Goal: Task Accomplishment & Management: Complete application form

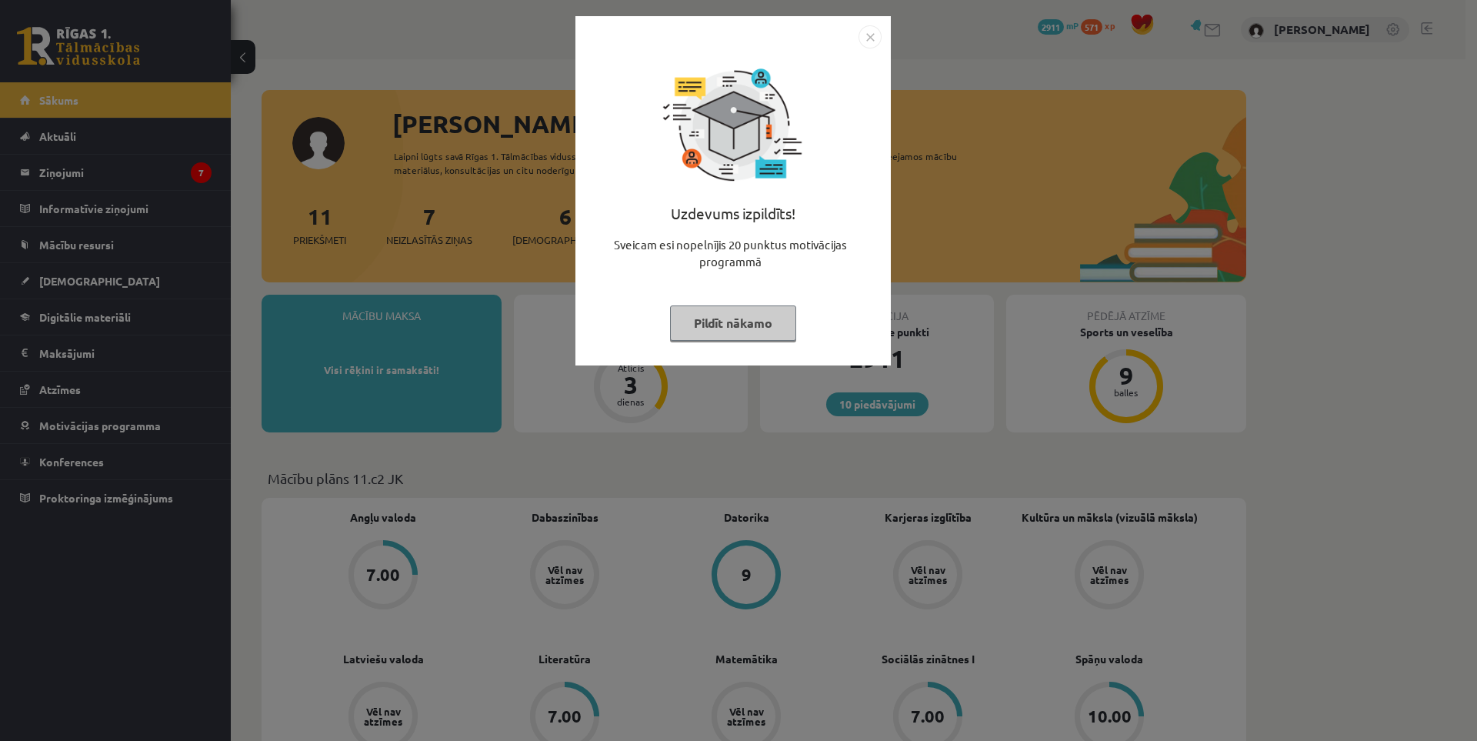
click at [871, 37] on img "Close" at bounding box center [870, 36] width 23 height 23
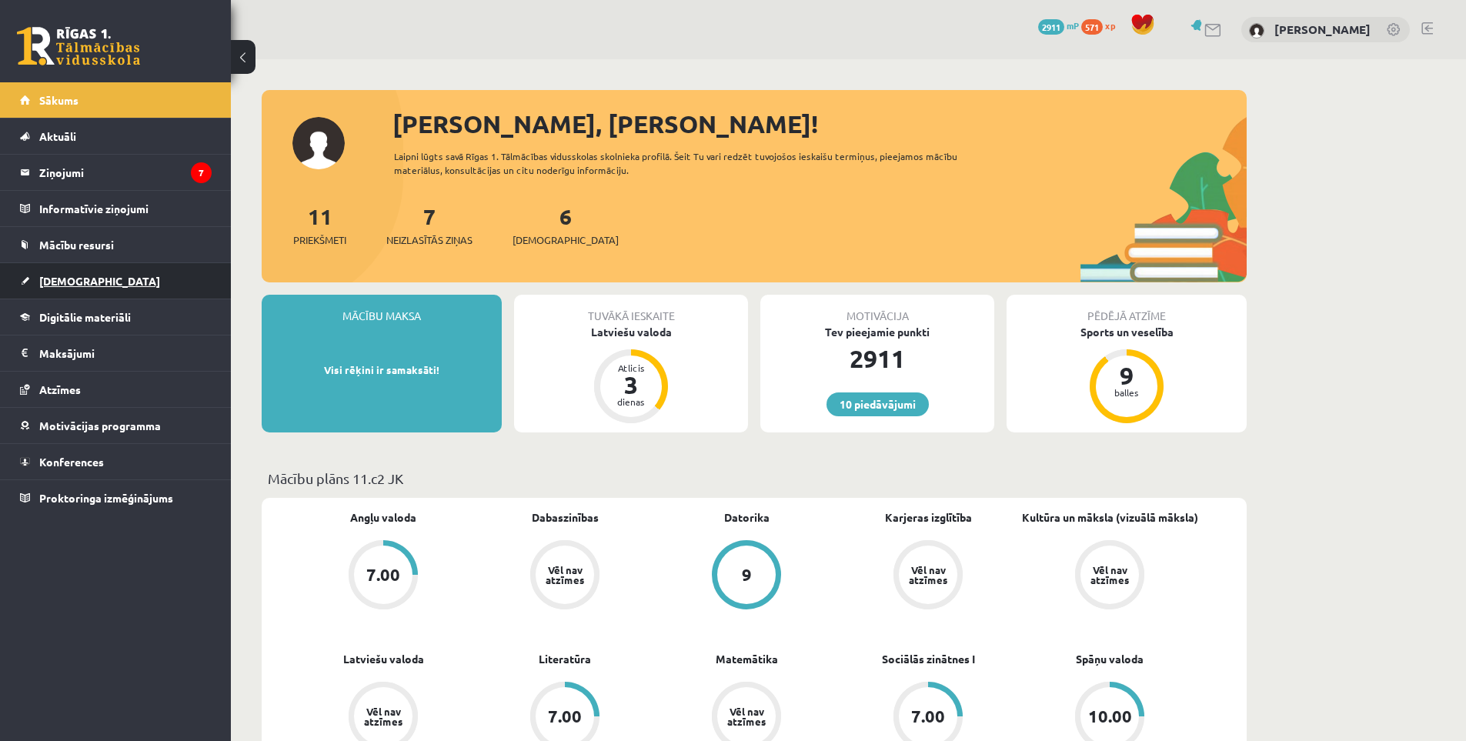
click at [135, 292] on link "[DEMOGRAPHIC_DATA]" at bounding box center [116, 280] width 192 height 35
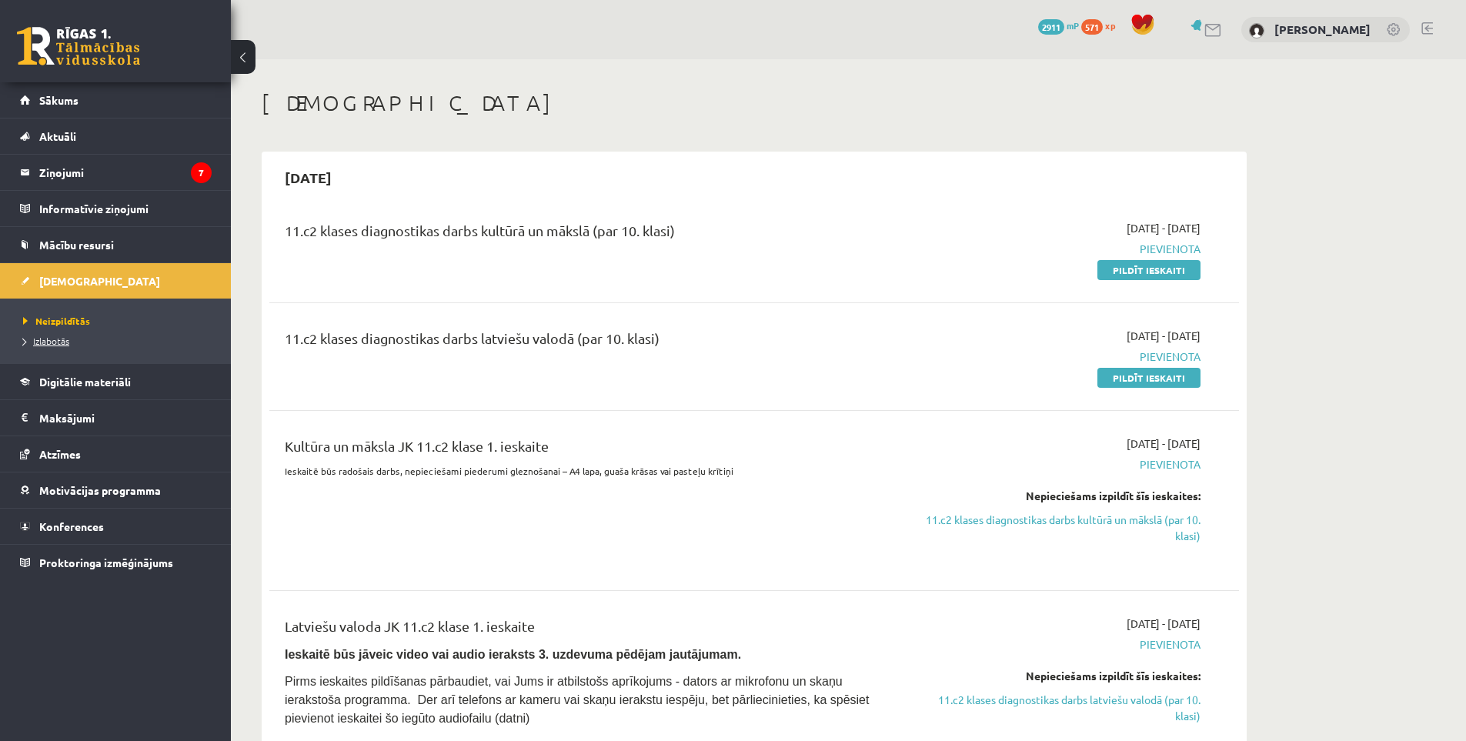
click at [64, 342] on span "Izlabotās" at bounding box center [46, 341] width 46 height 12
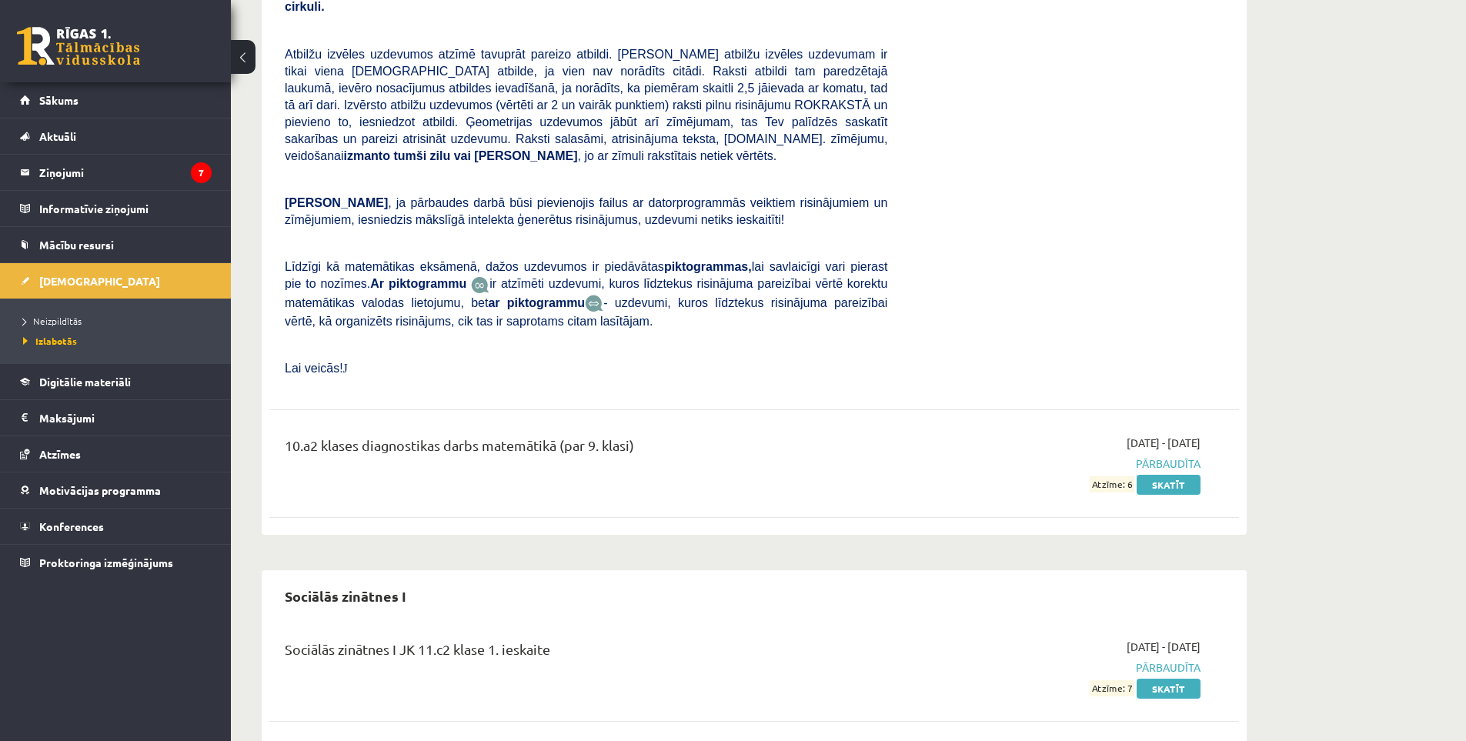
scroll to position [6655, 0]
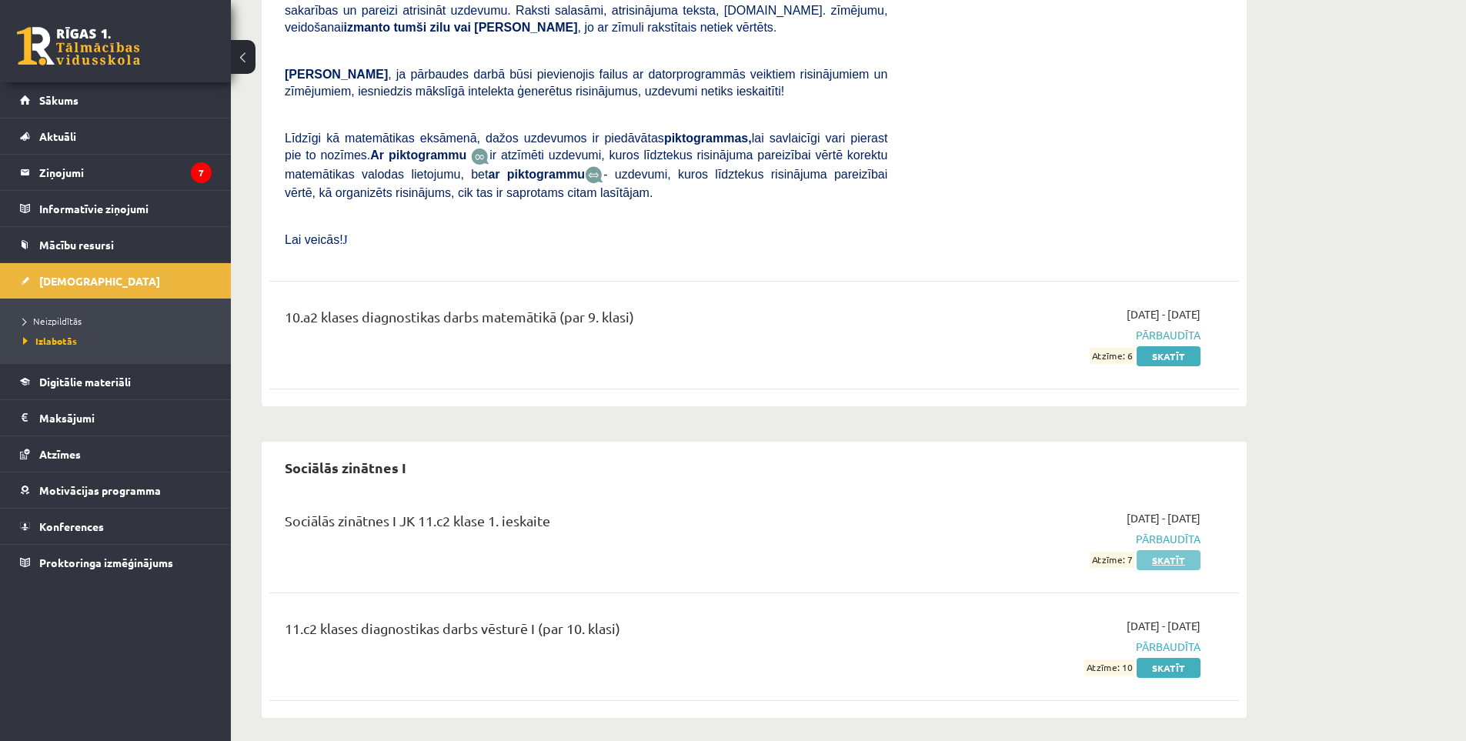
click at [1179, 550] on link "Skatīt" at bounding box center [1168, 560] width 64 height 20
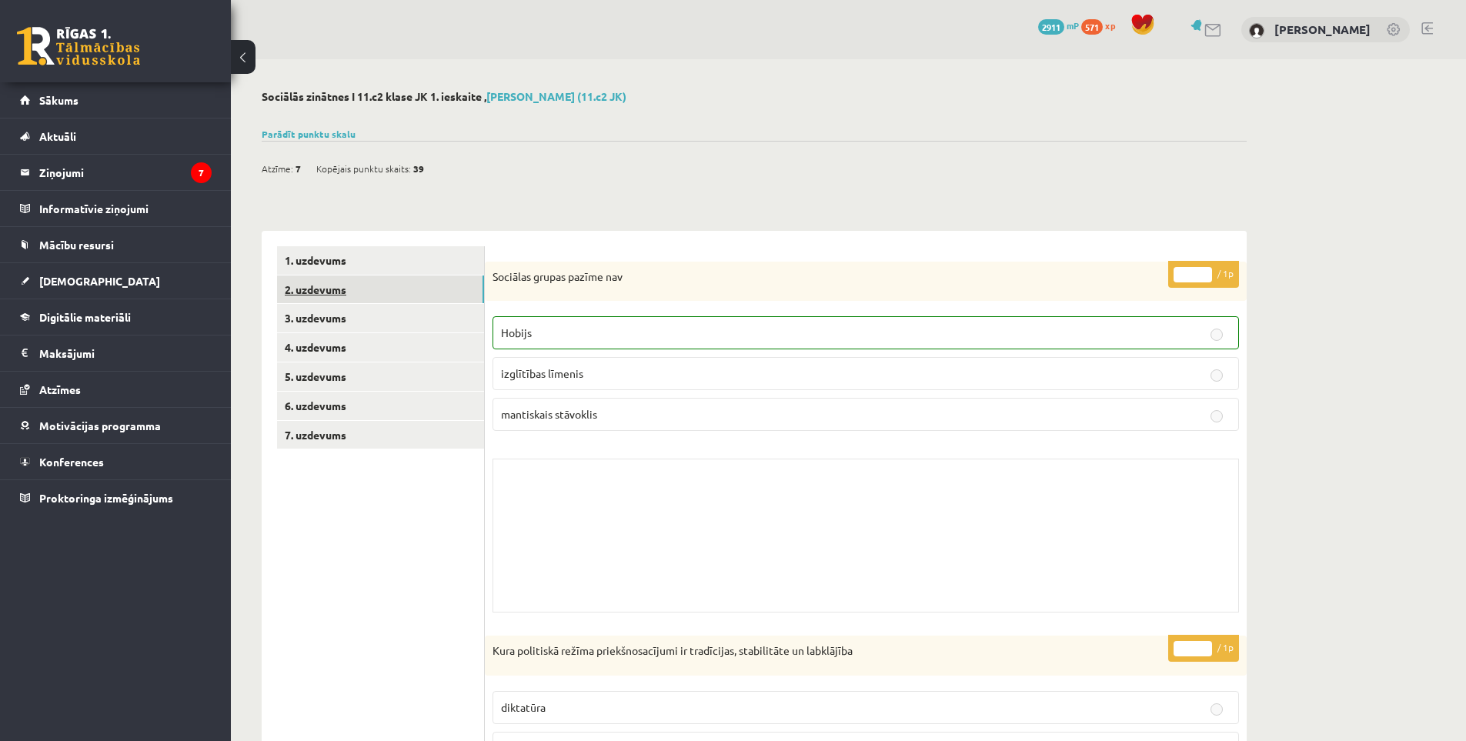
click at [367, 293] on link "2. uzdevums" at bounding box center [380, 289] width 207 height 28
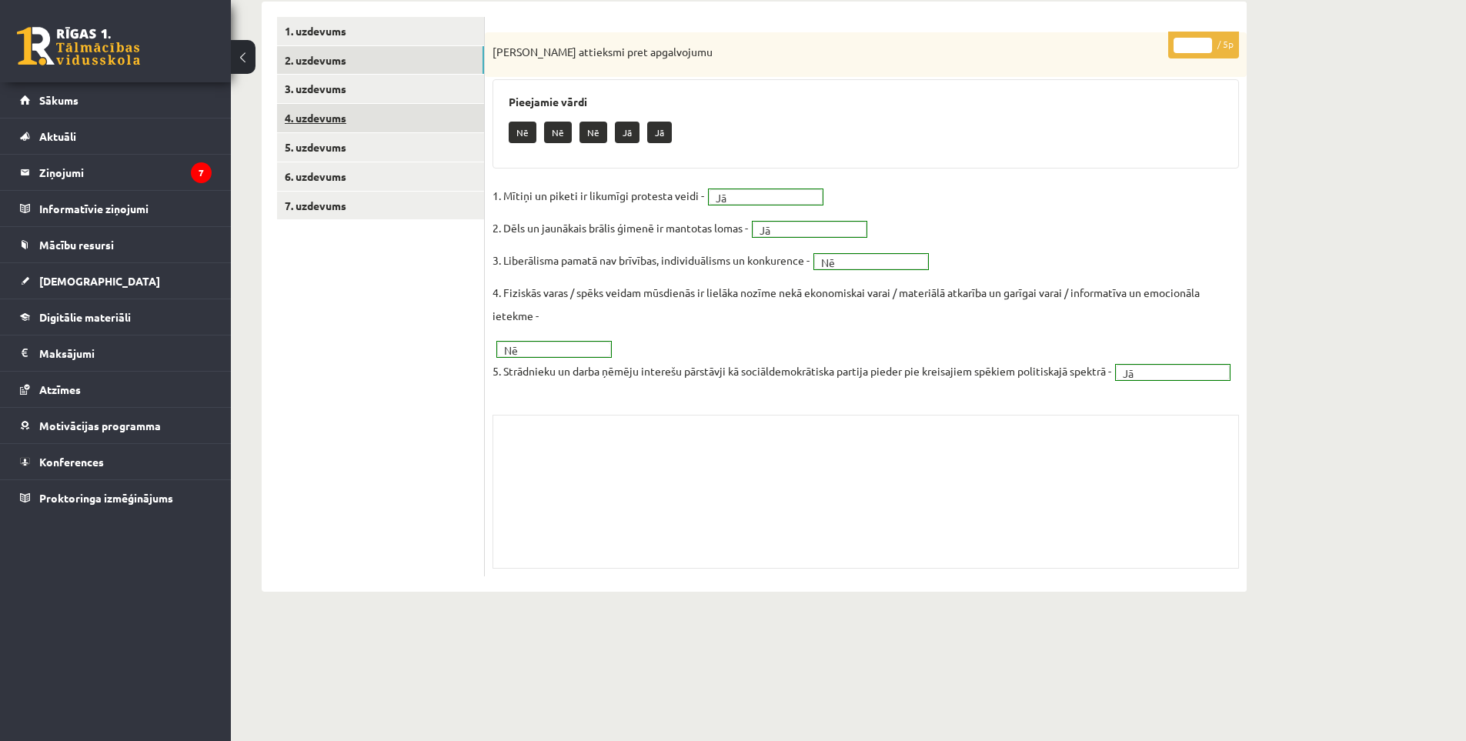
scroll to position [5, 0]
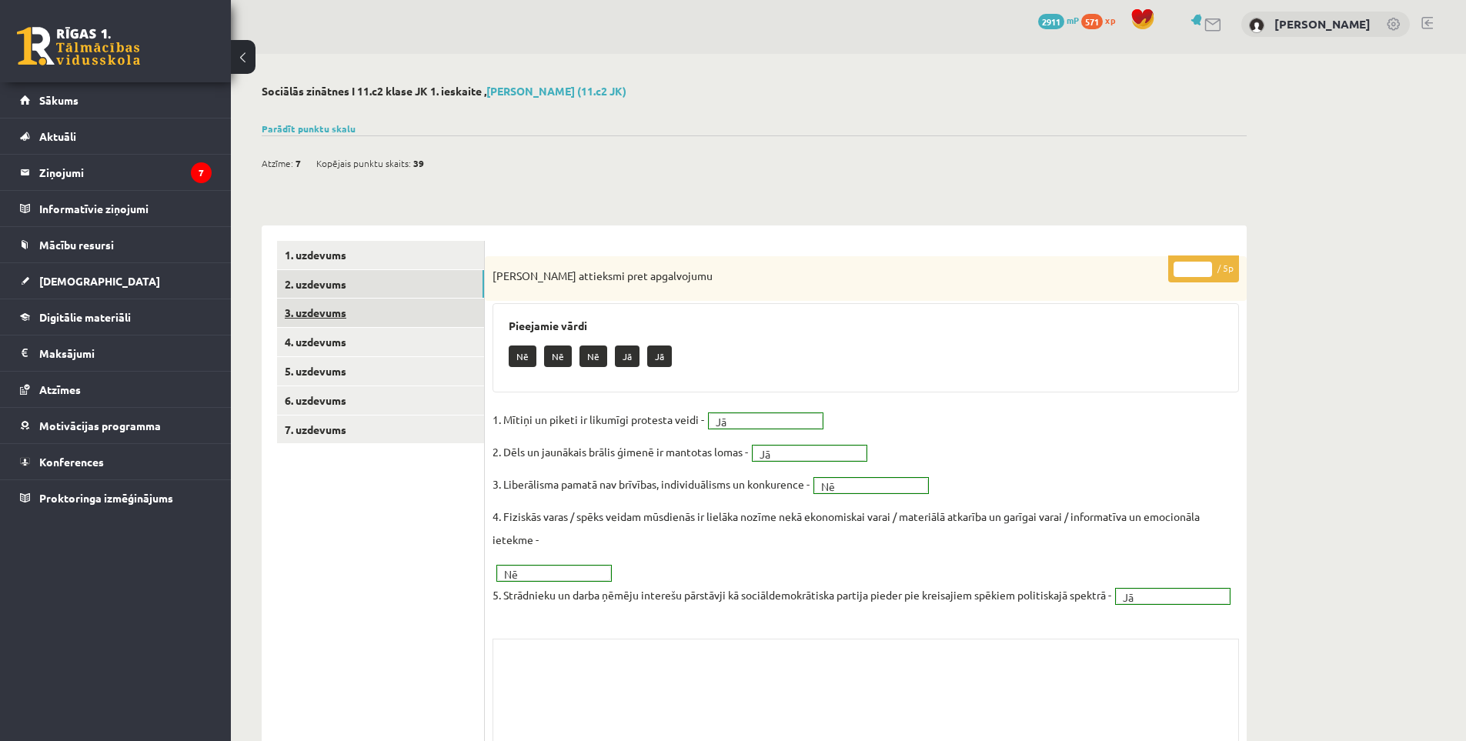
click at [372, 307] on link "3. uzdevums" at bounding box center [380, 313] width 207 height 28
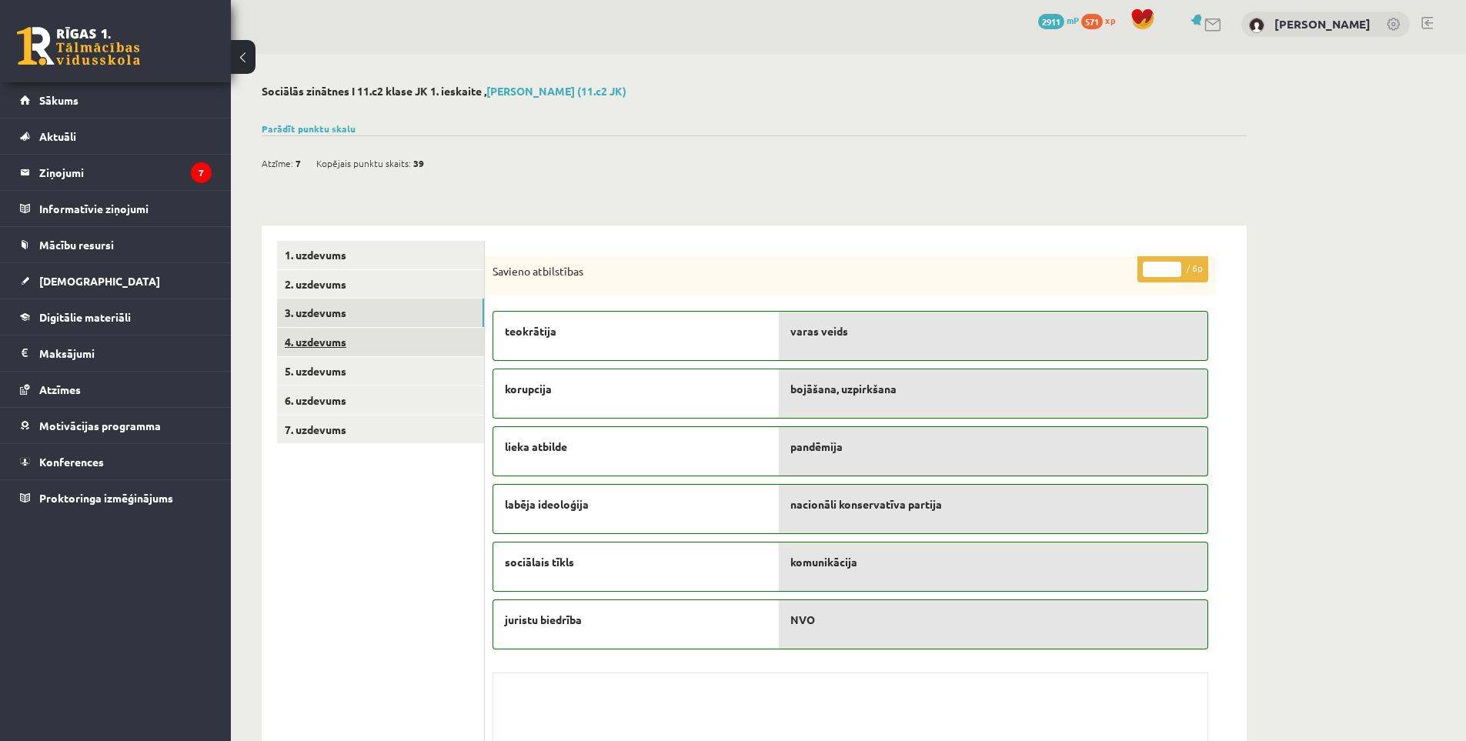
click at [389, 347] on link "4. uzdevums" at bounding box center [380, 342] width 207 height 28
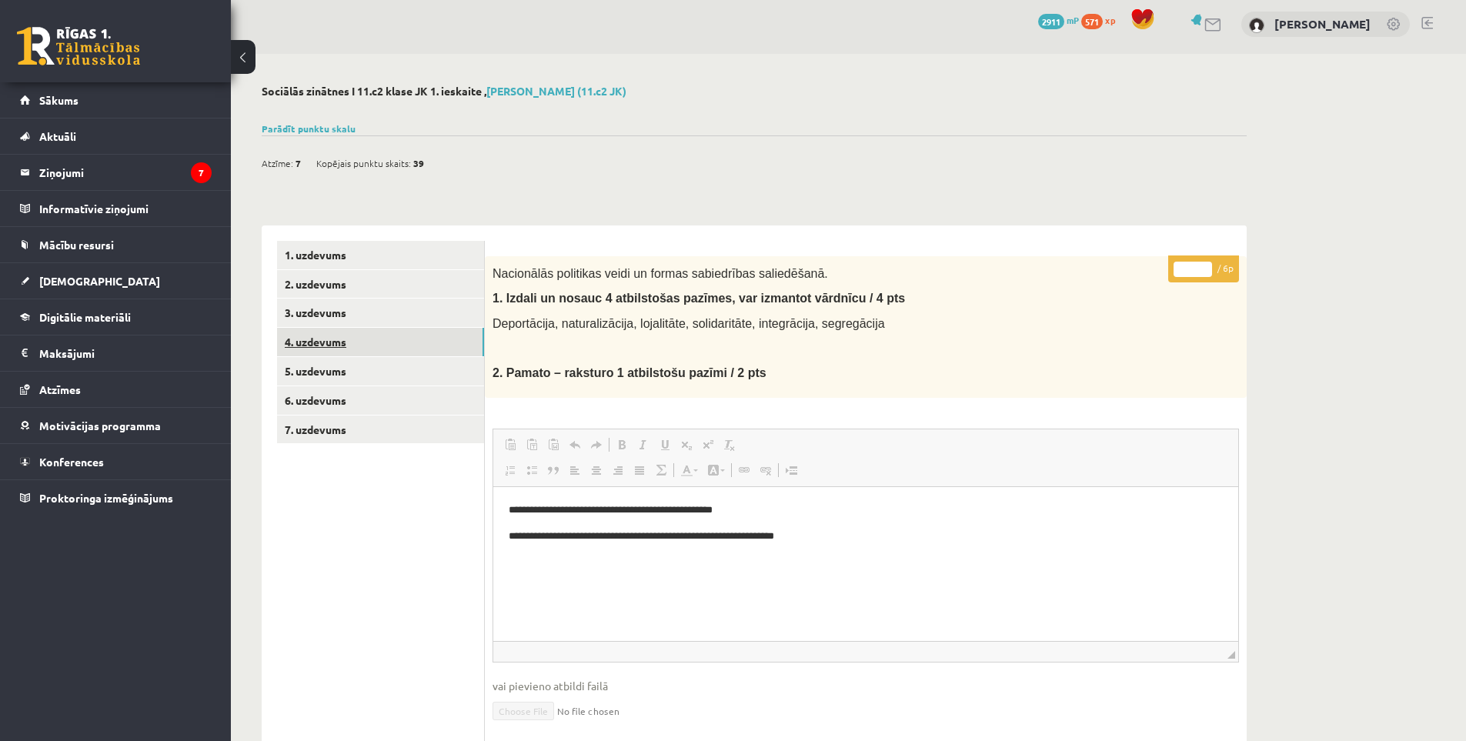
scroll to position [0, 0]
click at [395, 369] on link "5. uzdevums" at bounding box center [380, 371] width 207 height 28
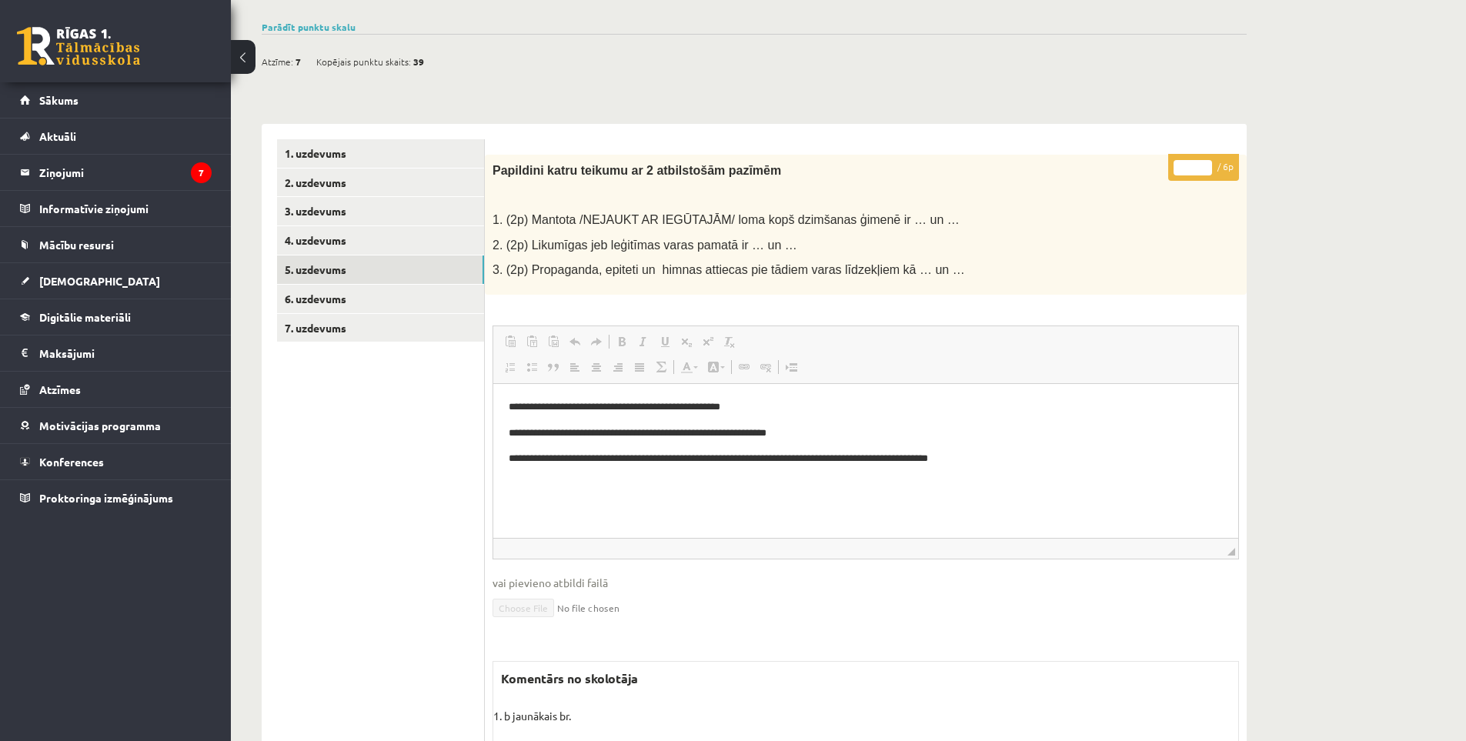
scroll to position [235, 0]
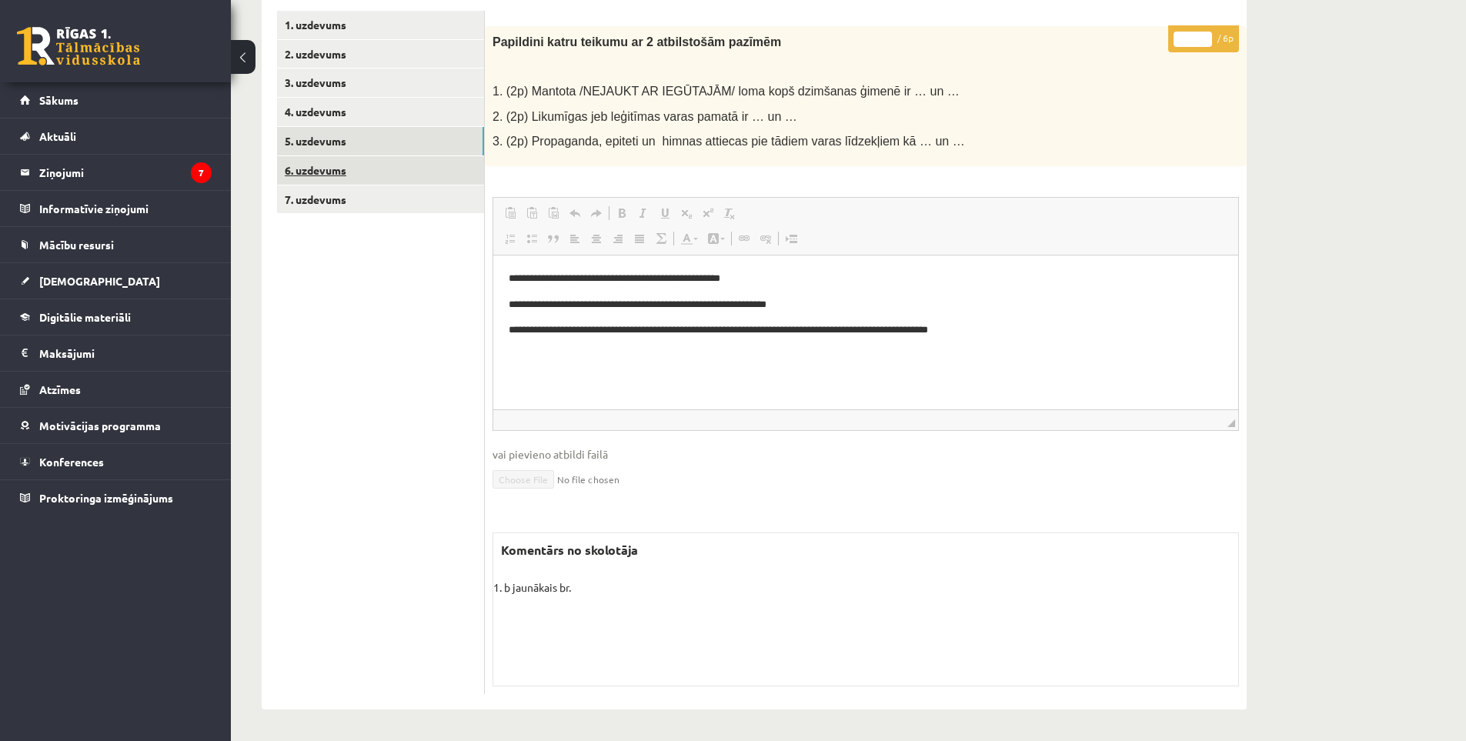
click at [325, 178] on link "6. uzdevums" at bounding box center [380, 170] width 207 height 28
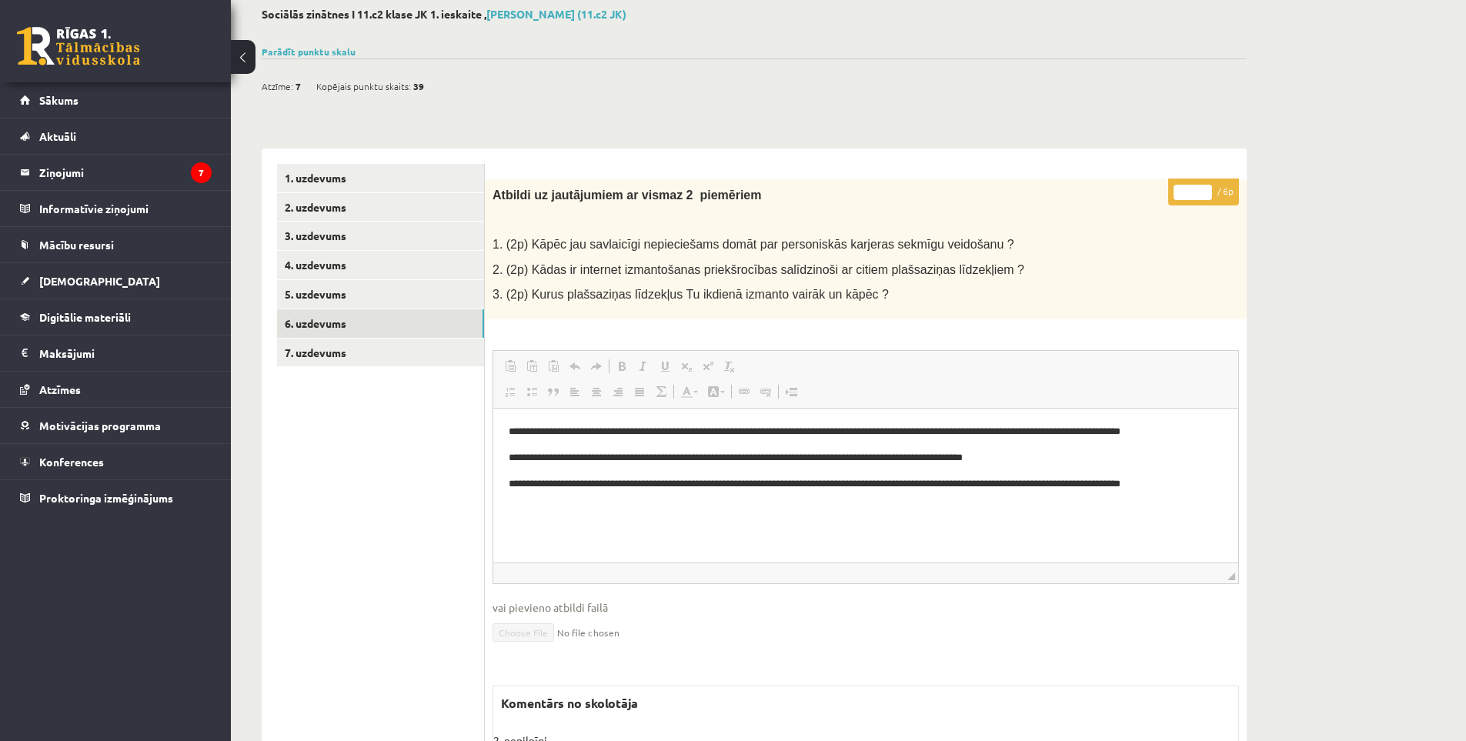
scroll to position [0, 0]
click at [350, 347] on link "7. uzdevums" at bounding box center [380, 353] width 207 height 28
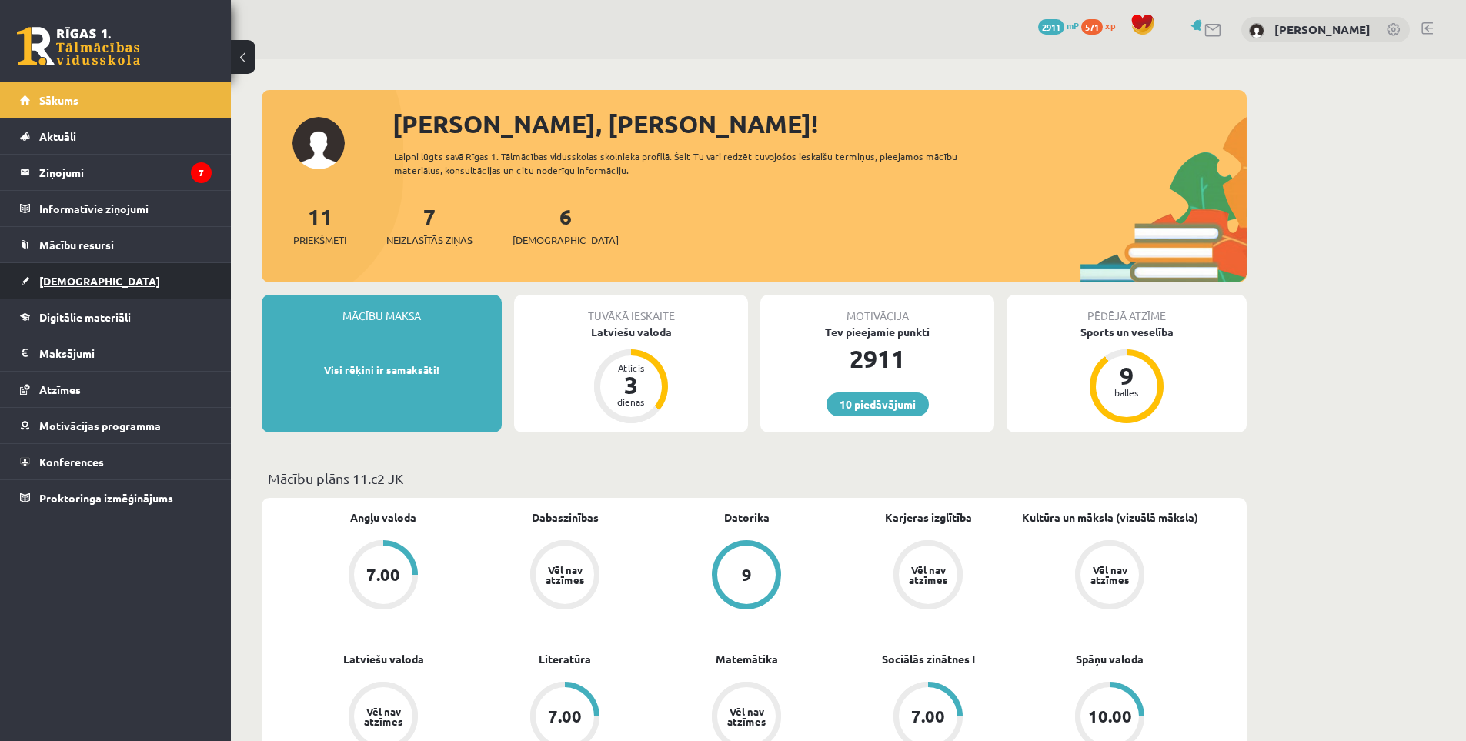
click at [148, 282] on link "[DEMOGRAPHIC_DATA]" at bounding box center [116, 280] width 192 height 35
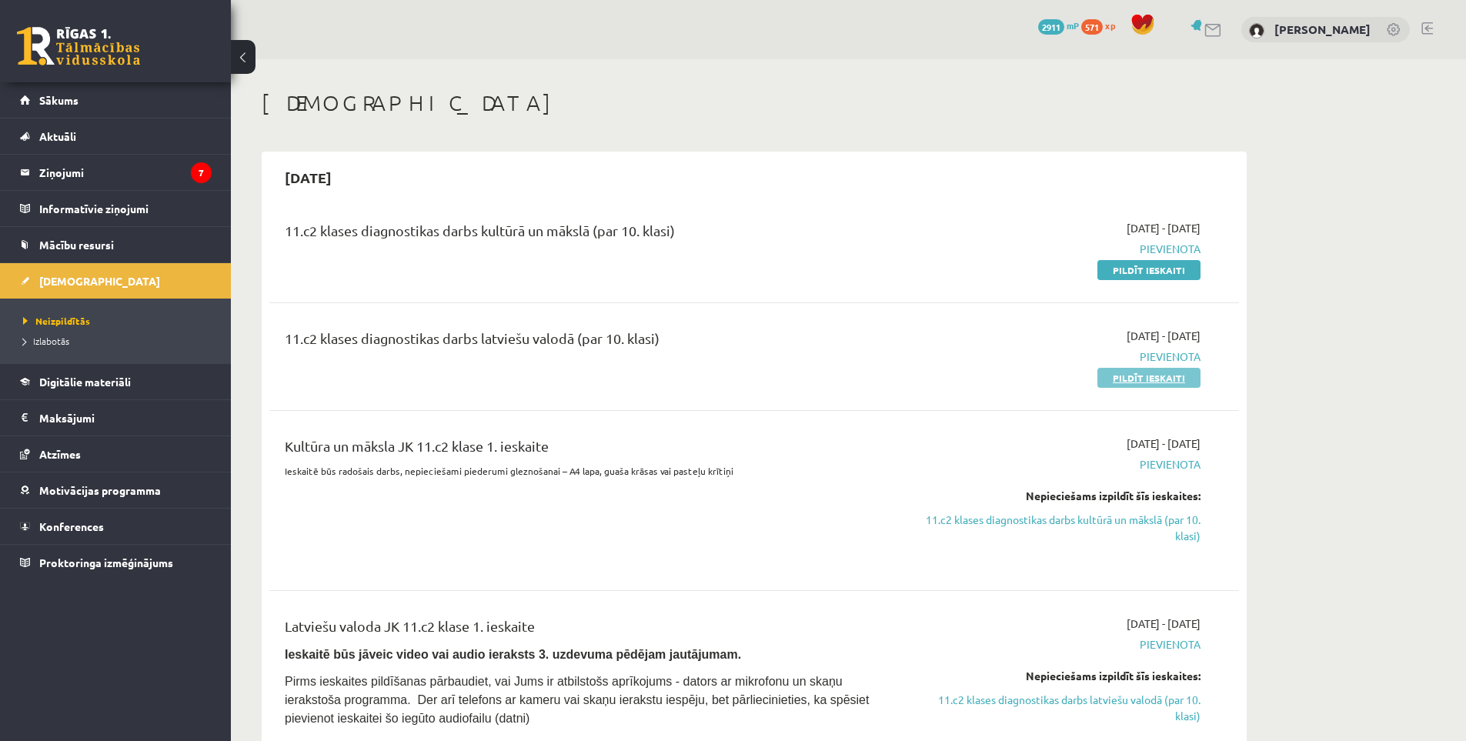
click at [1146, 377] on link "Pildīt ieskaiti" at bounding box center [1148, 378] width 103 height 20
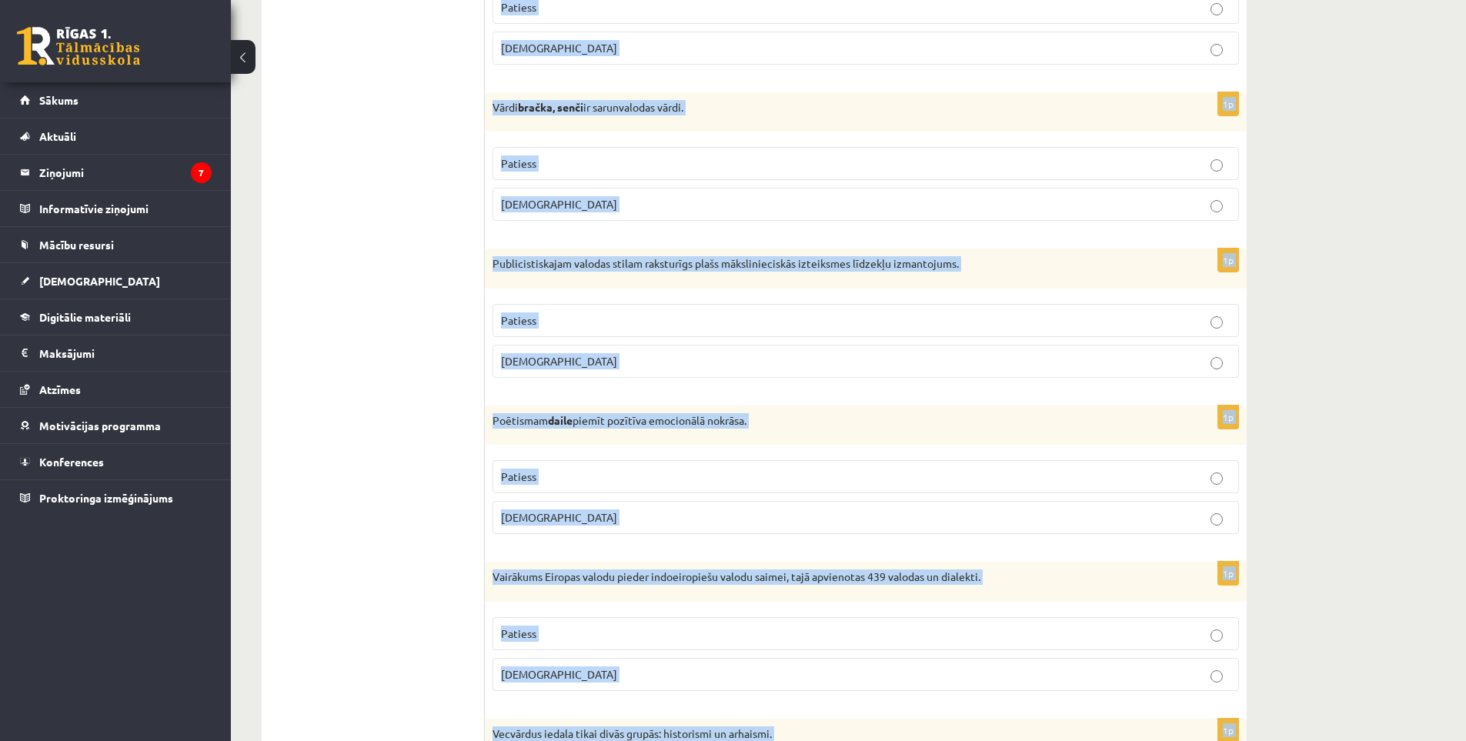
scroll to position [4354, 0]
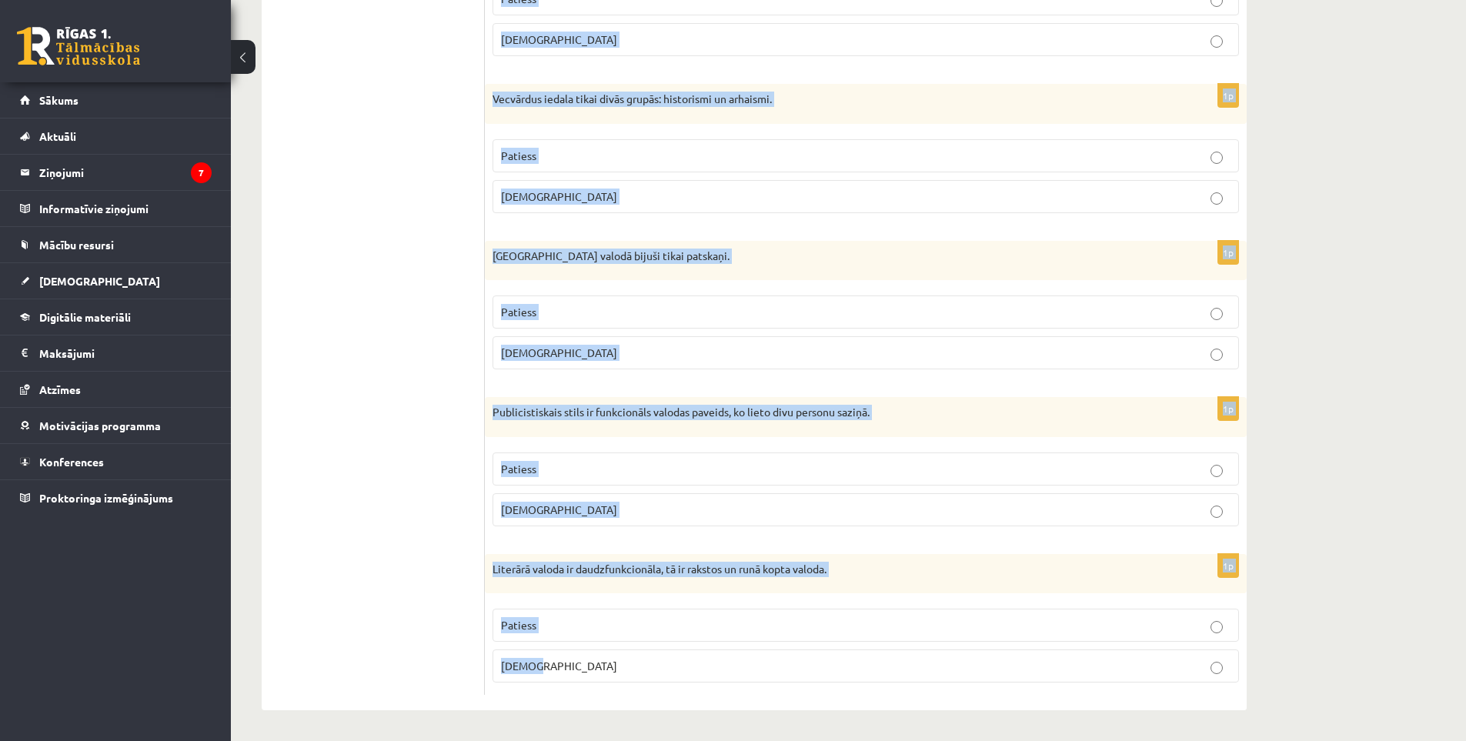
drag, startPoint x: 494, startPoint y: 274, endPoint x: 760, endPoint y: 671, distance: 478.0
copy form "Apgalvojums ir patiess vai nepatiess? 1p Ir tikai divi sarunvalodas veidi: lite…"
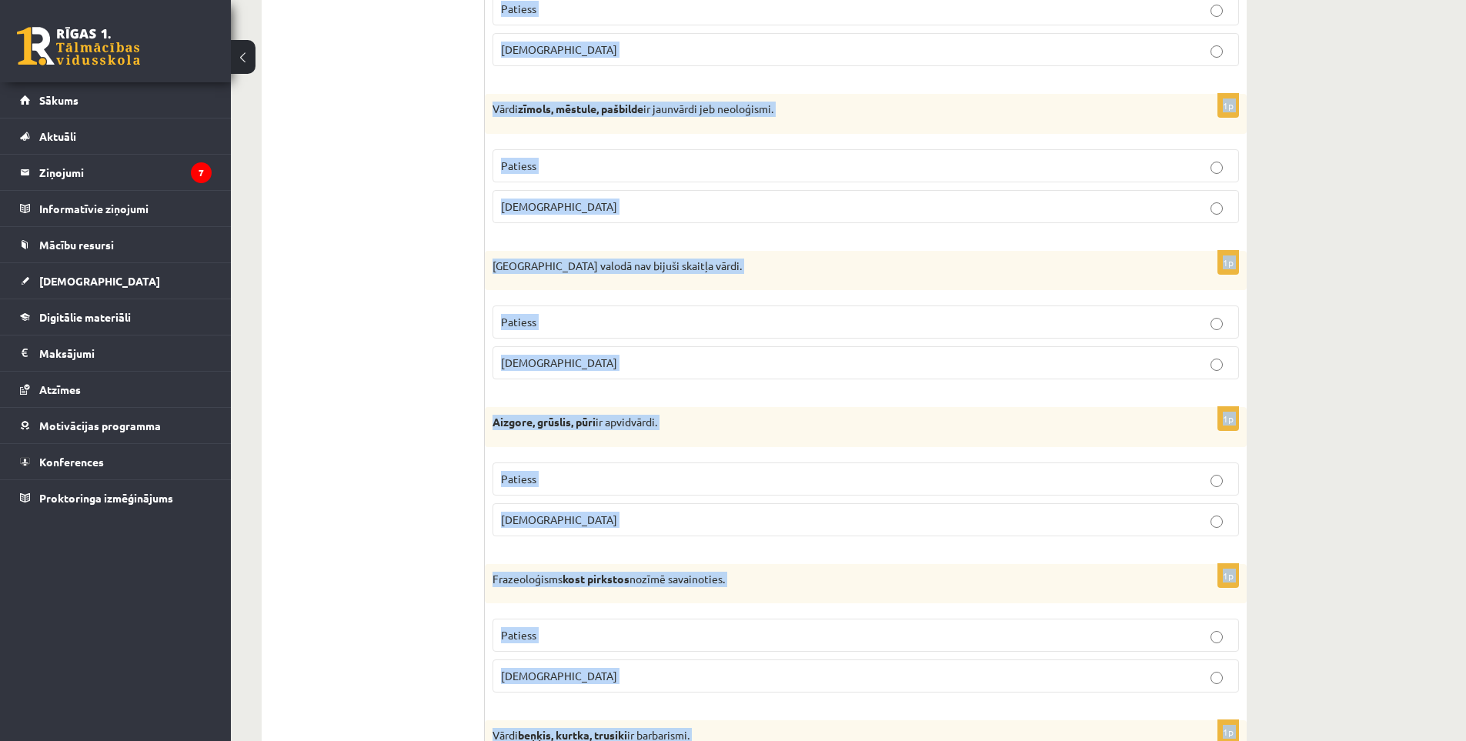
scroll to position [0, 0]
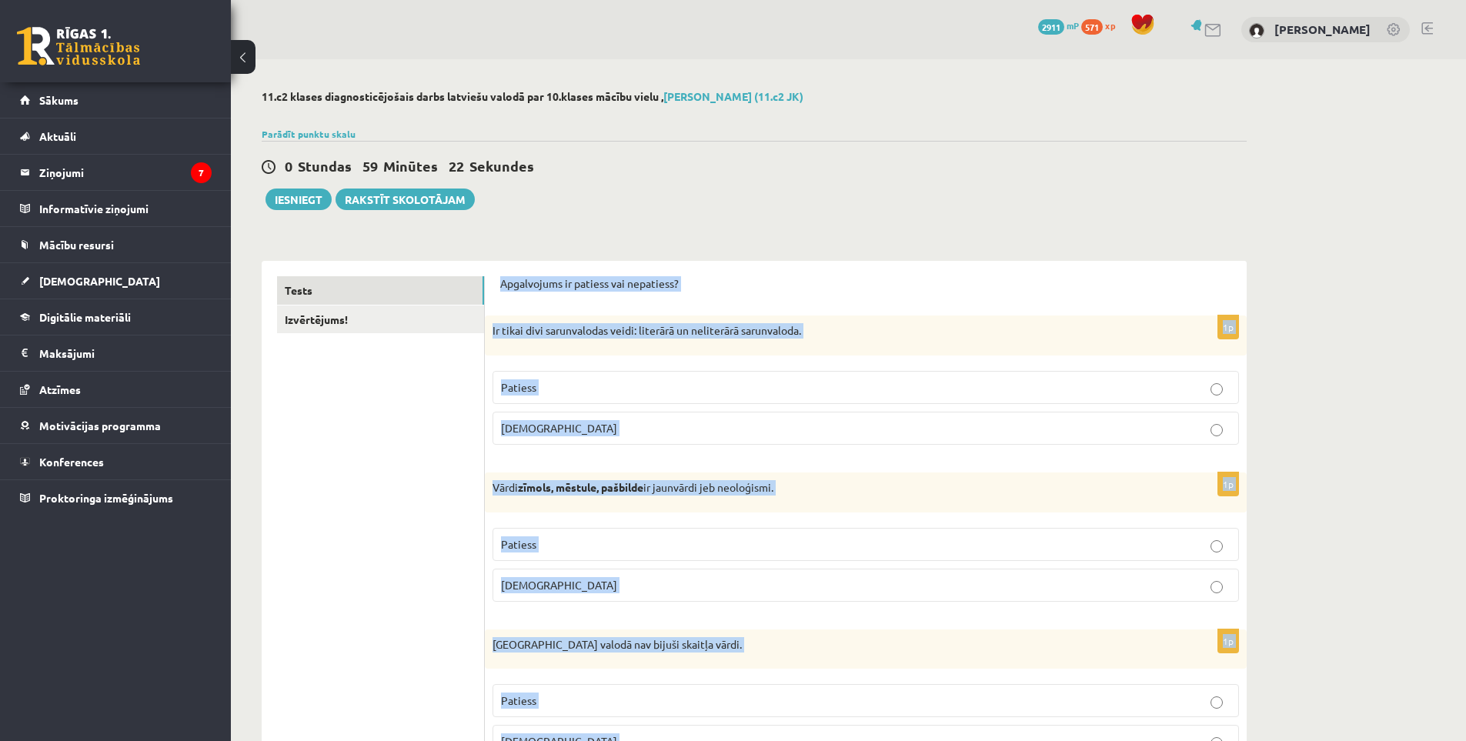
click at [685, 330] on p "Ir tikai divi sarunvalodas veidi: literārā un neliterārā sarunvaloda." at bounding box center [826, 330] width 669 height 15
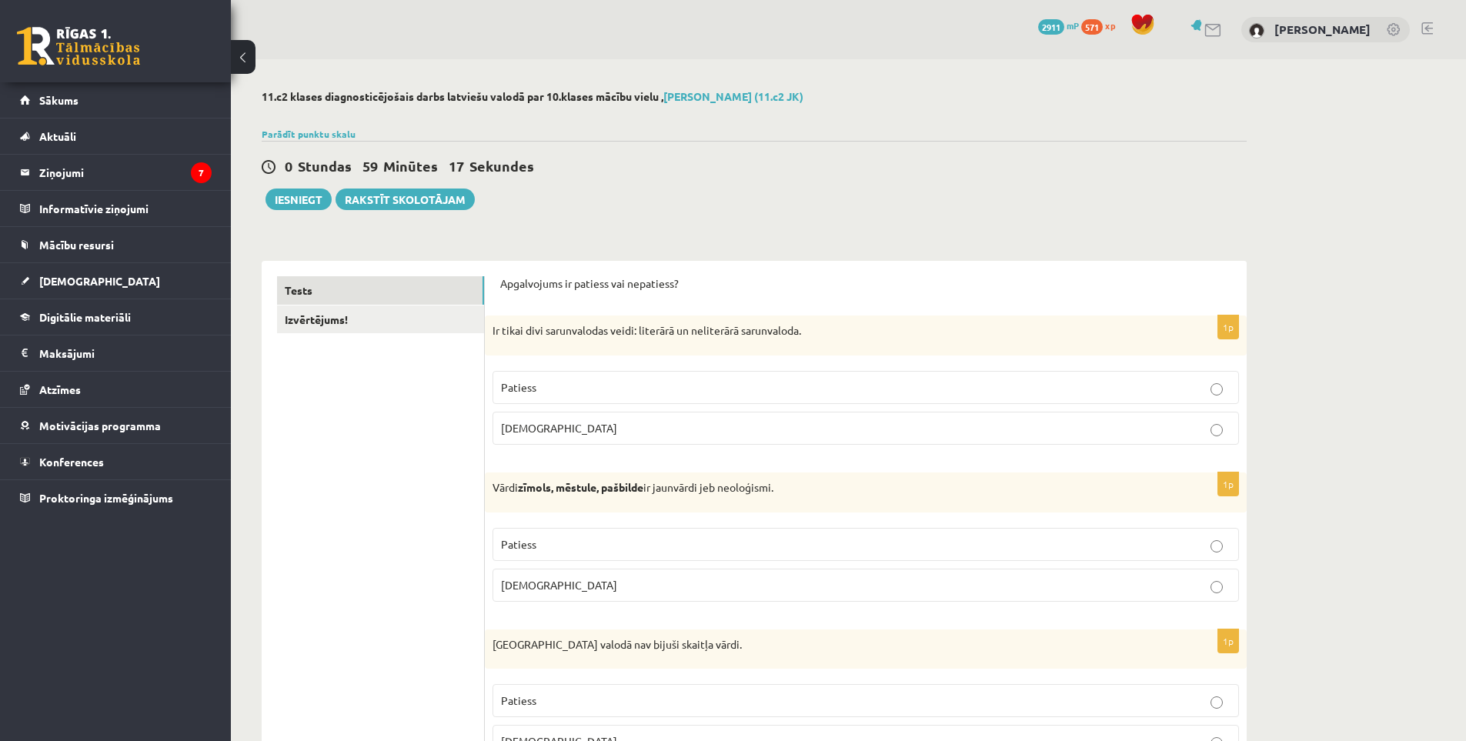
click at [641, 379] on label "Patiess" at bounding box center [865, 387] width 746 height 33
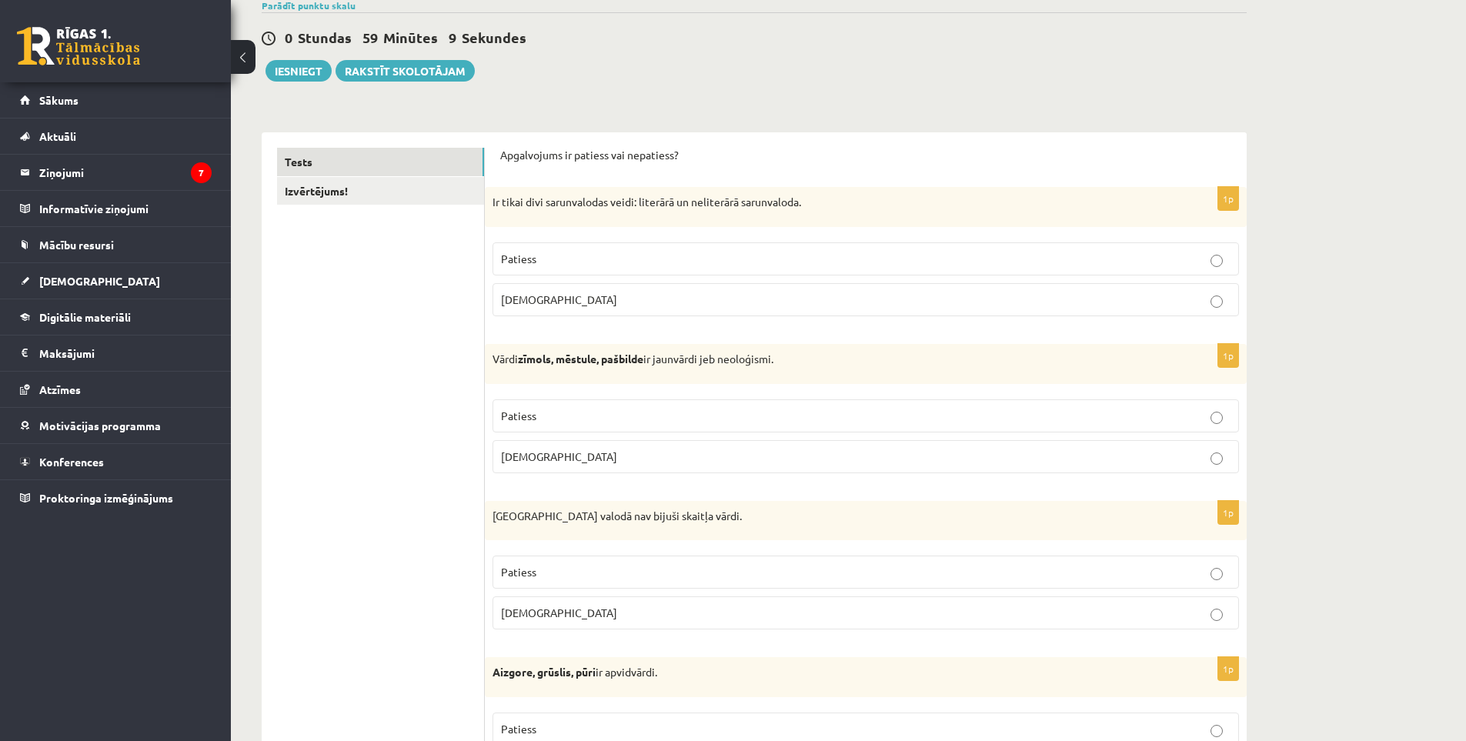
click at [589, 421] on p "Patiess" at bounding box center [865, 416] width 729 height 16
click at [545, 582] on label "Patiess" at bounding box center [865, 571] width 746 height 33
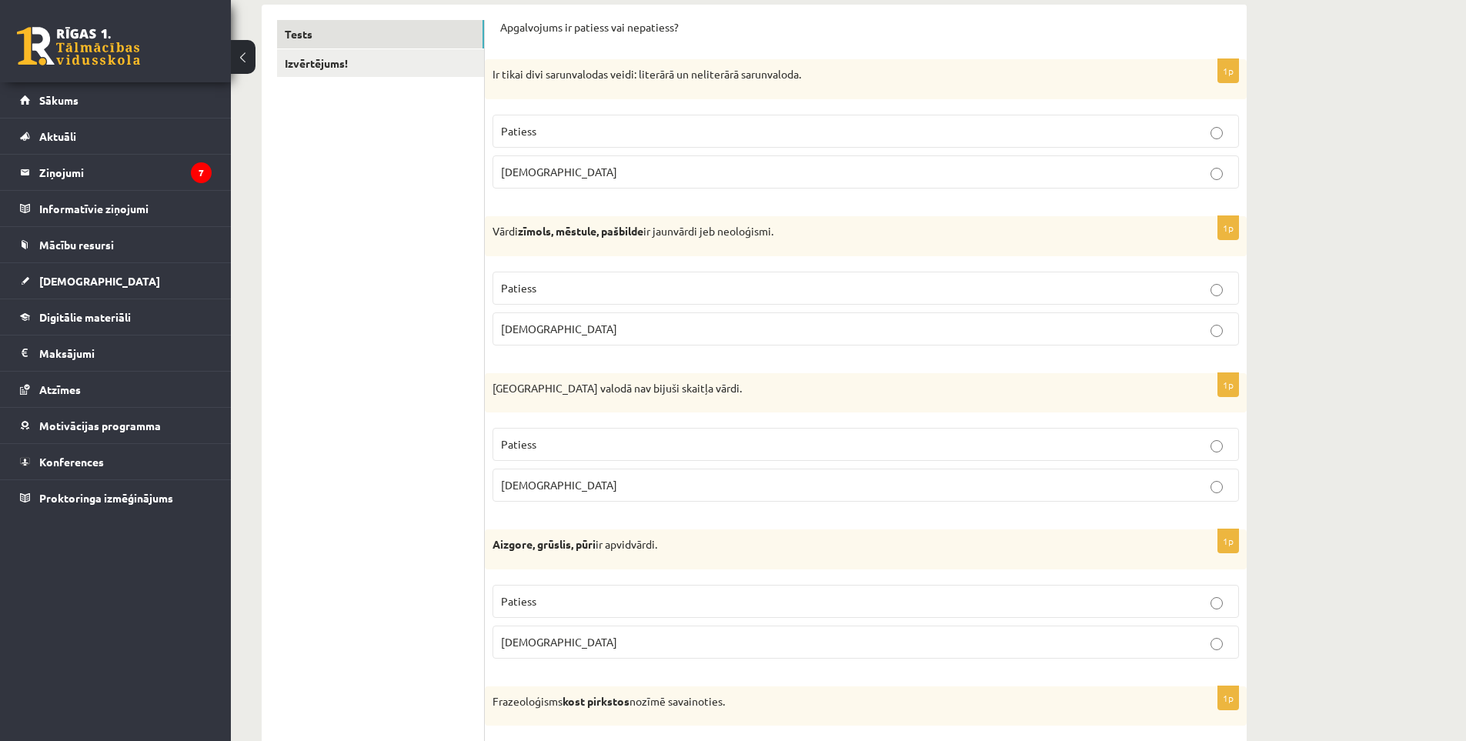
scroll to position [385, 0]
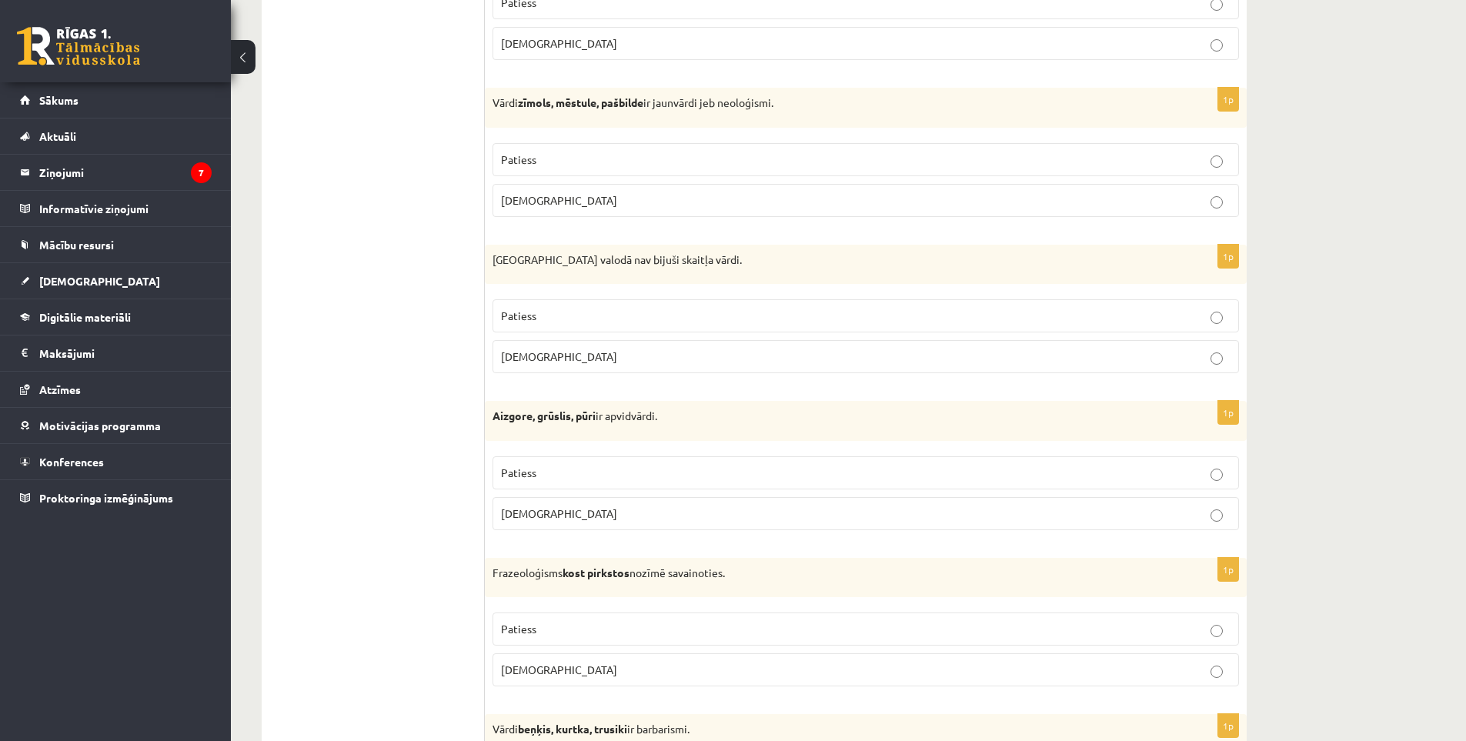
click at [640, 476] on p "Patiess" at bounding box center [865, 473] width 729 height 16
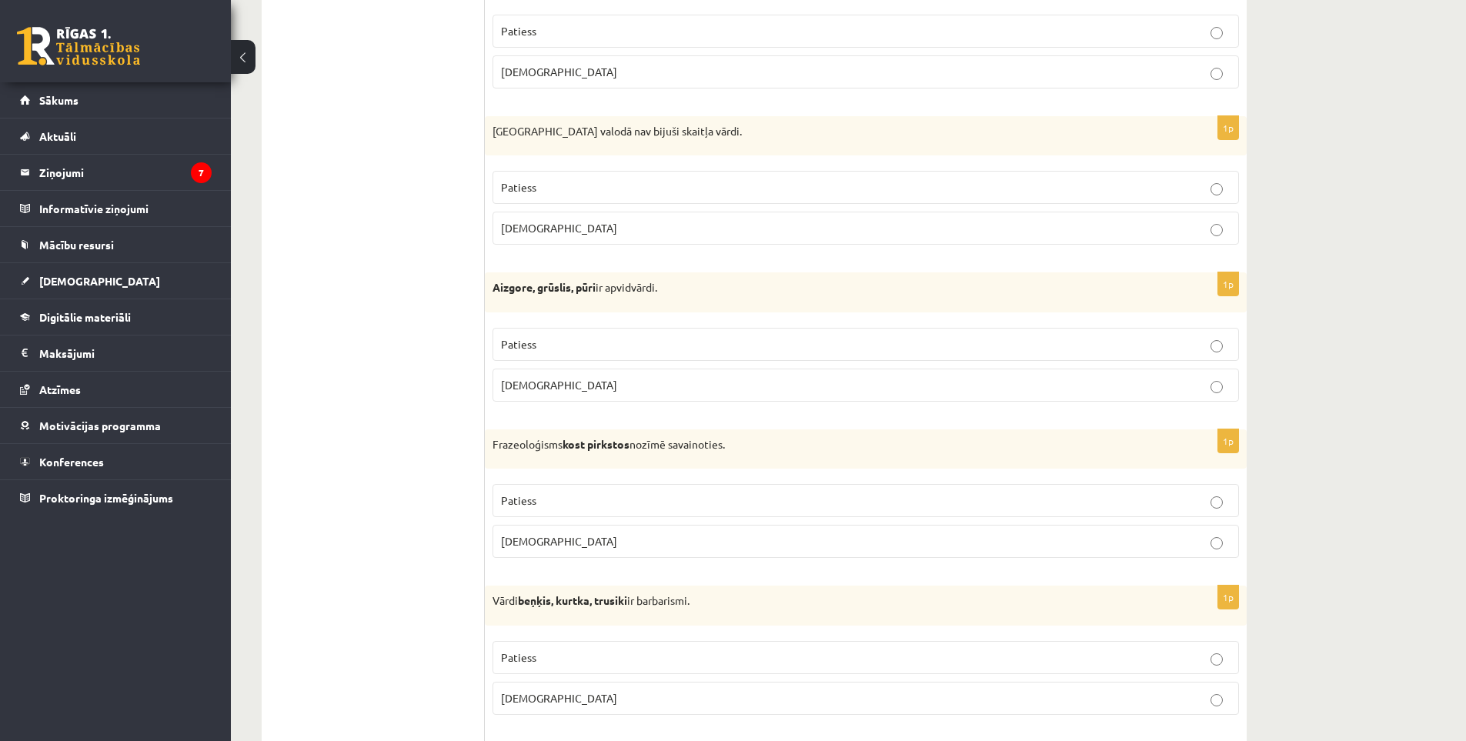
click at [575, 539] on p "Aplams" at bounding box center [865, 541] width 729 height 16
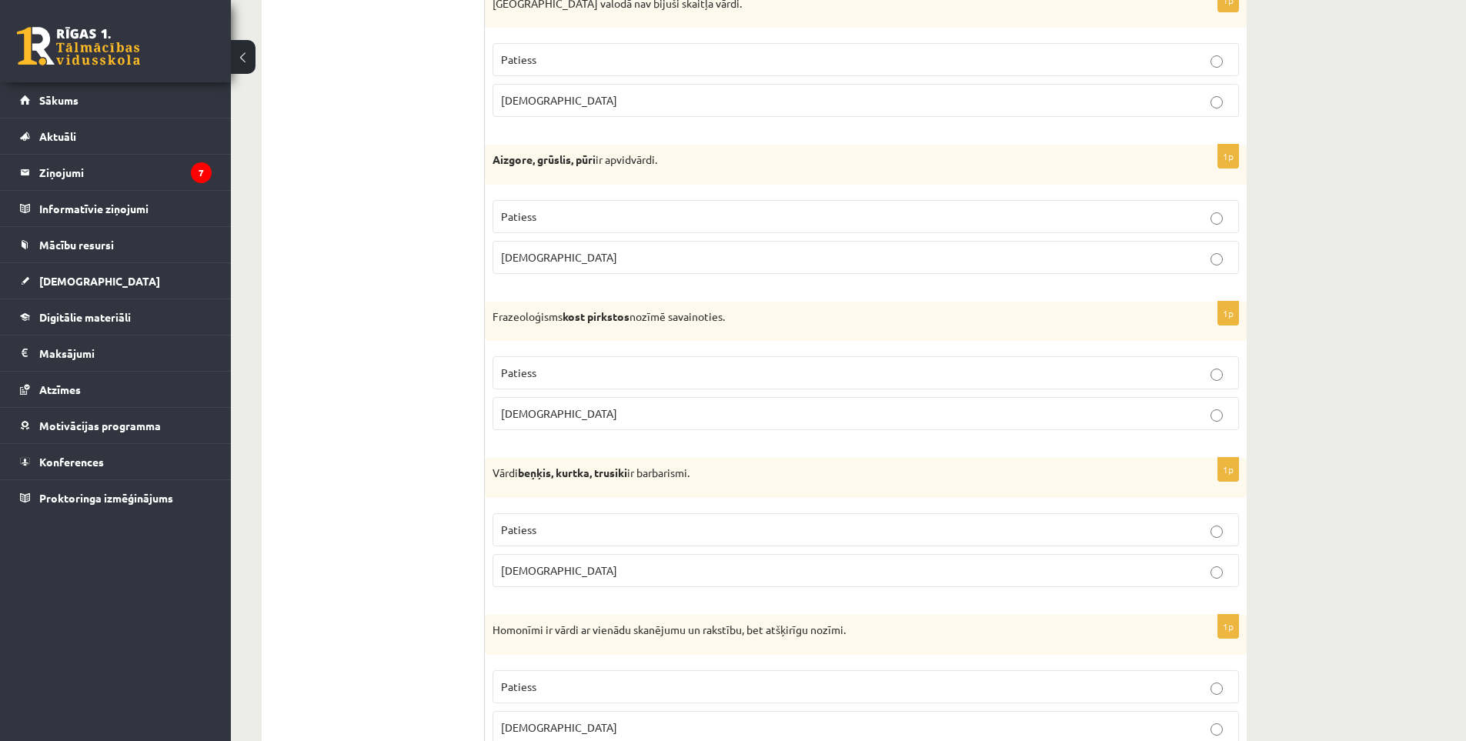
click at [574, 536] on p "Patiess" at bounding box center [865, 530] width 729 height 16
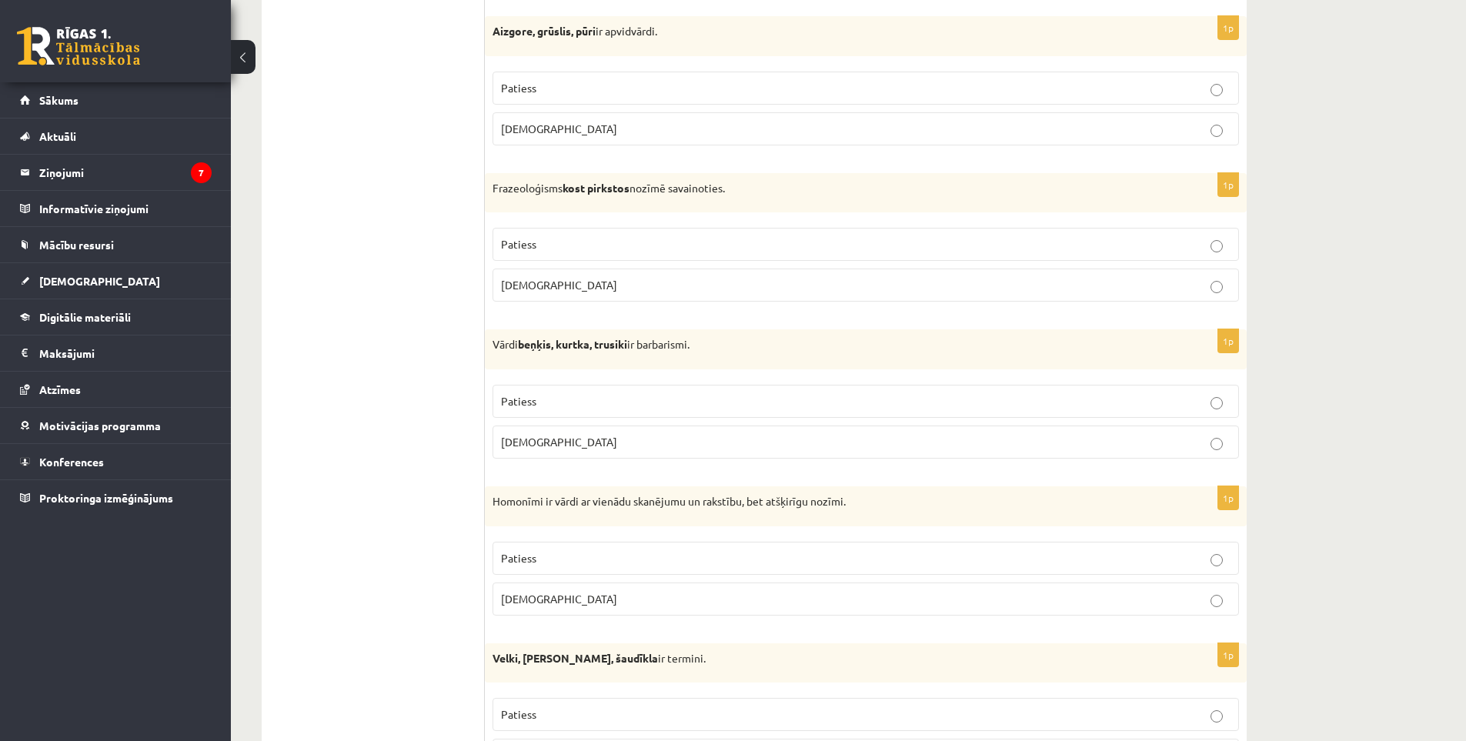
click at [564, 550] on p "Patiess" at bounding box center [865, 558] width 729 height 16
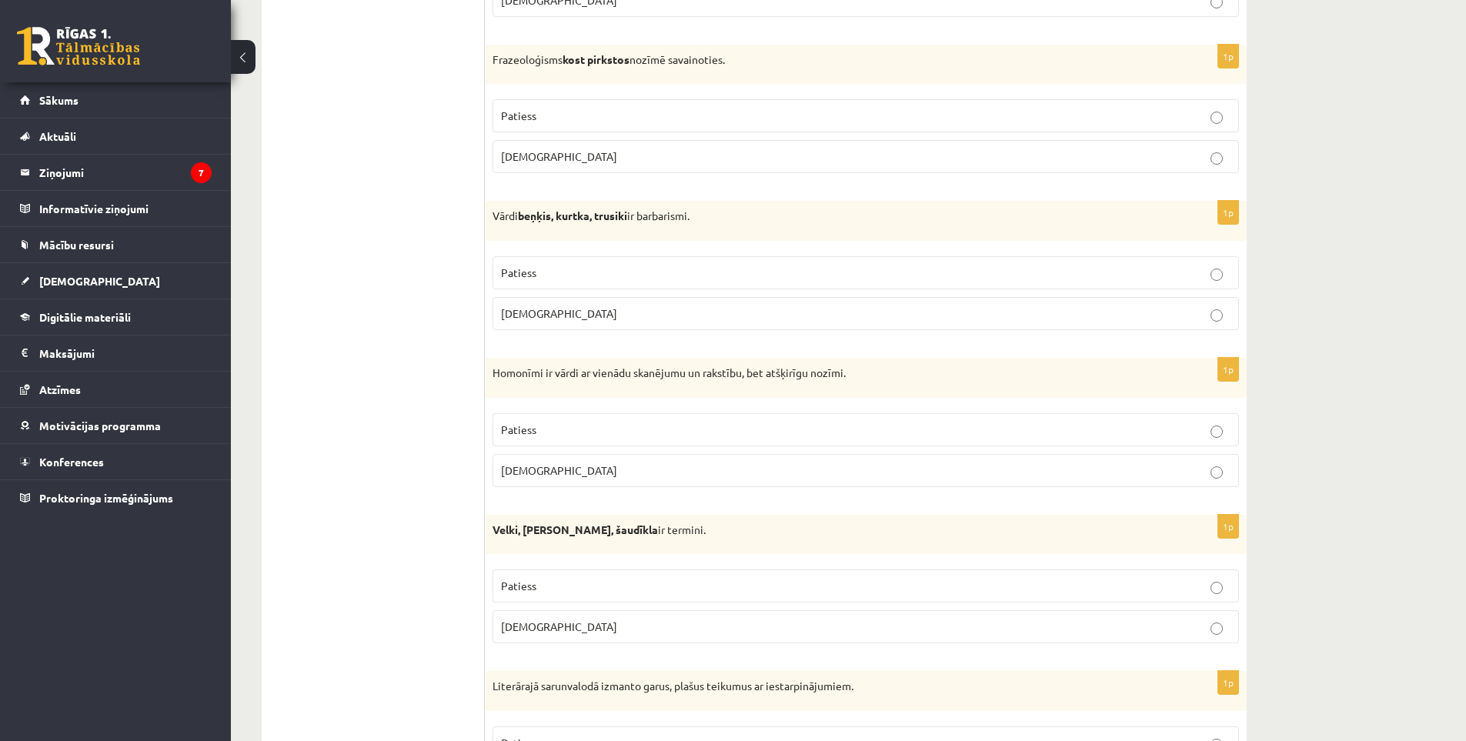
click at [558, 621] on p "Aplams" at bounding box center [865, 627] width 729 height 16
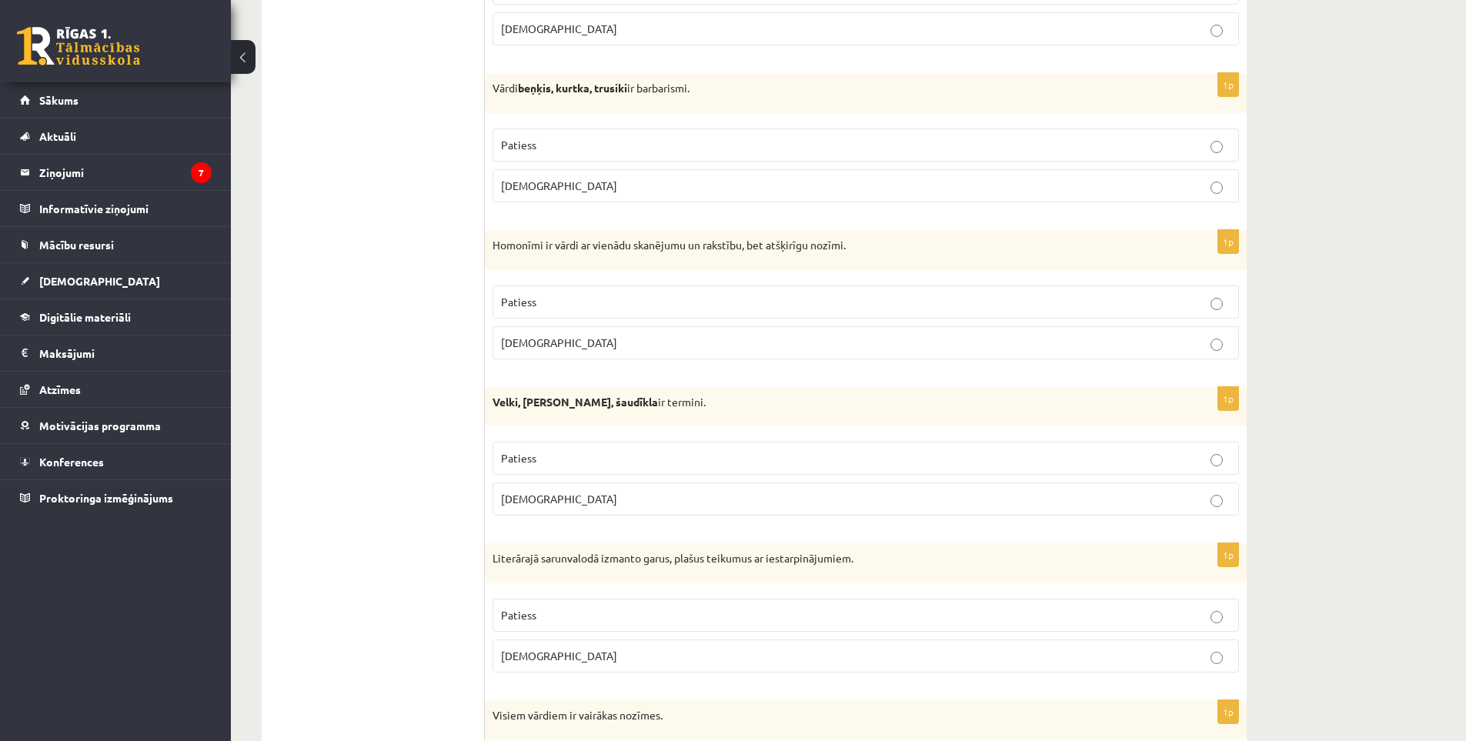
click at [583, 657] on p "Aplams" at bounding box center [865, 656] width 729 height 16
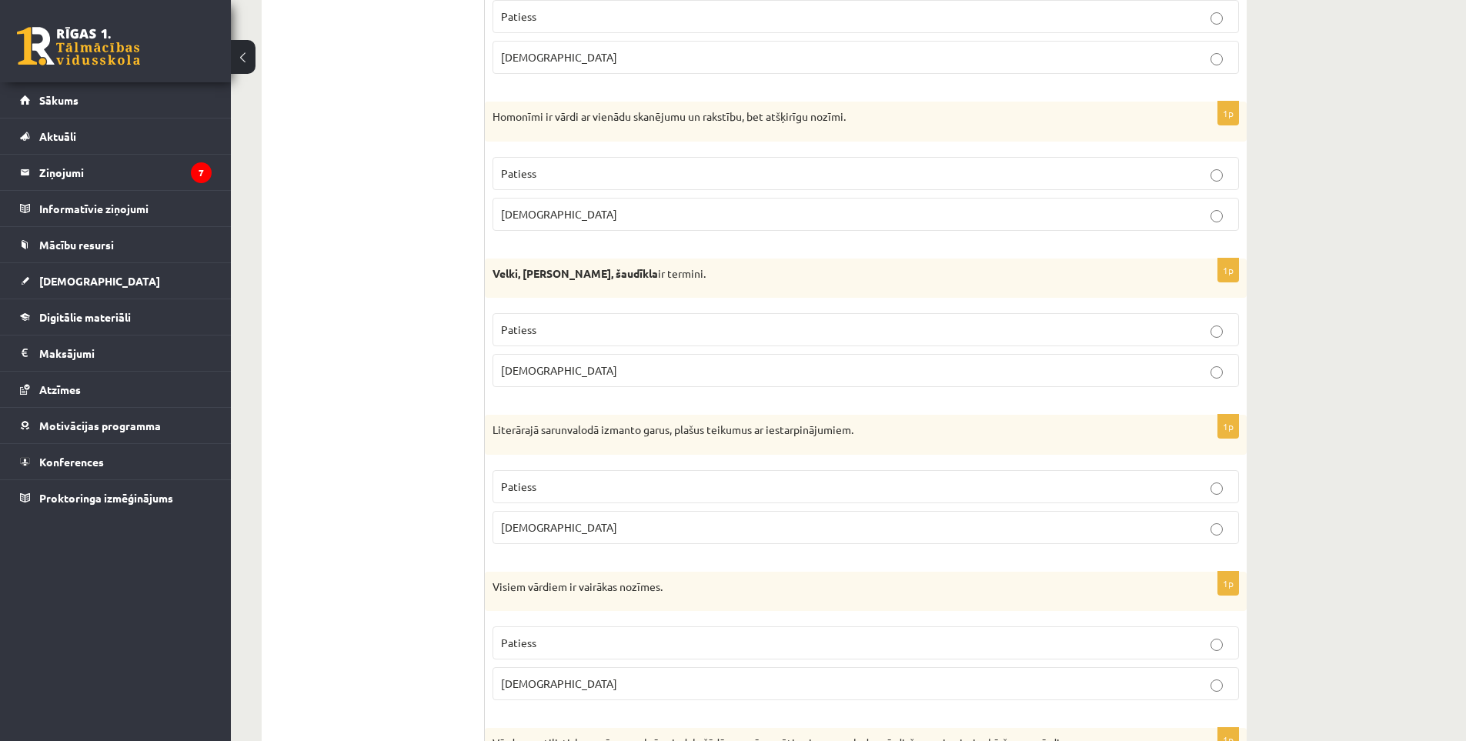
click at [579, 676] on p "Aplams" at bounding box center [865, 683] width 729 height 16
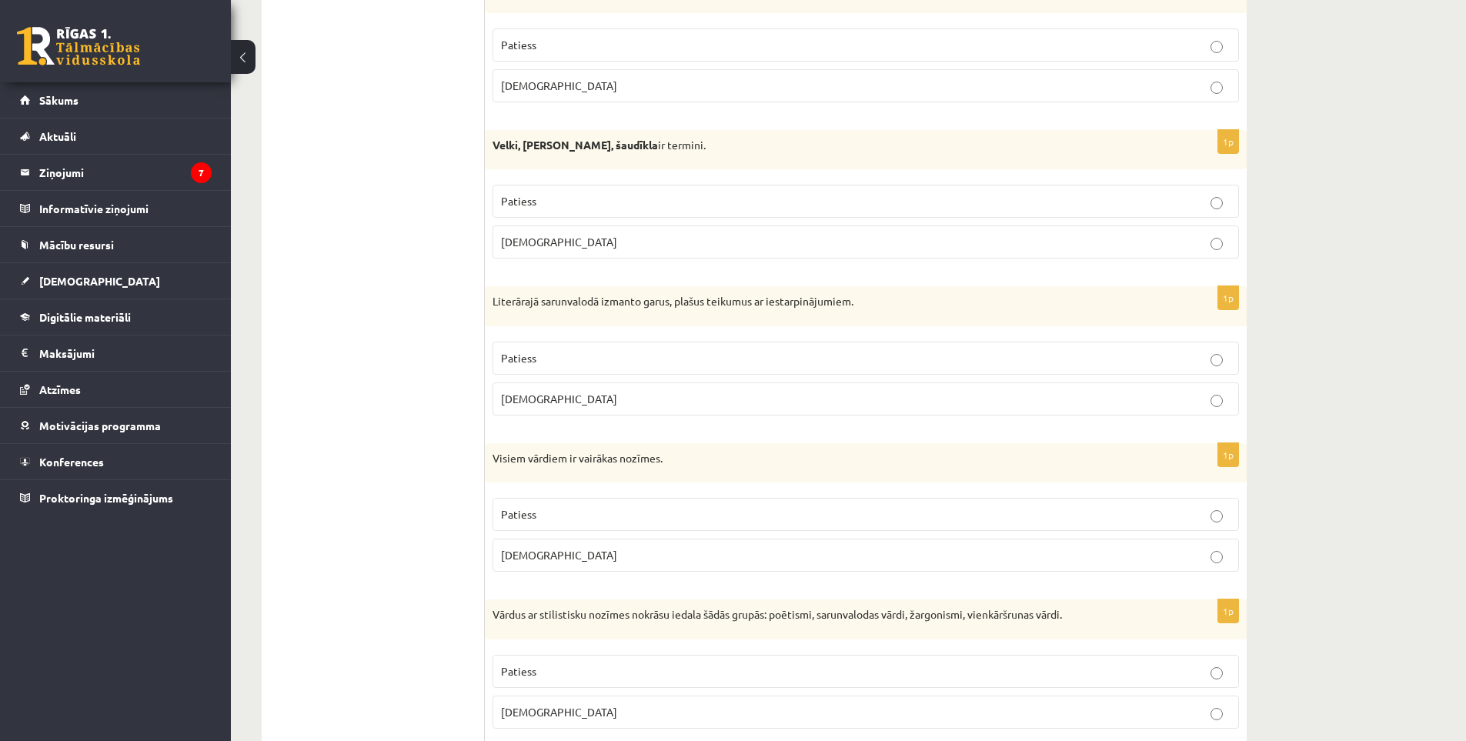
click at [577, 554] on p "Aplams" at bounding box center [865, 555] width 729 height 16
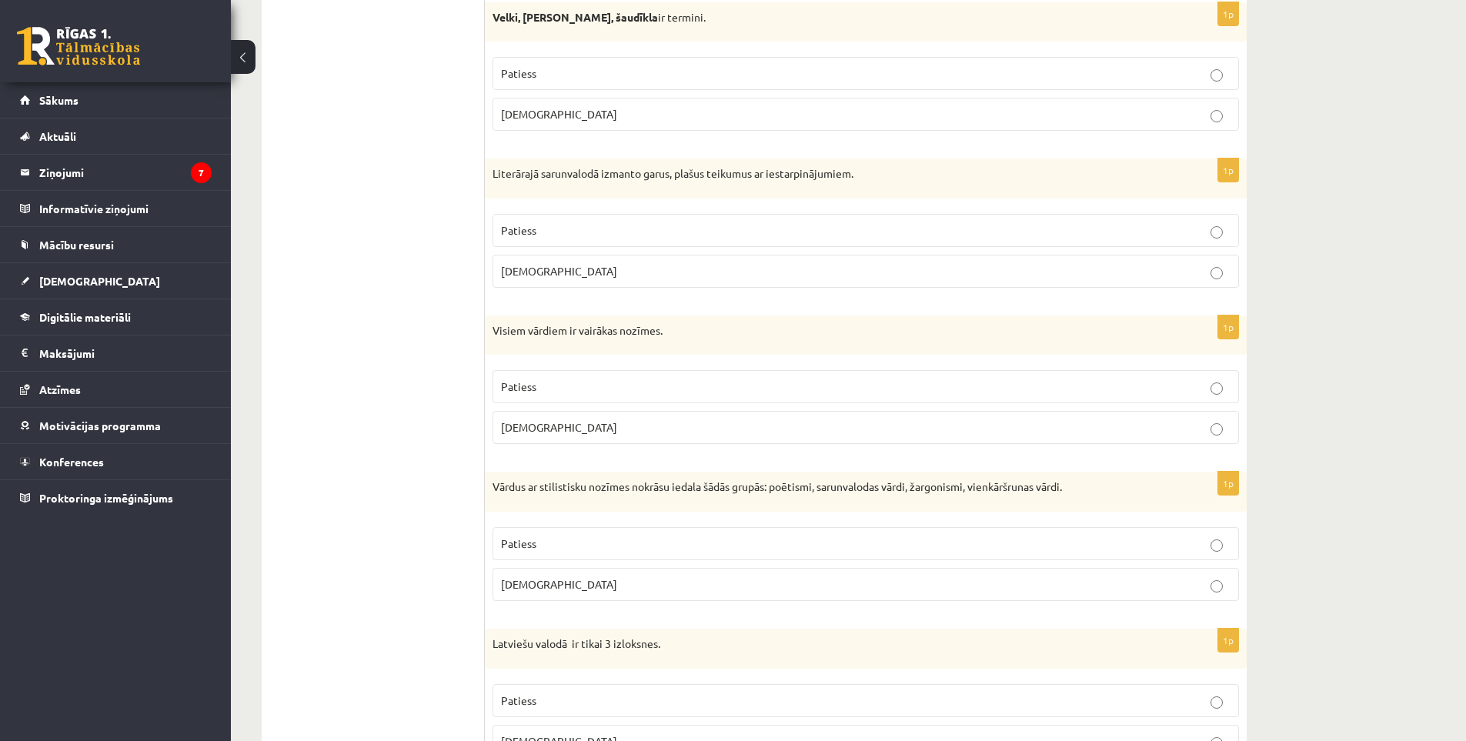
scroll to position [1539, 0]
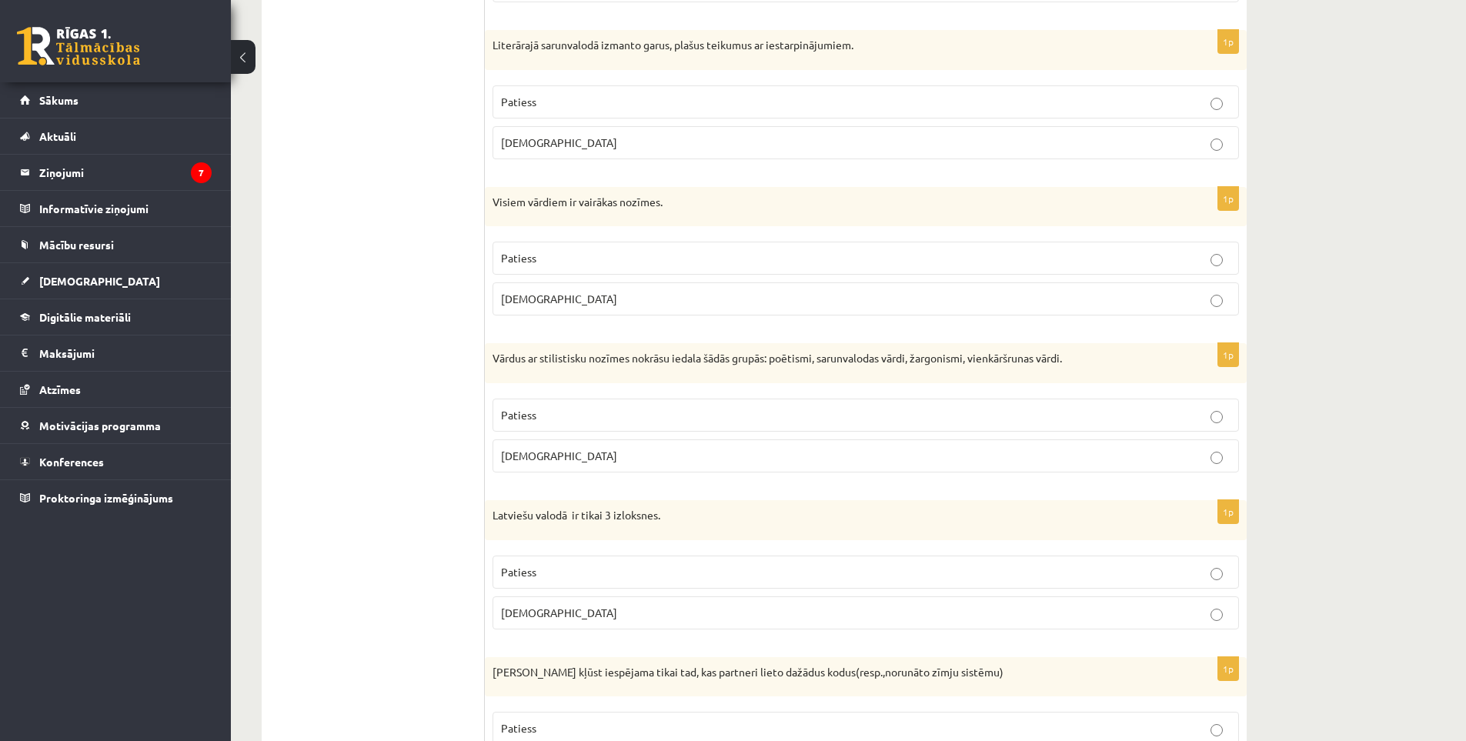
click at [595, 413] on p "Patiess" at bounding box center [865, 415] width 729 height 16
click at [612, 576] on p "Patiess" at bounding box center [865, 572] width 729 height 16
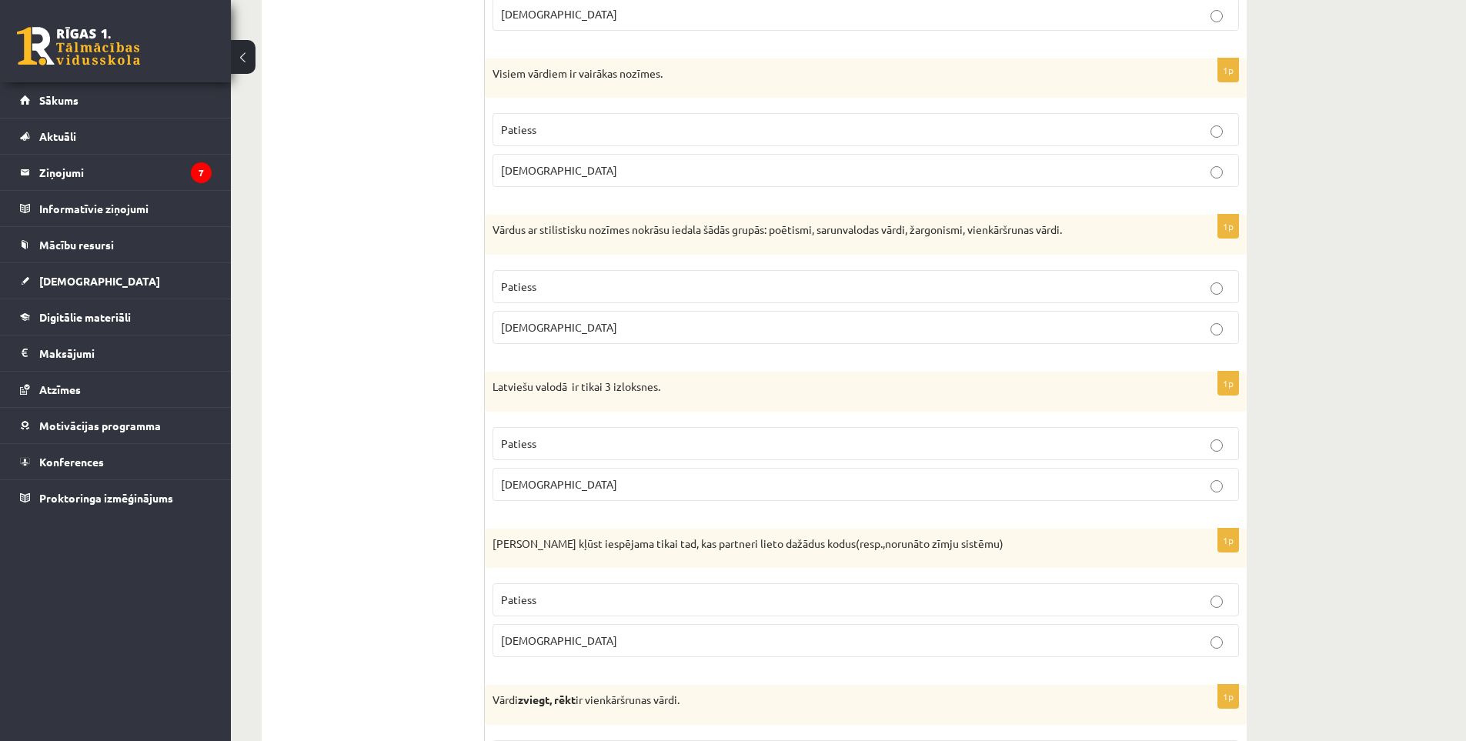
scroll to position [1795, 0]
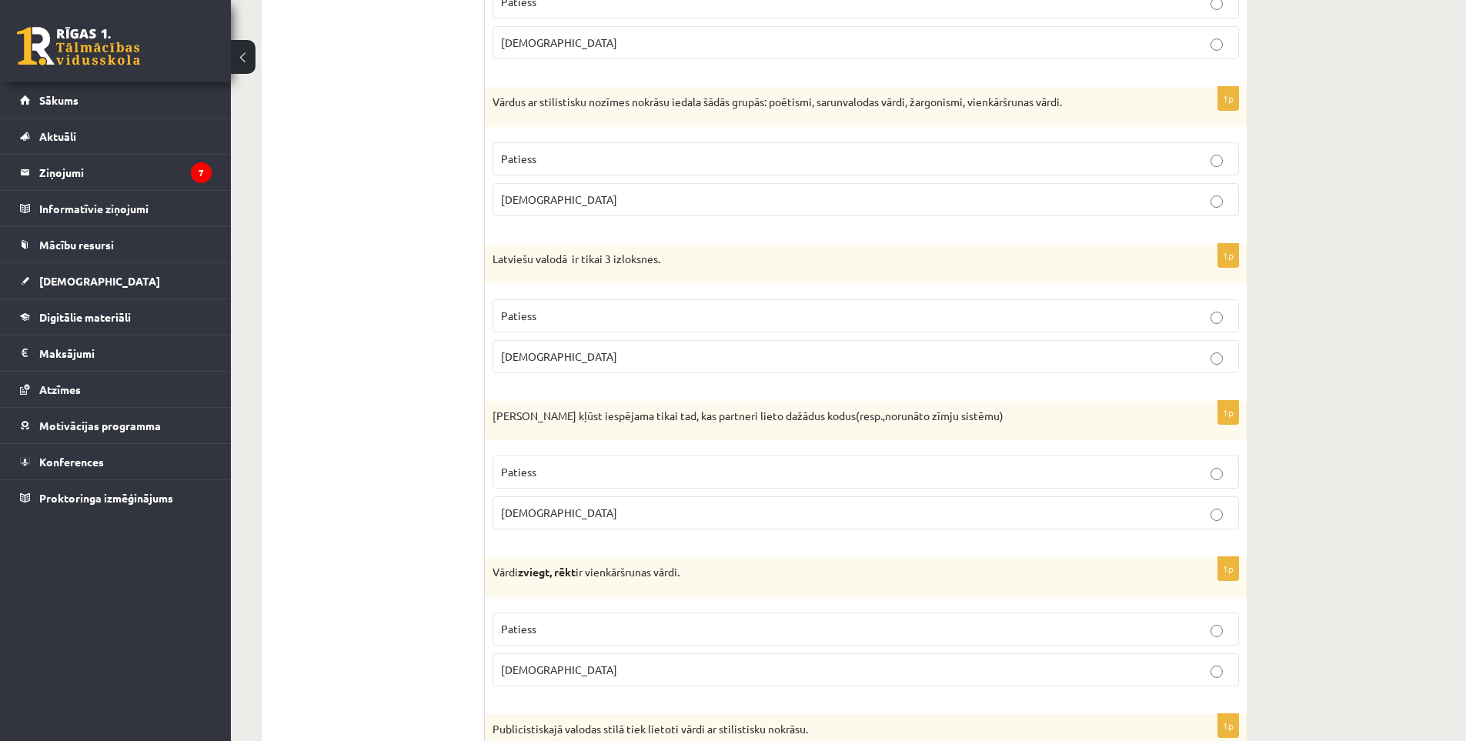
click at [619, 511] on p "Aplams" at bounding box center [865, 513] width 729 height 16
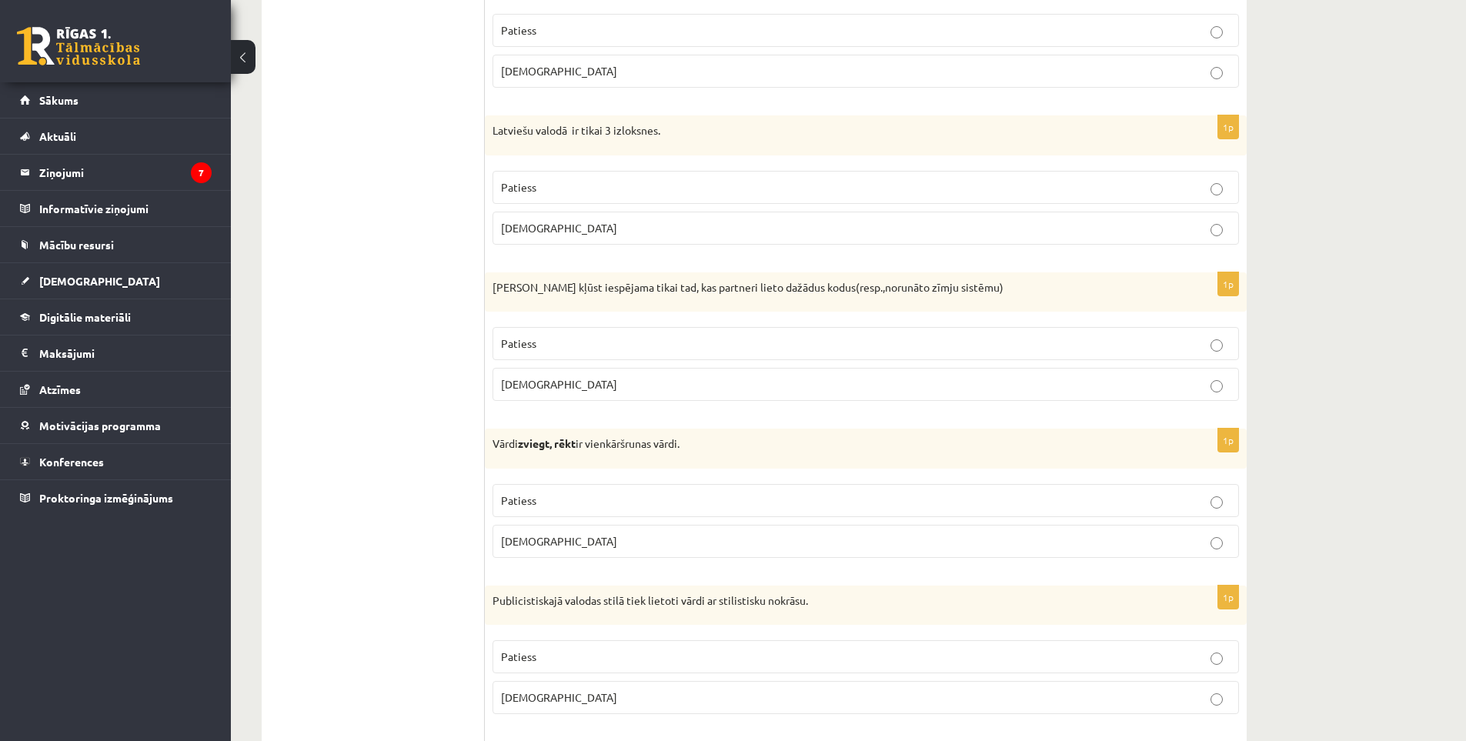
click at [592, 550] on label "Aplams" at bounding box center [865, 541] width 746 height 33
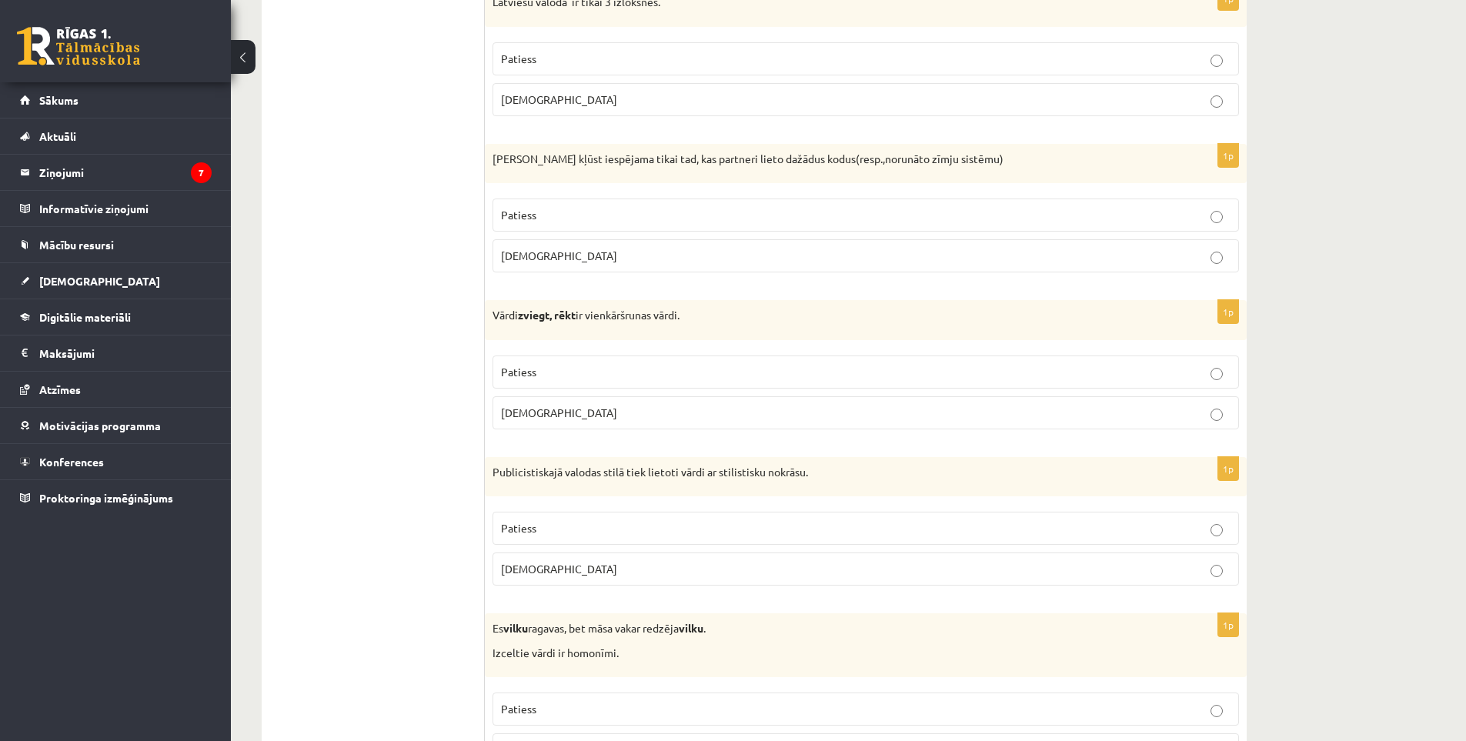
click at [575, 536] on p "Patiess" at bounding box center [865, 528] width 729 height 16
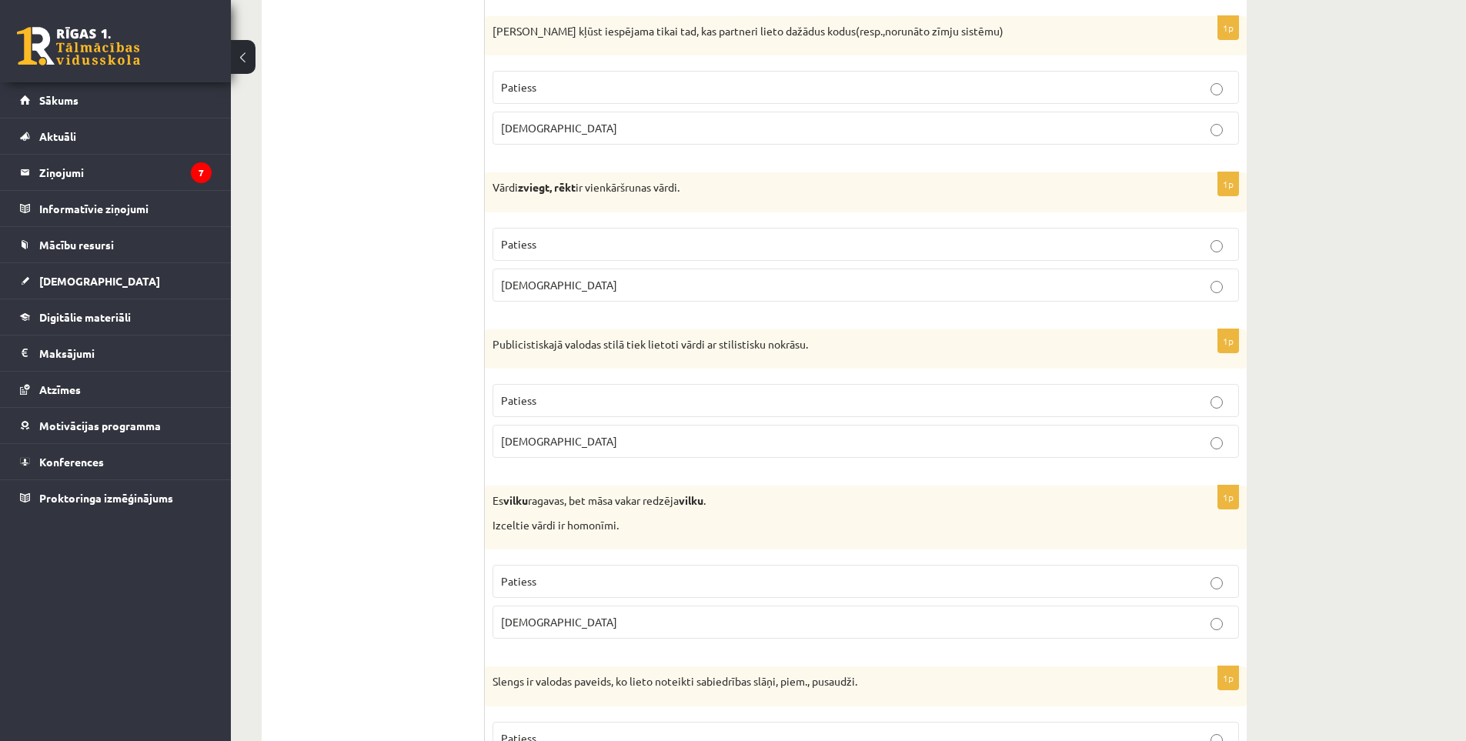
click at [586, 591] on label "Patiess" at bounding box center [865, 581] width 746 height 33
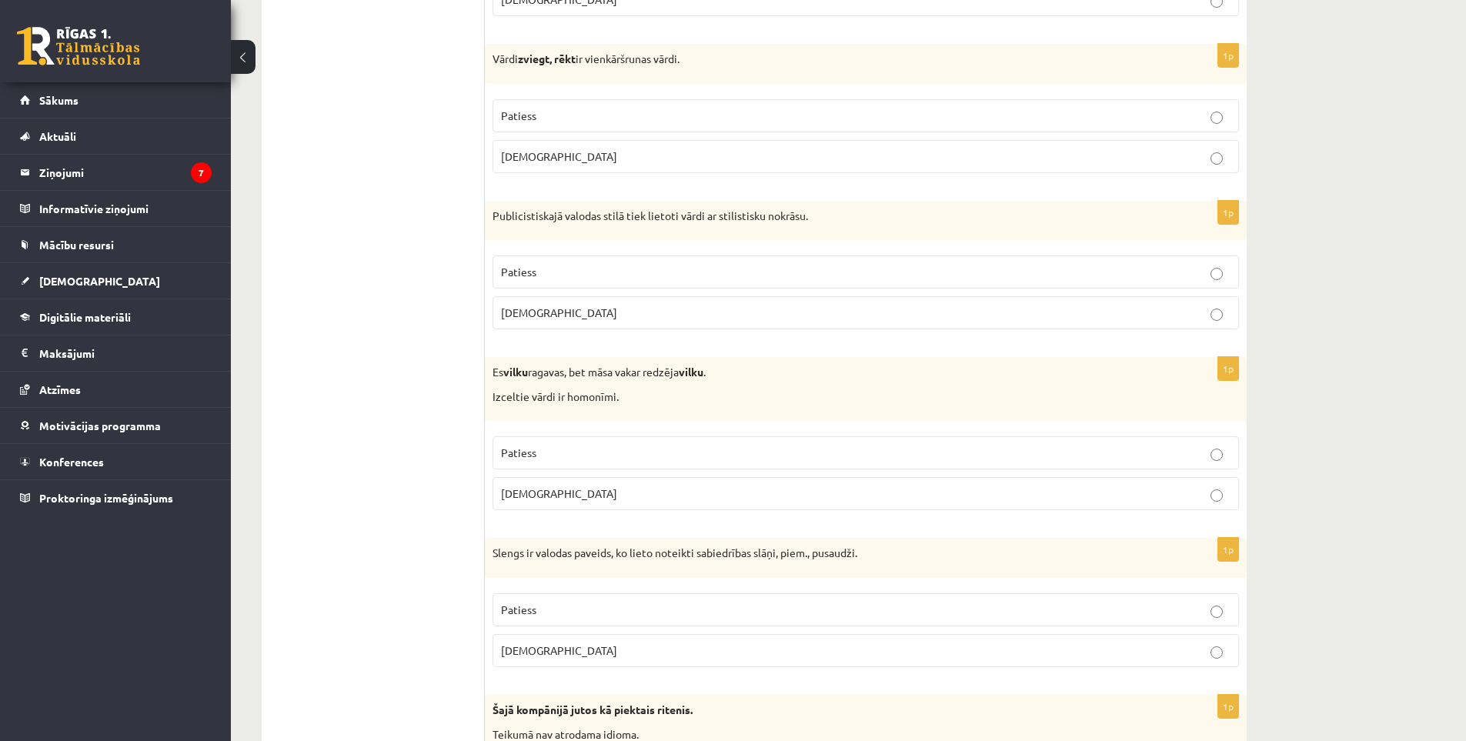
click at [546, 611] on p "Patiess" at bounding box center [865, 610] width 729 height 16
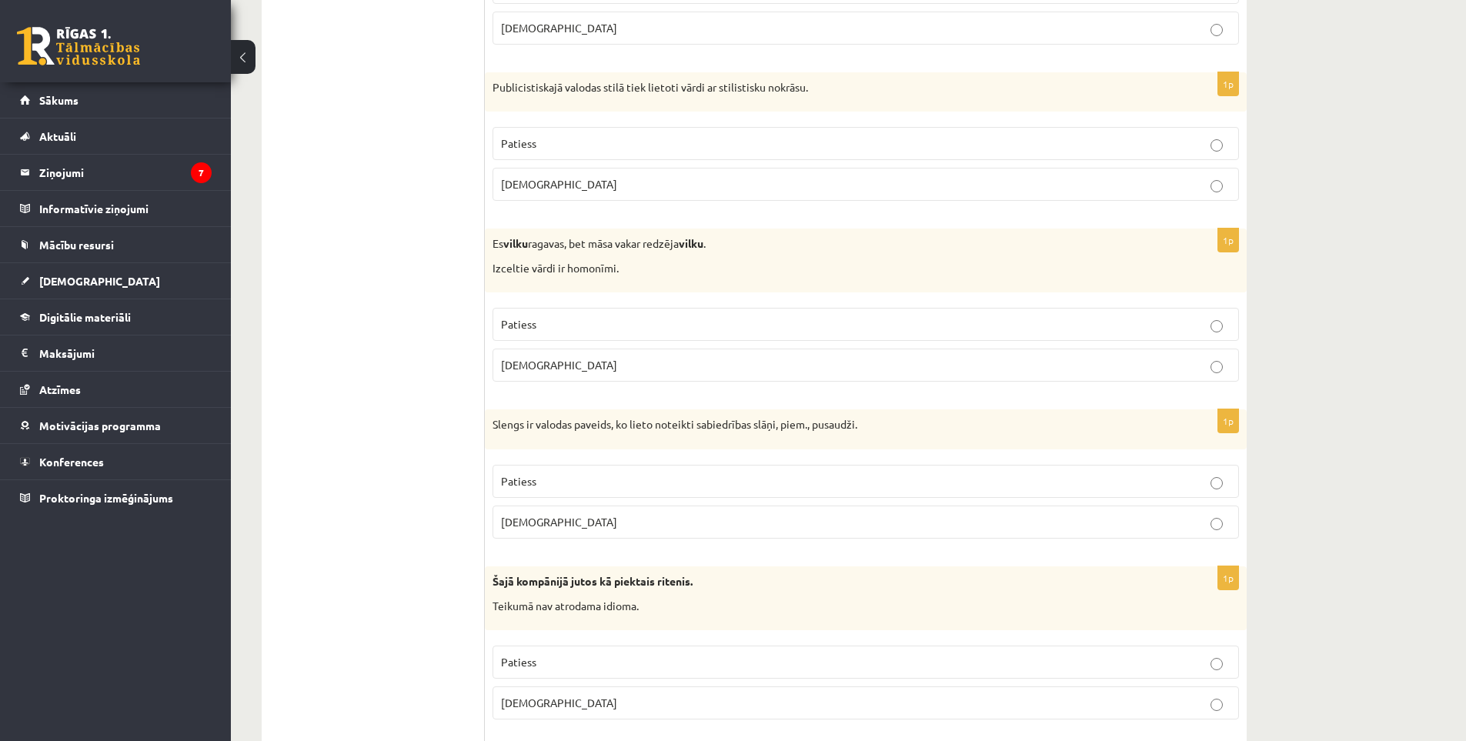
click at [565, 695] on label "Aplams" at bounding box center [865, 702] width 746 height 33
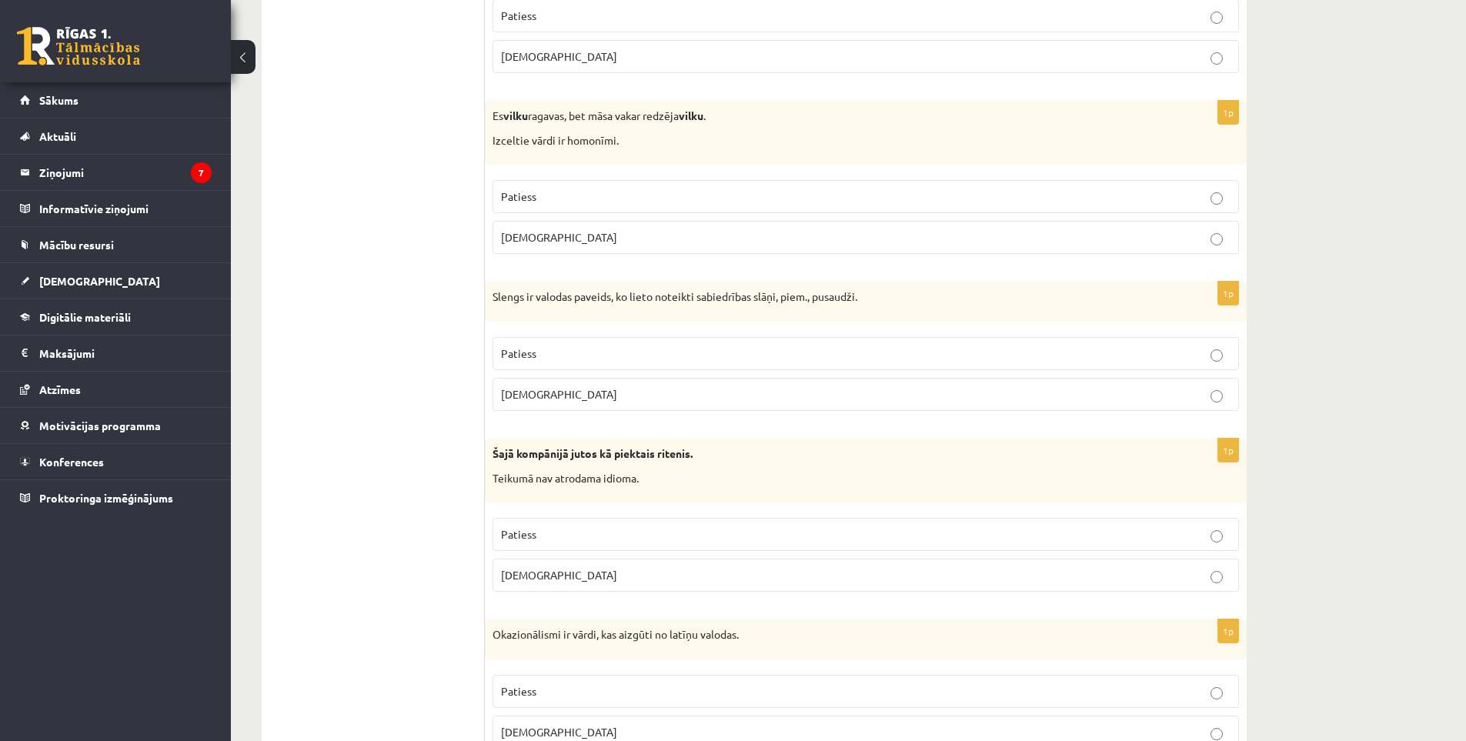
scroll to position [2693, 0]
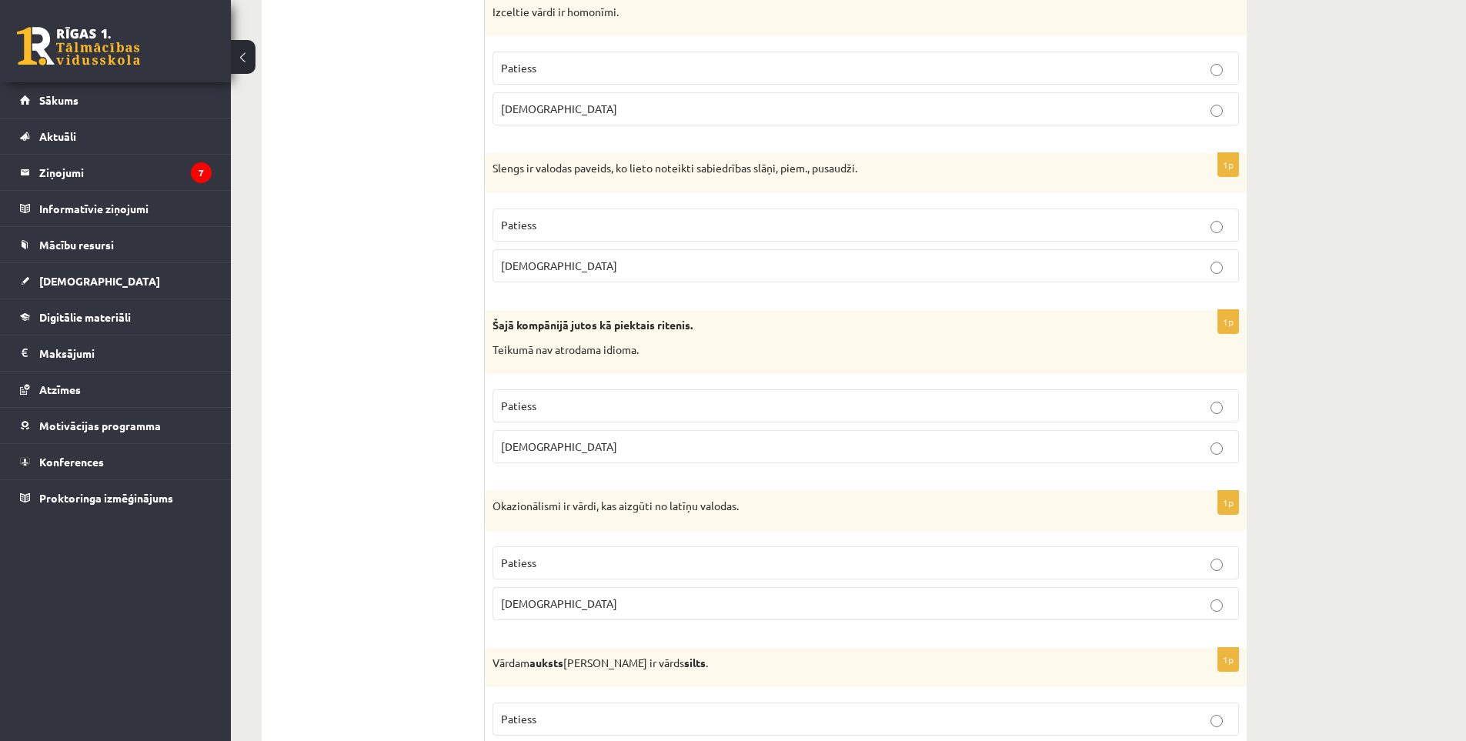
click at [577, 606] on p "Aplams" at bounding box center [865, 603] width 729 height 16
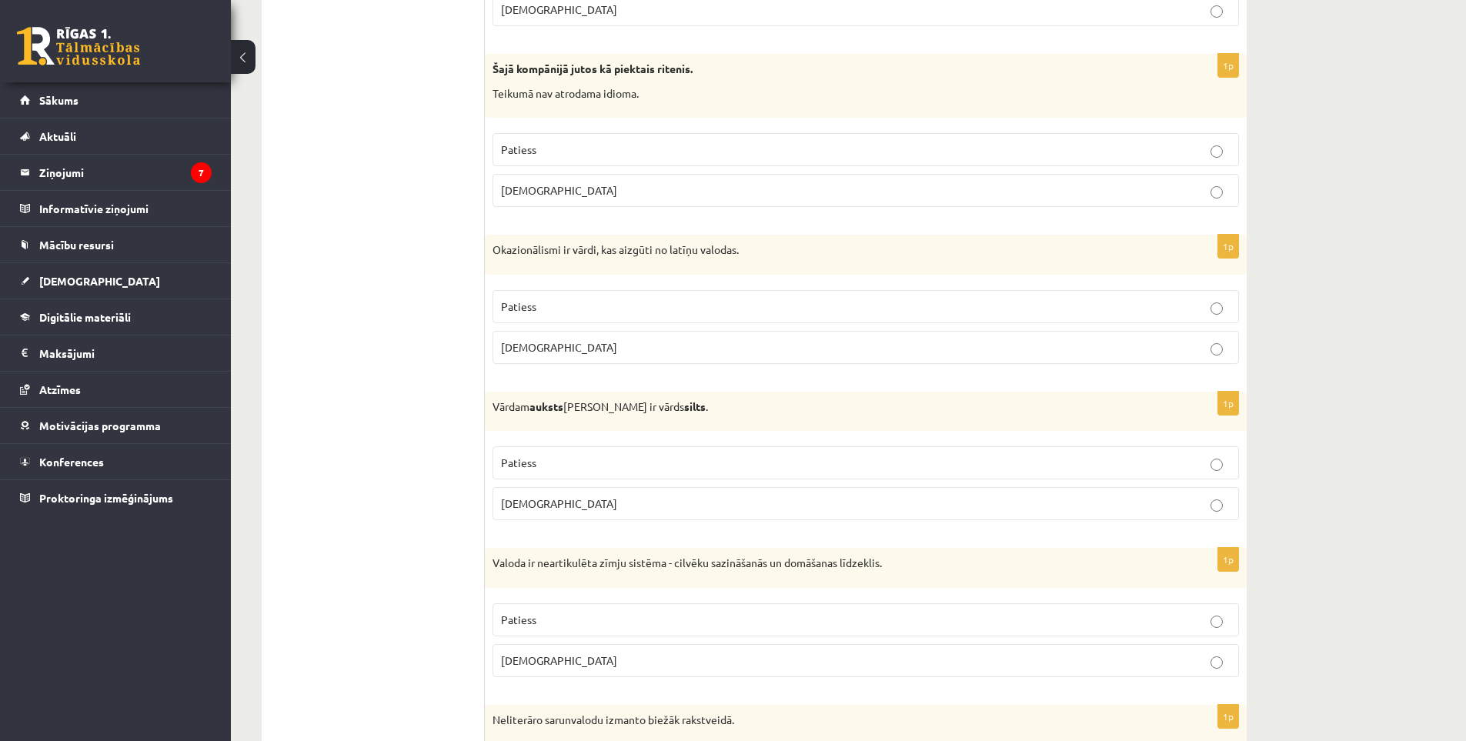
click at [570, 468] on p "Patiess" at bounding box center [865, 463] width 729 height 16
click at [569, 669] on p "Aplams" at bounding box center [865, 660] width 729 height 16
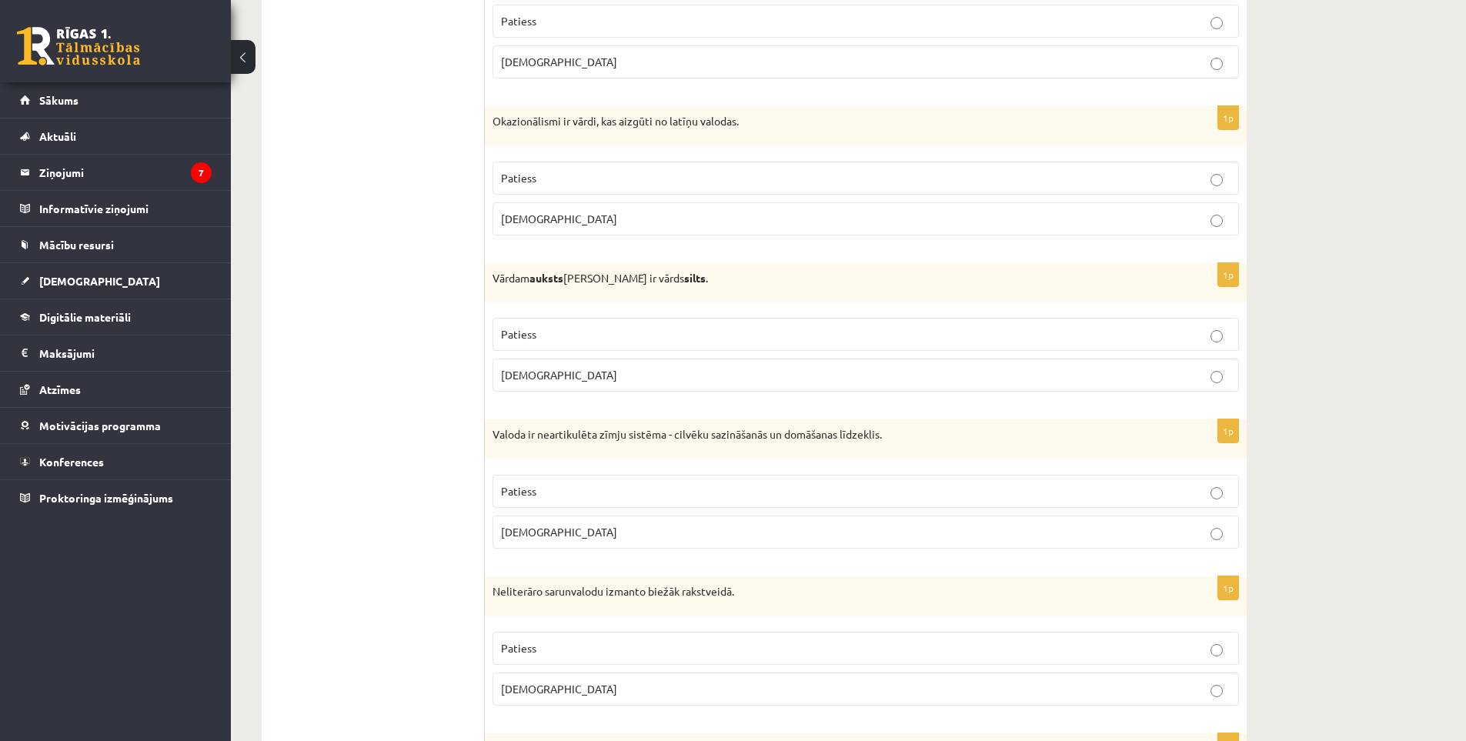
scroll to position [3206, 0]
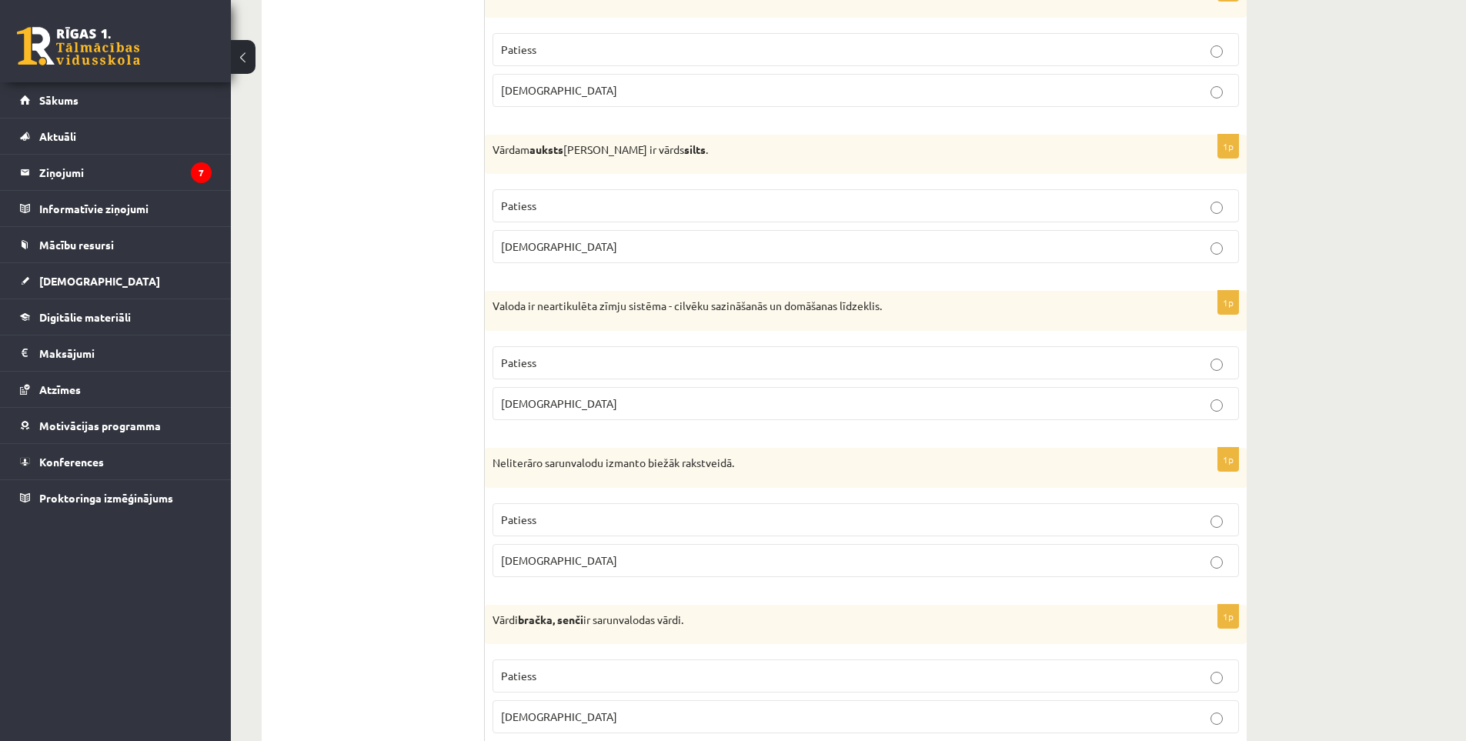
click at [539, 558] on p "Aplams" at bounding box center [865, 560] width 729 height 16
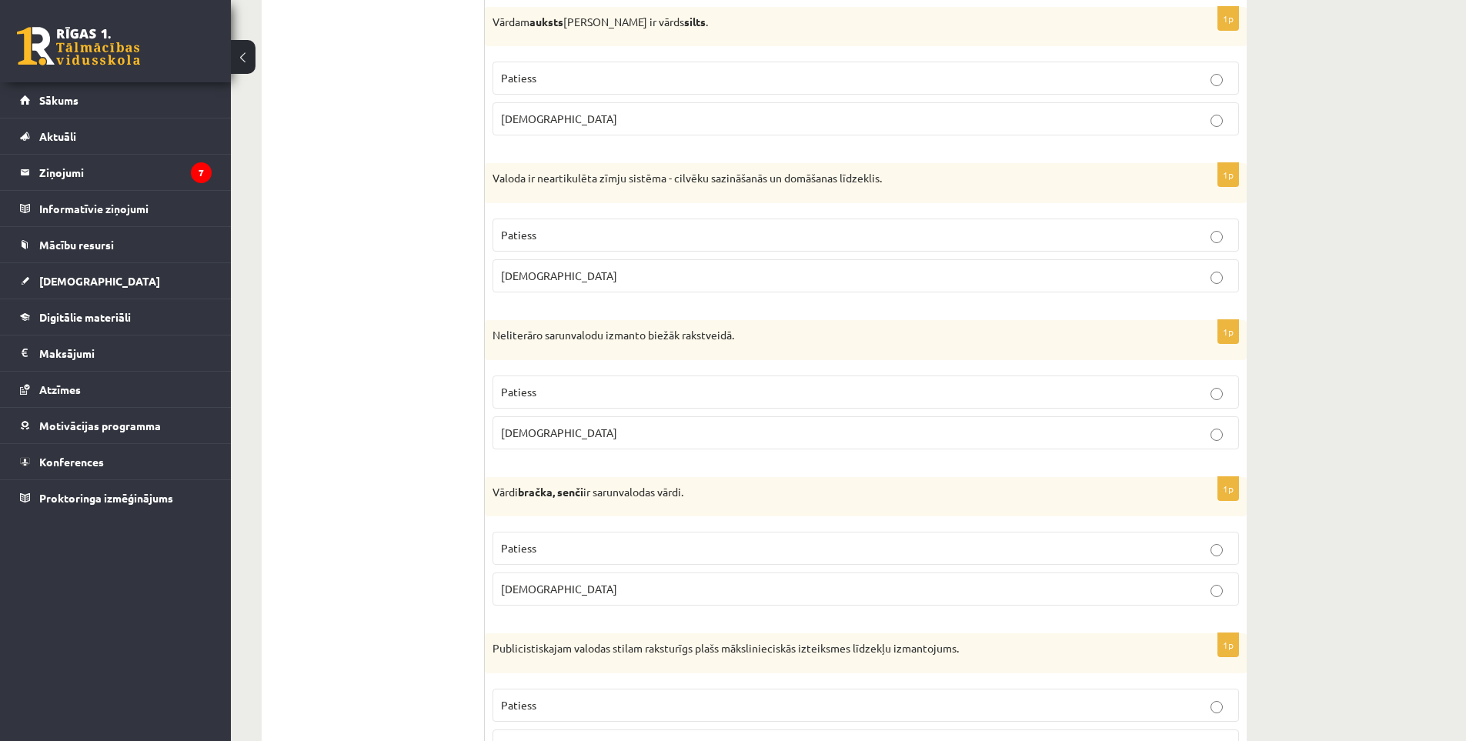
click at [532, 545] on span "Patiess" at bounding box center [518, 548] width 35 height 14
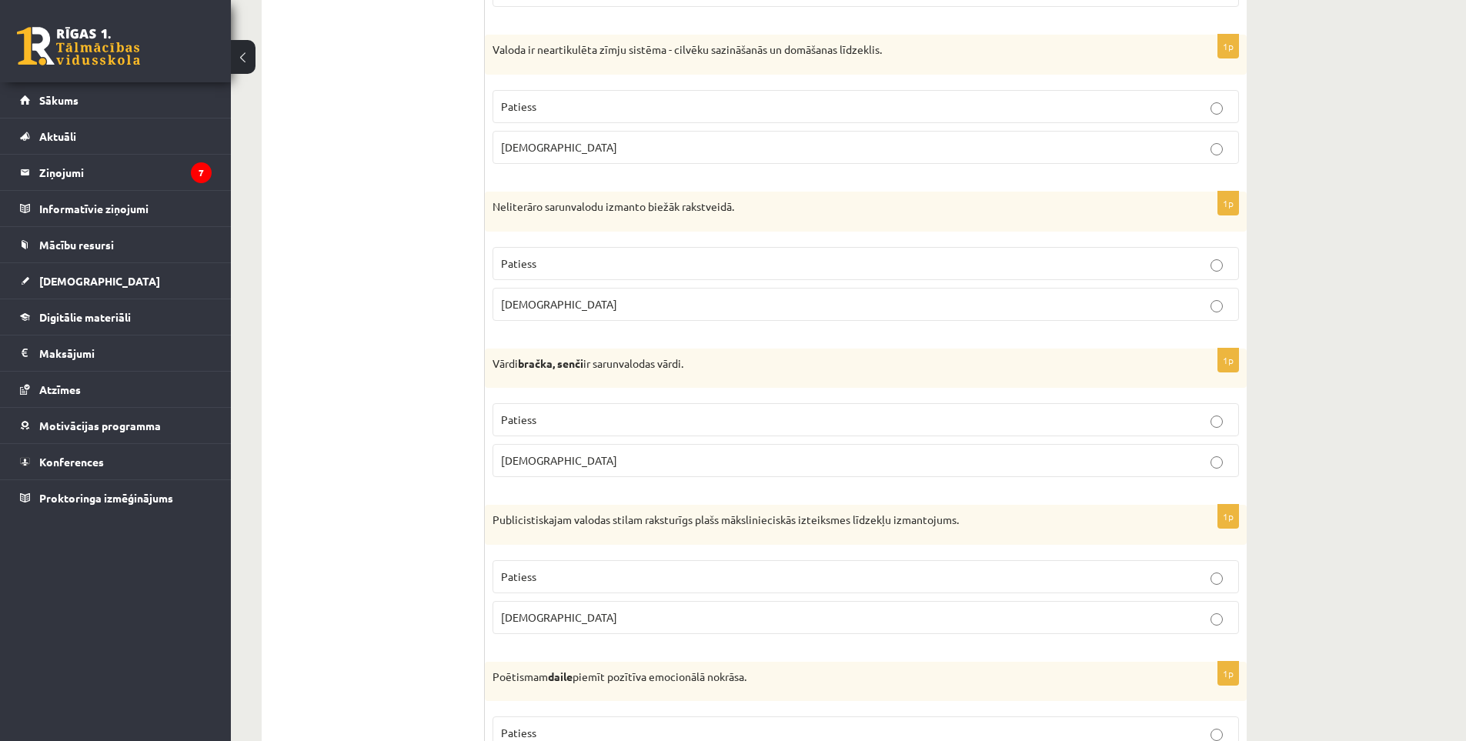
click at [546, 573] on p "Patiess" at bounding box center [865, 577] width 729 height 16
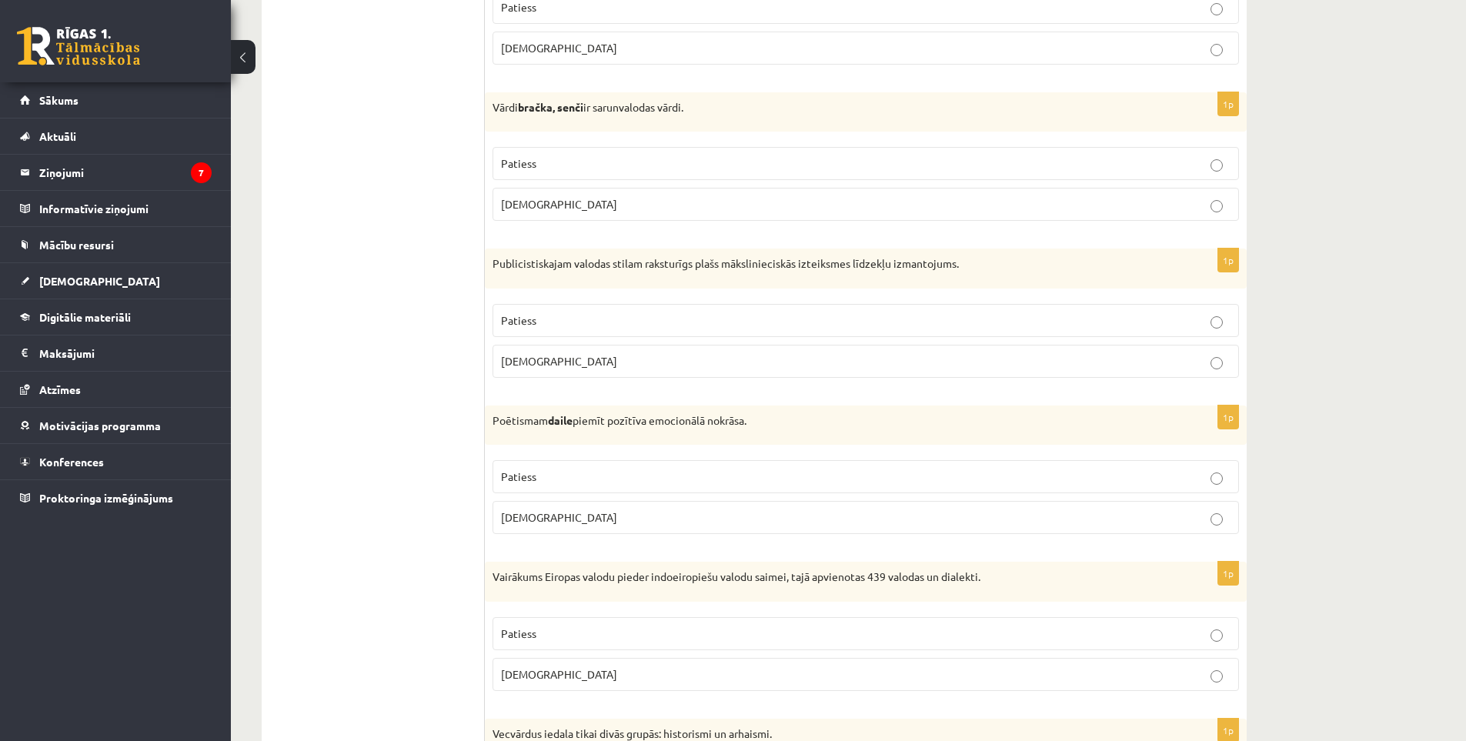
click at [592, 475] on p "Patiess" at bounding box center [865, 477] width 729 height 16
click at [548, 644] on label "Patiess" at bounding box center [865, 633] width 746 height 33
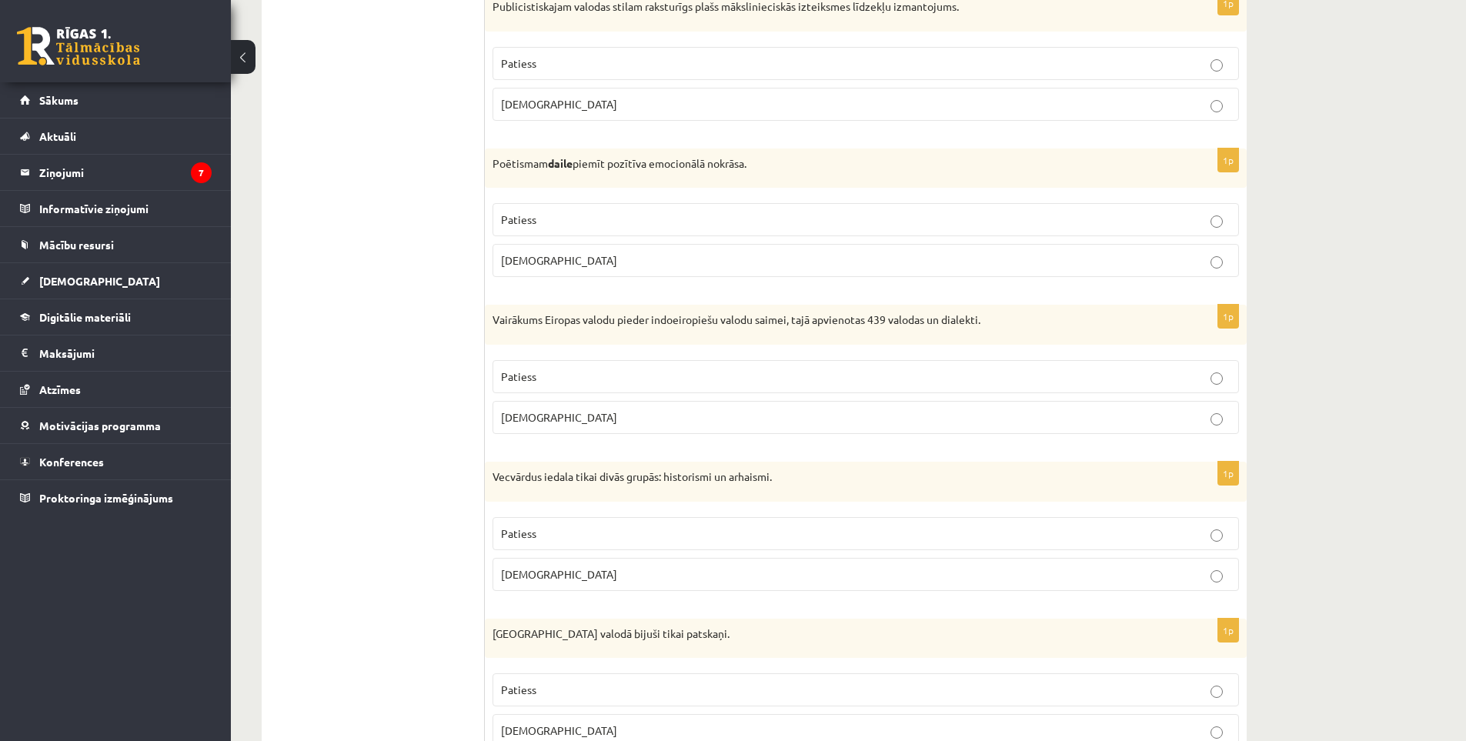
click at [592, 532] on p "Patiess" at bounding box center [865, 533] width 729 height 16
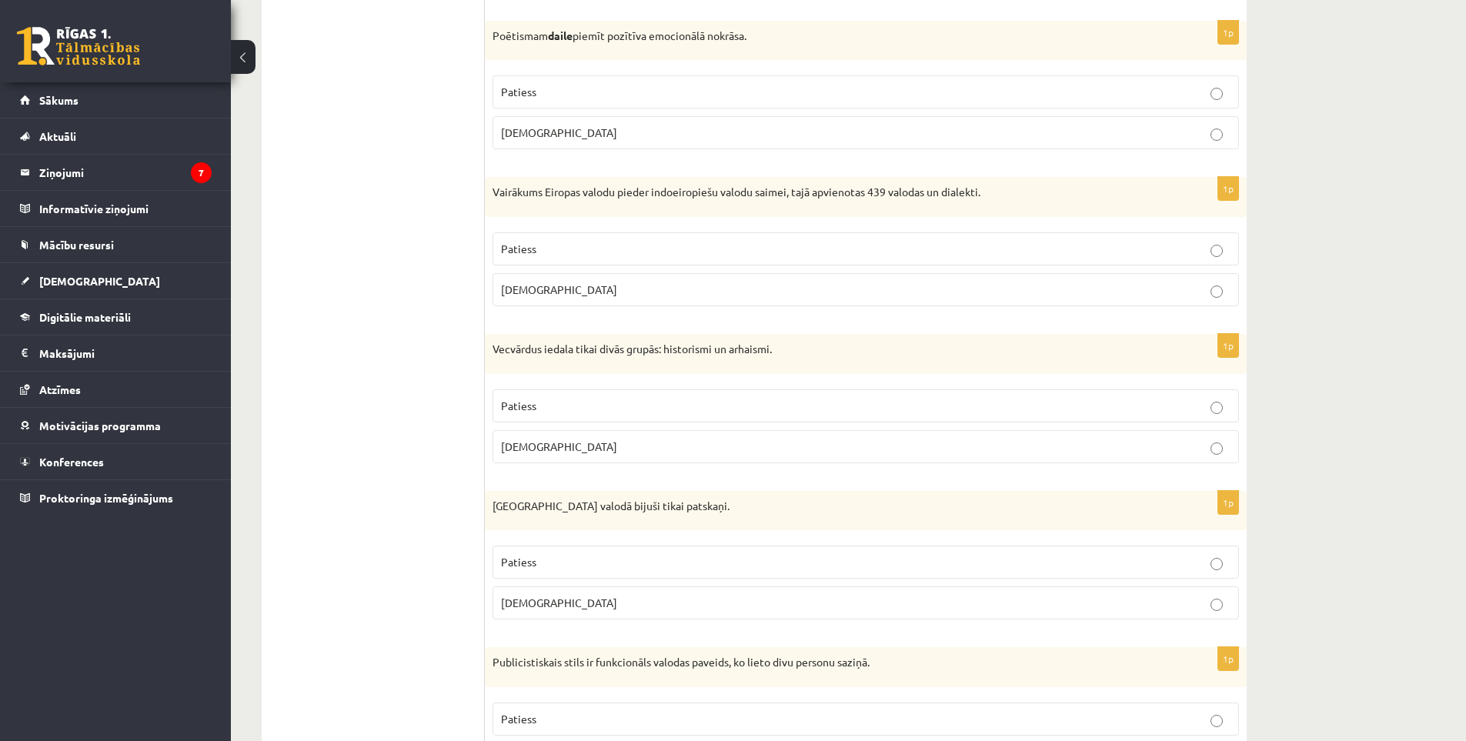
click at [589, 560] on p "Patiess" at bounding box center [865, 562] width 729 height 16
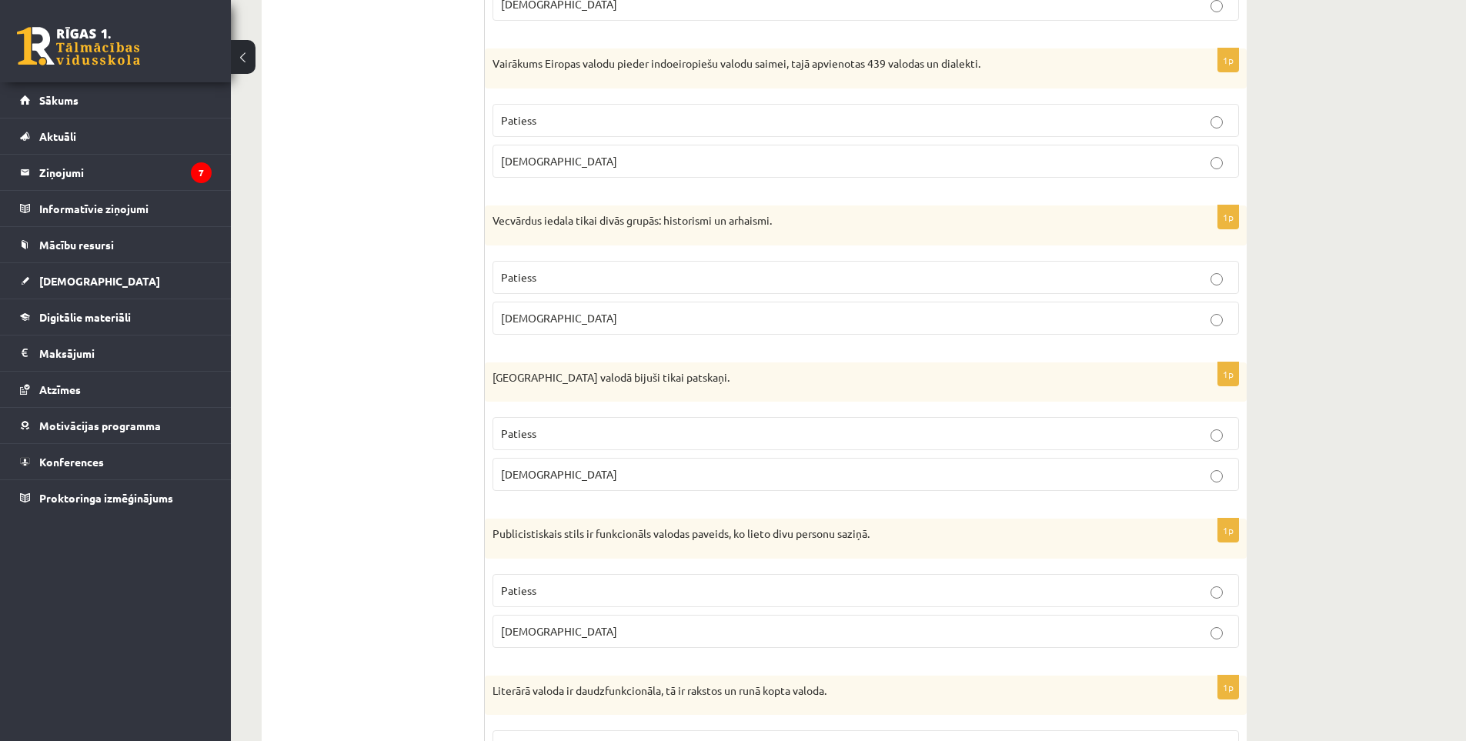
click at [573, 635] on p "Aplams" at bounding box center [865, 631] width 729 height 16
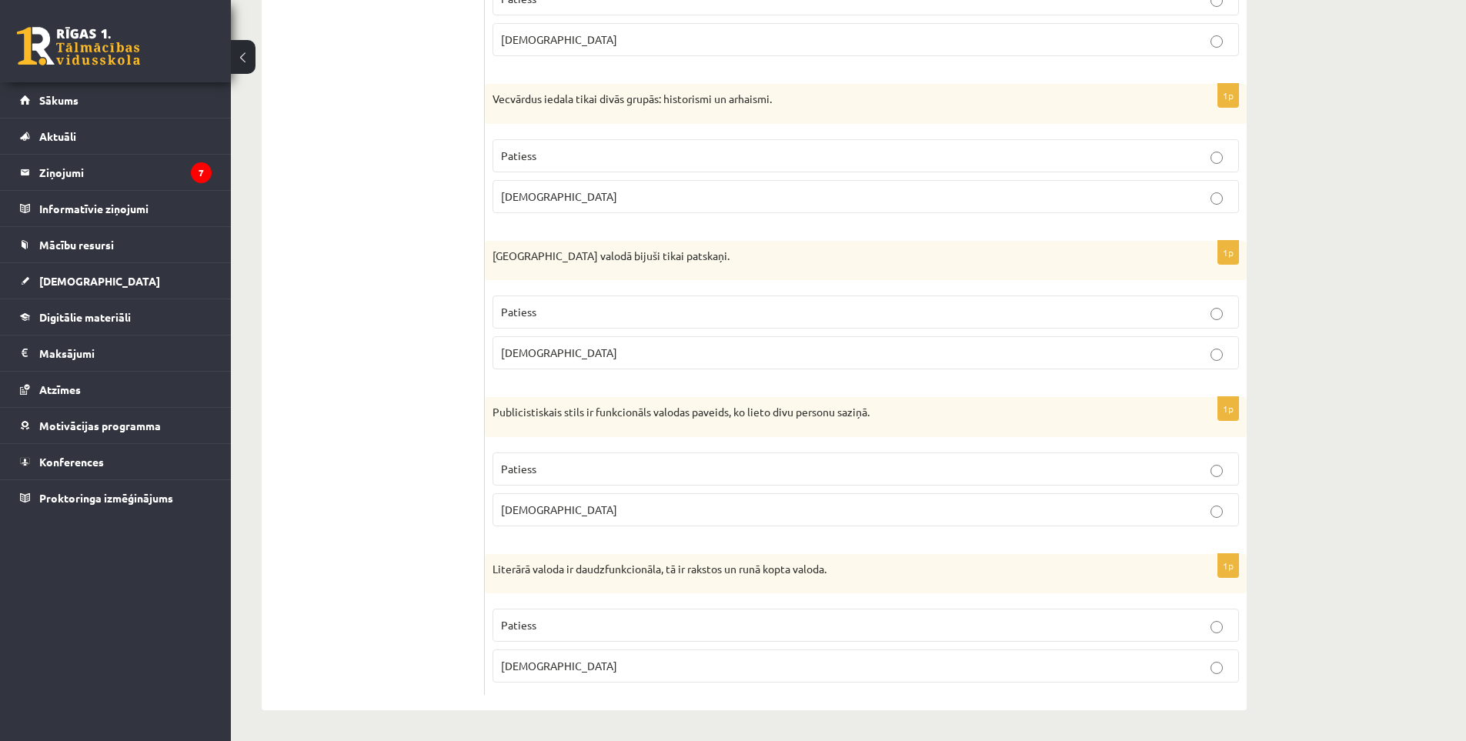
click at [679, 629] on p "Patiess" at bounding box center [865, 625] width 729 height 16
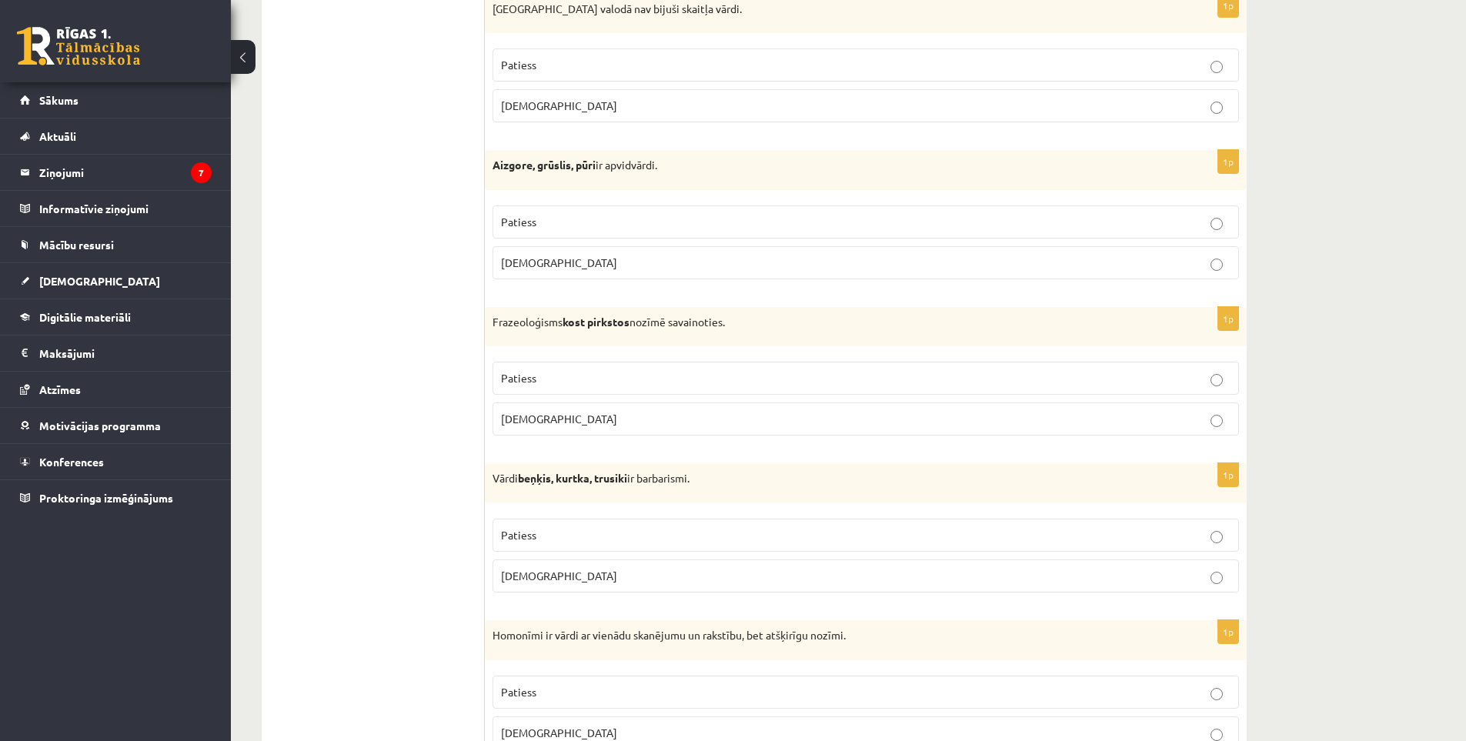
scroll to position [0, 0]
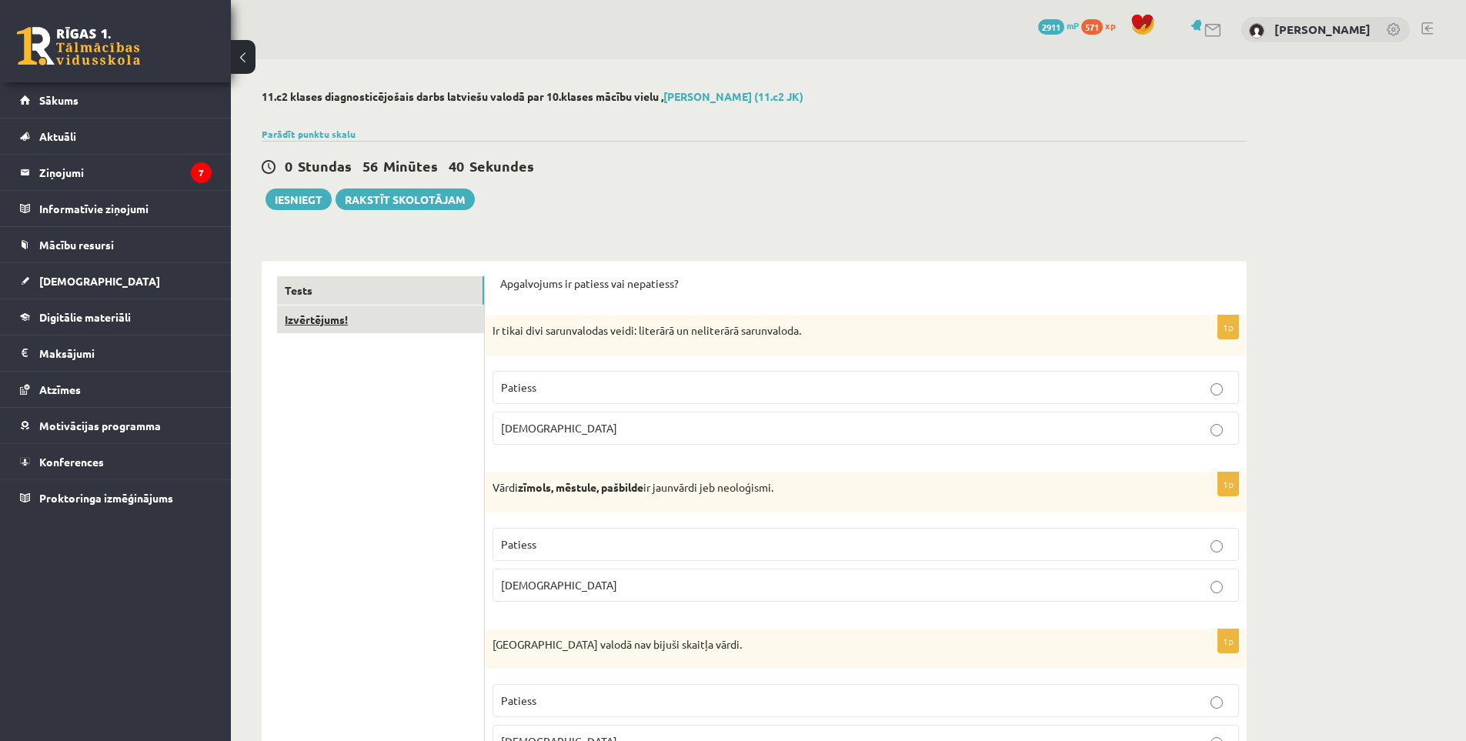
click at [340, 322] on link "Izvērtējums!" at bounding box center [380, 319] width 207 height 28
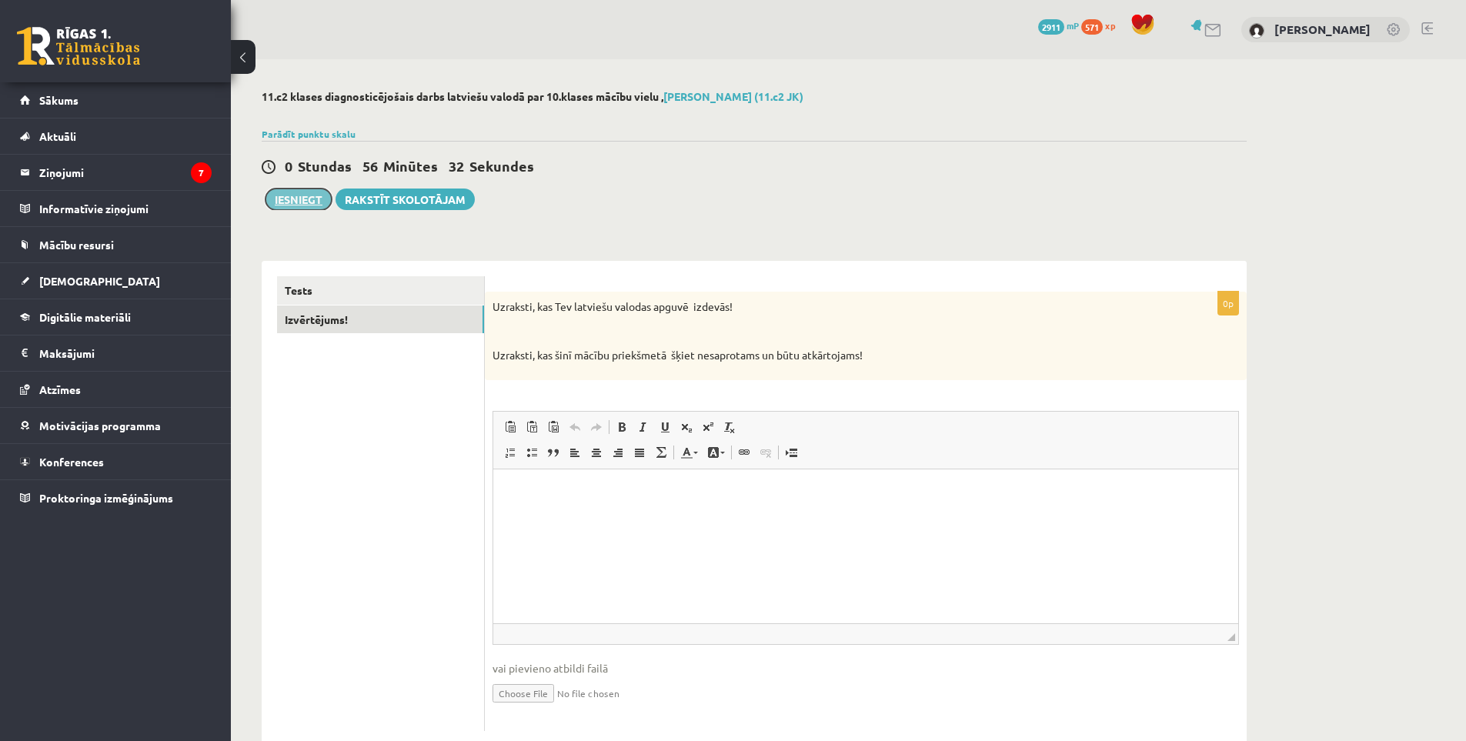
click at [292, 208] on button "Iesniegt" at bounding box center [298, 199] width 66 height 22
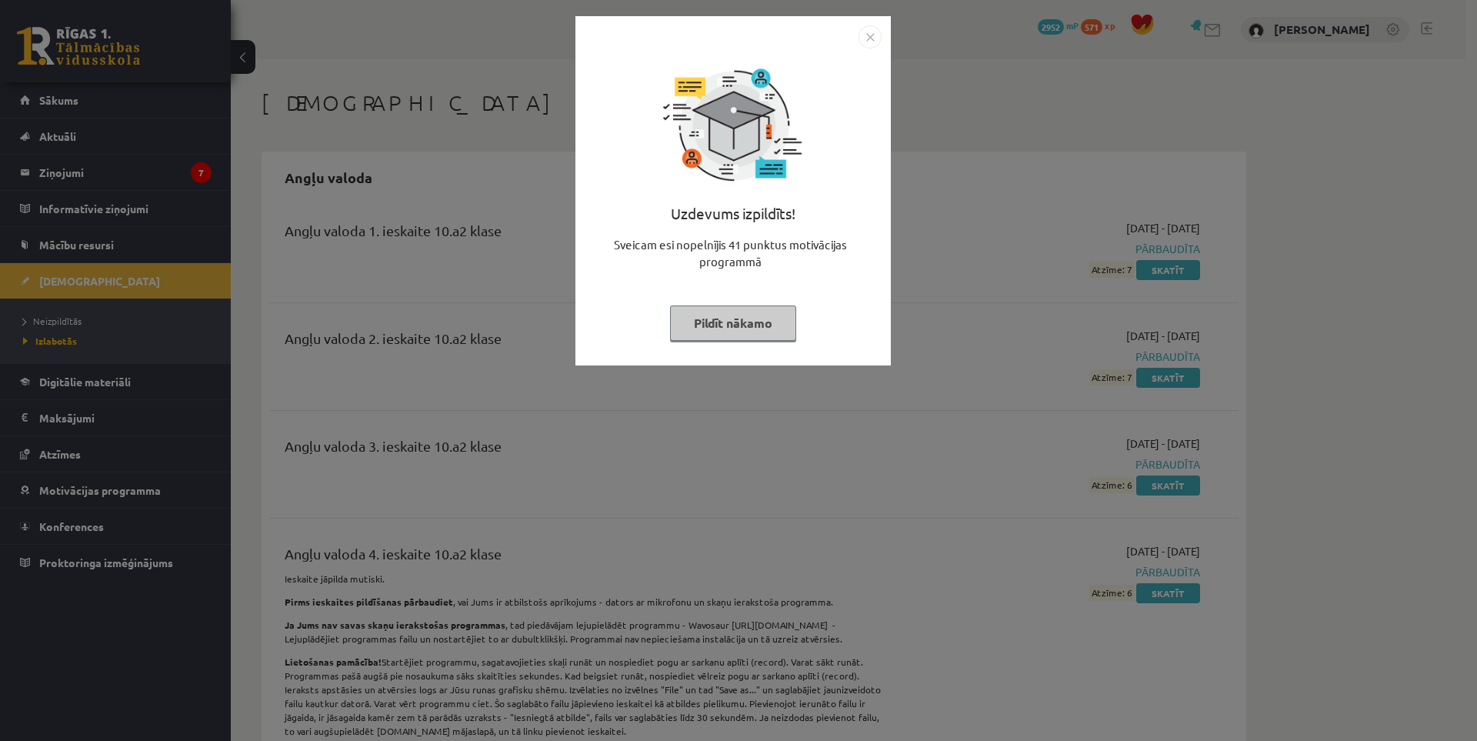
click at [876, 36] on img "Close" at bounding box center [870, 36] width 23 height 23
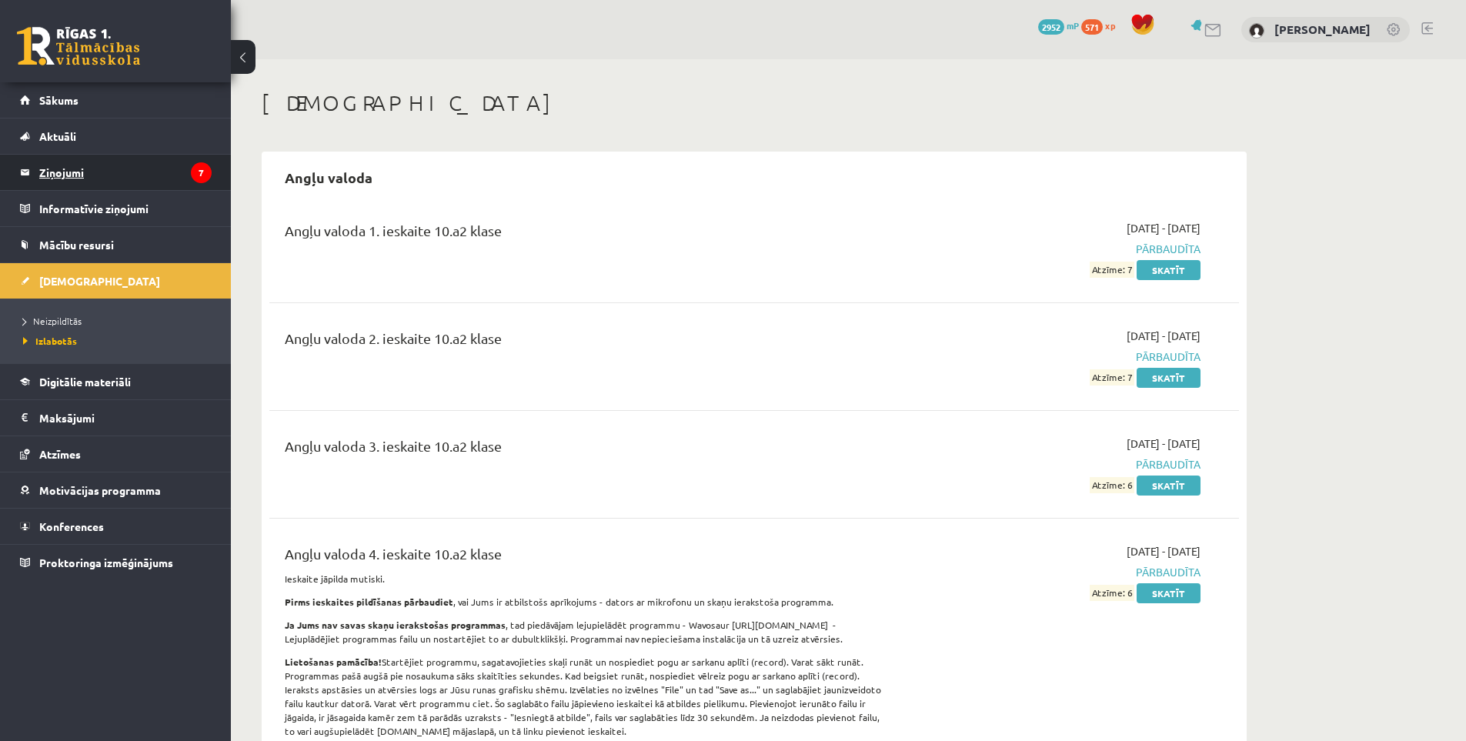
click at [134, 174] on legend "Ziņojumi 7" at bounding box center [125, 172] width 172 height 35
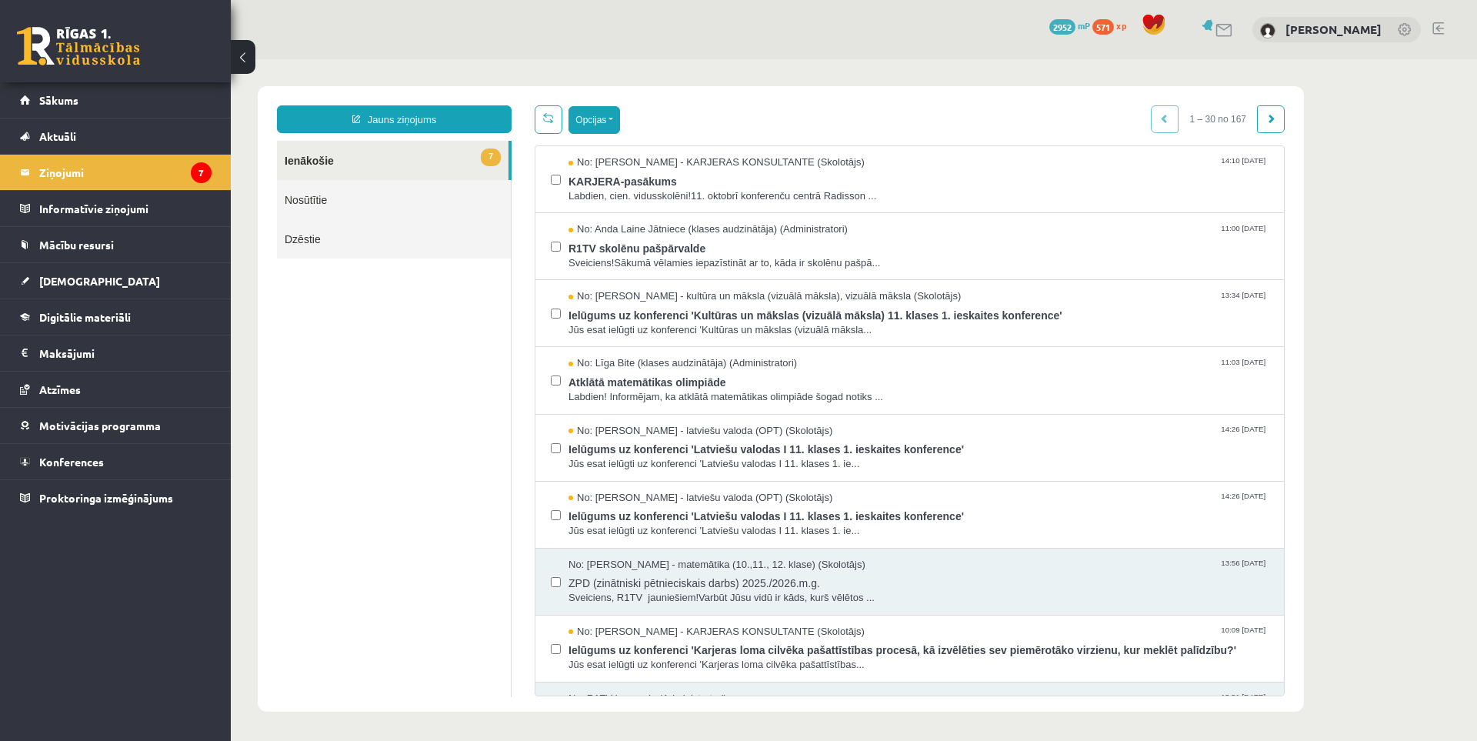
click at [602, 118] on button "Opcijas" at bounding box center [595, 120] width 52 height 28
click at [649, 197] on link "Atzīmēt visus kā lasītus" at bounding box center [689, 195] width 202 height 15
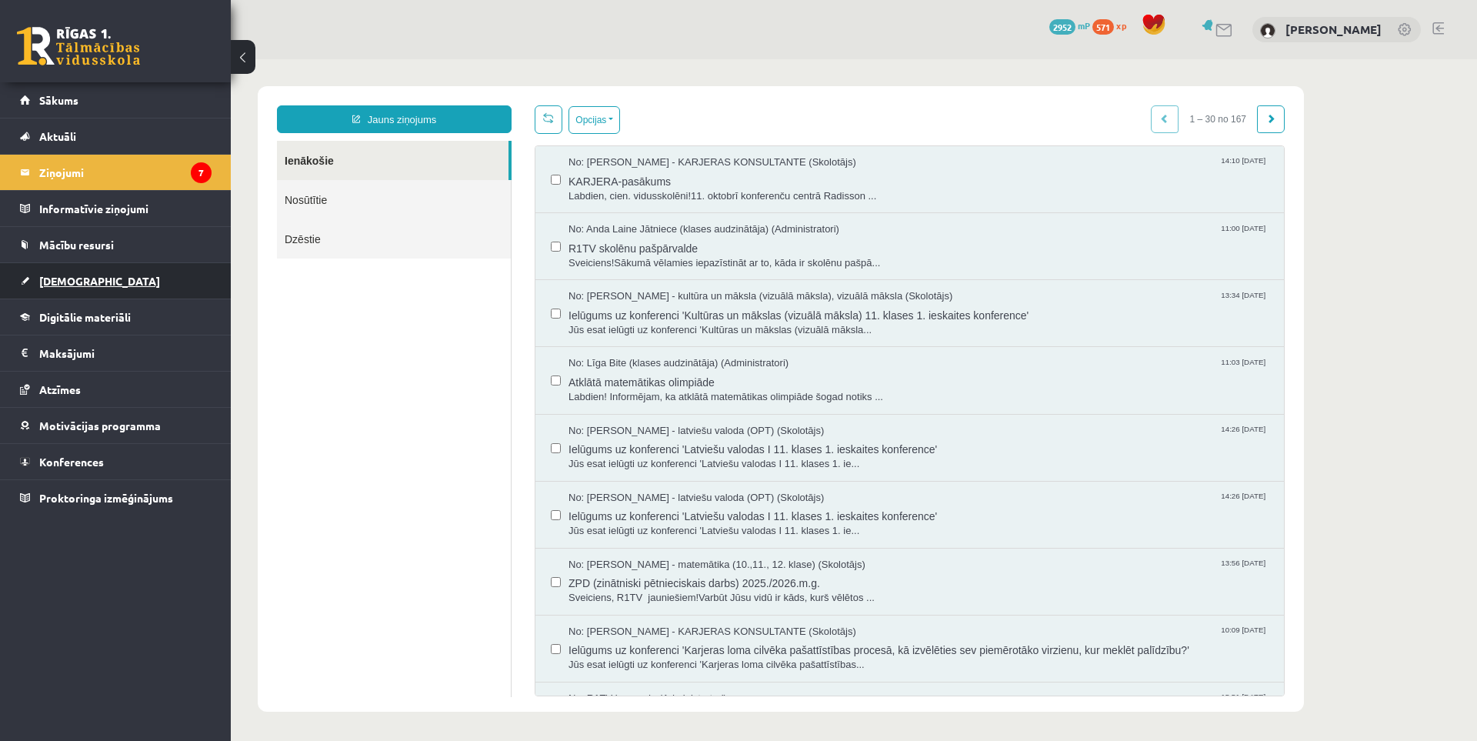
click at [131, 278] on link "[DEMOGRAPHIC_DATA]" at bounding box center [116, 280] width 192 height 35
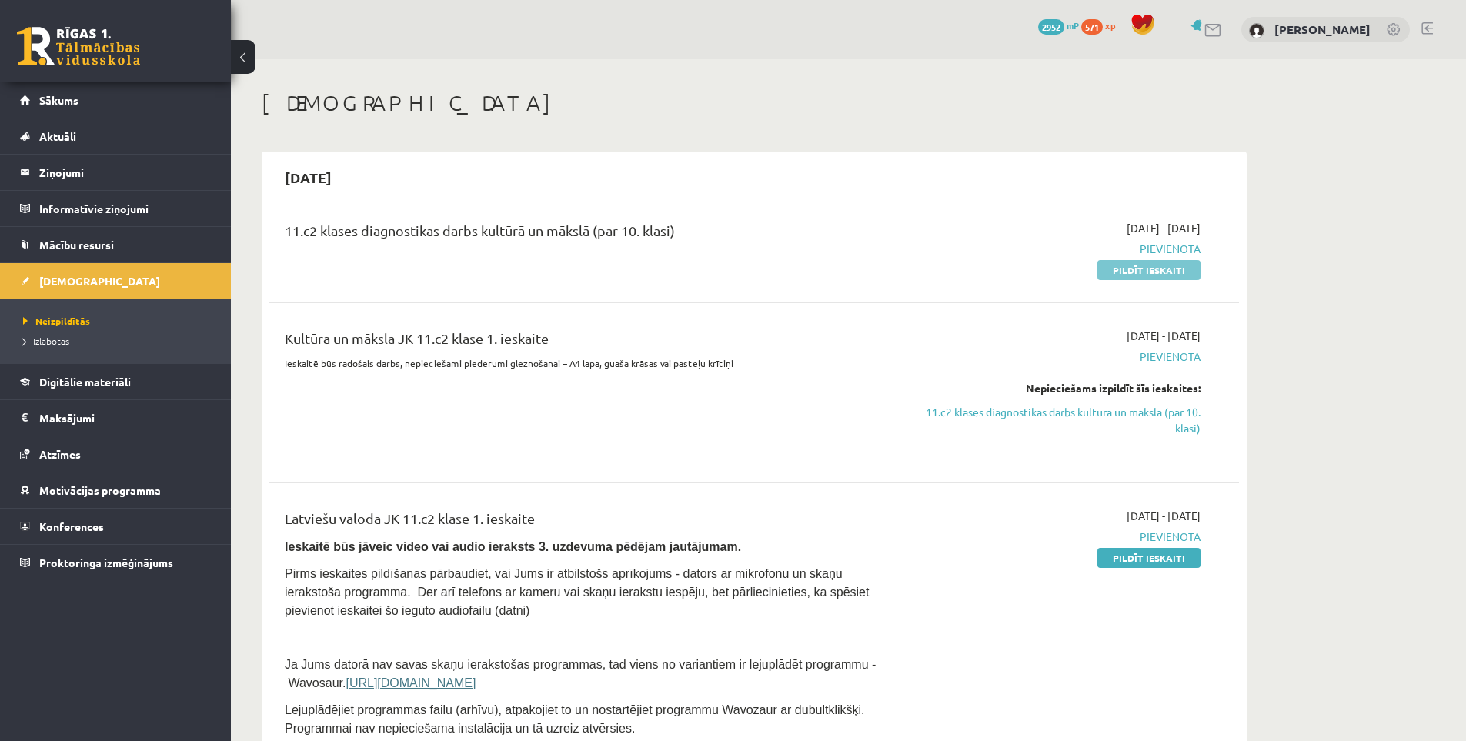
click at [1136, 273] on link "Pildīt ieskaiti" at bounding box center [1148, 270] width 103 height 20
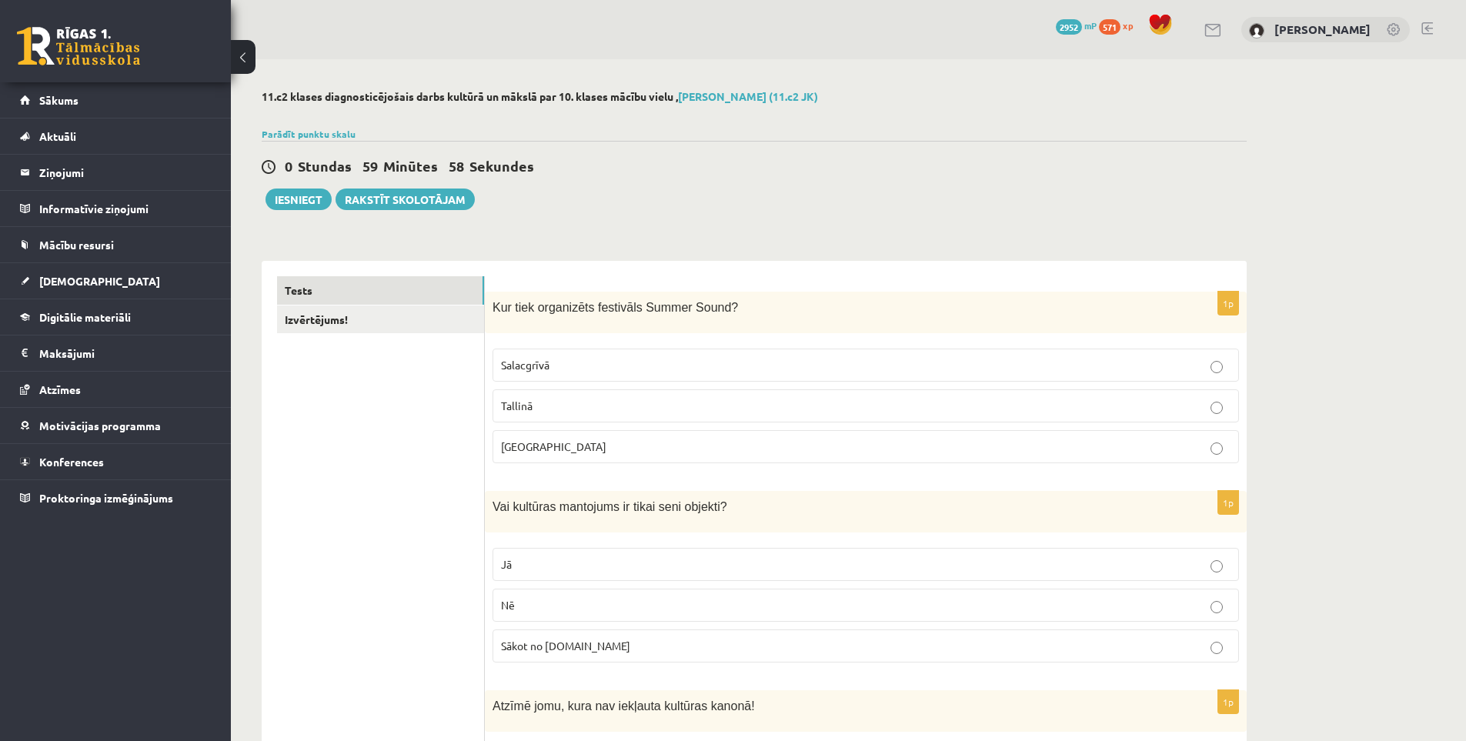
drag, startPoint x: 484, startPoint y: 288, endPoint x: 521, endPoint y: 293, distance: 37.3
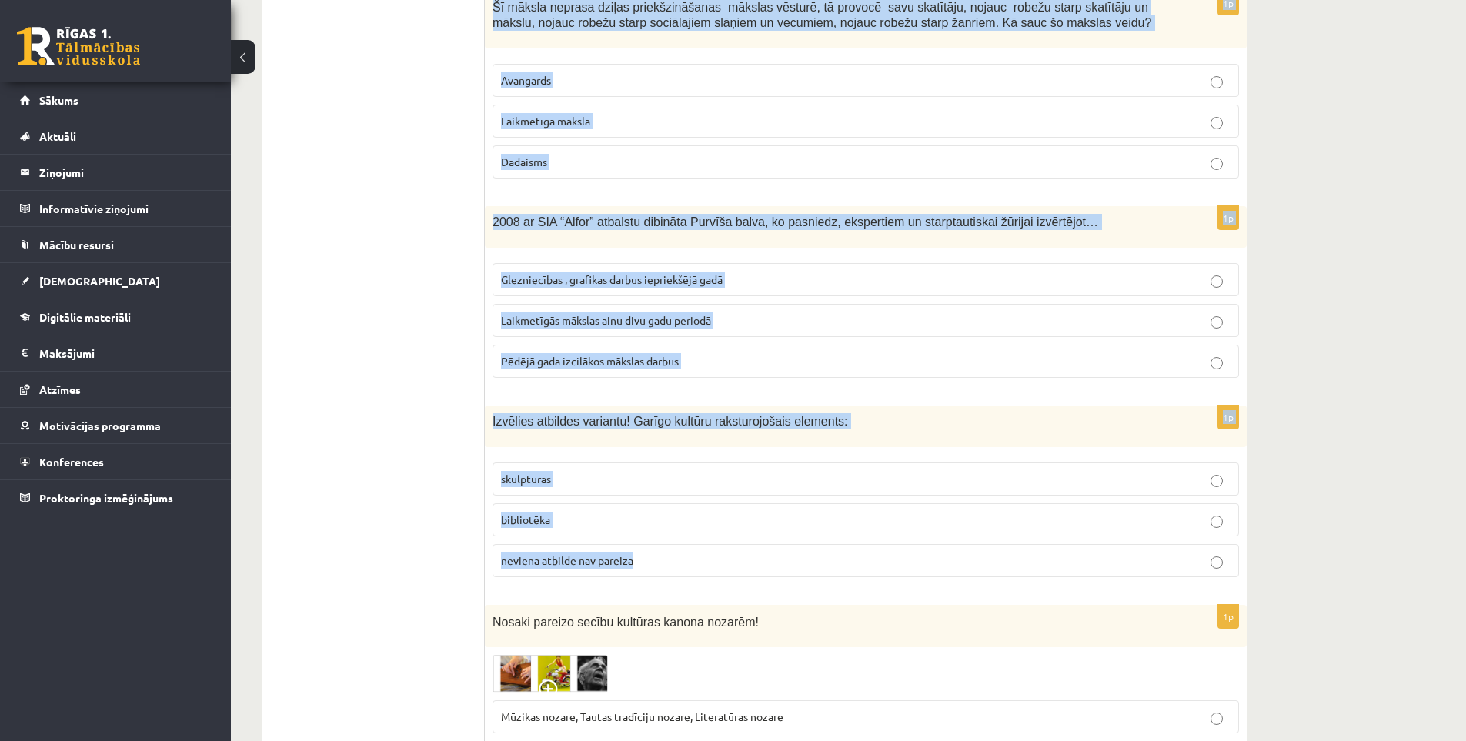
scroll to position [1026, 0]
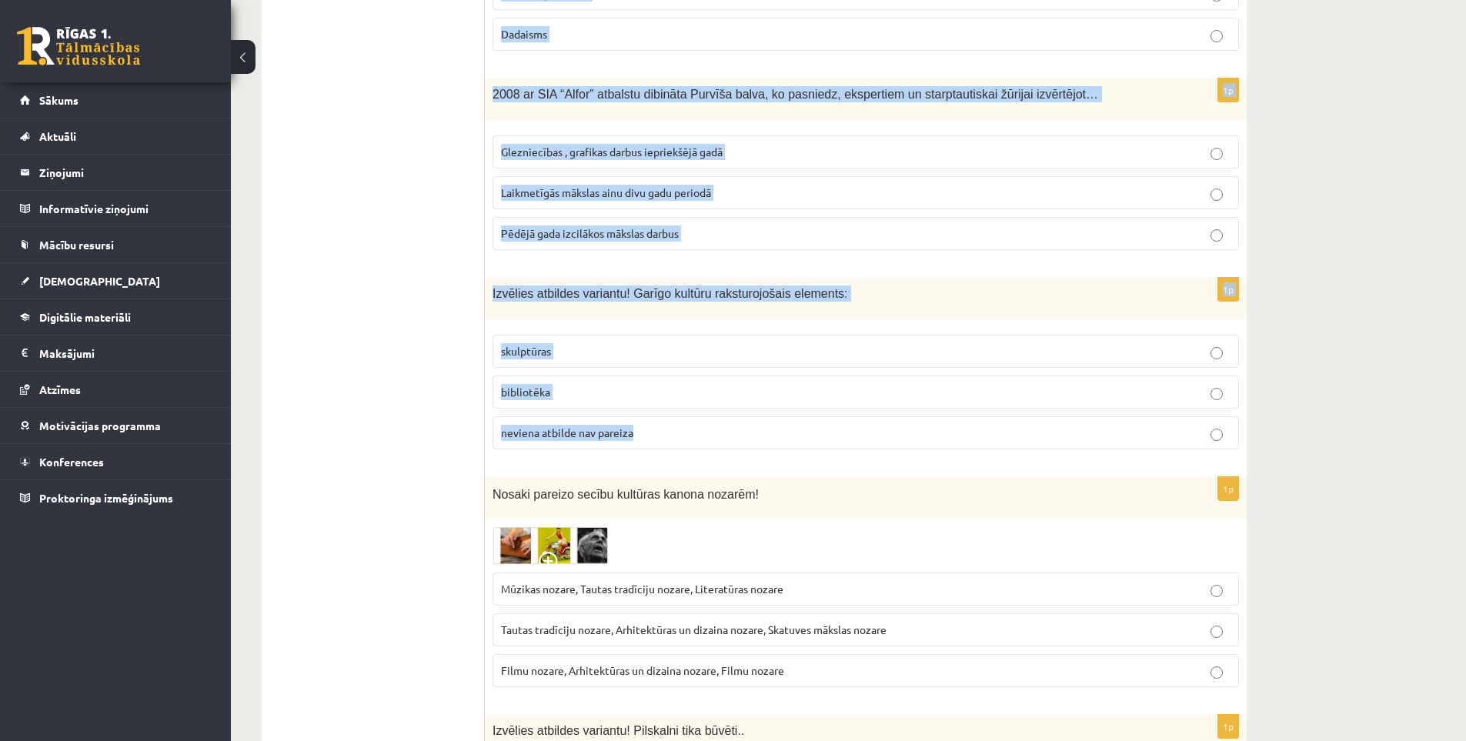
drag, startPoint x: 490, startPoint y: 309, endPoint x: 651, endPoint y: 439, distance: 207.3
copy form "Kur tiek organizēts festivāls Summer Sound? Salacgrīvā Tallinā Liepājā 1p Vai k…"
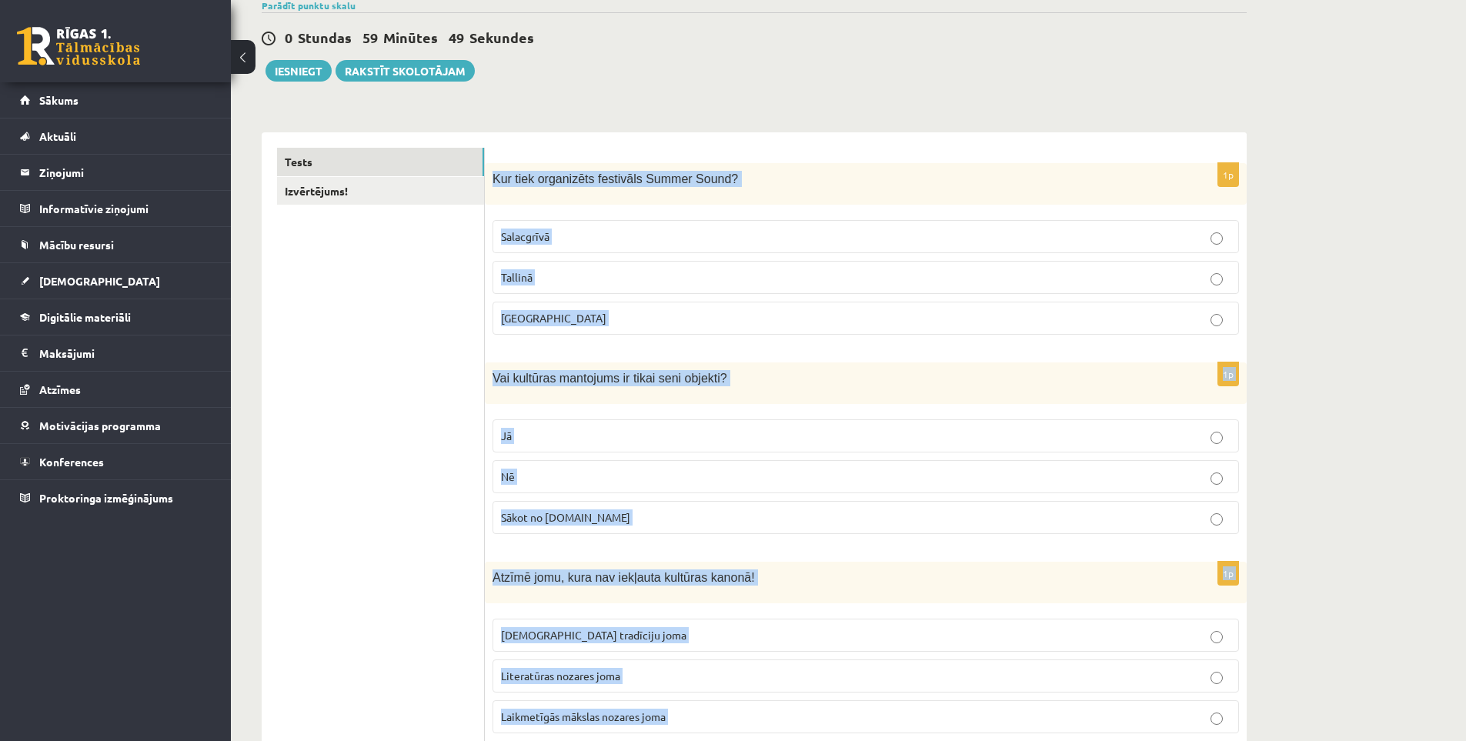
scroll to position [0, 0]
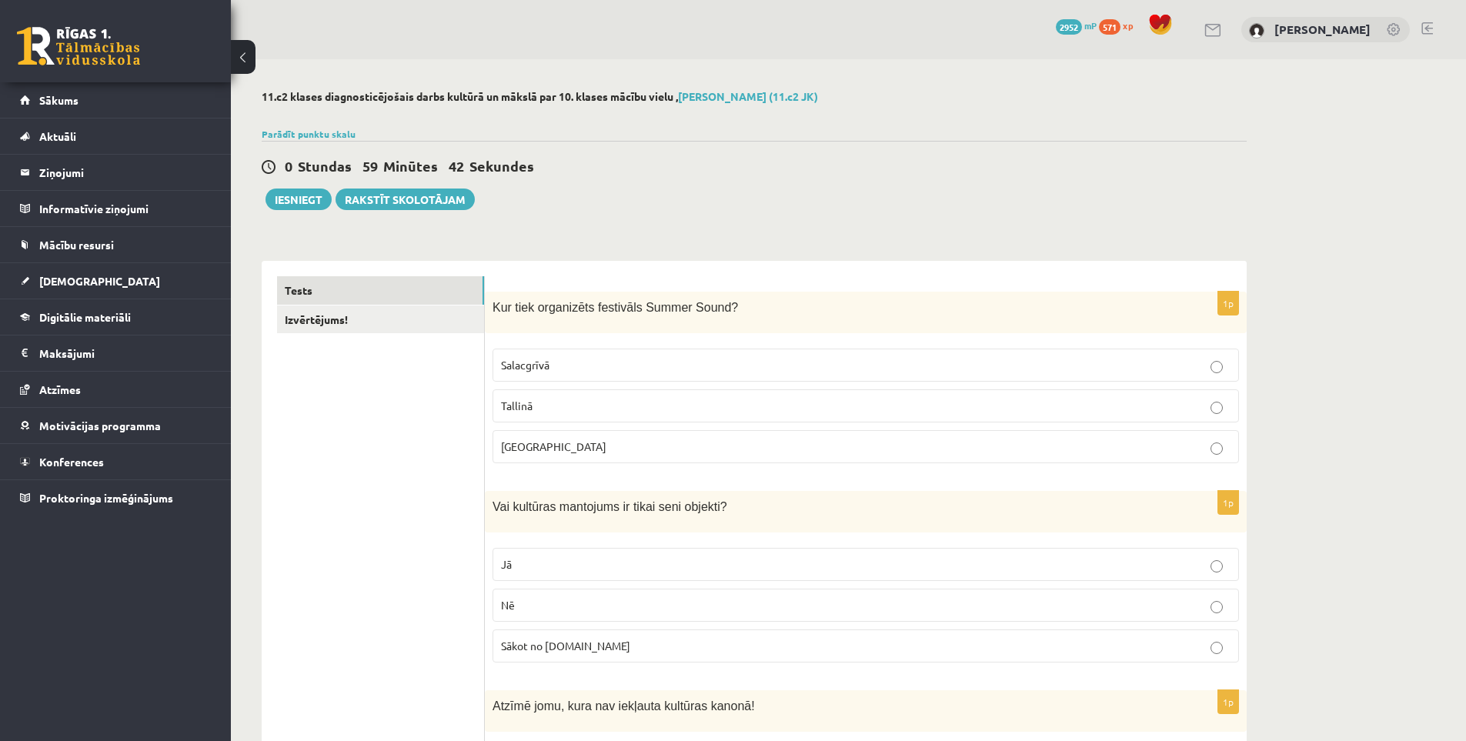
click at [569, 449] on p "Liepājā" at bounding box center [865, 447] width 729 height 16
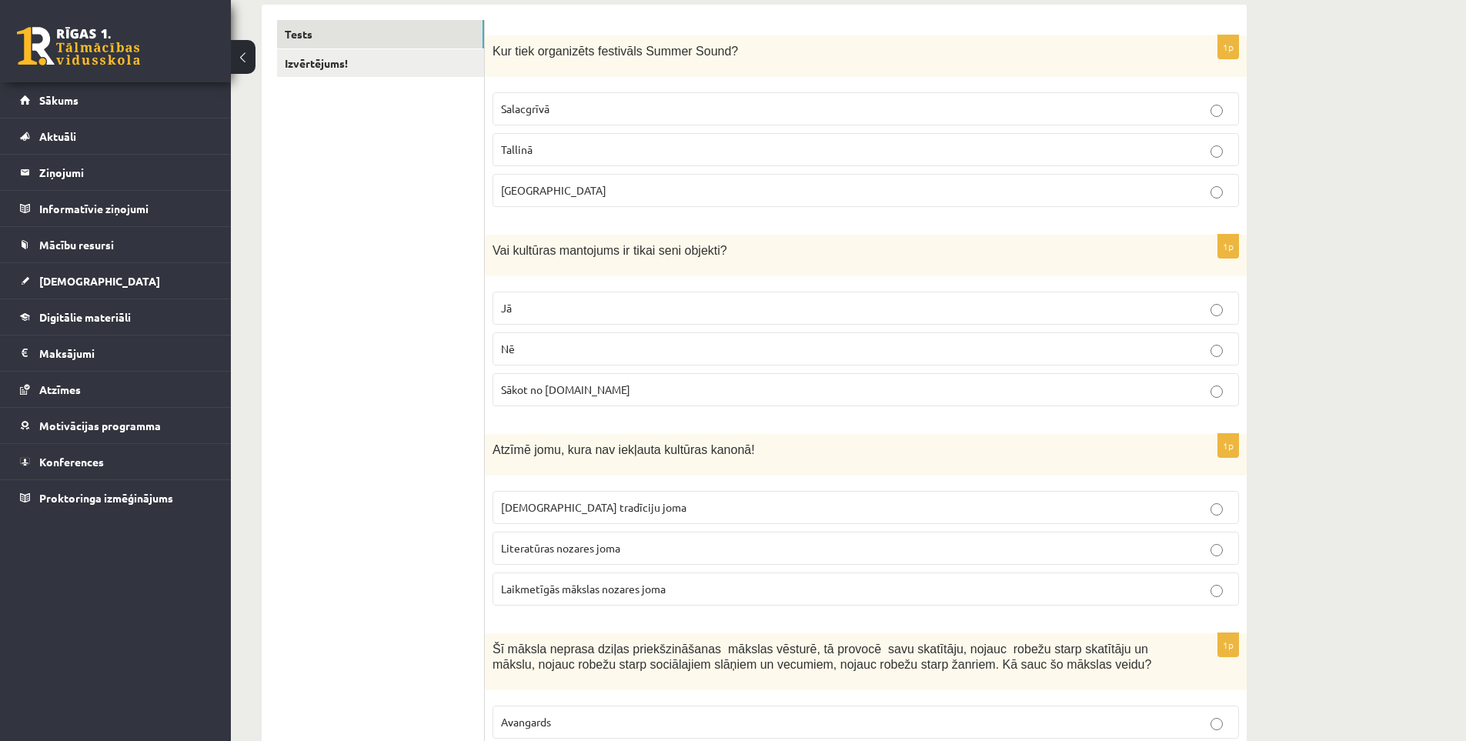
click at [559, 341] on p "Nē" at bounding box center [865, 349] width 729 height 16
click at [602, 582] on span "Laikmetīgās mākslas nozares joma" at bounding box center [583, 589] width 165 height 14
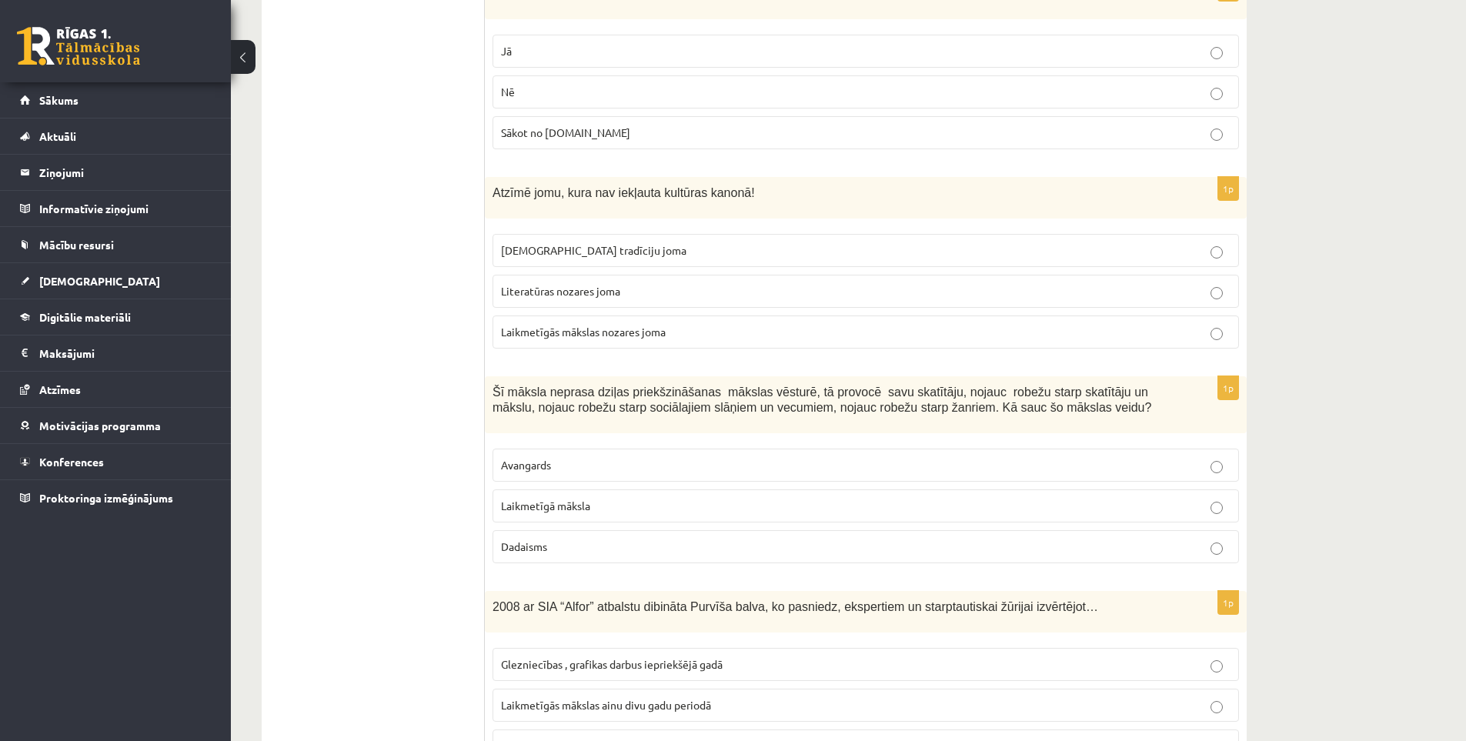
scroll to position [769, 0]
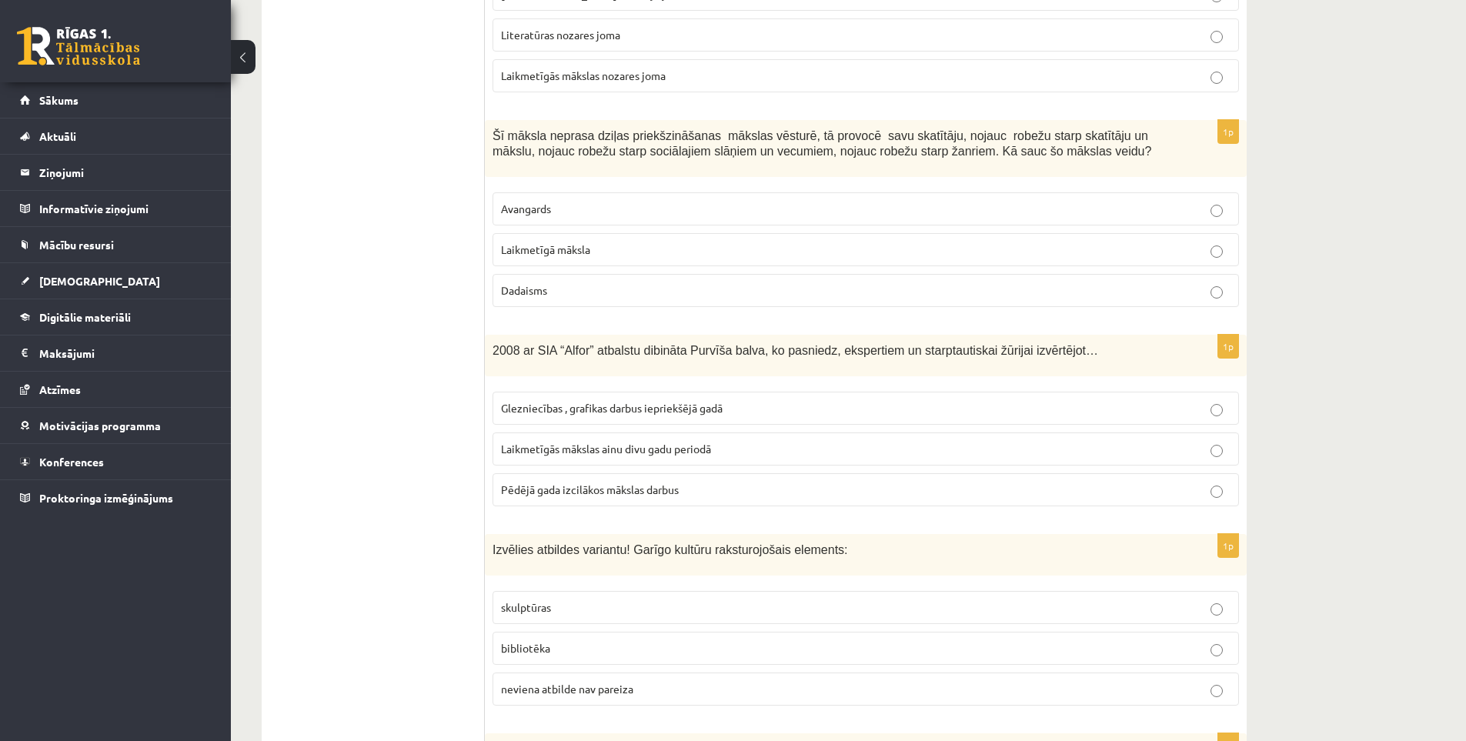
click at [575, 250] on span "Laikmetīgā māksla" at bounding box center [545, 249] width 89 height 14
click at [640, 458] on label "Laikmetīgās mākslas ainu divu gadu periodā" at bounding box center [865, 448] width 746 height 33
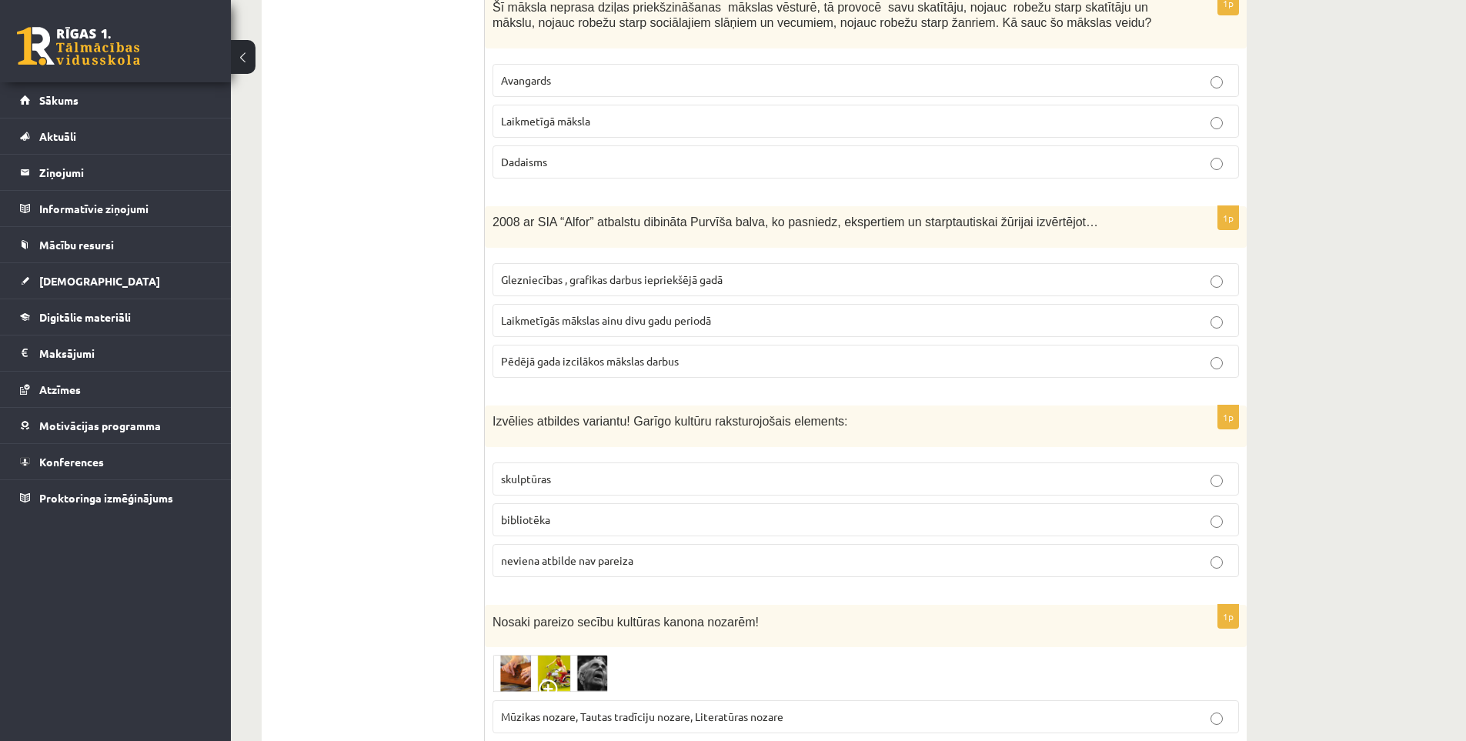
scroll to position [1026, 0]
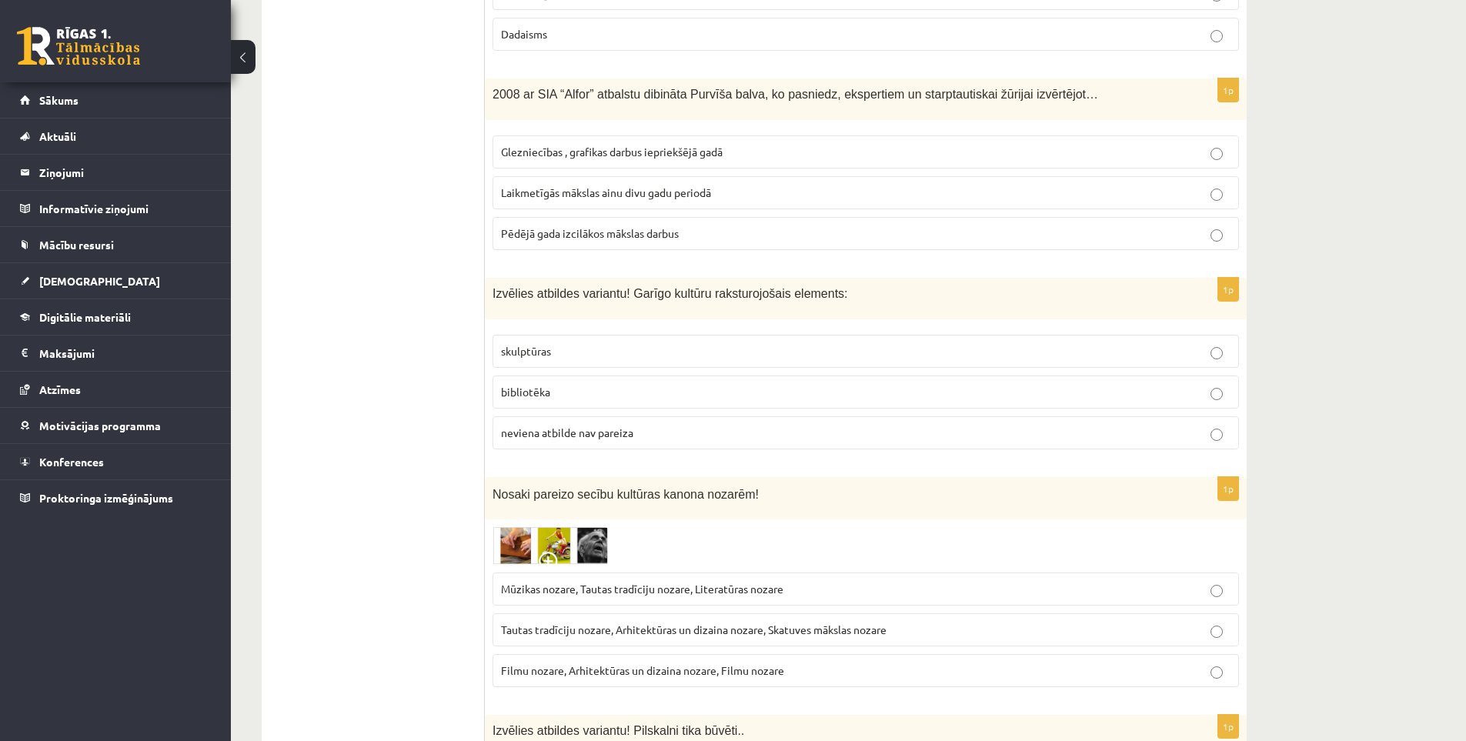
click at [587, 405] on label "bibliotēka" at bounding box center [865, 391] width 746 height 33
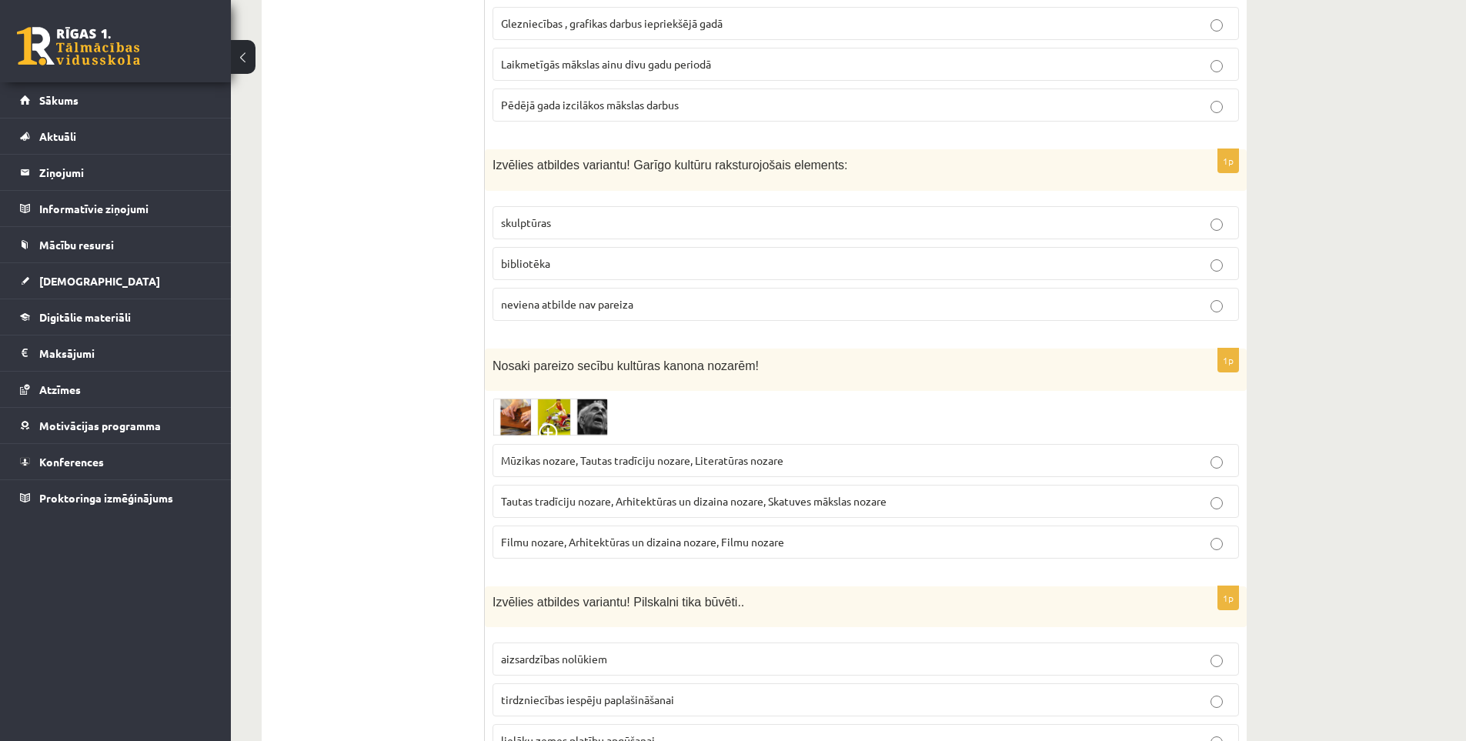
scroll to position [1283, 0]
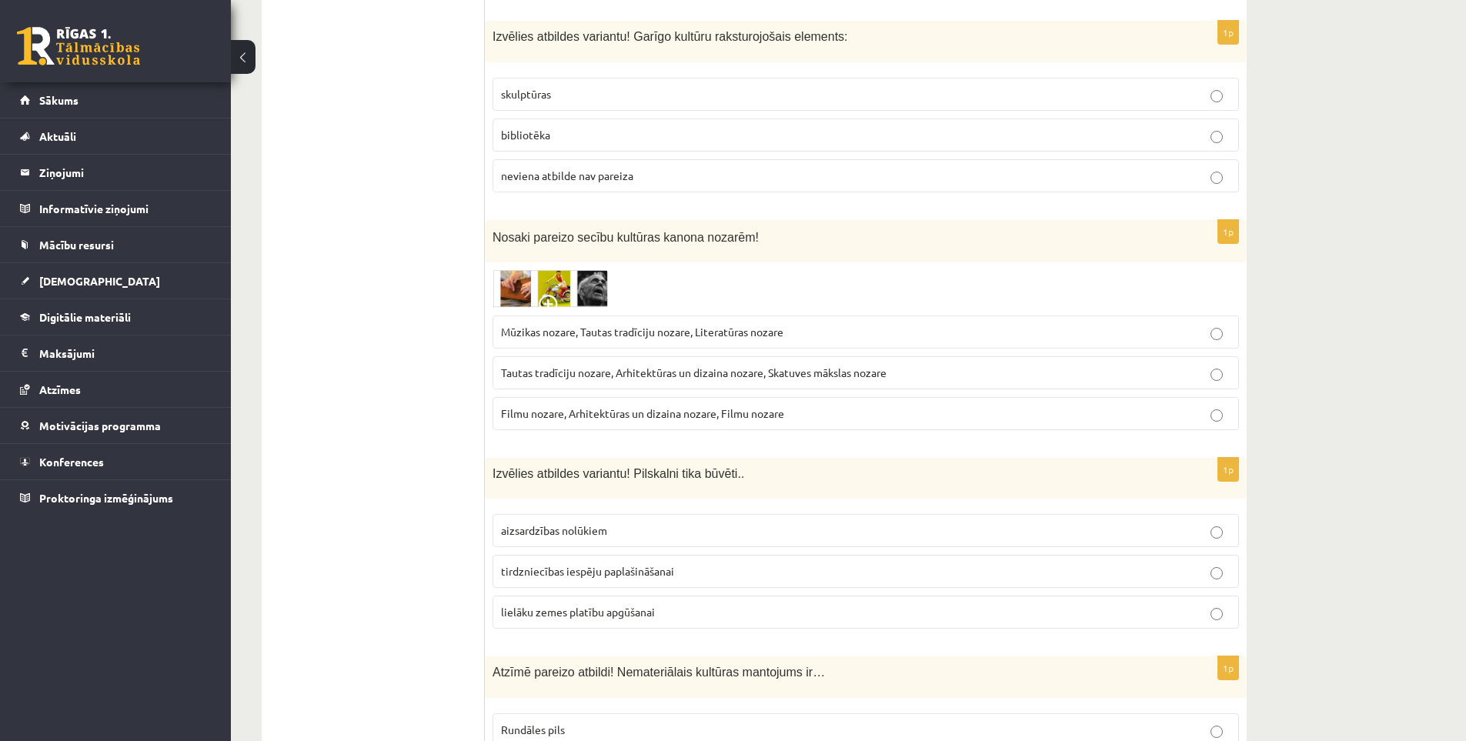
click at [518, 279] on img at bounding box center [549, 289] width 115 height 38
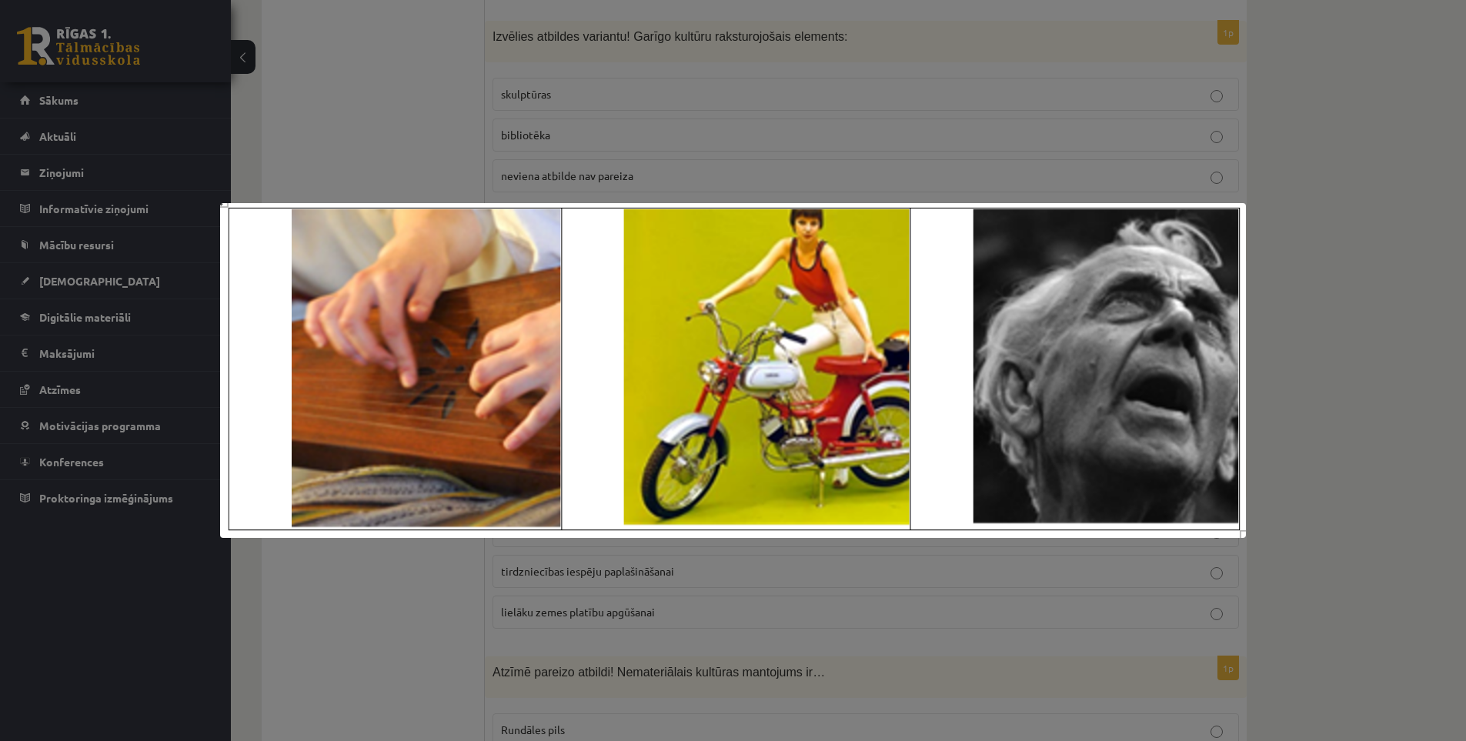
drag, startPoint x: 996, startPoint y: 595, endPoint x: 955, endPoint y: 579, distance: 44.9
click at [996, 597] on div at bounding box center [733, 370] width 1466 height 741
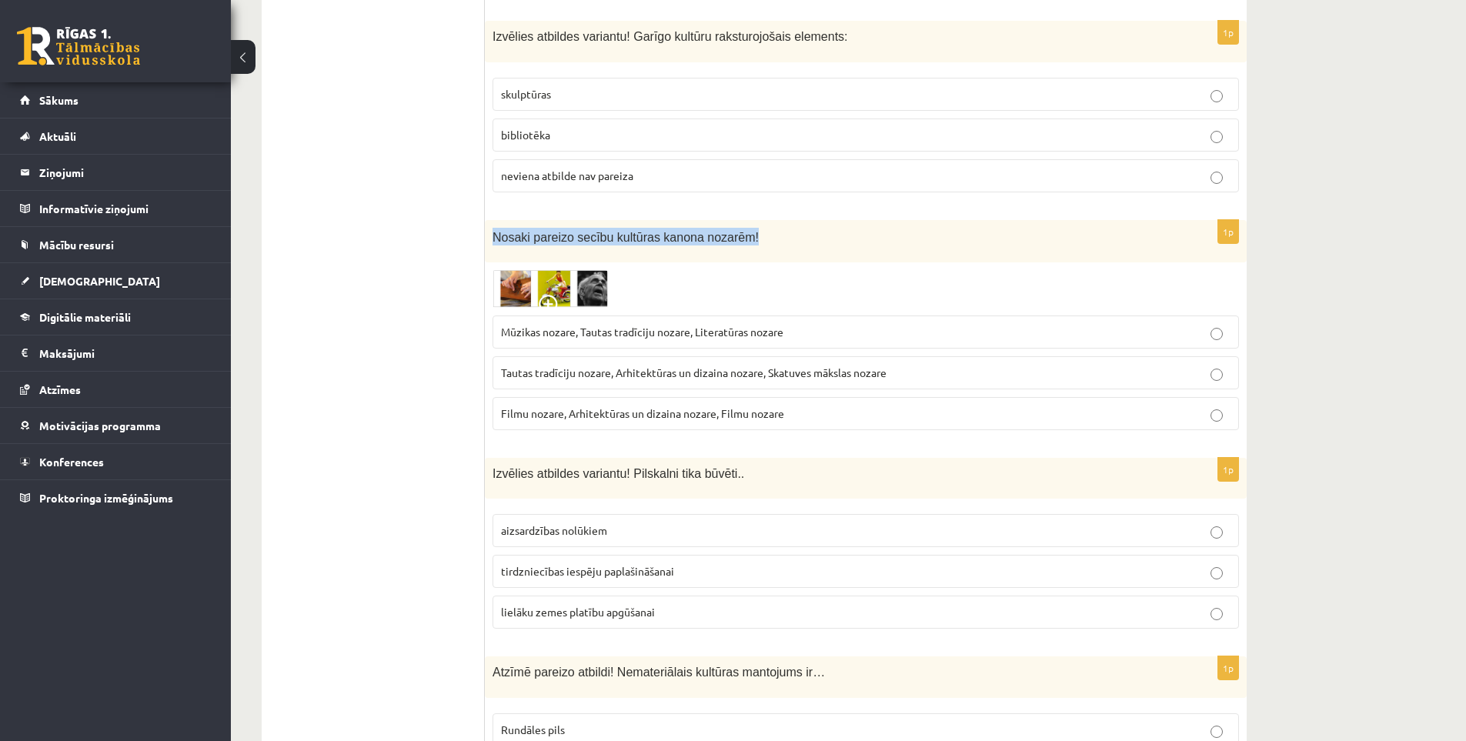
drag, startPoint x: 485, startPoint y: 235, endPoint x: 735, endPoint y: 251, distance: 250.6
click at [735, 251] on div "Nosaki pareizo secību kultūras kanona nozarēm!" at bounding box center [866, 241] width 762 height 42
copy span "Nosaki pareizo secību kultūras kanona nozarēm!"
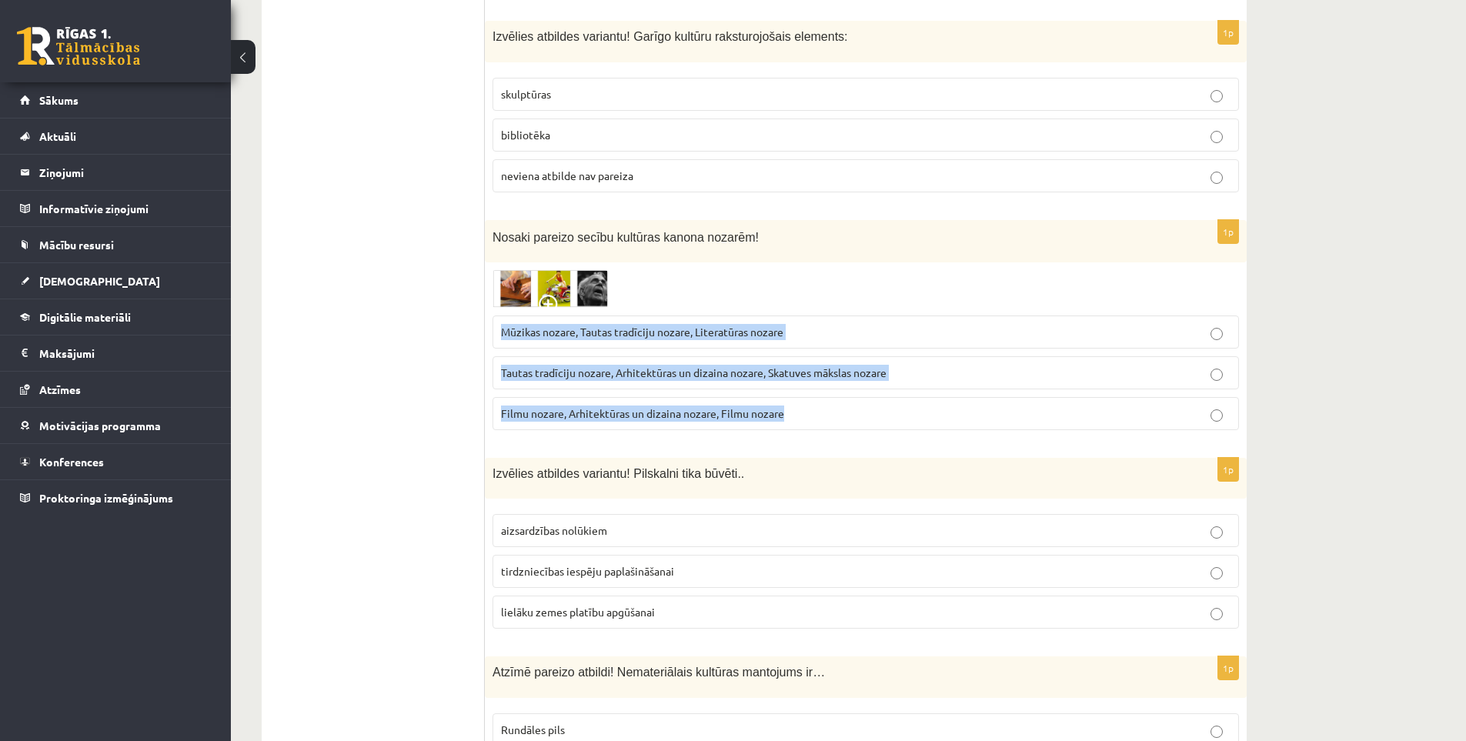
drag, startPoint x: 495, startPoint y: 320, endPoint x: 816, endPoint y: 427, distance: 337.4
click at [816, 427] on fieldset "Mūzikas nozare, Tautas tradīciju nozare, Literatūras nozare Tautas tradīciju no…" at bounding box center [865, 371] width 746 height 127
copy fieldset "Mūzikas nozare, Tautas tradīciju nozare, Literatūras nozare Tautas tradīciju no…"
click at [581, 295] on img at bounding box center [549, 289] width 115 height 38
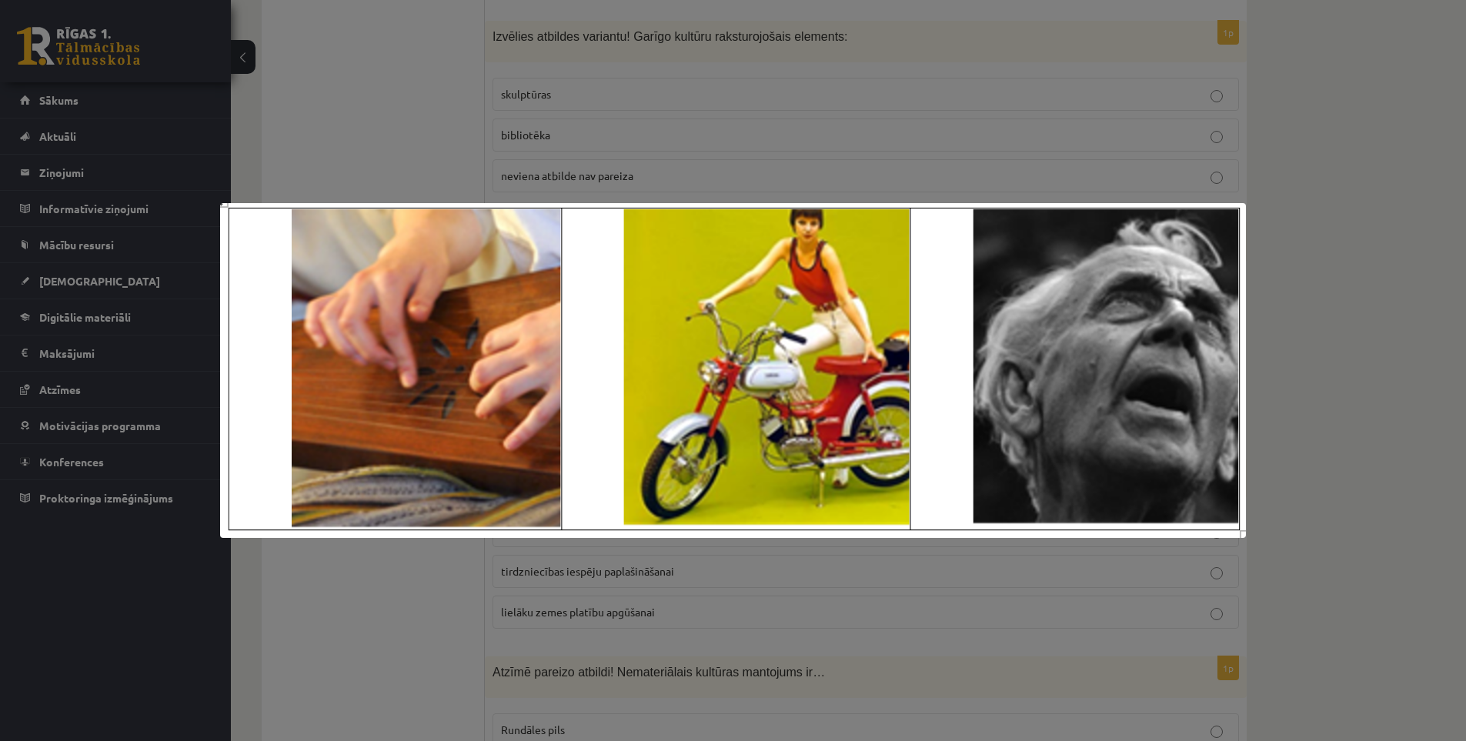
click at [655, 439] on img at bounding box center [733, 370] width 1026 height 335
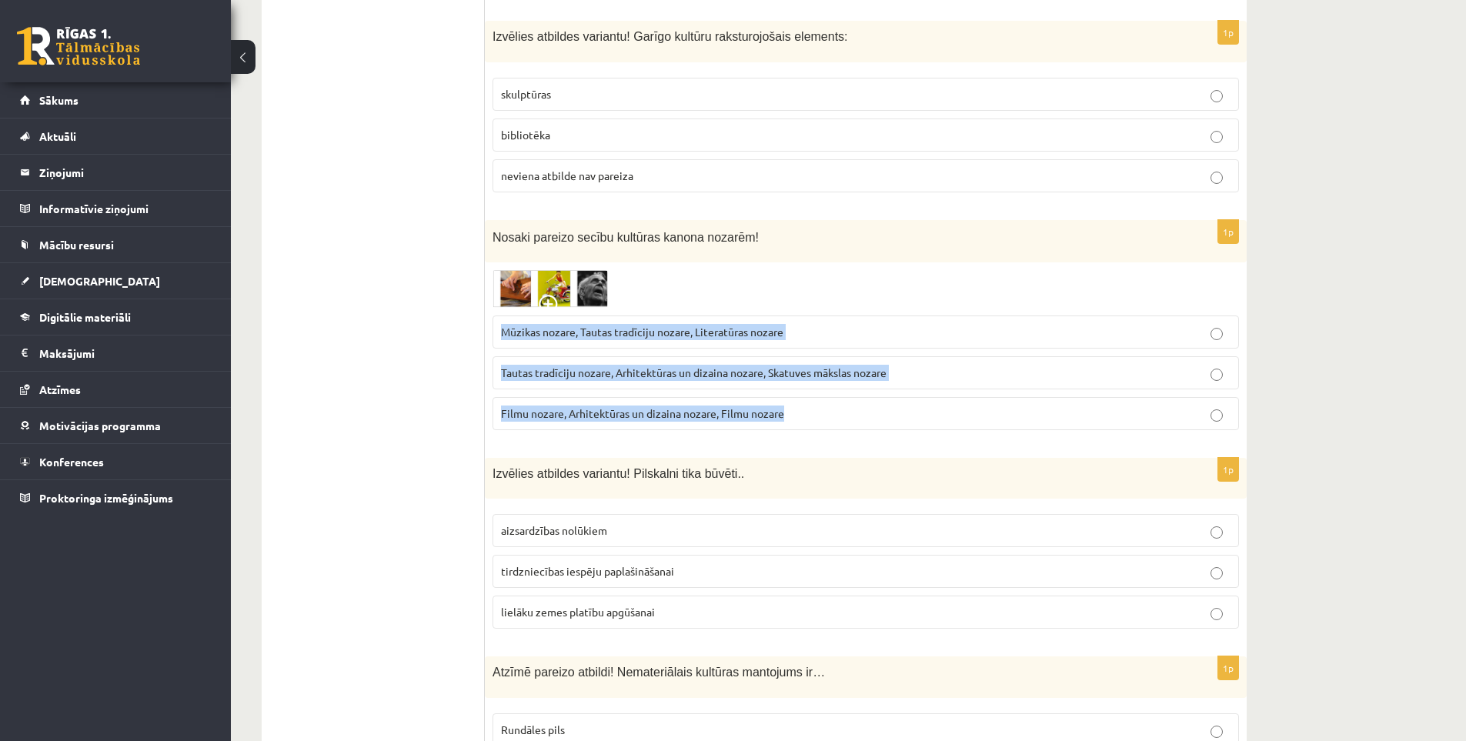
click at [552, 294] on img at bounding box center [549, 289] width 115 height 38
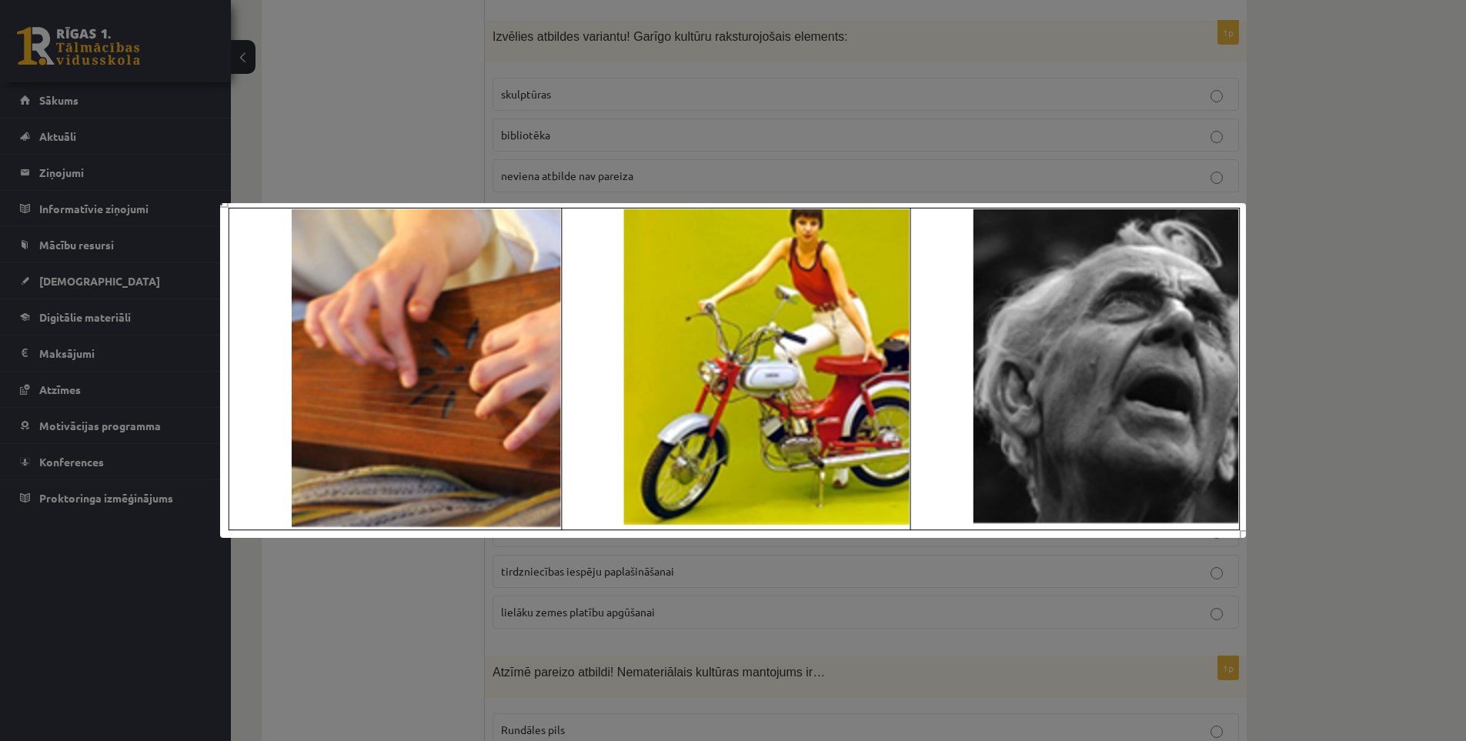
click at [375, 158] on div at bounding box center [733, 370] width 1466 height 741
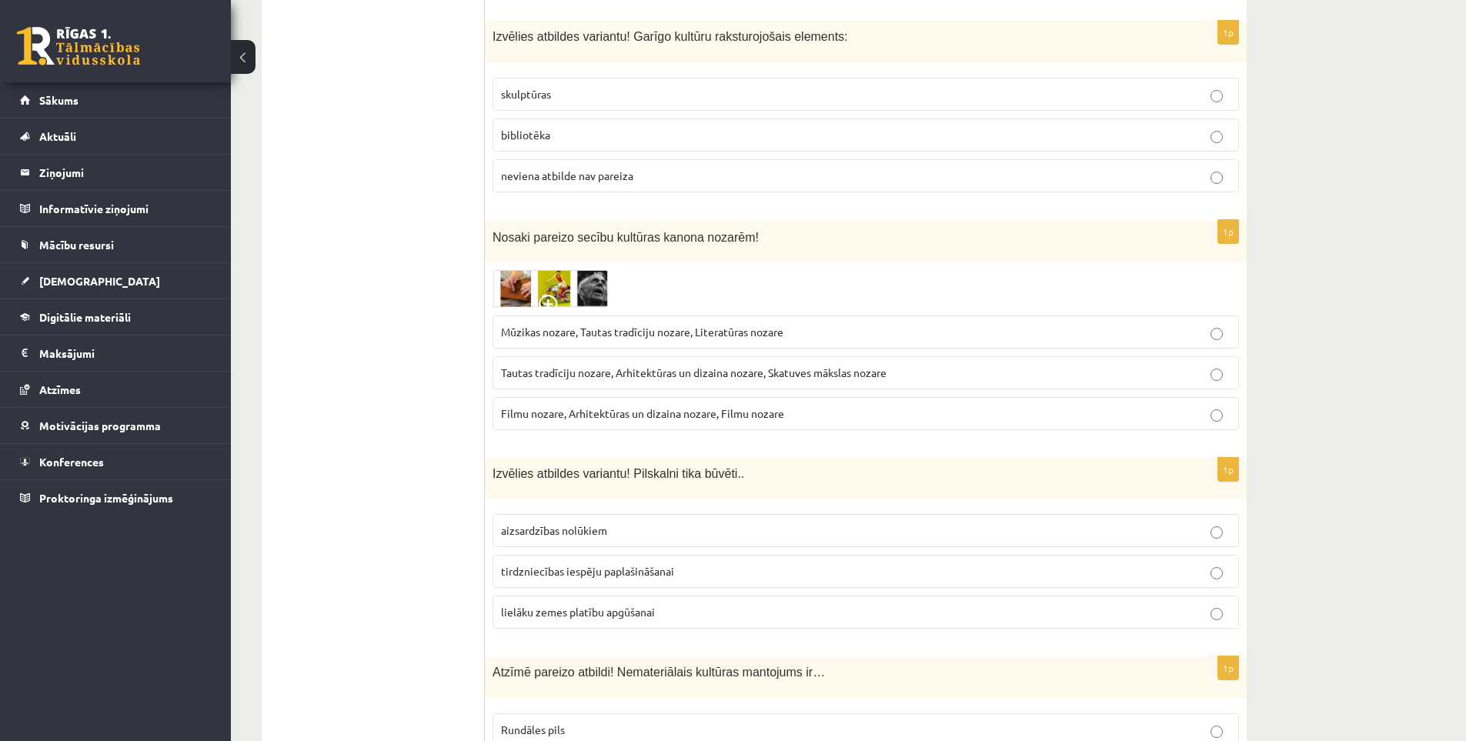
click at [498, 273] on img at bounding box center [549, 289] width 115 height 38
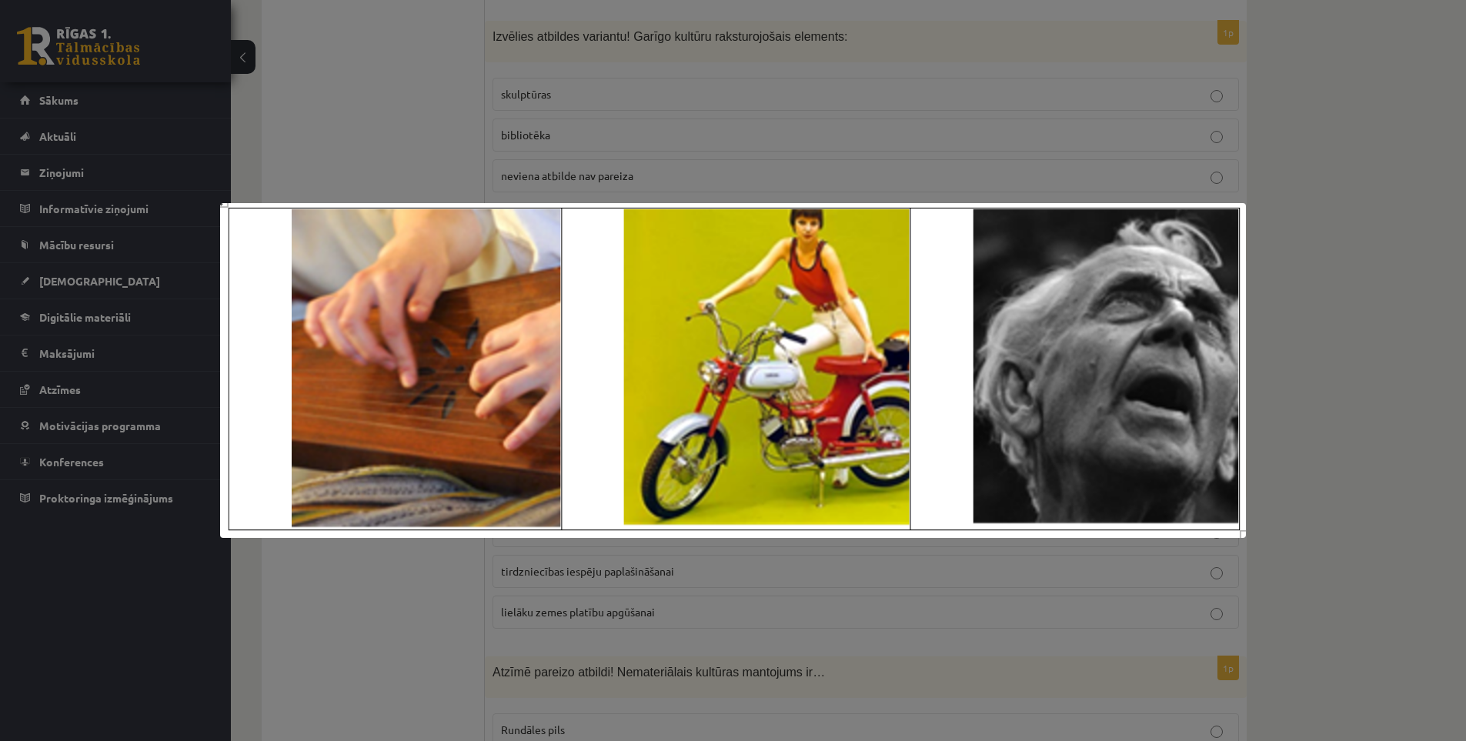
click at [449, 116] on div at bounding box center [733, 370] width 1466 height 741
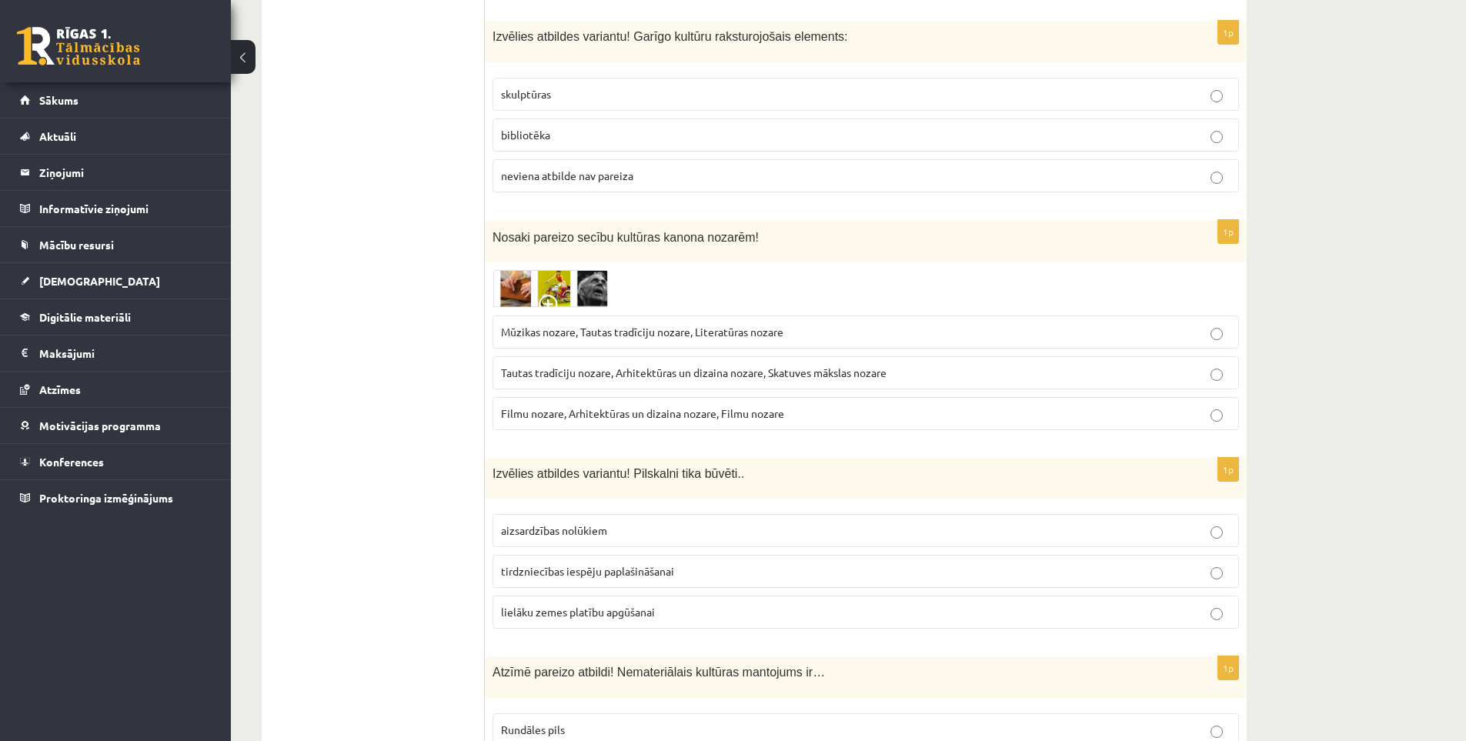
click at [539, 370] on span "Tautas tradīciju nozare, Arhitektūras un dizaina nozare, Skatuves mākslas nozare" at bounding box center [693, 372] width 385 height 14
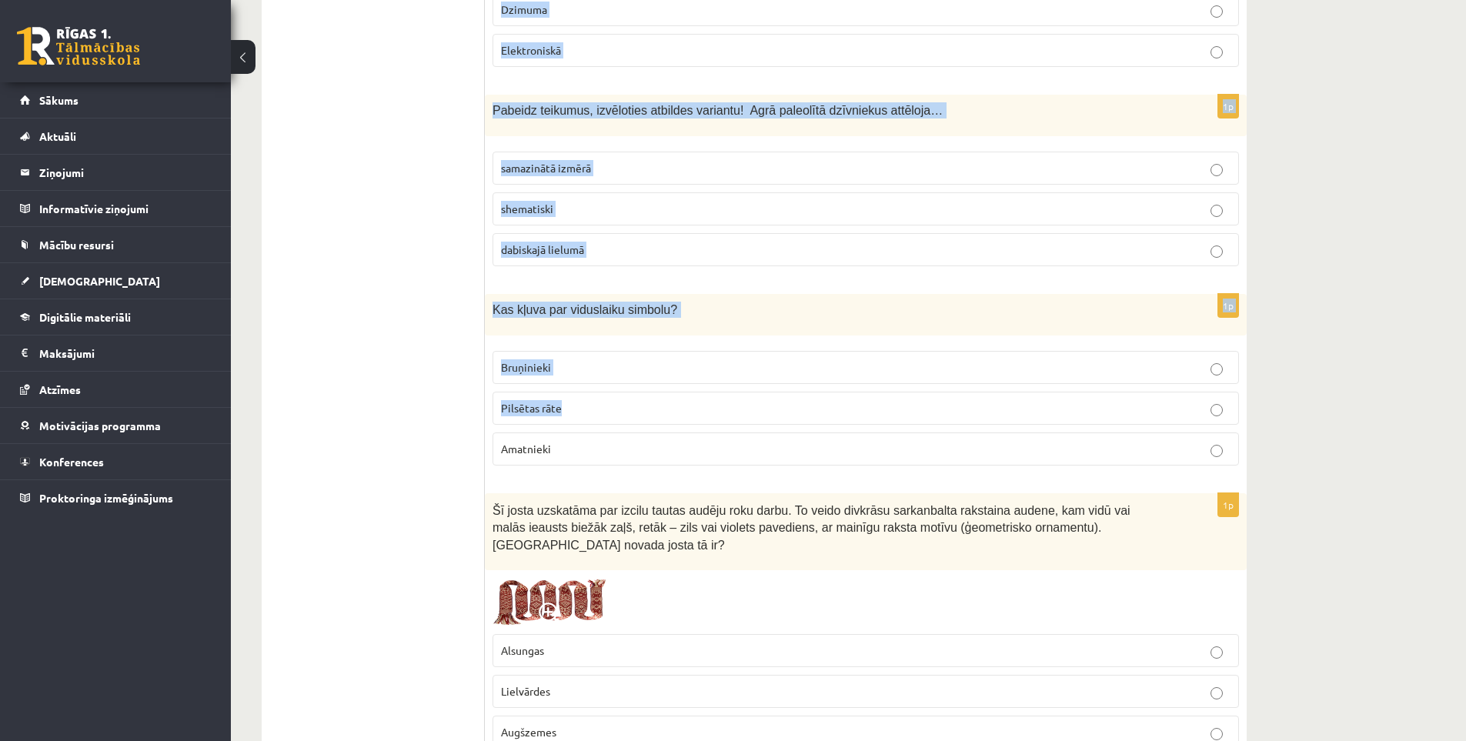
scroll to position [2180, 0]
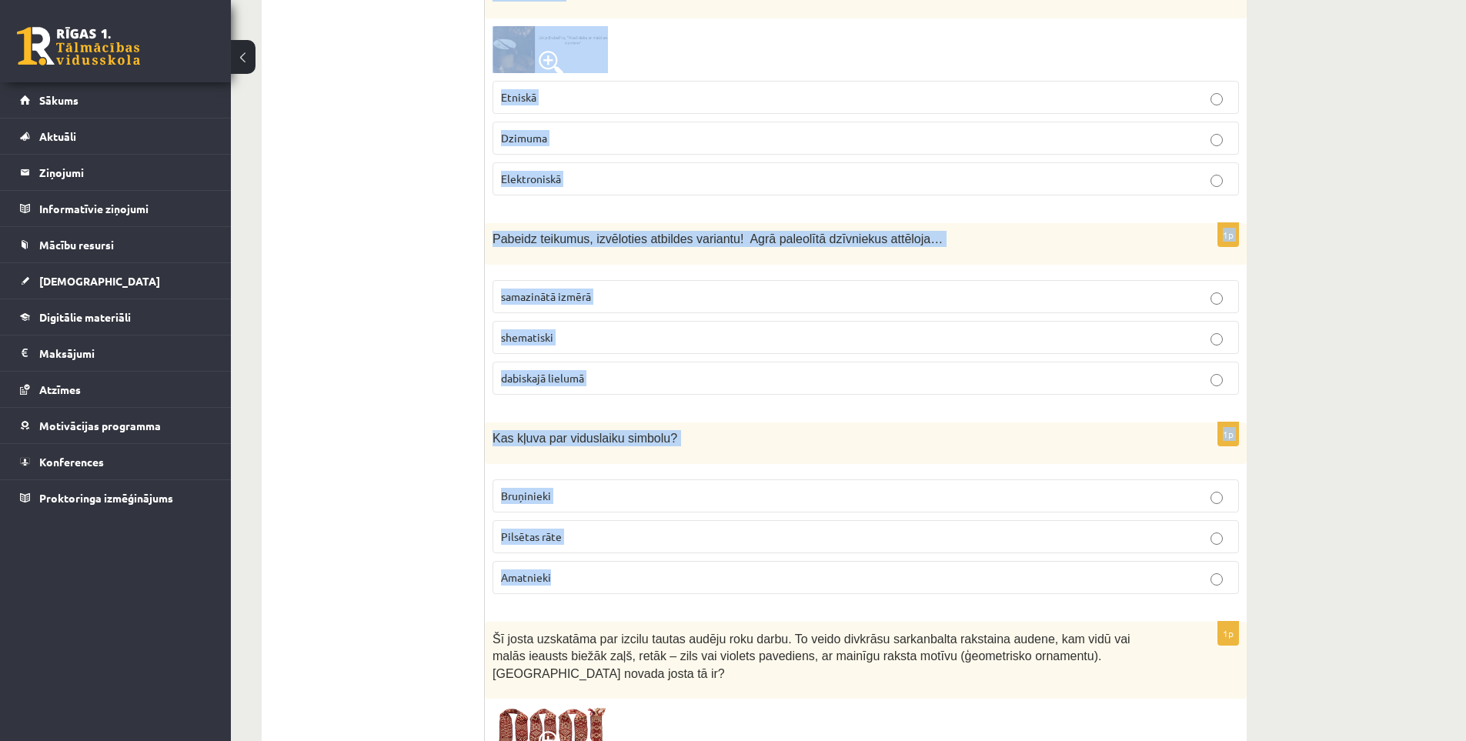
drag, startPoint x: 488, startPoint y: 458, endPoint x: 620, endPoint y: 572, distance: 175.1
copy form "Izvēlies atbildes variantu! Pilskalni tika būvēti.. aizsardzības nolūkiem tirdz…"
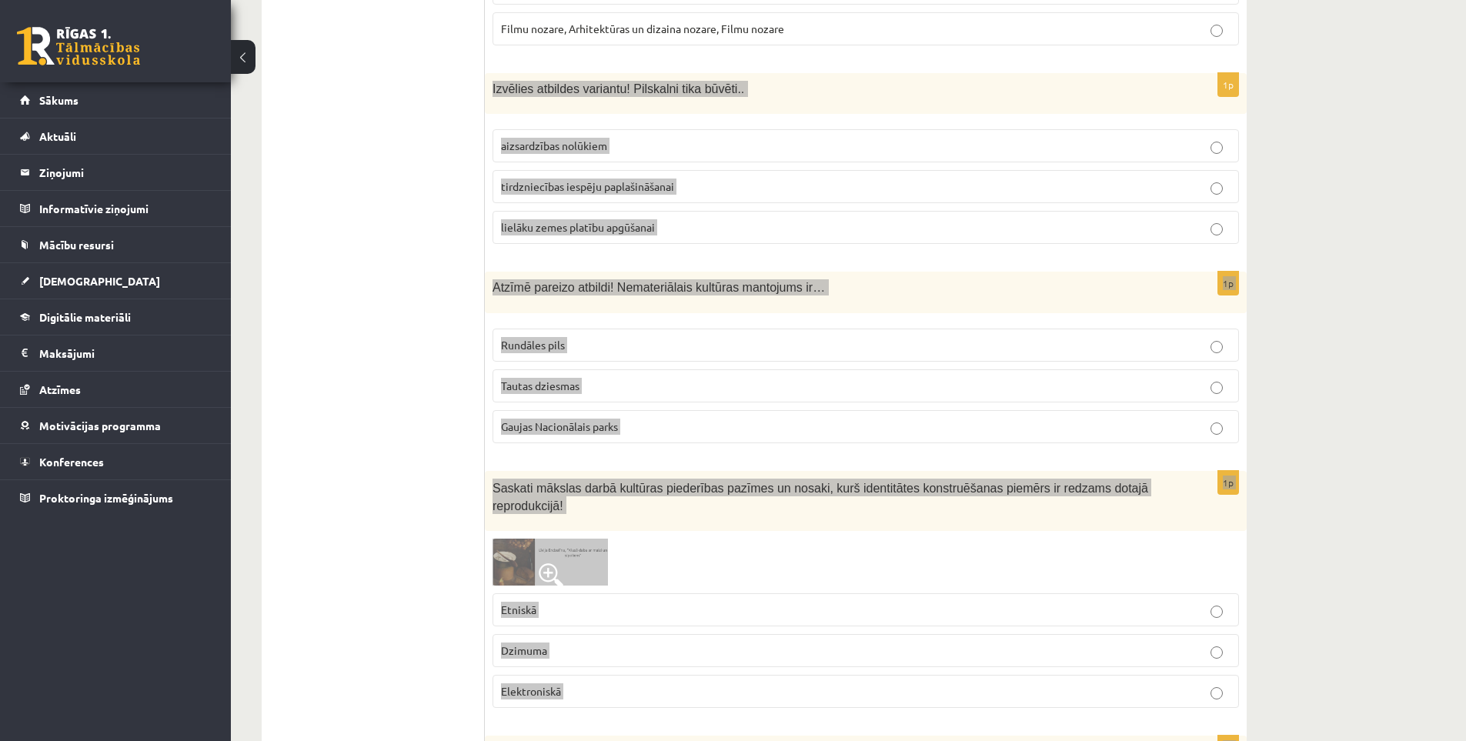
scroll to position [1539, 0]
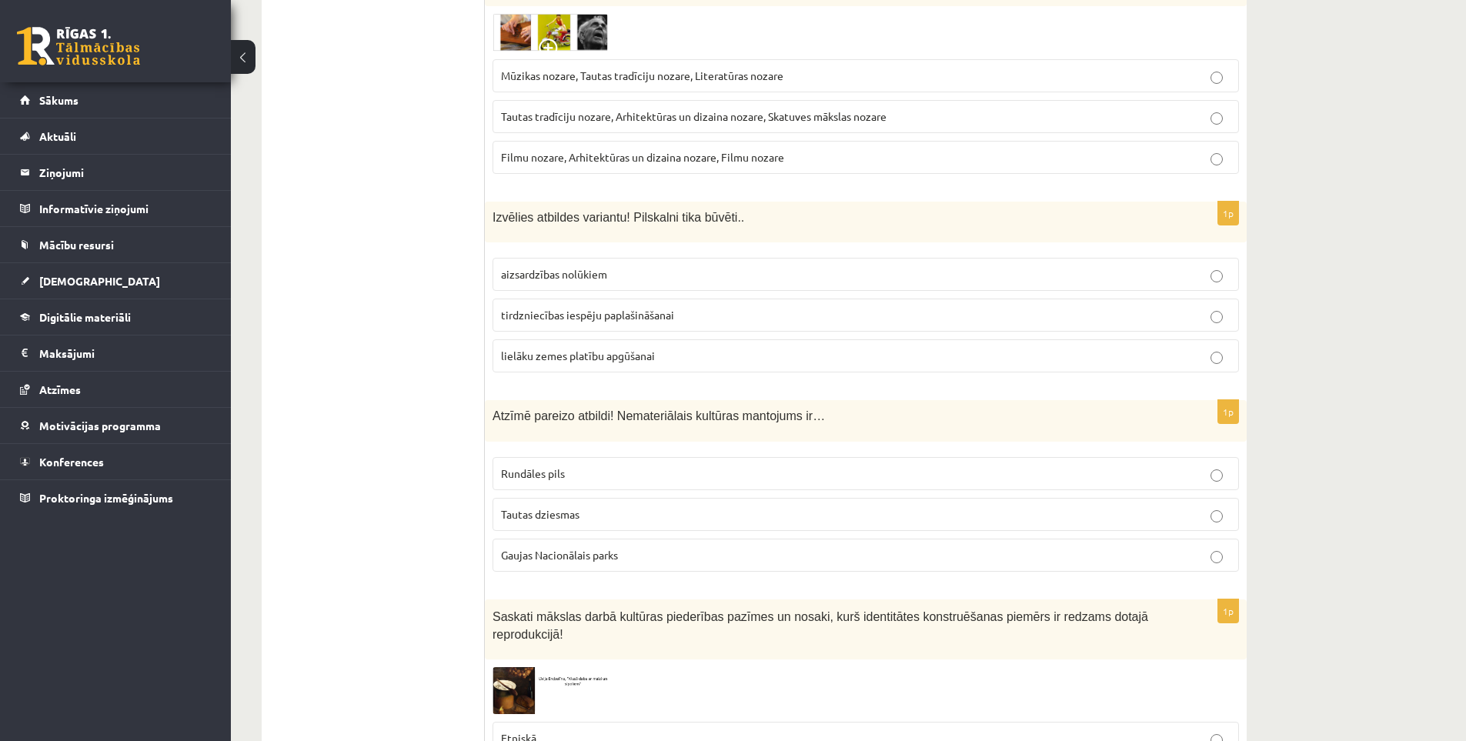
click at [610, 274] on p "aizsardzības nolūkiem" at bounding box center [865, 274] width 729 height 16
click at [556, 521] on span "Tautas dziesmas" at bounding box center [540, 514] width 78 height 14
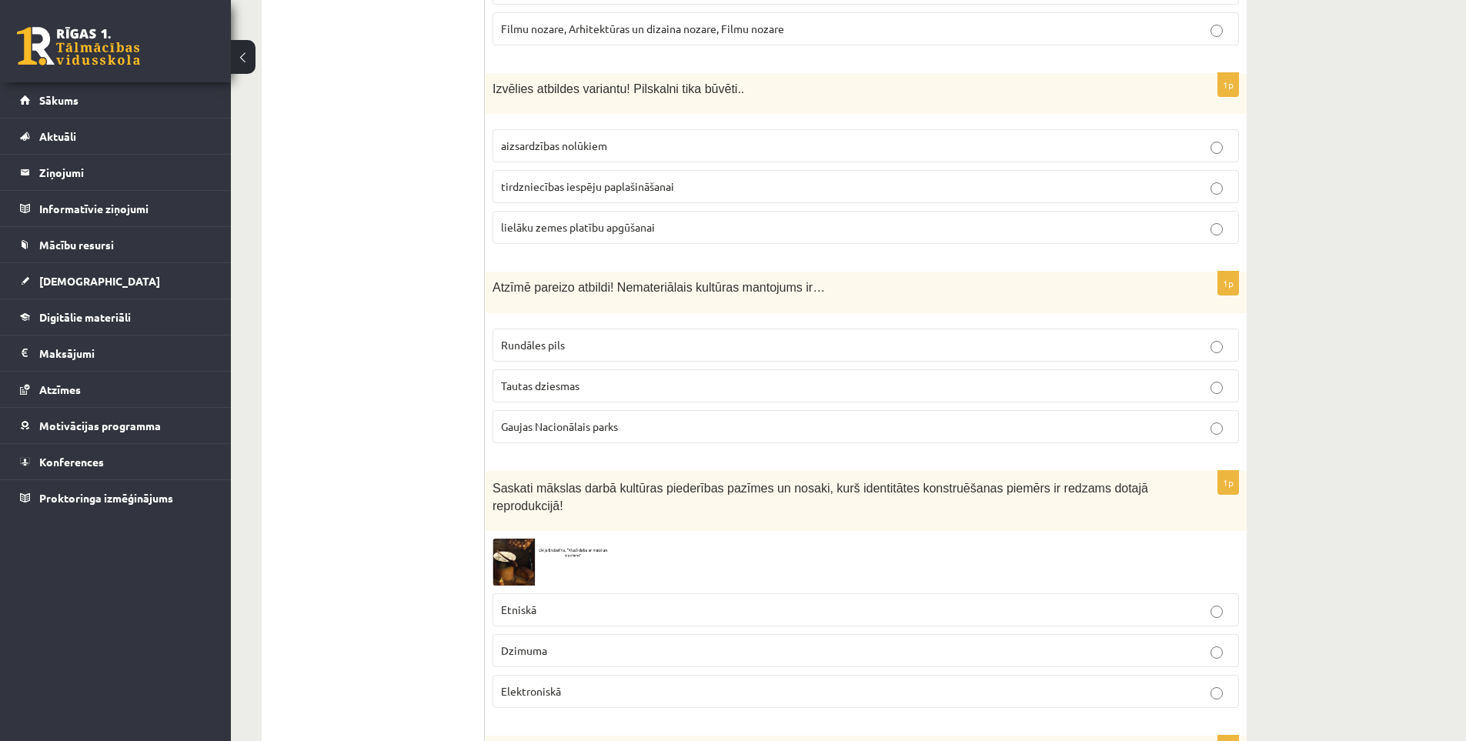
scroll to position [1795, 0]
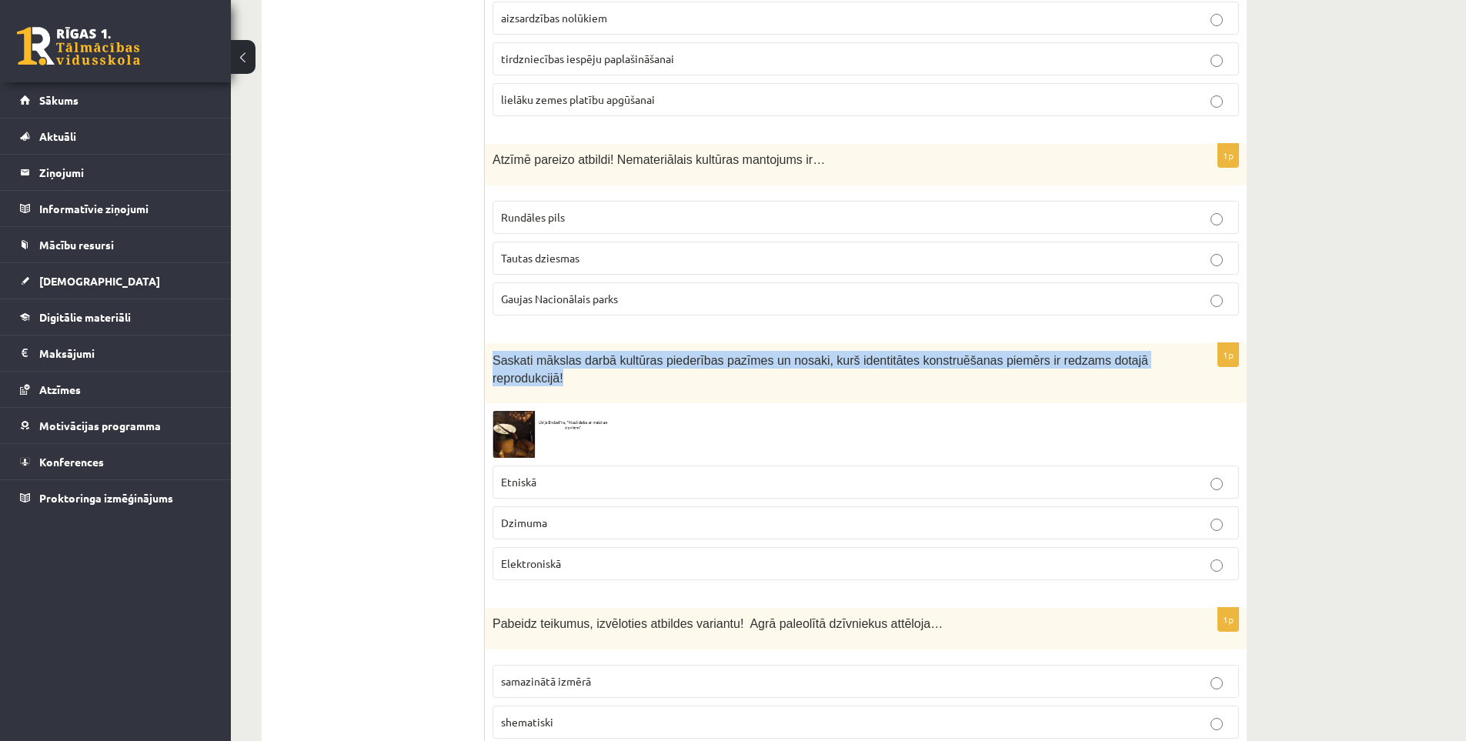
drag, startPoint x: 492, startPoint y: 359, endPoint x: 1151, endPoint y: 365, distance: 658.6
click at [1148, 365] on span "Saskati mākslas darbā kultūras piederības pazīmes un nosaki, kurš identitātes k…" at bounding box center [819, 369] width 655 height 31
copy span "Saskati mākslas darbā kultūras piederības pazīmes un nosaki, kurš identitātes k…"
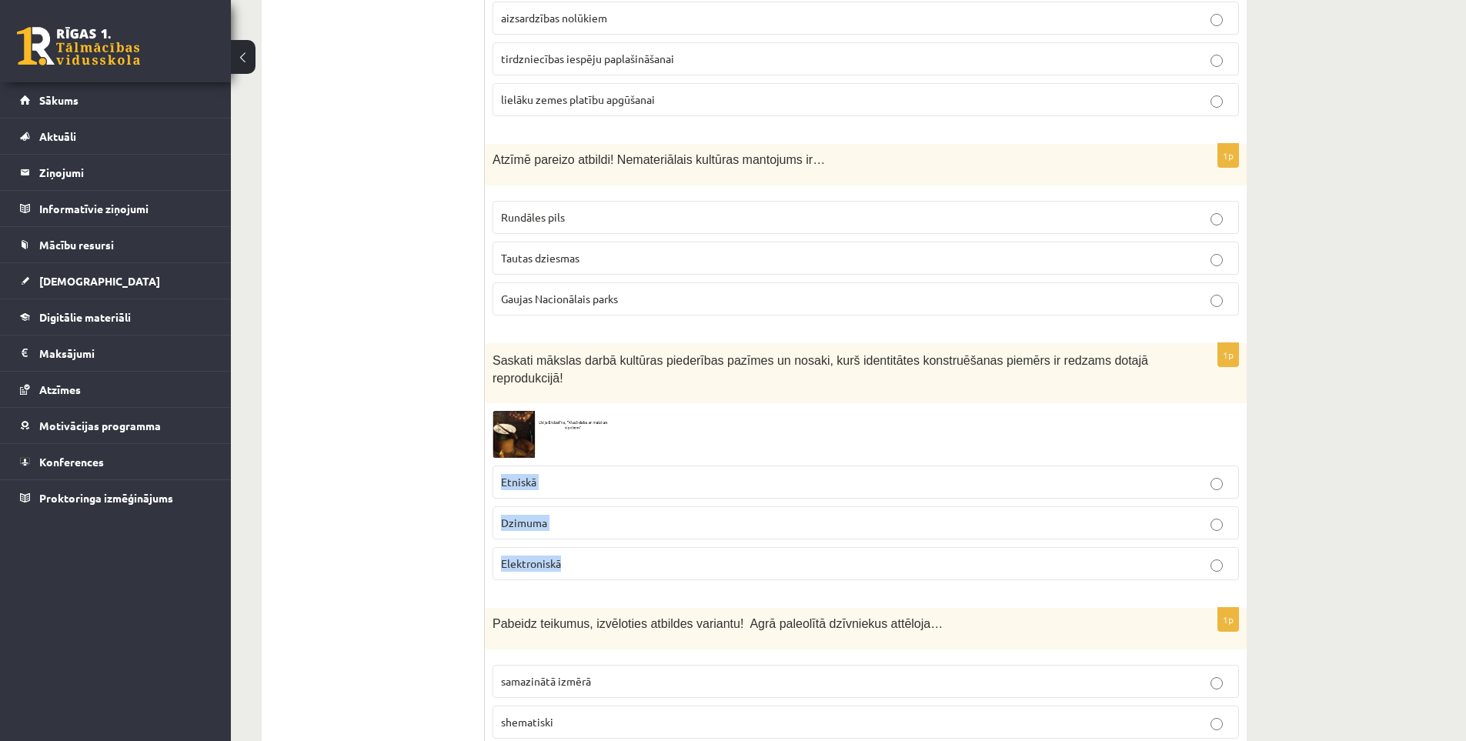
drag, startPoint x: 490, startPoint y: 449, endPoint x: 589, endPoint y: 530, distance: 128.5
click at [589, 530] on div "1p Saskati mākslas darbā kultūras piederības pazīmes un nosaki, kurš identitāte…" at bounding box center [866, 467] width 762 height 249
copy fieldset "Etniskā Dzimuma Elektroniskā"
click at [519, 415] on img at bounding box center [549, 434] width 115 height 47
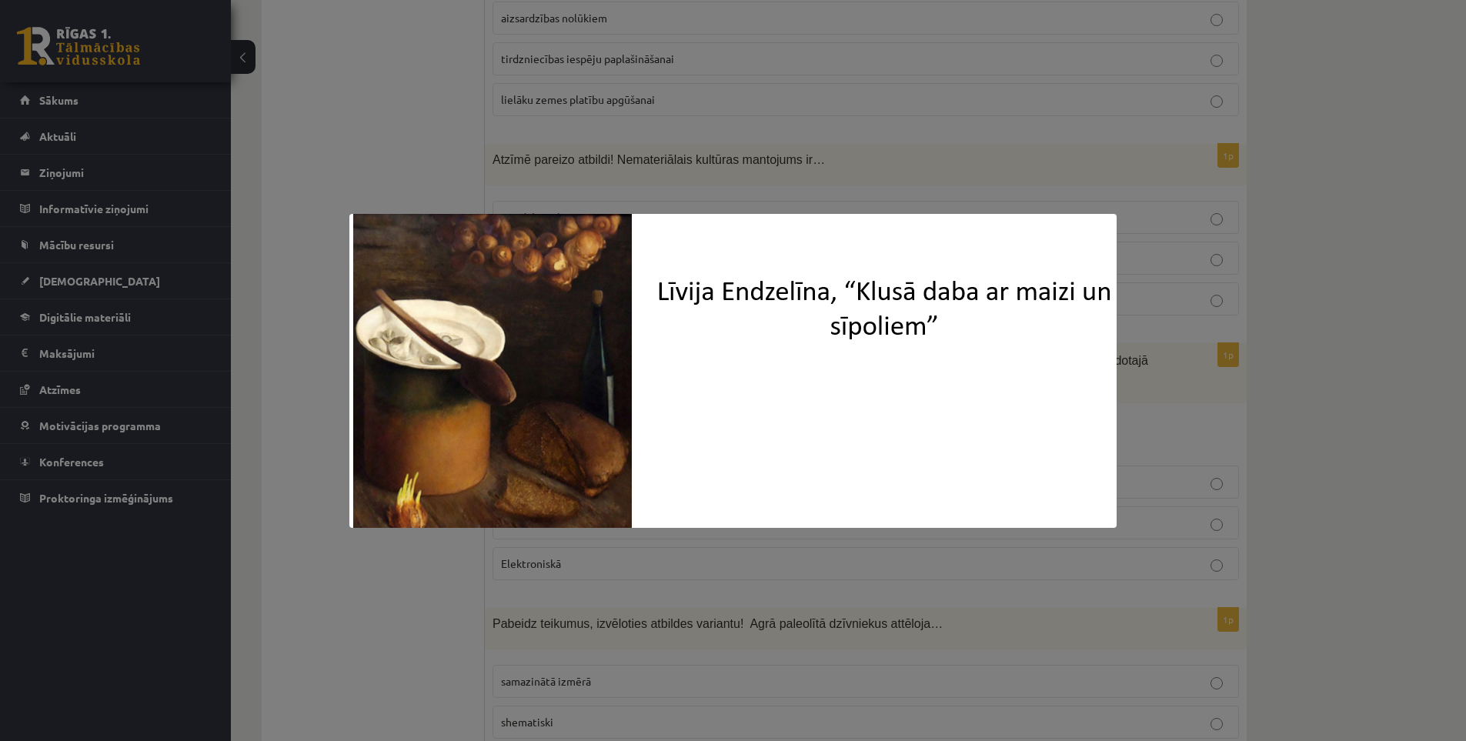
click at [365, 643] on div at bounding box center [733, 370] width 1466 height 741
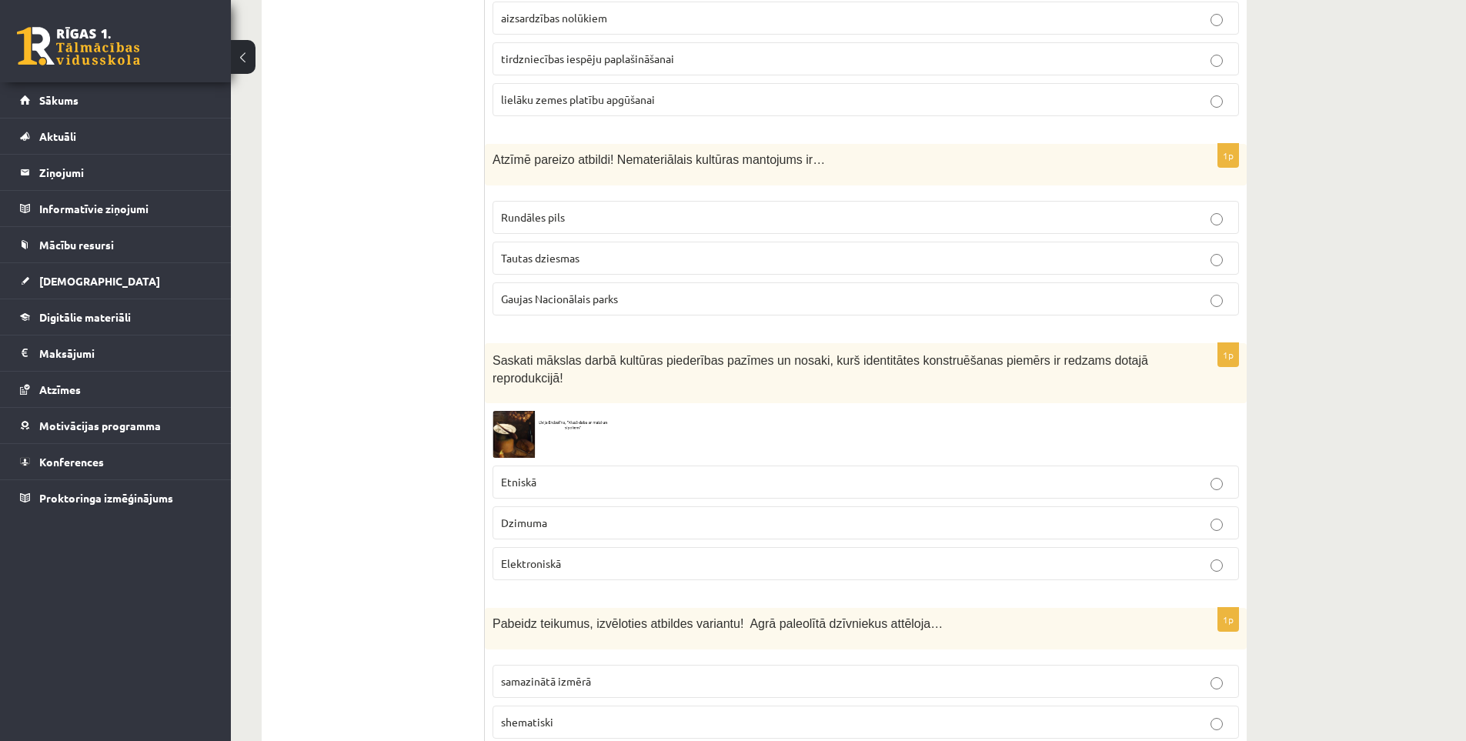
scroll to position [1923, 0]
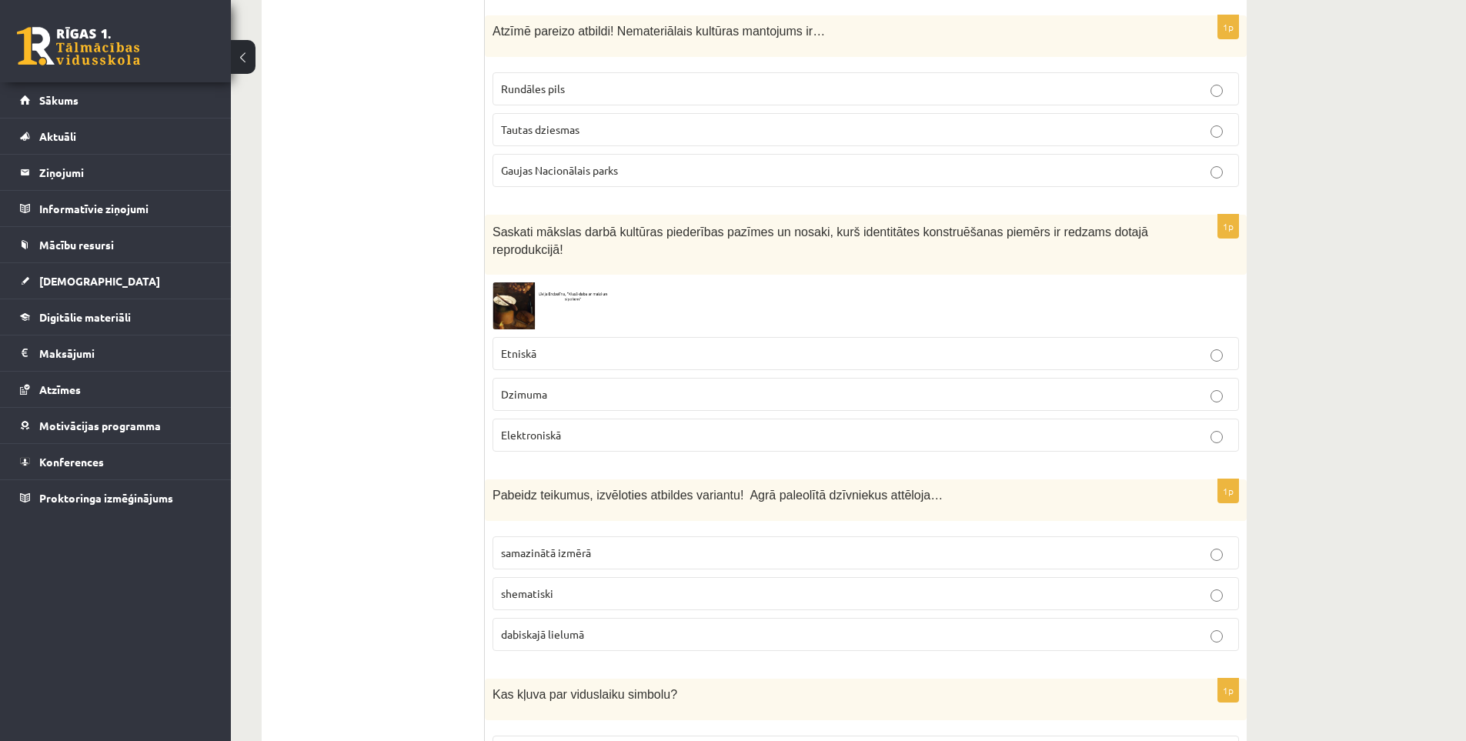
click at [601, 345] on label "Etniskā" at bounding box center [865, 353] width 746 height 33
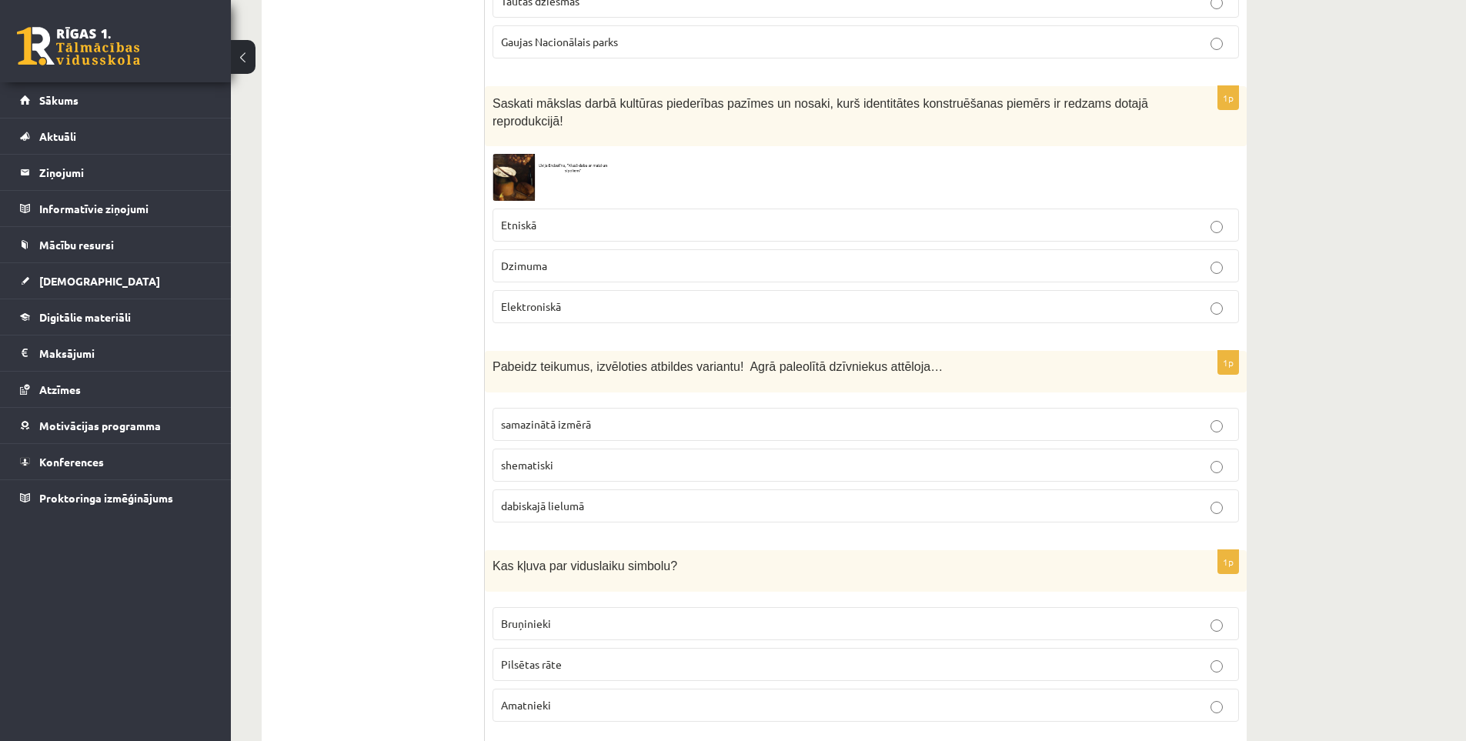
scroll to position [2180, 0]
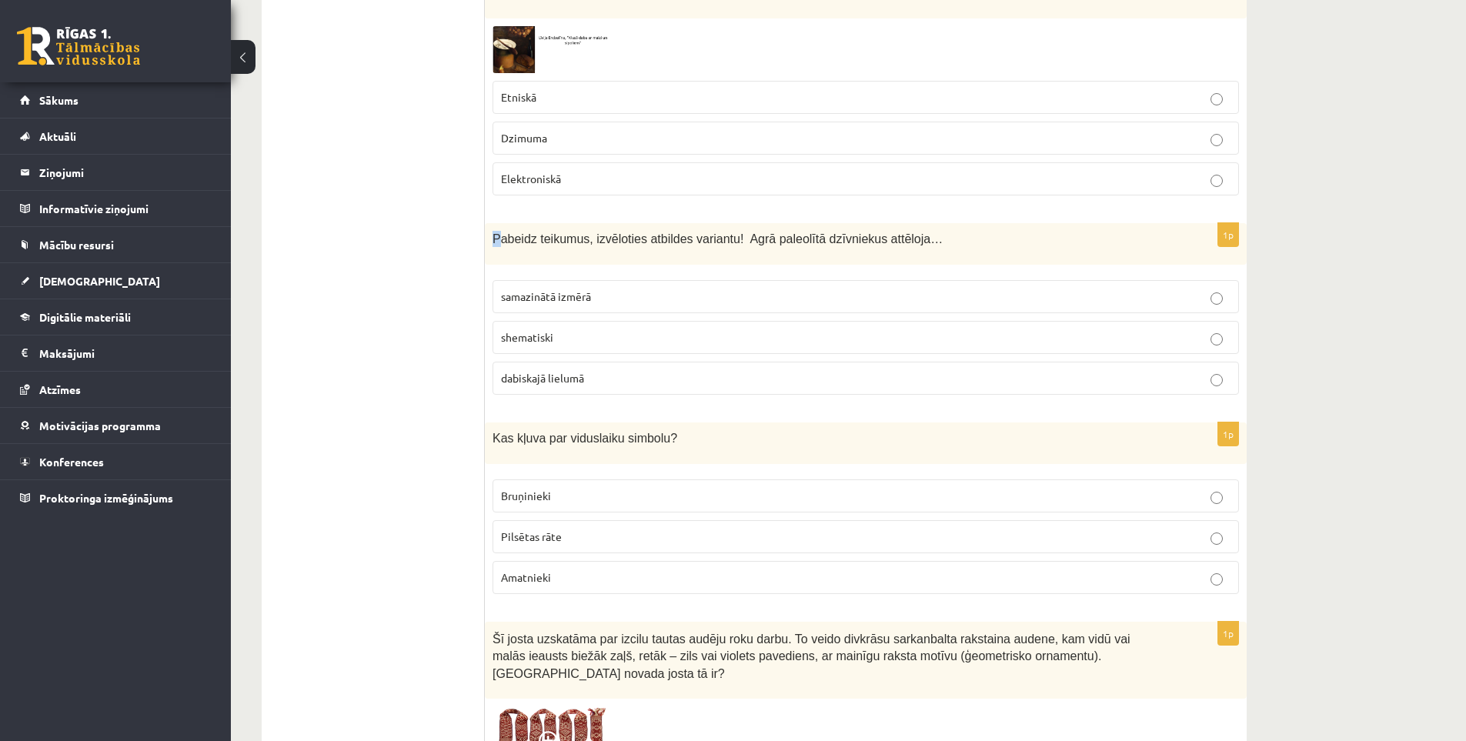
click at [501, 231] on div "Pabeidz teikumus, izvēloties atbildes variantu! Agrā paleolītā dzīvniekus attēl…" at bounding box center [866, 244] width 762 height 42
click at [609, 232] on span "Pabeidz teikumus, izvēloties atbildes variantu! Agrā paleolītā dzīvniekus attēl…" at bounding box center [717, 238] width 450 height 13
click at [588, 370] on p "dabiskajā lielumā" at bounding box center [865, 378] width 729 height 16
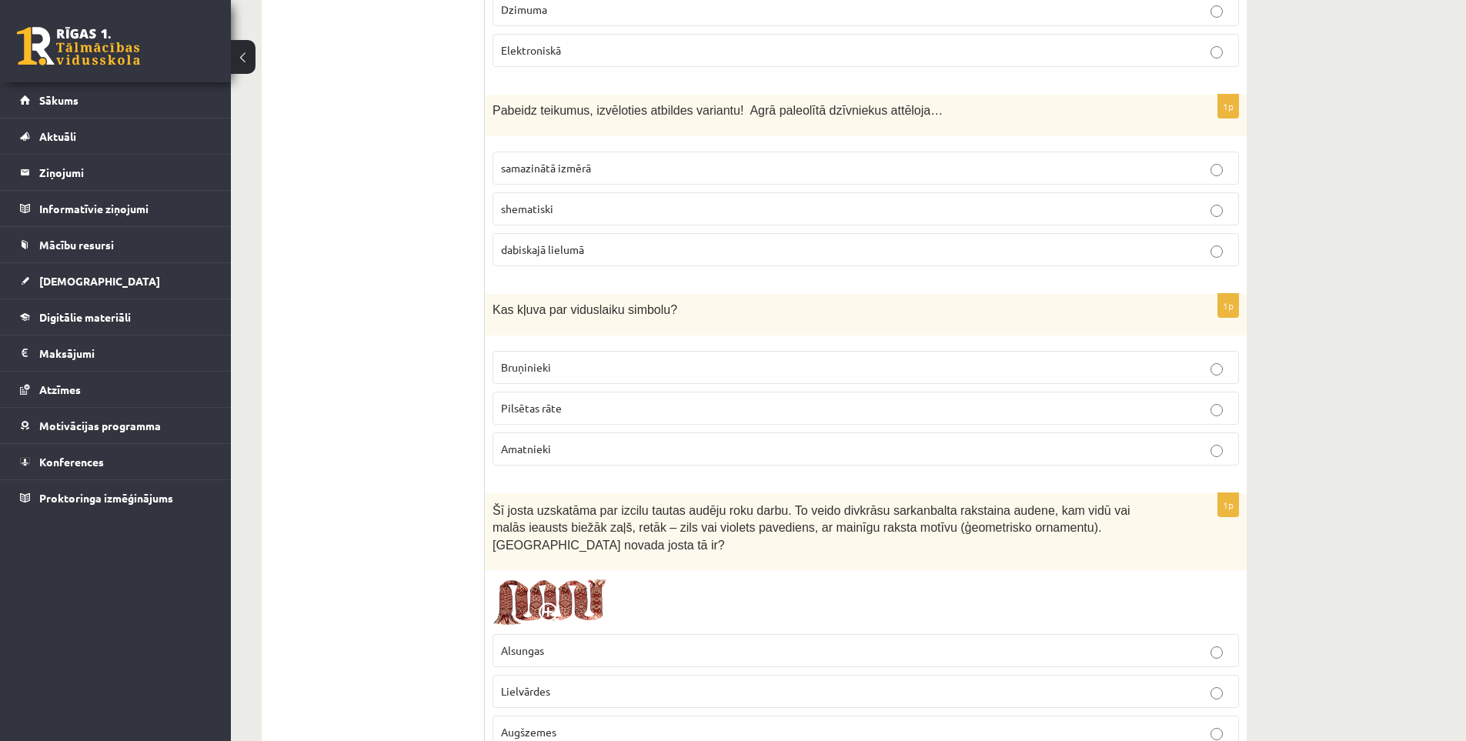
click at [575, 359] on p "Bruņinieki" at bounding box center [865, 367] width 729 height 16
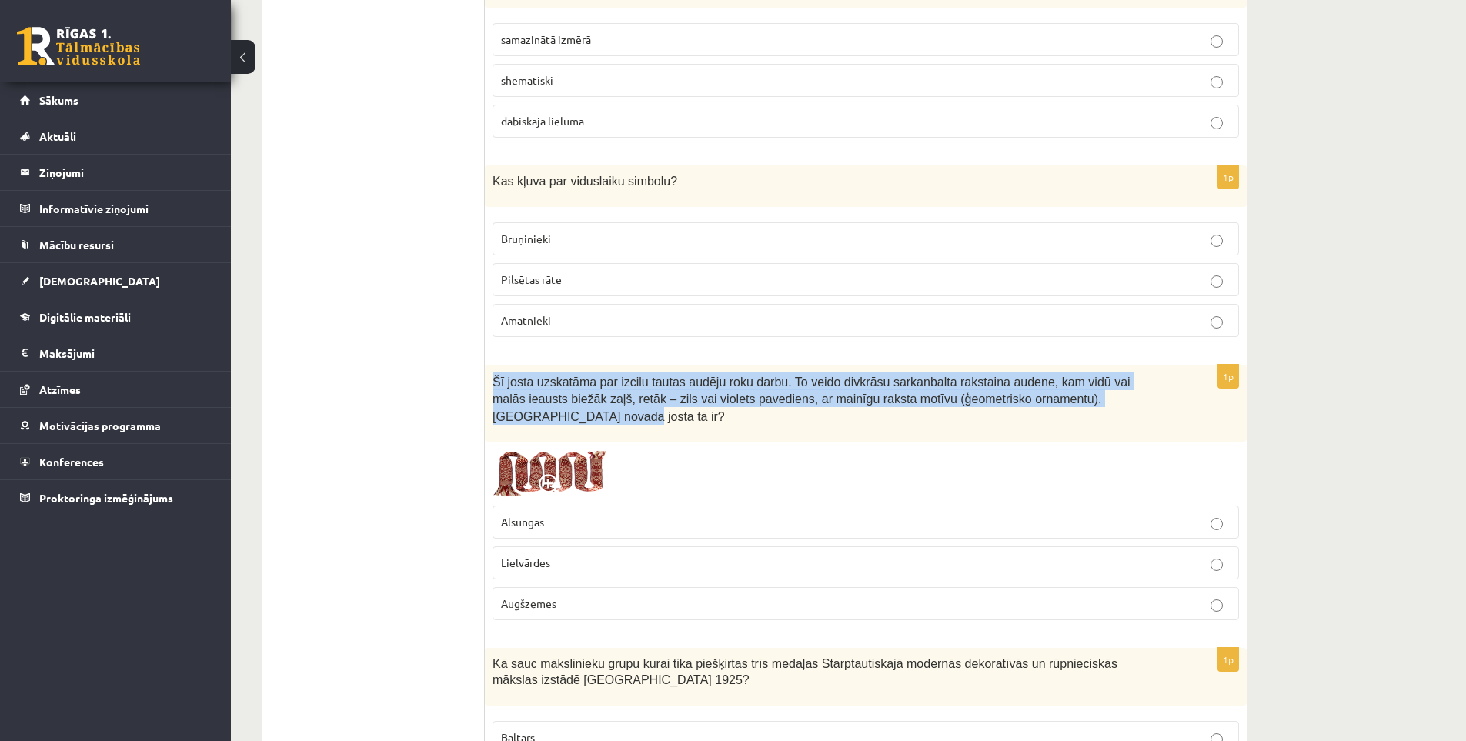
drag, startPoint x: 486, startPoint y: 352, endPoint x: 1110, endPoint y: 391, distance: 625.2
click at [1110, 391] on div "Šī josta uzskatāma par izcilu tautas audēju roku darbu. To veido divkrāsu sarka…" at bounding box center [866, 403] width 762 height 77
copy span "Šī josta uzskatāma par izcilu tautas audēju roku darbu. To veido divkrāsu sarka…"
click at [548, 474] on span at bounding box center [551, 486] width 25 height 25
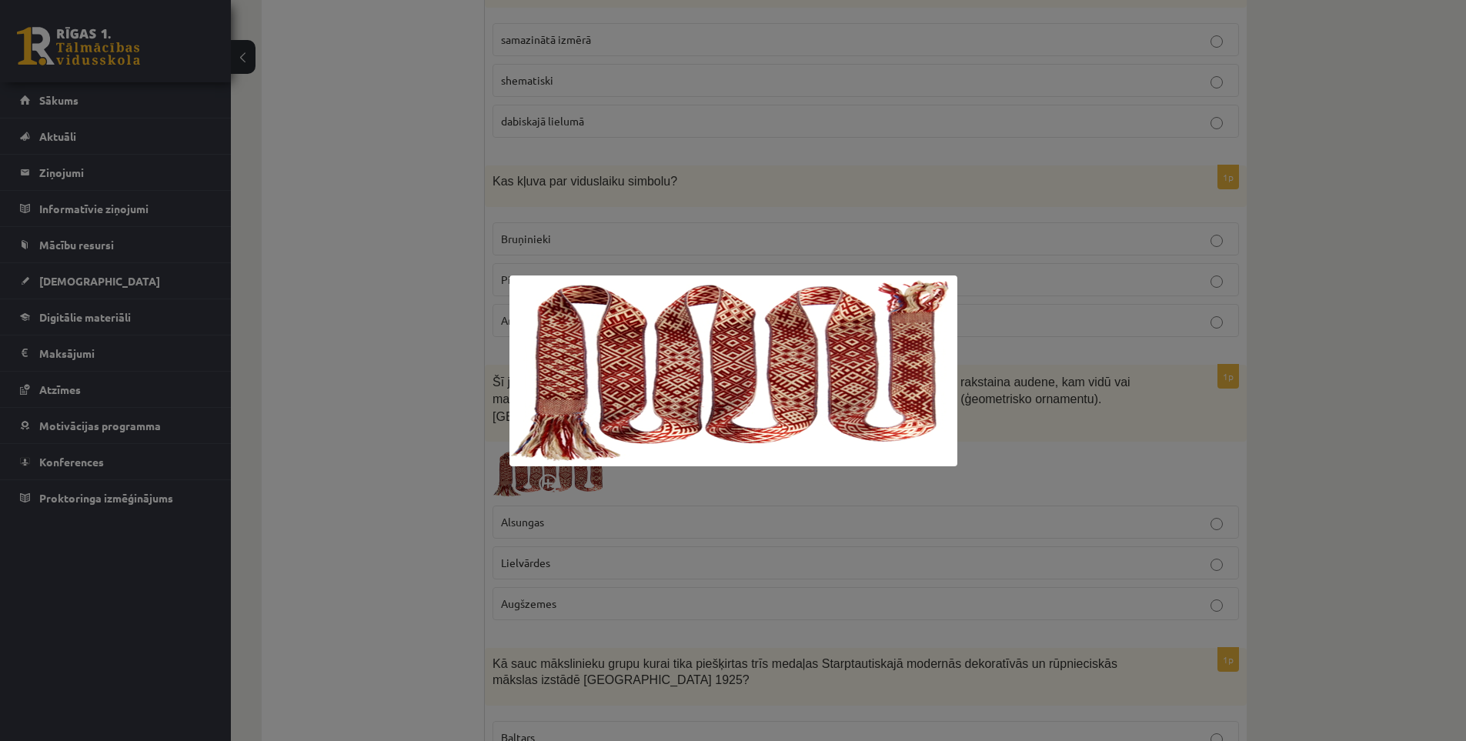
drag, startPoint x: 445, startPoint y: 626, endPoint x: 445, endPoint y: 535, distance: 91.6
click at [448, 628] on div at bounding box center [733, 370] width 1466 height 741
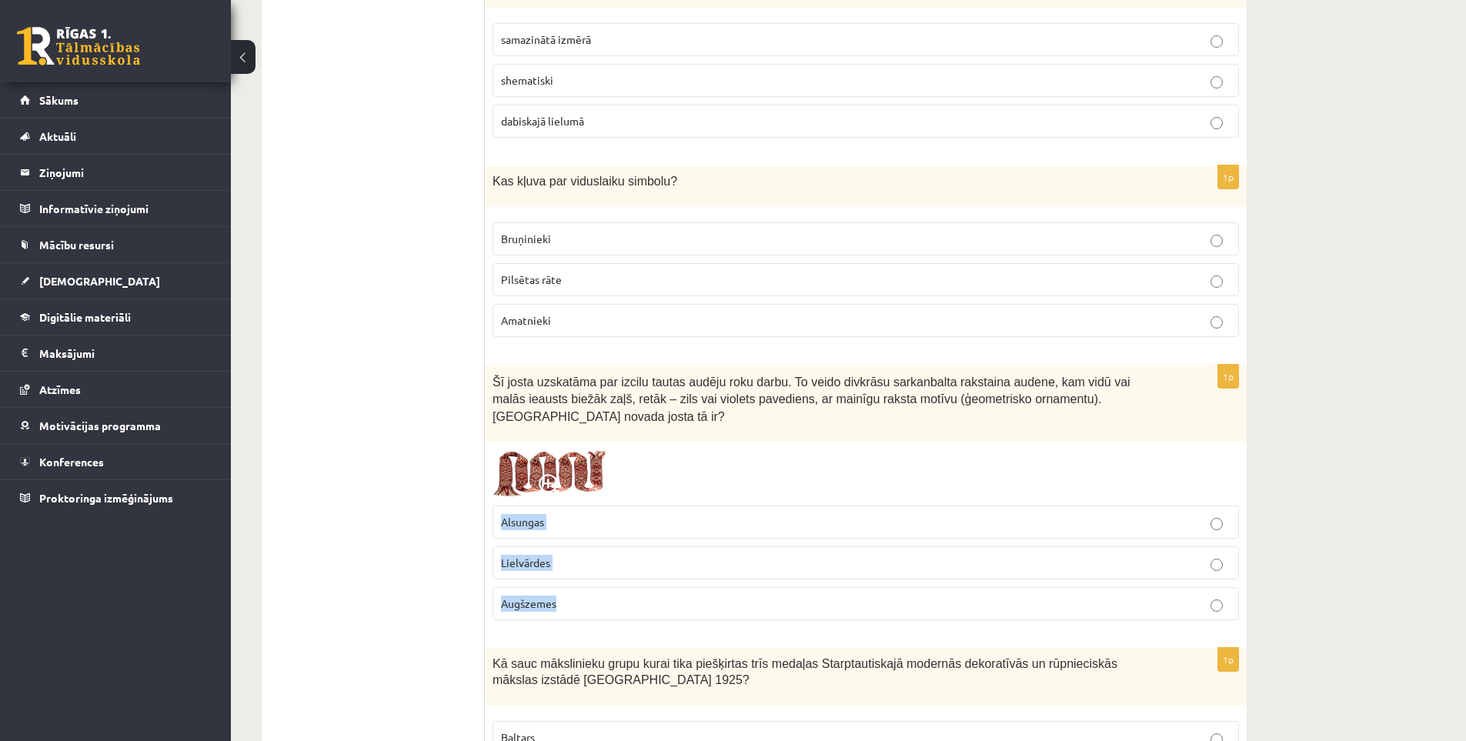
drag, startPoint x: 489, startPoint y: 469, endPoint x: 601, endPoint y: 563, distance: 145.8
click at [601, 563] on div "1p Šī josta uzskatāma par izcilu tautas audēju roku darbu. To veido divkrāsu sa…" at bounding box center [866, 499] width 762 height 269
copy fieldset "Alsungas Lielvārdes Augšzemes"
click at [645, 449] on div at bounding box center [865, 473] width 746 height 49
click at [544, 555] on span "Lielvārdes" at bounding box center [525, 562] width 49 height 14
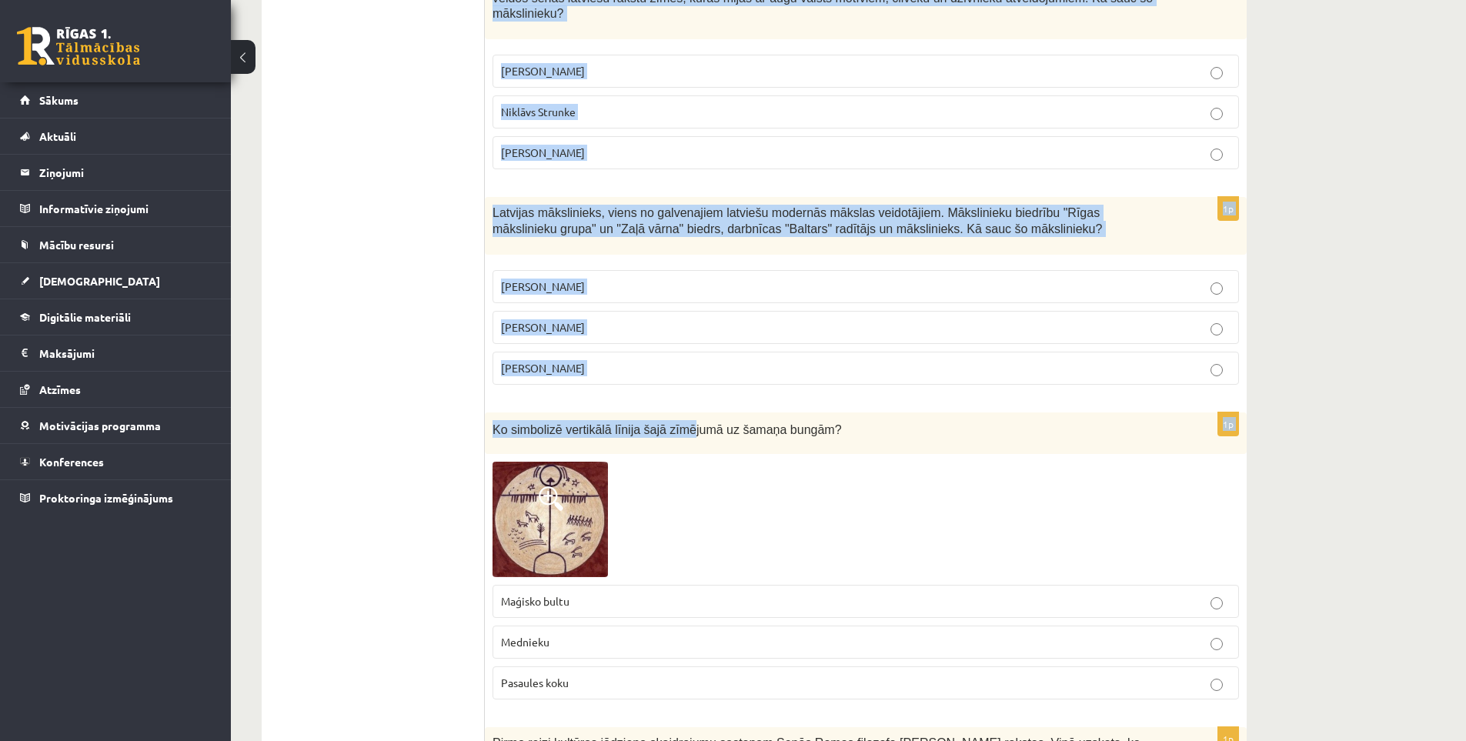
scroll to position [3077, 0]
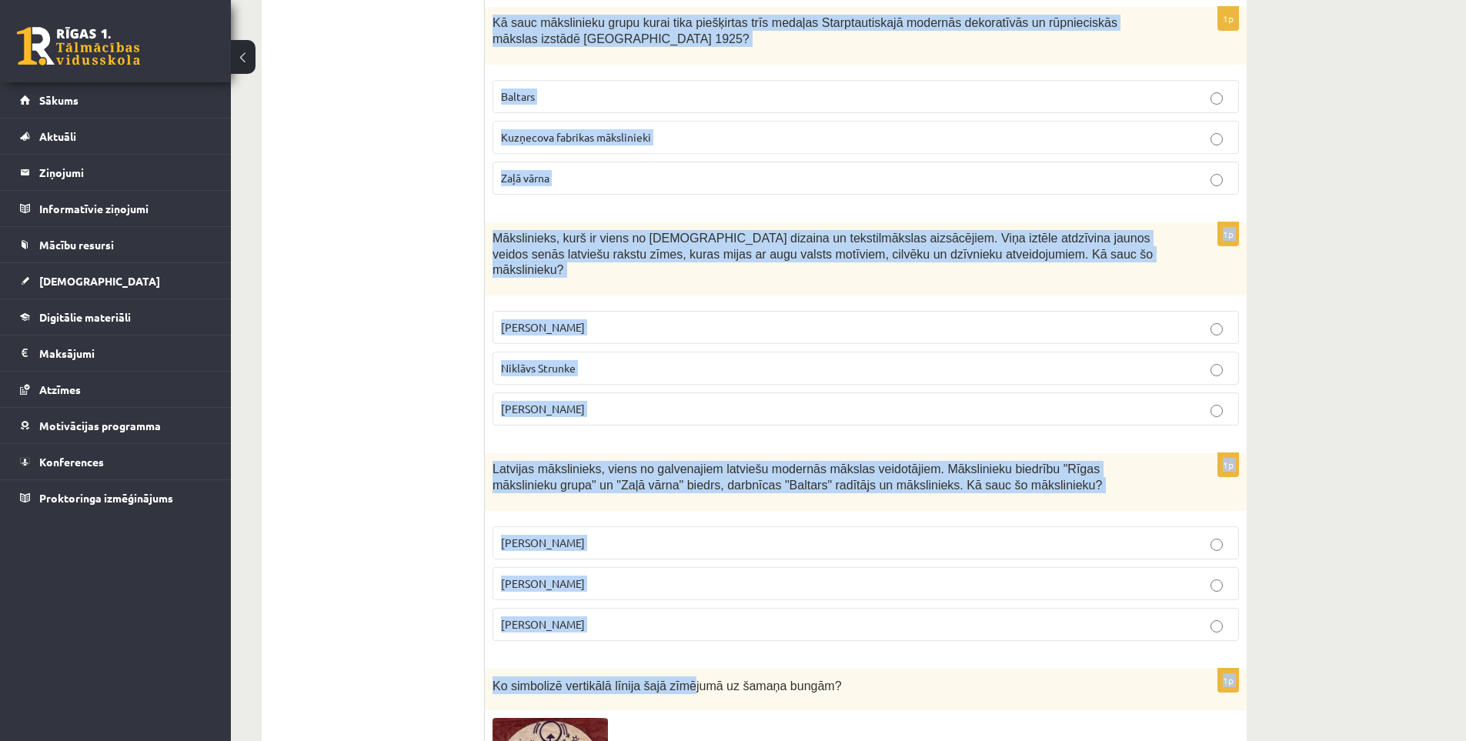
drag, startPoint x: 489, startPoint y: 365, endPoint x: 615, endPoint y: 568, distance: 238.5
click at [615, 568] on form "1p Kur tiek organizēts festivāls Summer Sound? Salacgrīvā Tallinā Liepājā 1p Va…" at bounding box center [865, 436] width 731 height 6475
copy form "Kā sauc mākslinieku grupu kurai tika piešķirtas trīs medaļas Starptautiskajā mo…"
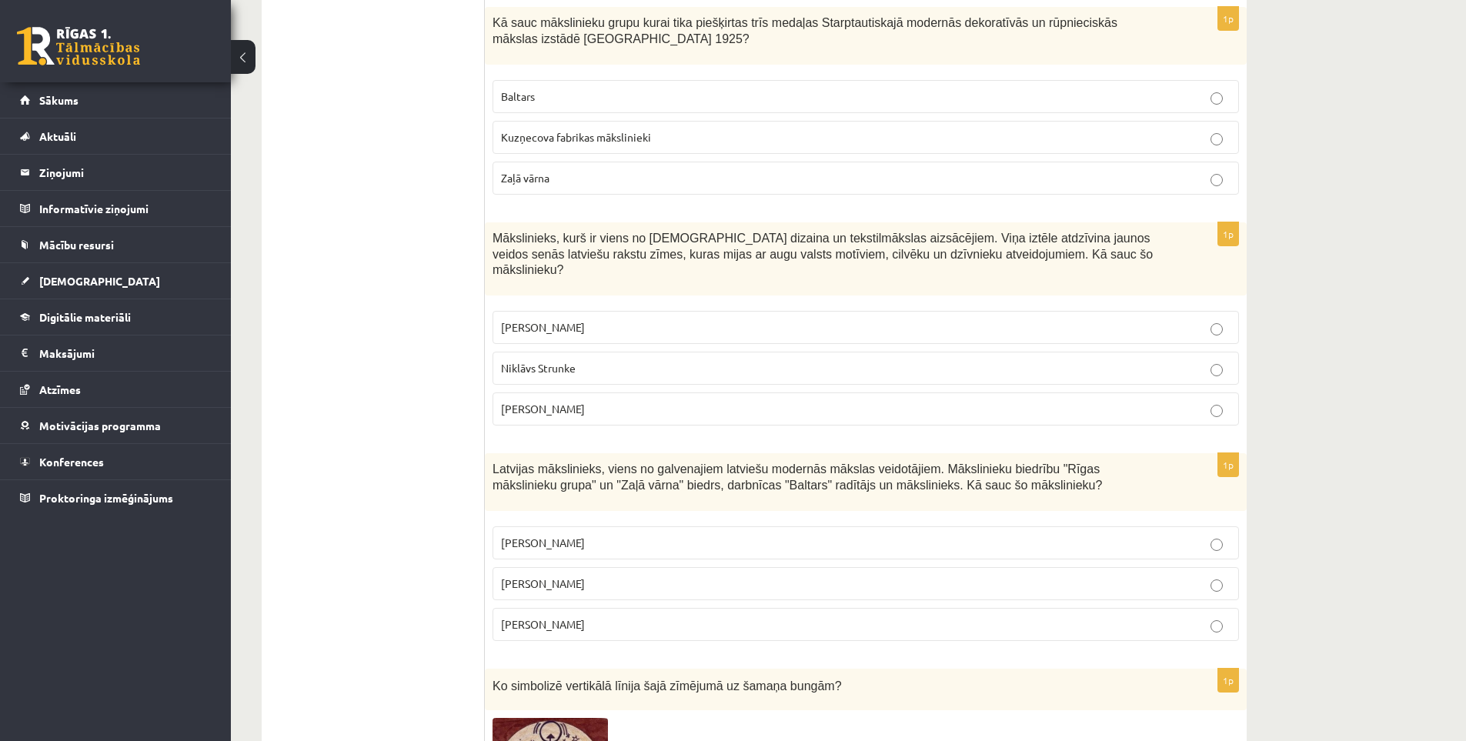
click at [405, 254] on ul "Tests Izvērtējums!" at bounding box center [381, 436] width 208 height 6475
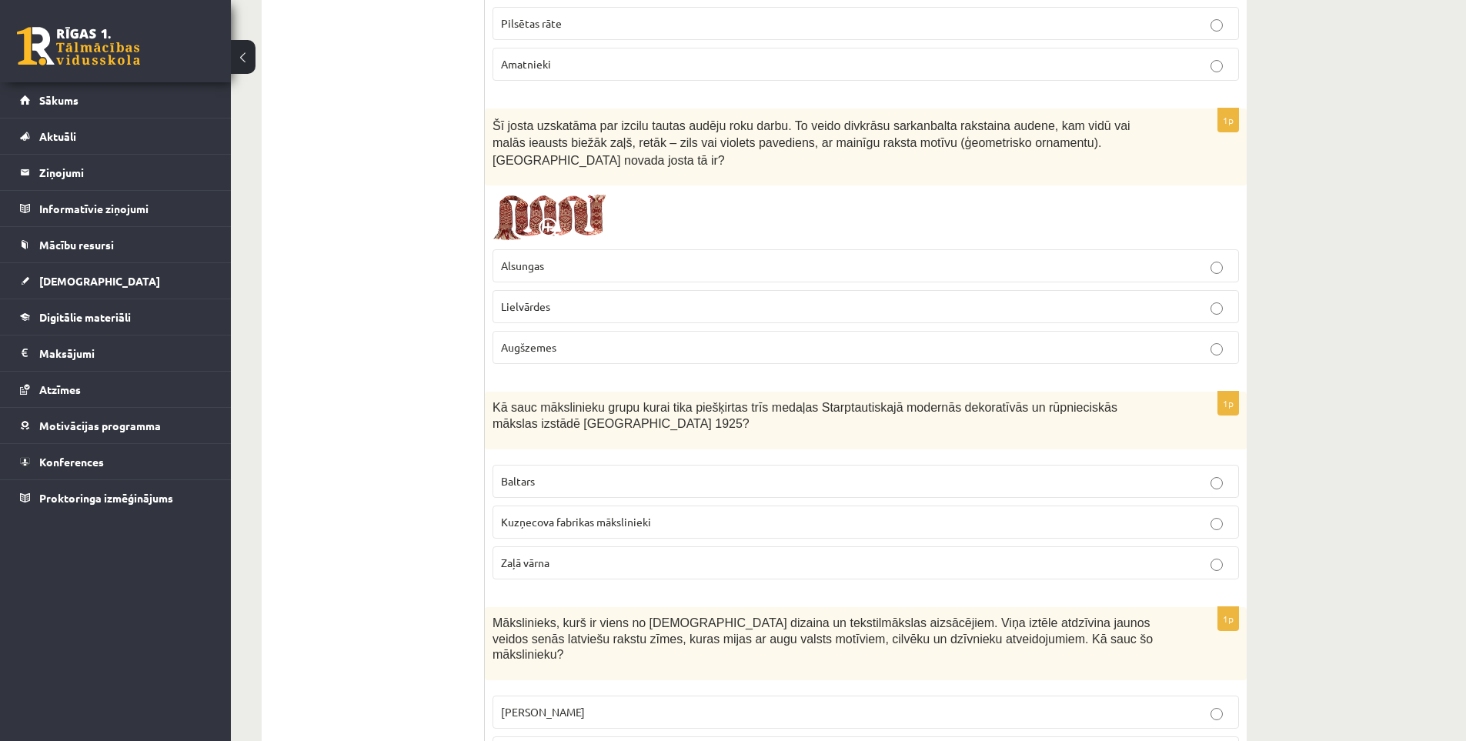
scroll to position [2821, 0]
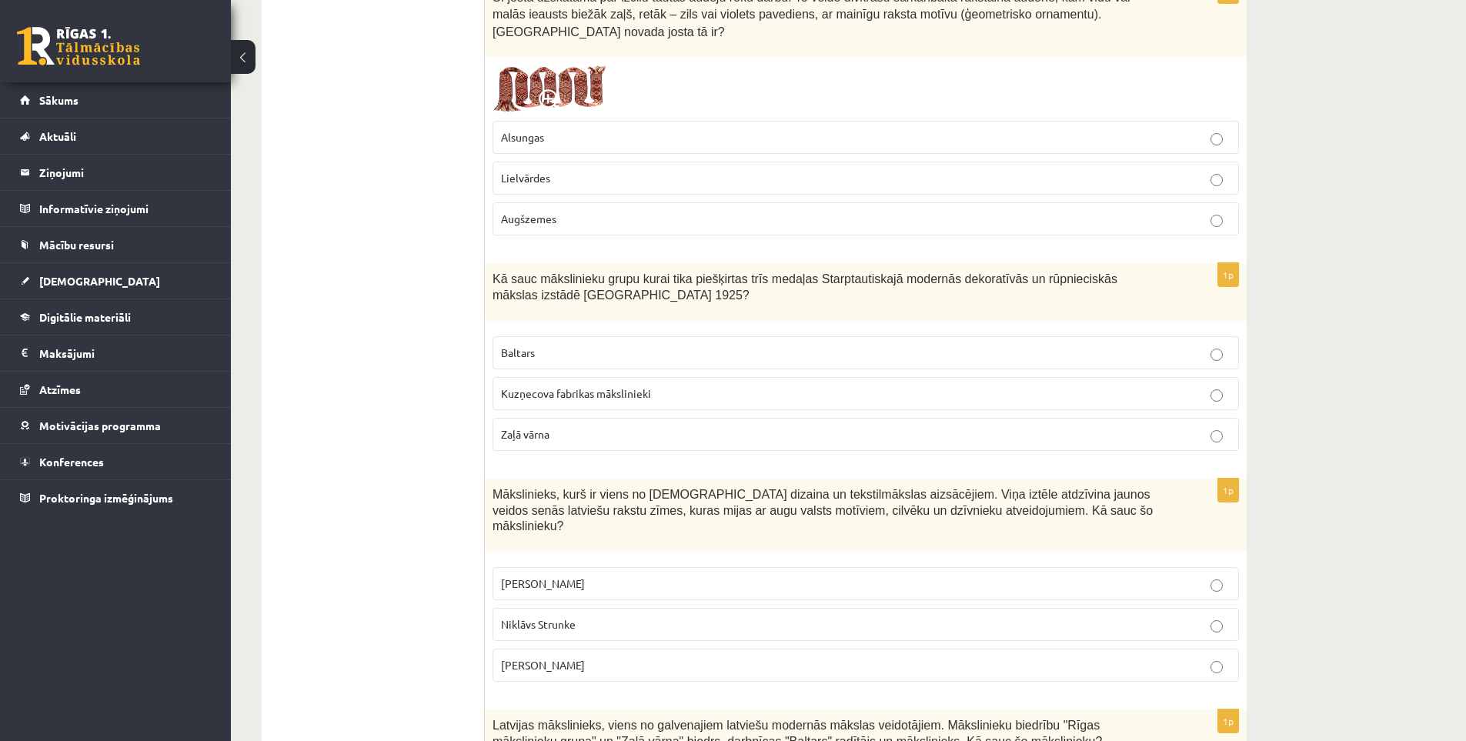
click at [619, 345] on p "Baltars" at bounding box center [865, 353] width 729 height 16
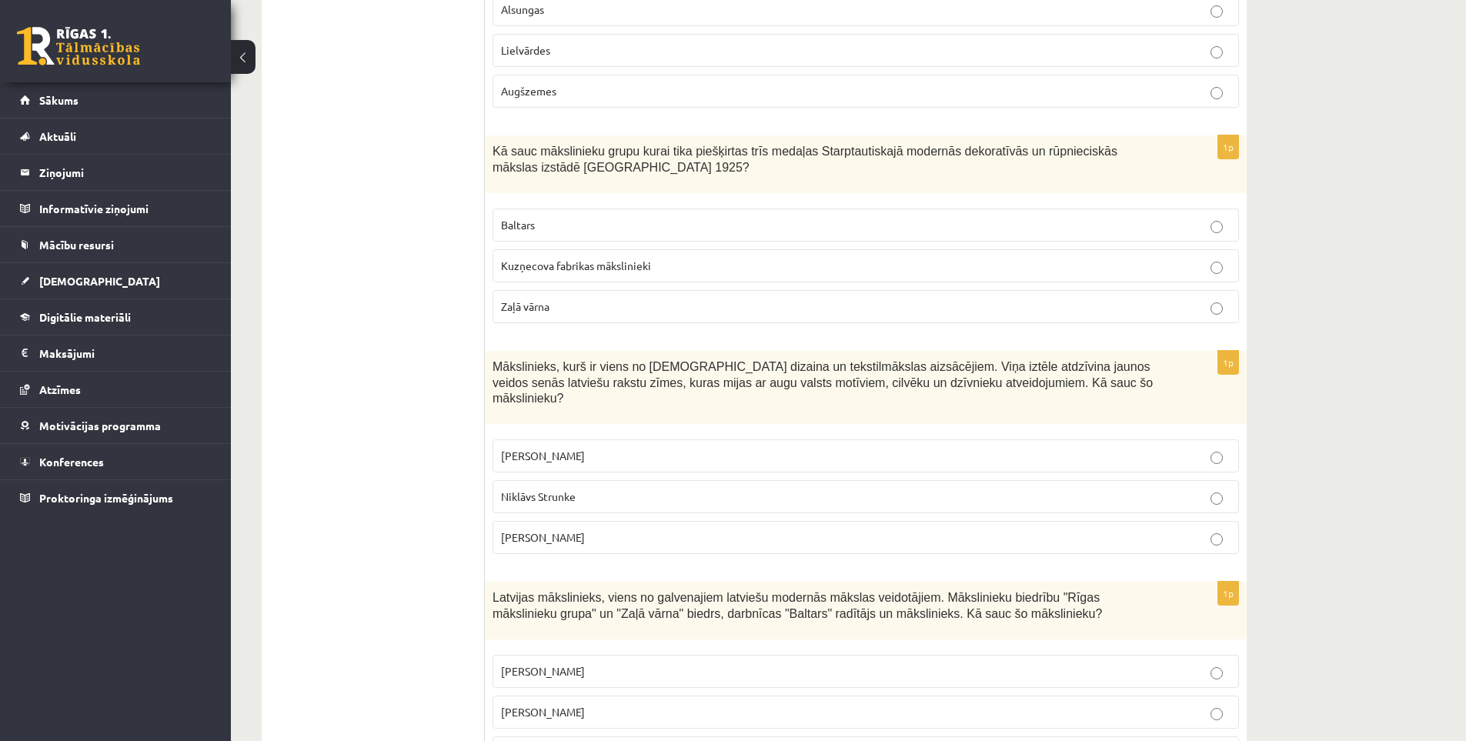
click at [603, 448] on p "Ansis Cīrulis" at bounding box center [865, 456] width 729 height 16
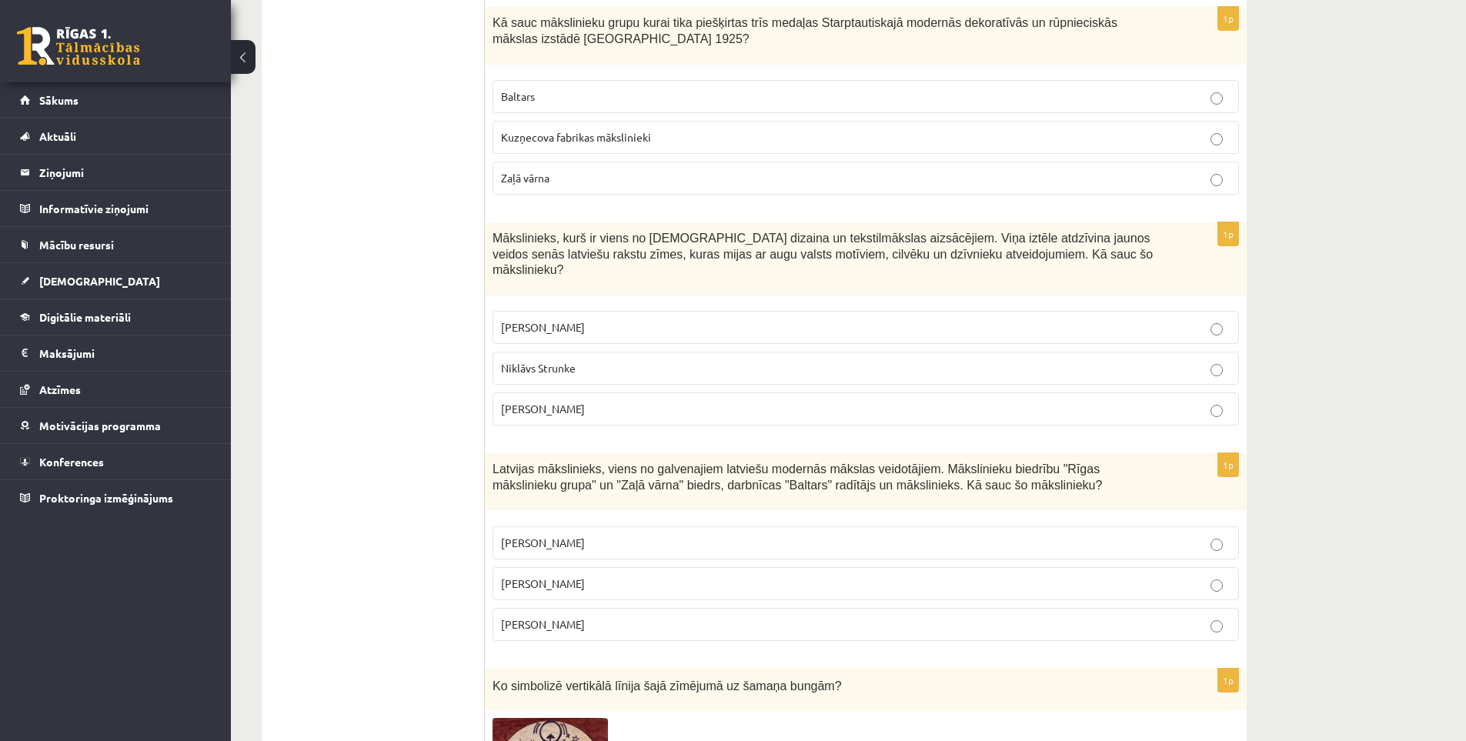
scroll to position [3206, 0]
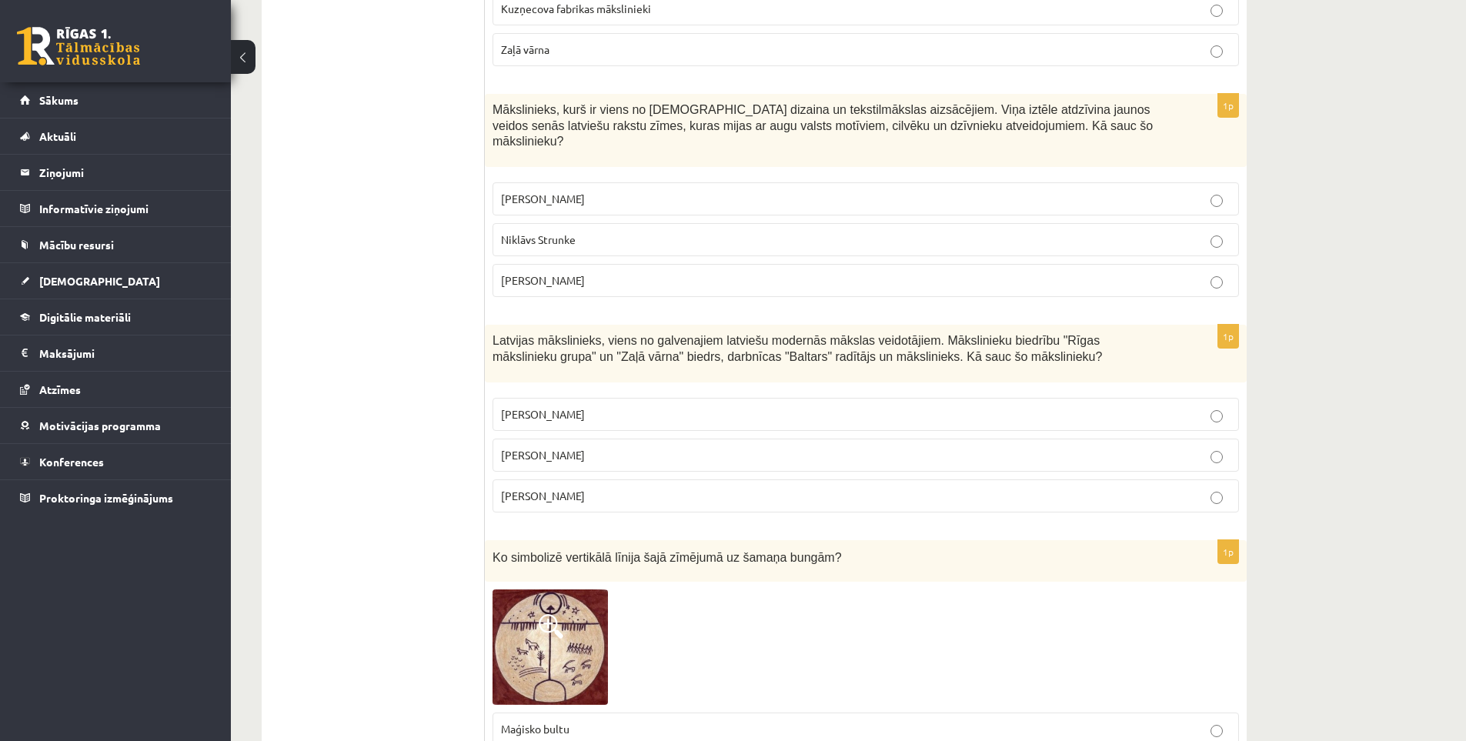
click at [587, 447] on p "Romāns Suta" at bounding box center [865, 455] width 729 height 16
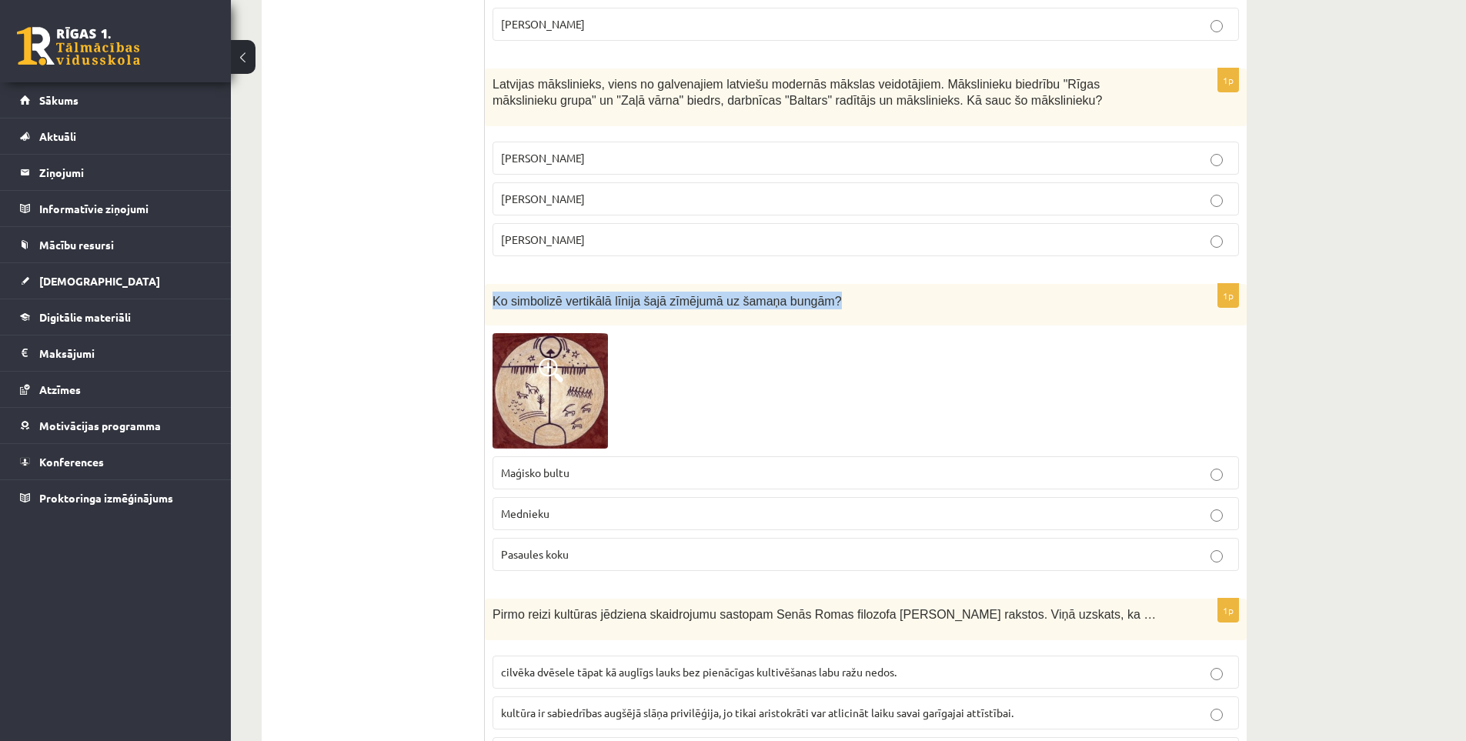
drag, startPoint x: 489, startPoint y: 243, endPoint x: 833, endPoint y: 259, distance: 344.3
click at [833, 284] on div "Ko simbolizē vertikālā līnija šajā zīmējumā uz šamaņa bungām?" at bounding box center [866, 305] width 762 height 42
copy span "Ko simbolizē vertikālā līnija šajā zīmējumā uz šamaņa bungām?"
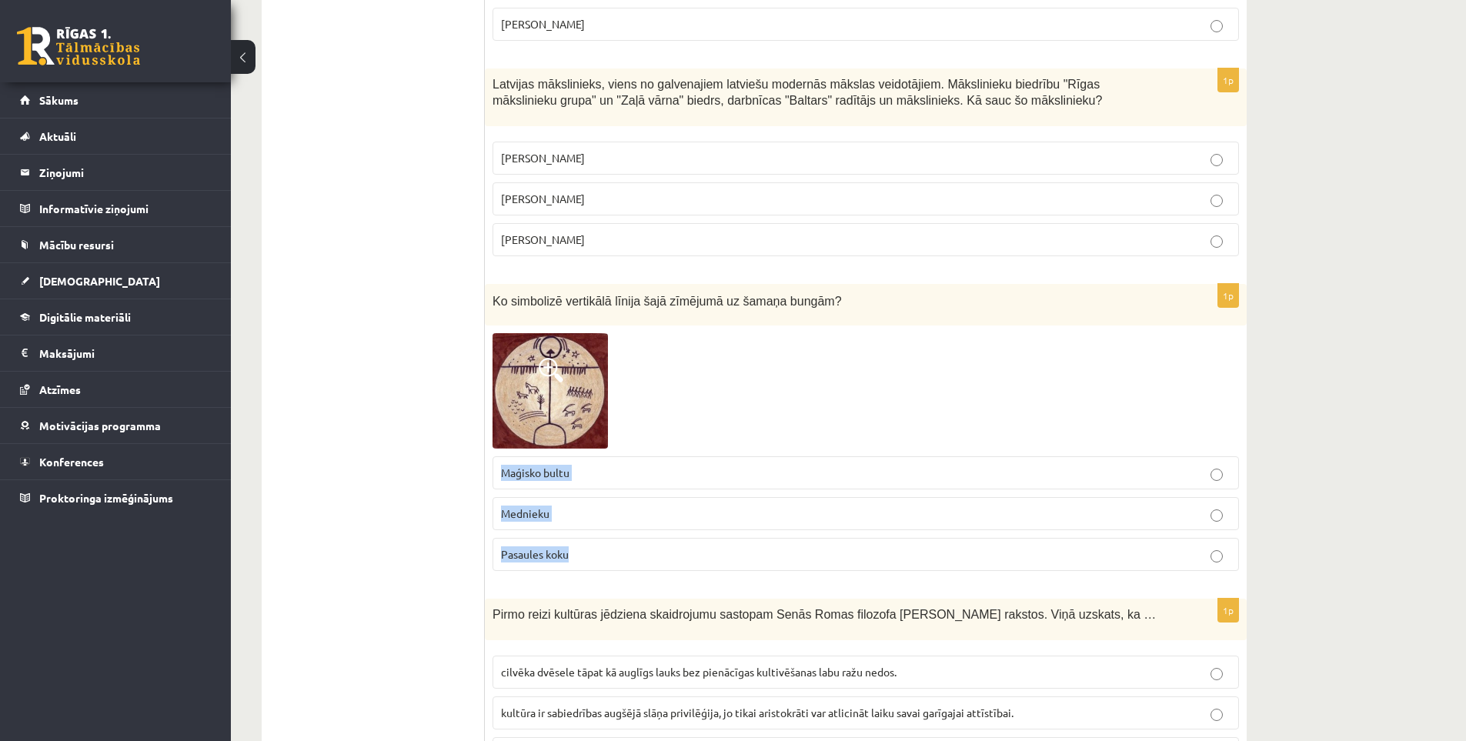
drag, startPoint x: 489, startPoint y: 410, endPoint x: 584, endPoint y: 497, distance: 129.1
click at [584, 497] on div "1p Ko simbolizē vertikālā līnija šajā zīmējumā uz šamaņa bungām? Maģisko bultu …" at bounding box center [866, 434] width 762 height 300
click at [542, 342] on img at bounding box center [549, 390] width 115 height 115
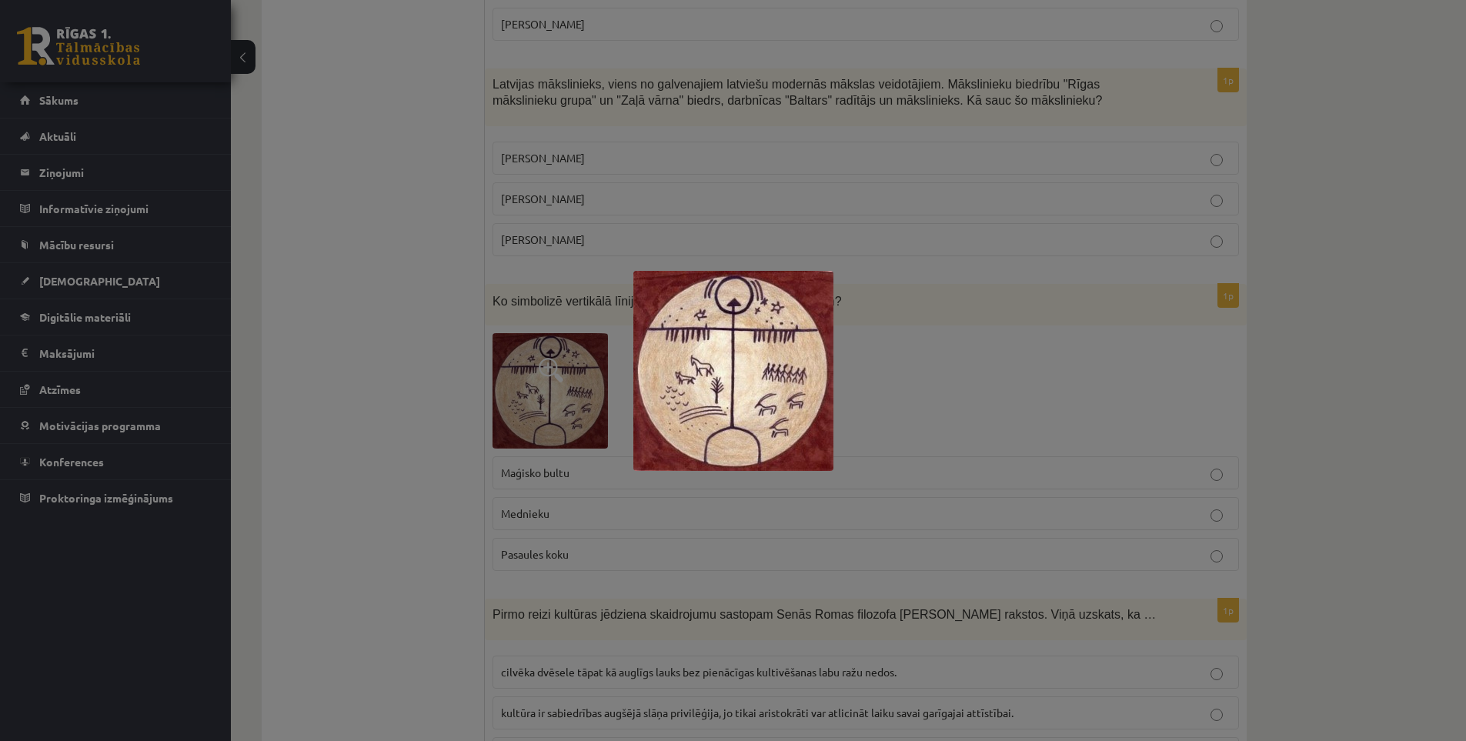
click at [421, 426] on div at bounding box center [733, 370] width 1466 height 741
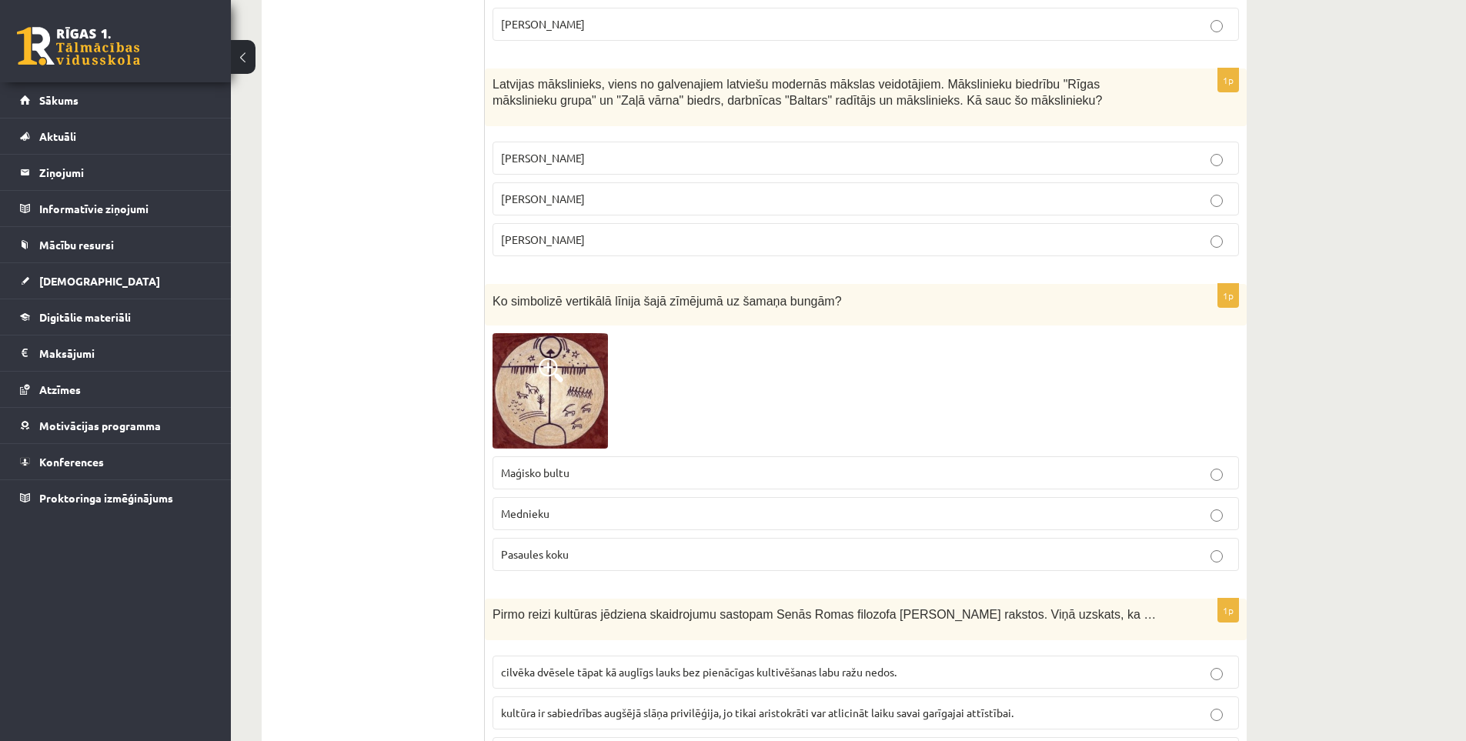
click at [575, 546] on p "Pasaules koku" at bounding box center [865, 554] width 729 height 16
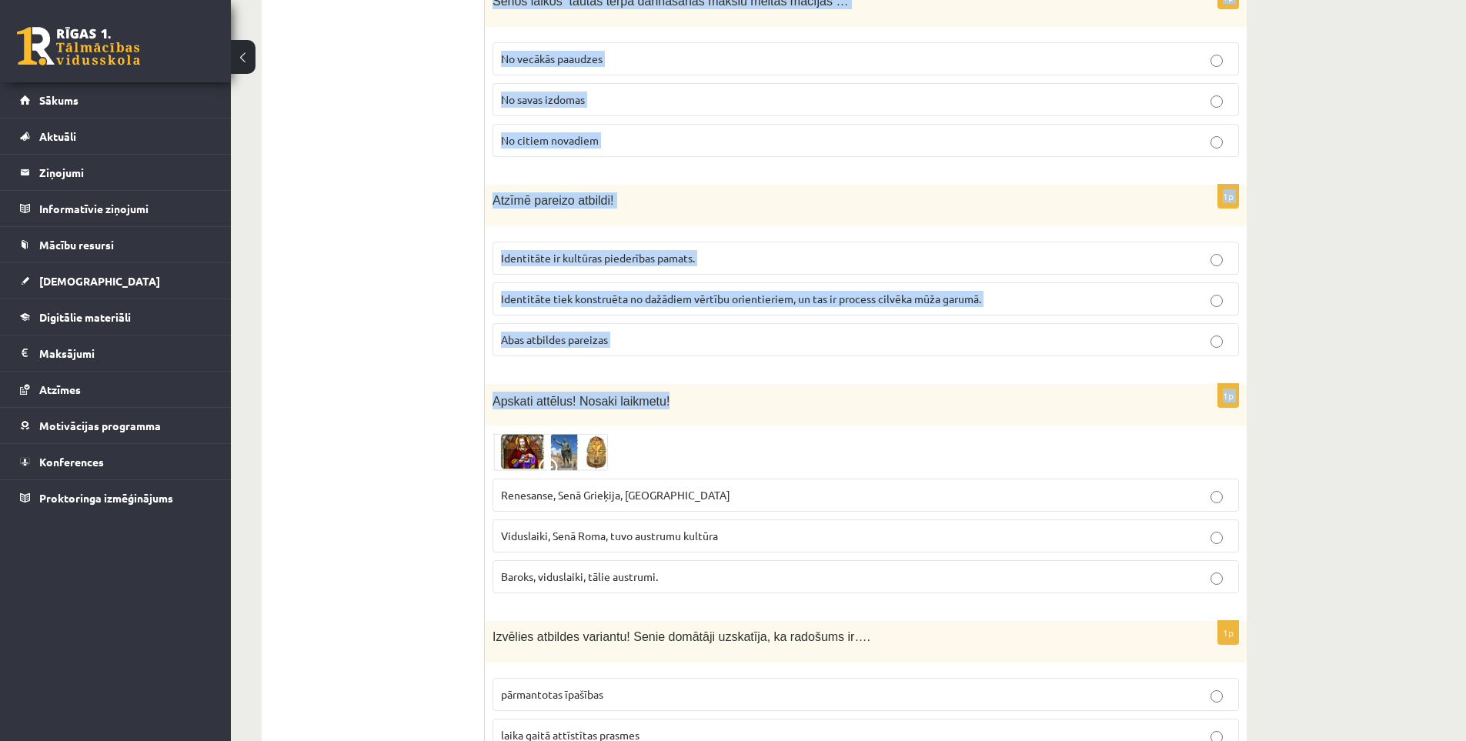
scroll to position [4745, 0]
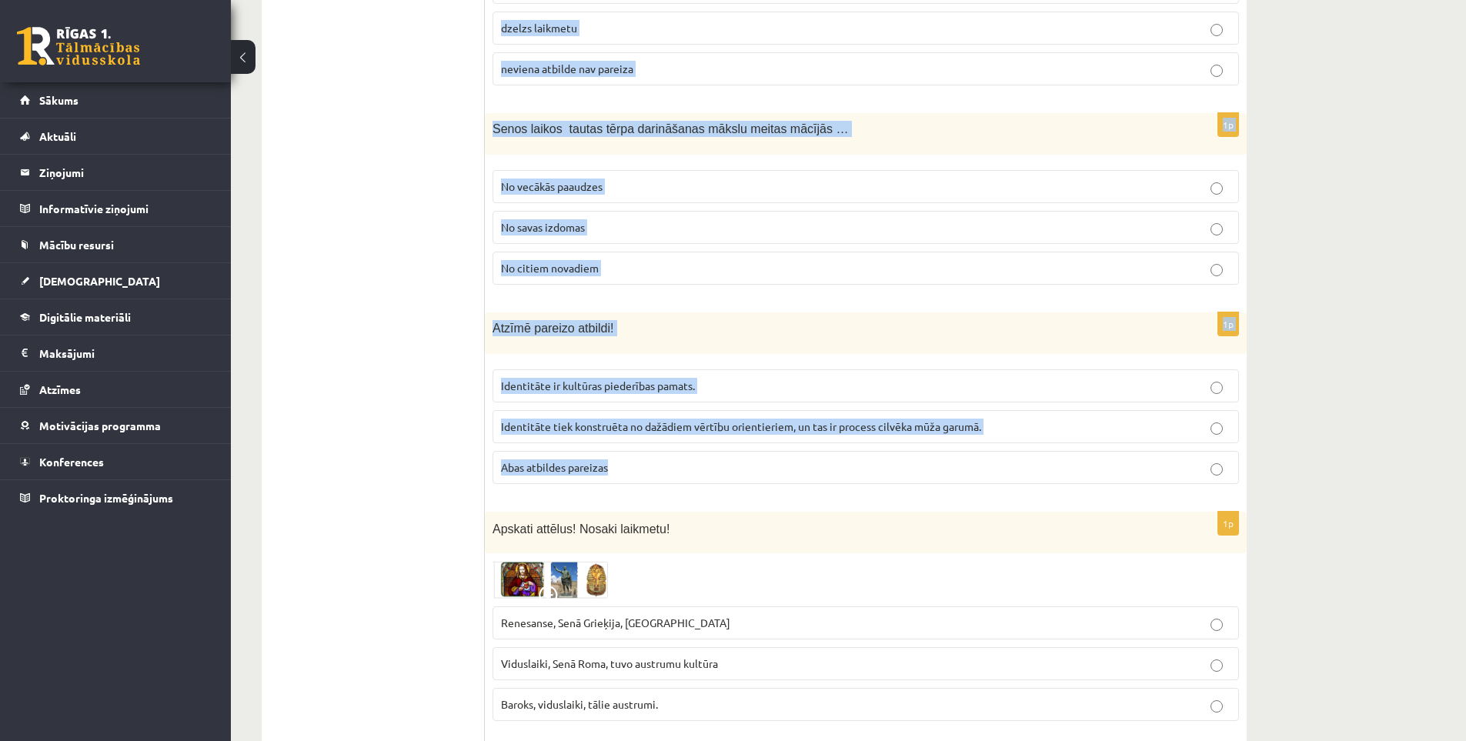
drag, startPoint x: 487, startPoint y: 297, endPoint x: 659, endPoint y: 413, distance: 207.2
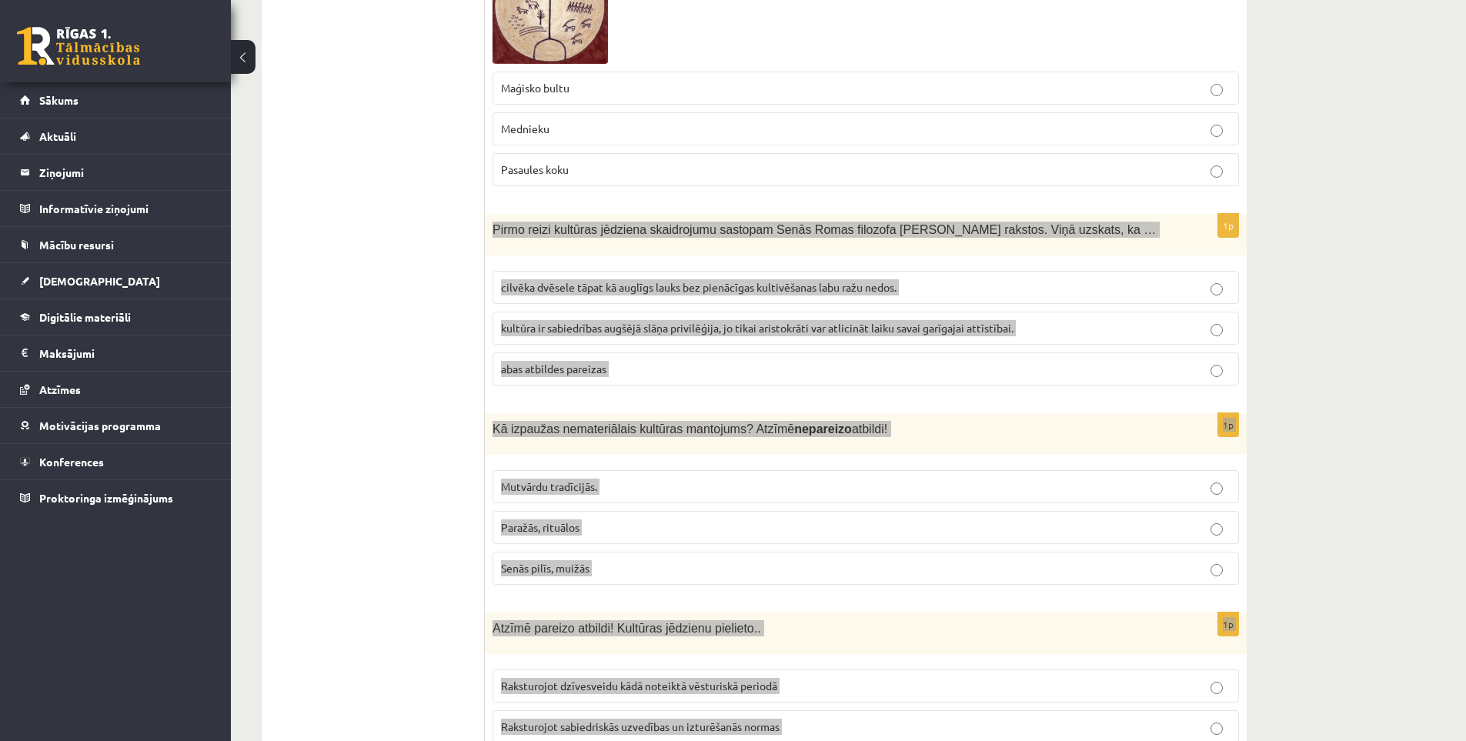
scroll to position [3718, 0]
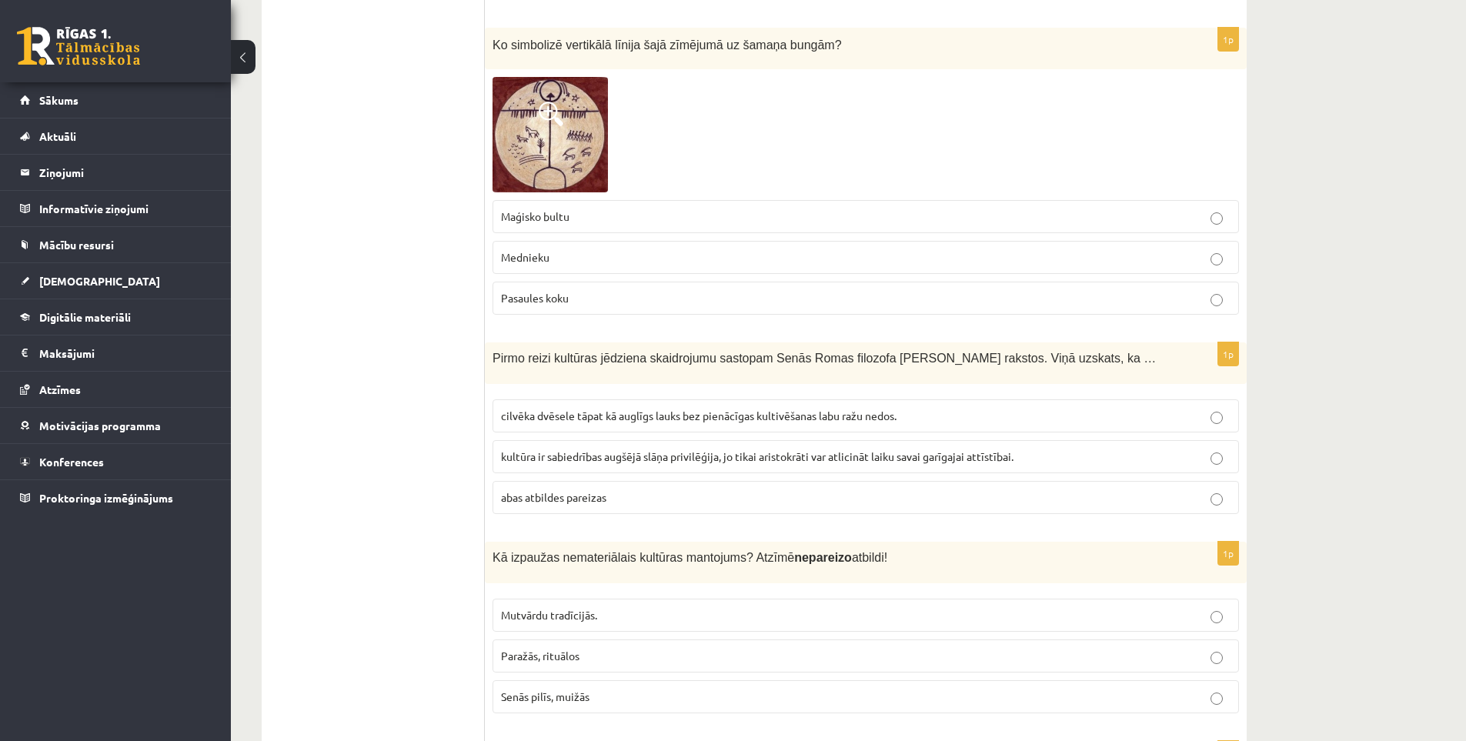
click at [609, 409] on span "cilvēka dvēsele tāpat kā auglīgs lauks bez pienācīgas kultivēšanas labu ražu ne…" at bounding box center [698, 416] width 395 height 14
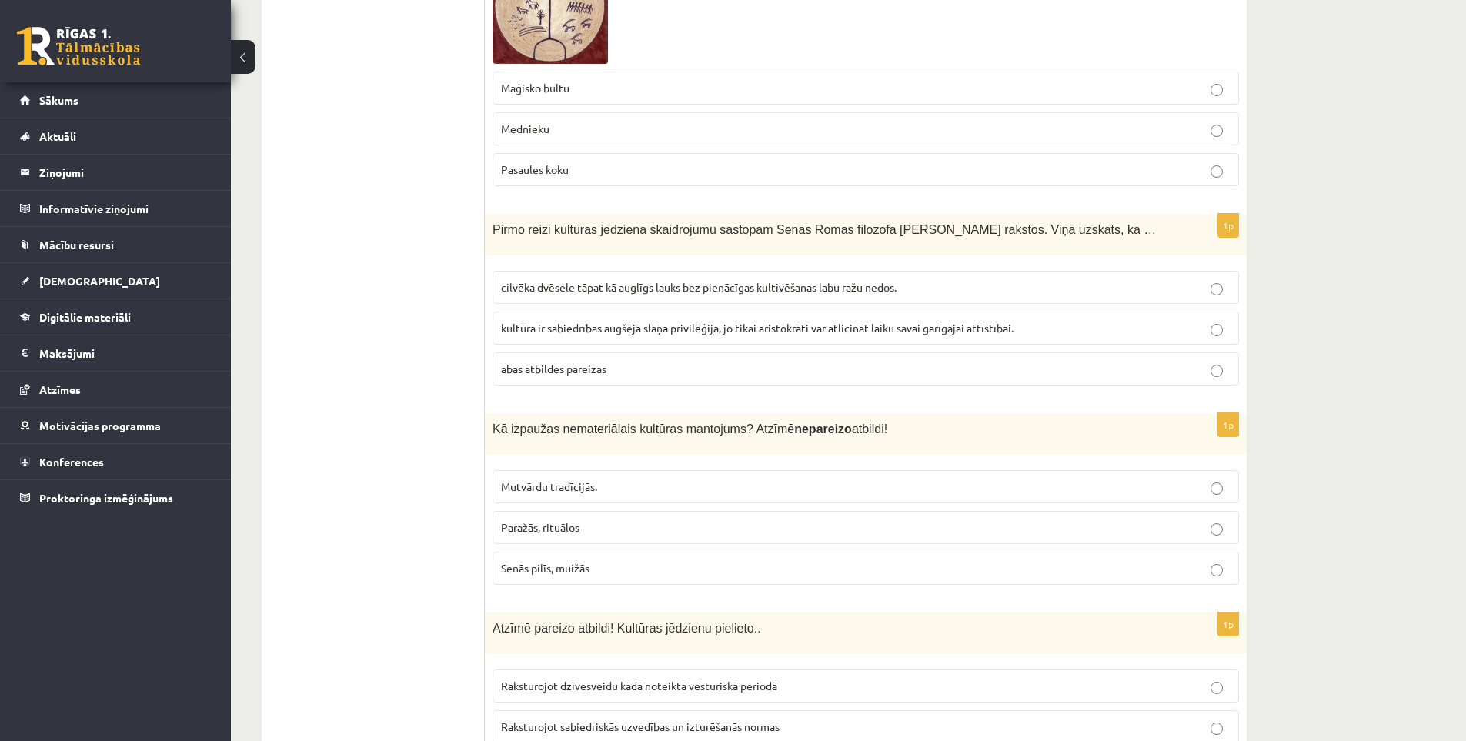
click at [575, 552] on label "Senās pilīs, muižās" at bounding box center [865, 568] width 746 height 33
click at [576, 561] on span "Senās pilīs, muižās" at bounding box center [545, 568] width 88 height 14
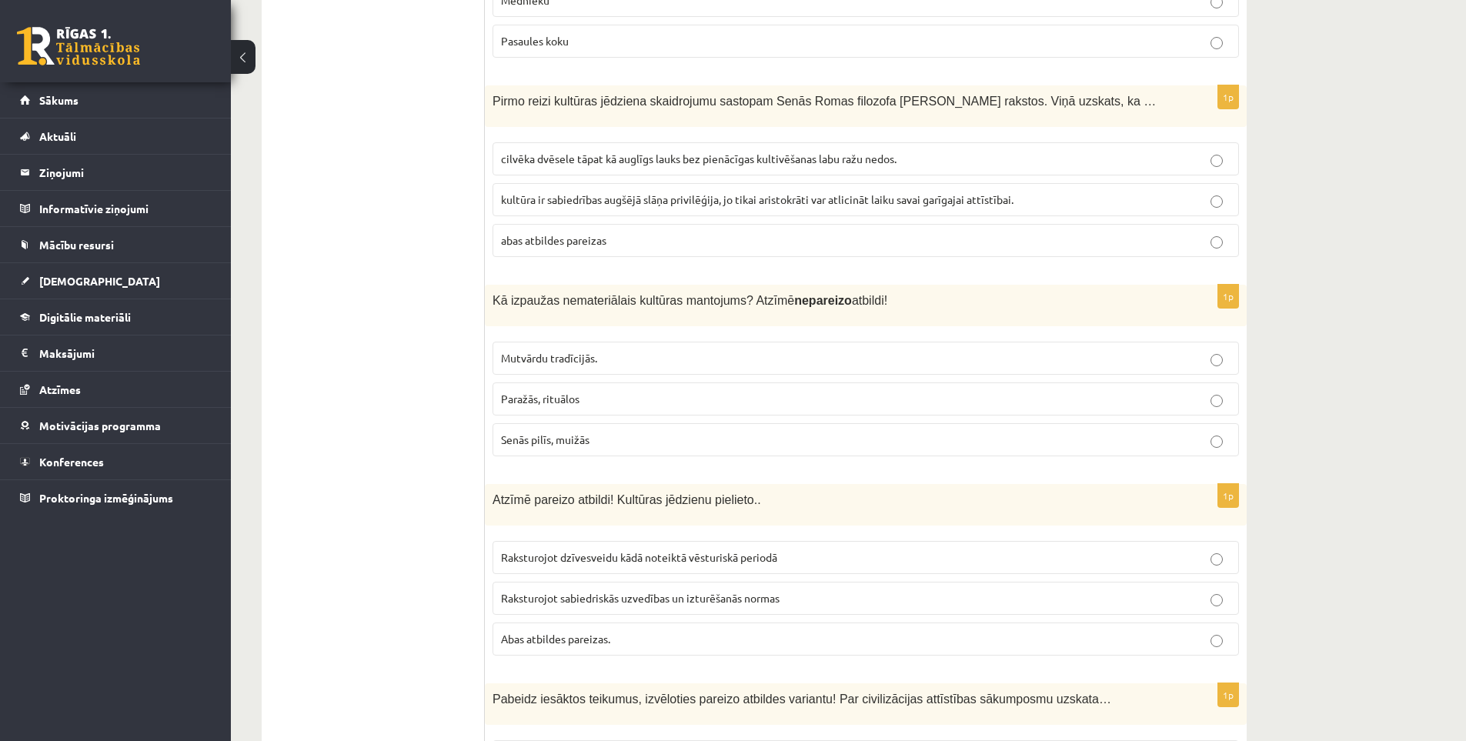
click at [567, 632] on span "Abas atbildes pareizas." at bounding box center [555, 639] width 109 height 14
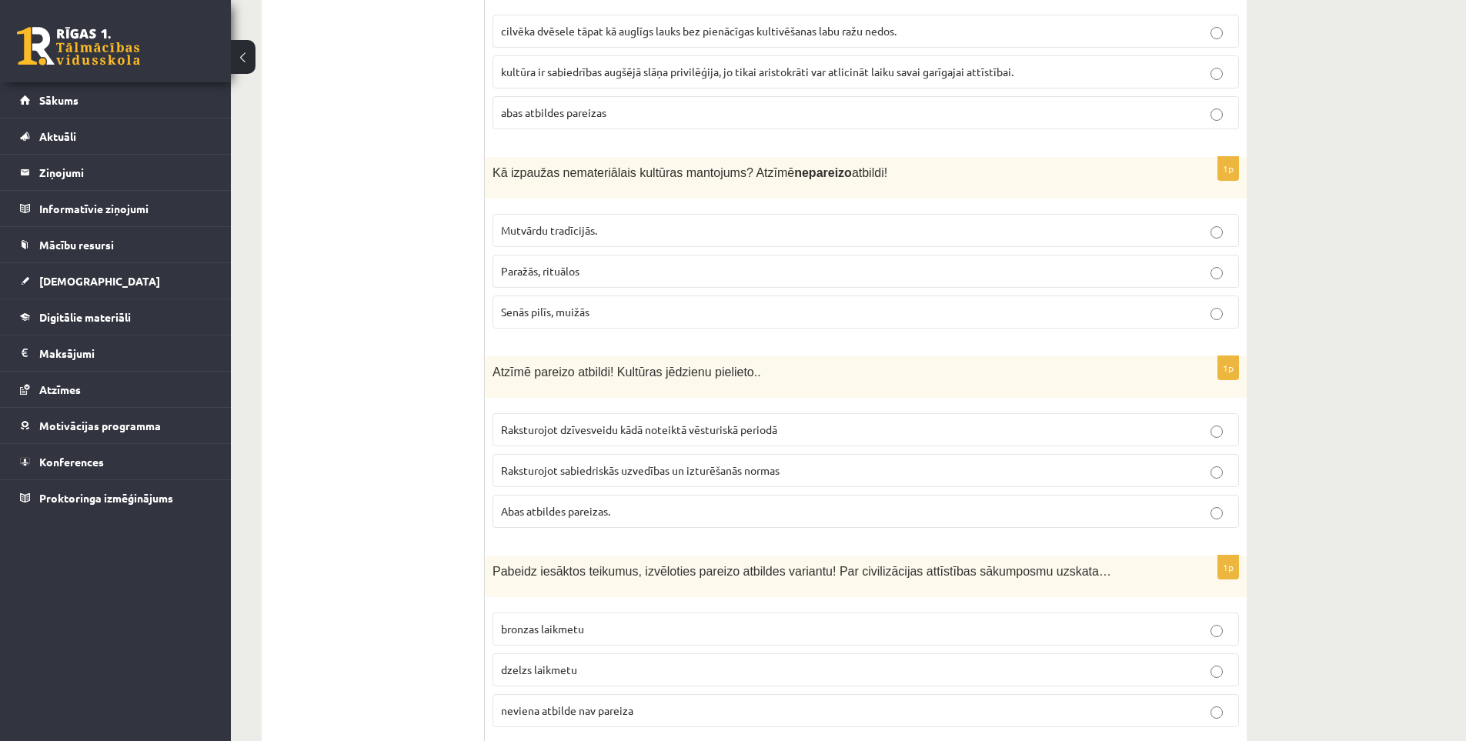
scroll to position [4231, 0]
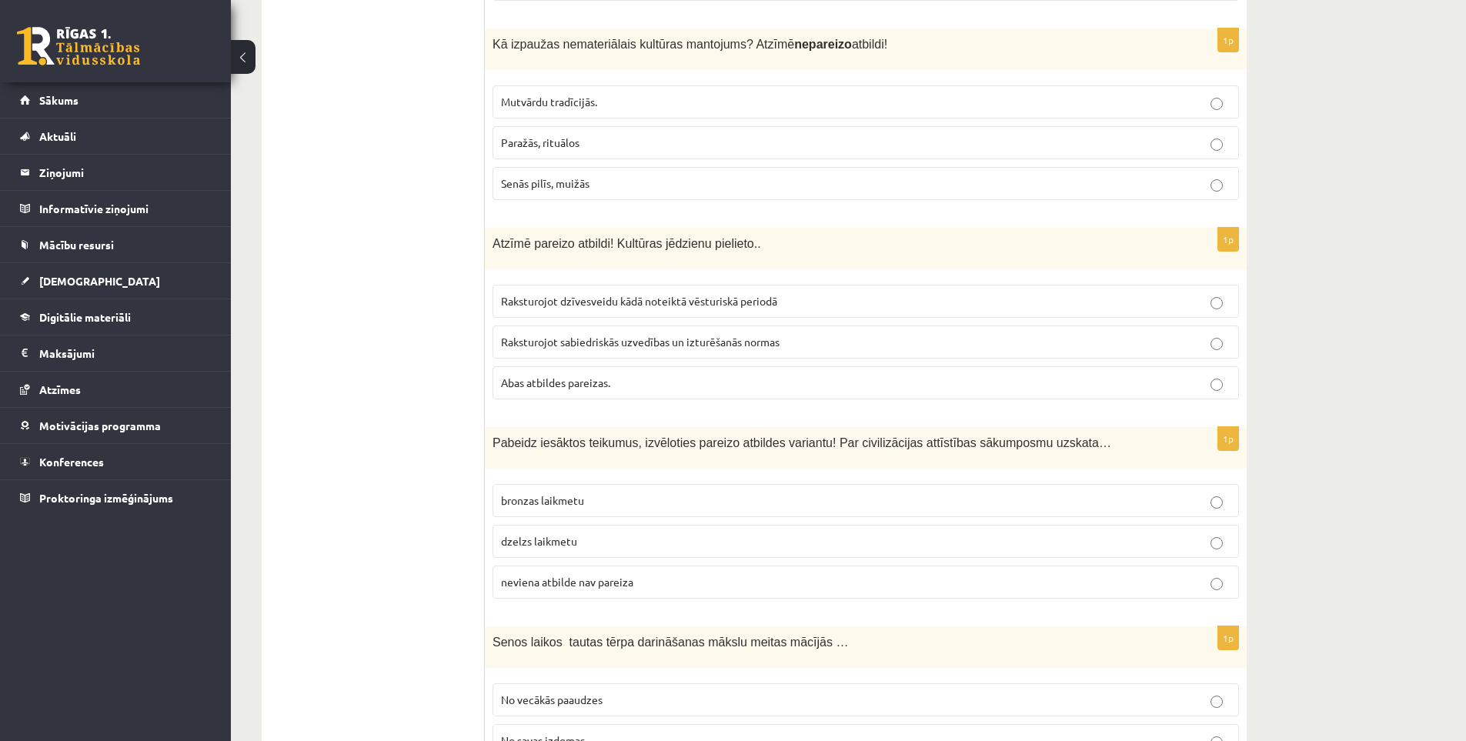
click at [599, 492] on p "bronzas laikmetu" at bounding box center [865, 500] width 729 height 16
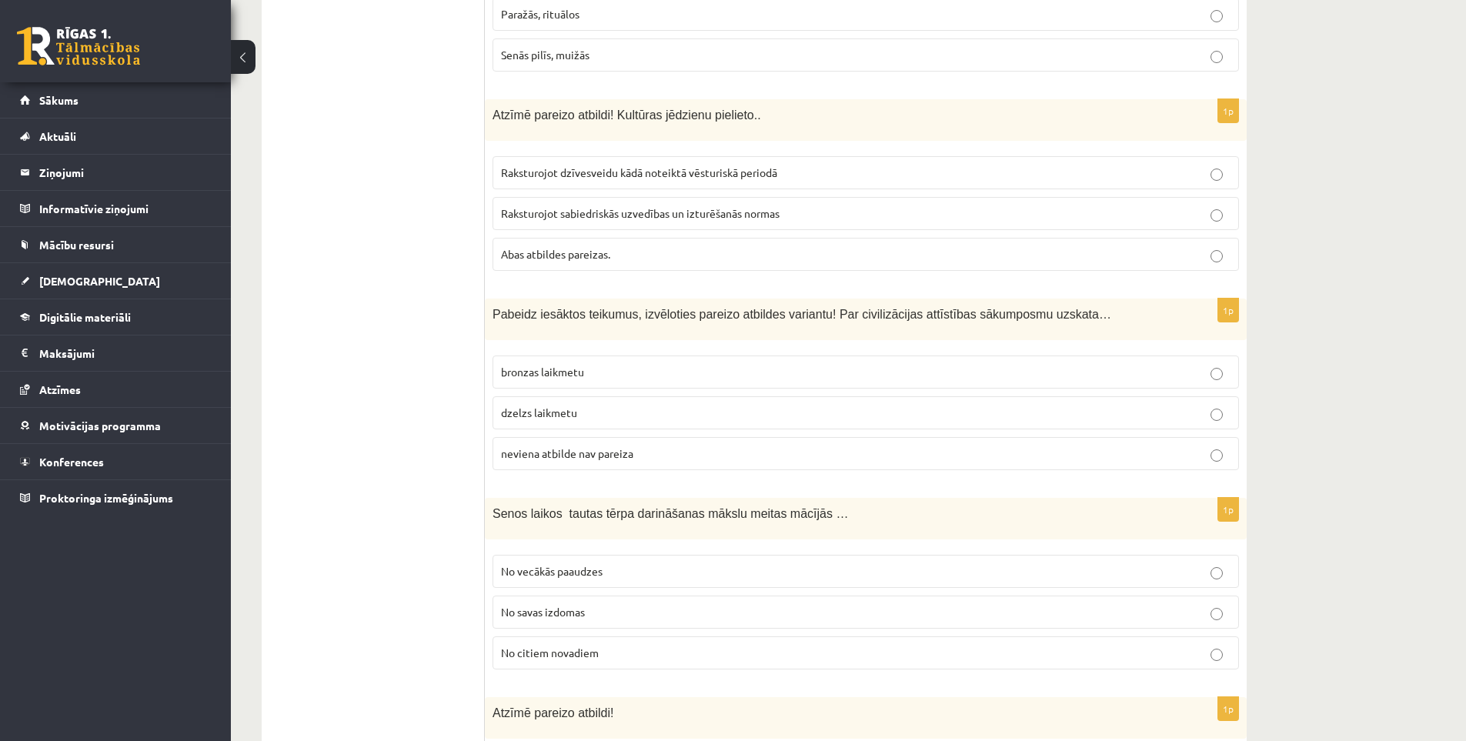
scroll to position [4488, 0]
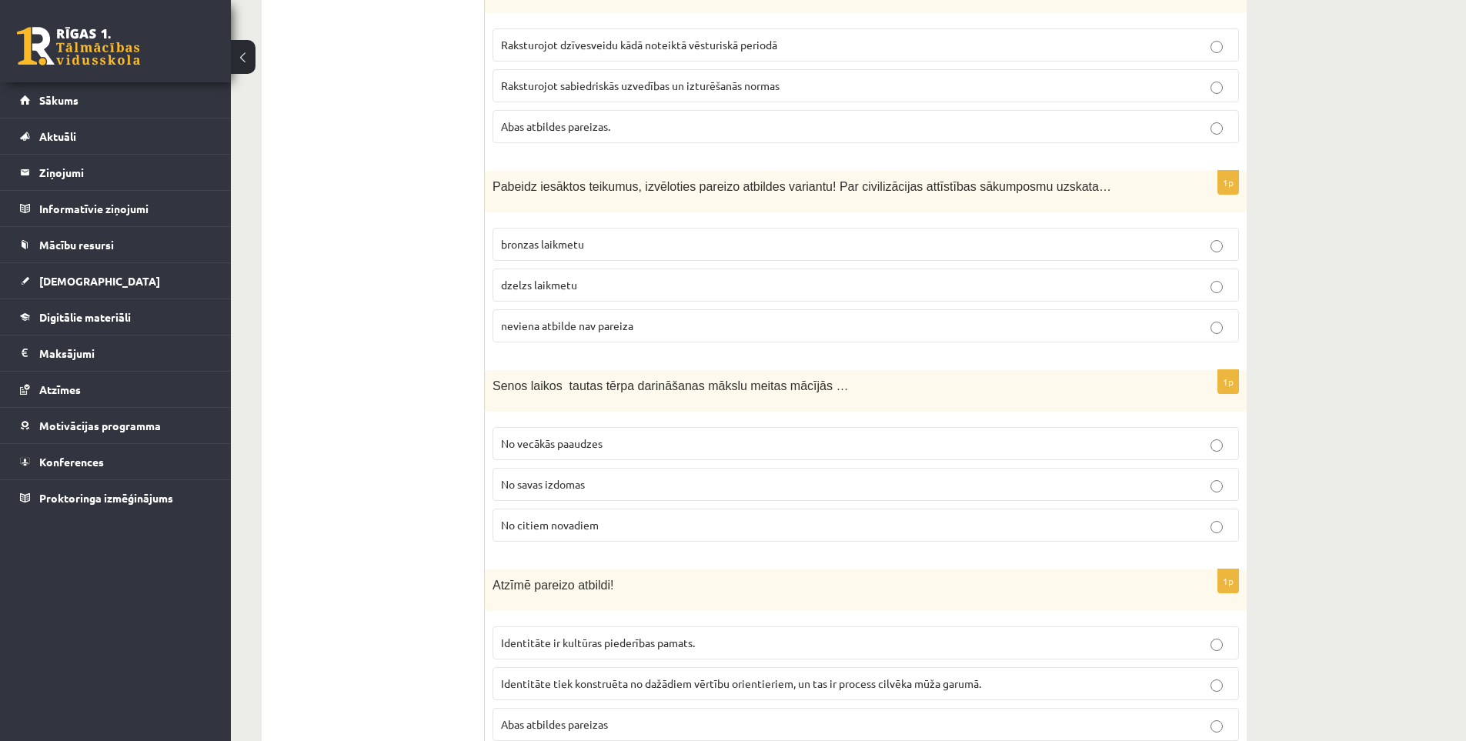
click at [625, 435] on p "No vecākās paaudzes" at bounding box center [865, 443] width 729 height 16
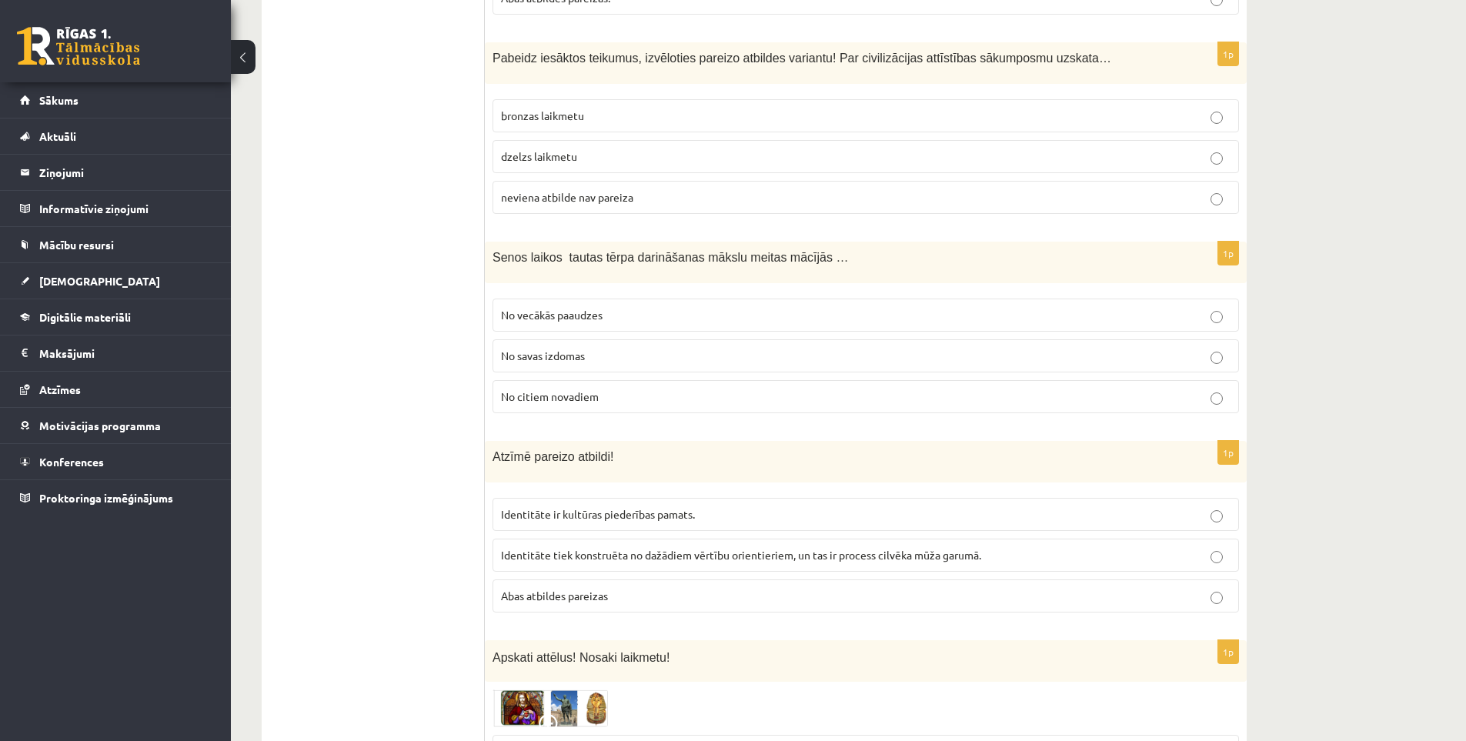
click at [562, 589] on span "Abas atbildes pareizas" at bounding box center [554, 596] width 107 height 14
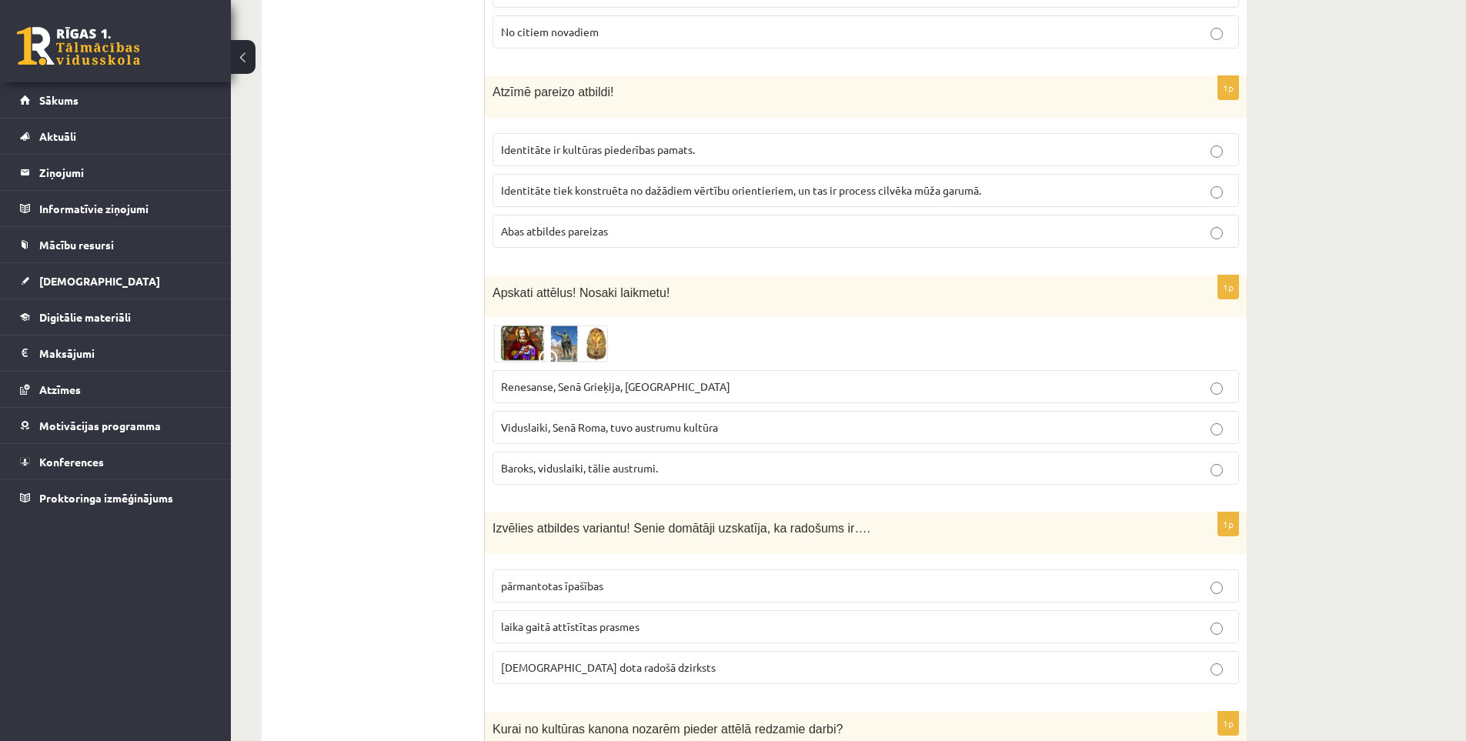
scroll to position [4852, 0]
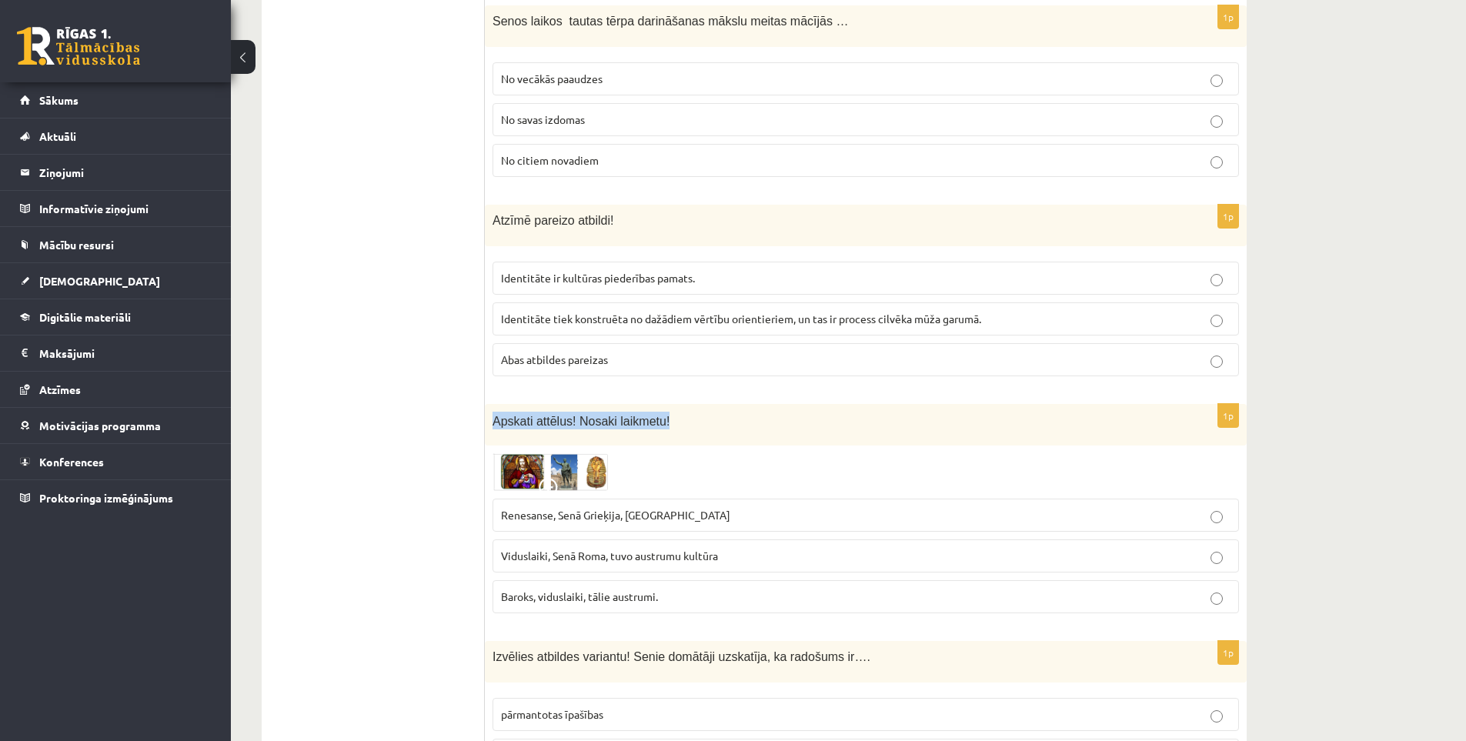
drag, startPoint x: 491, startPoint y: 366, endPoint x: 664, endPoint y: 385, distance: 174.2
click at [664, 404] on div "Apskati attēlus! Nosaki laikmetu!" at bounding box center [866, 425] width 762 height 42
click at [565, 453] on img at bounding box center [549, 471] width 115 height 37
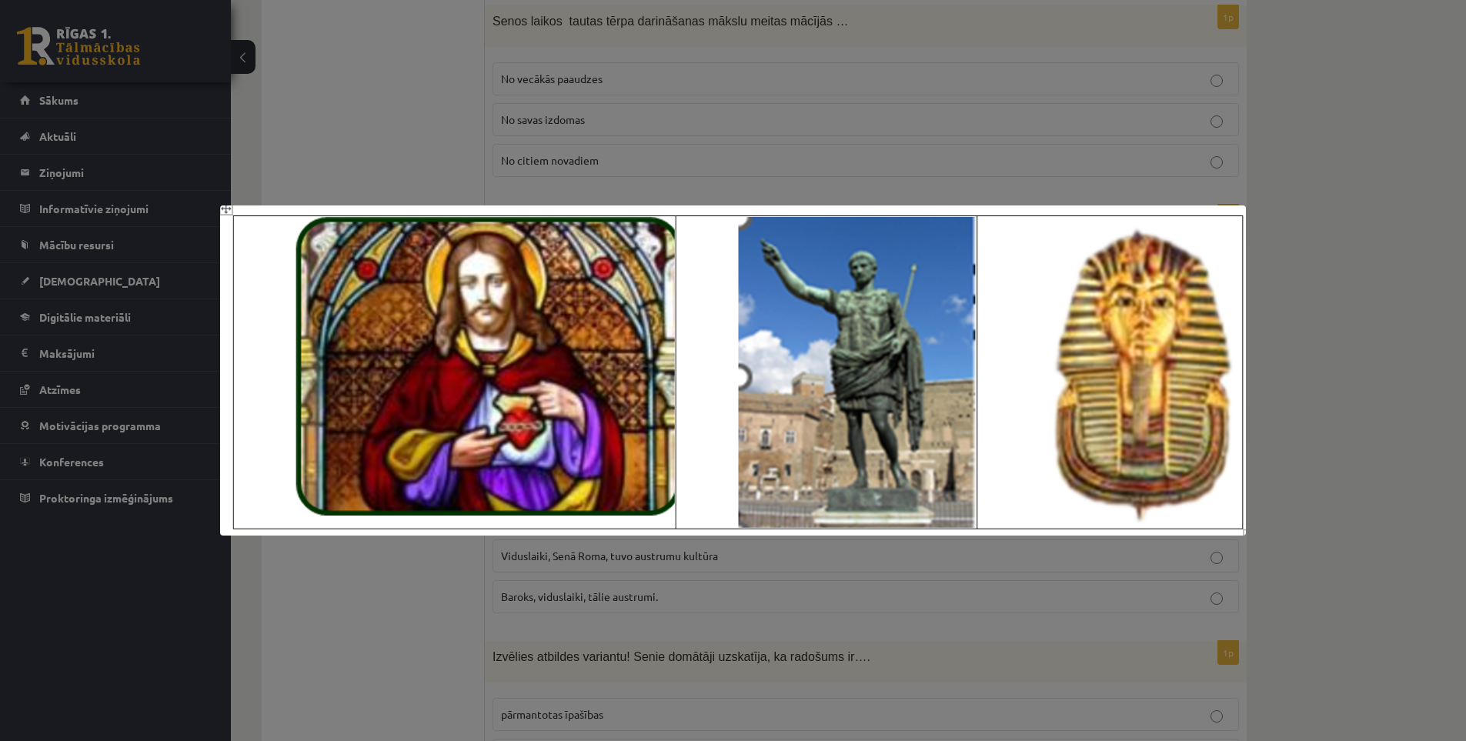
click at [397, 615] on div at bounding box center [733, 370] width 1466 height 741
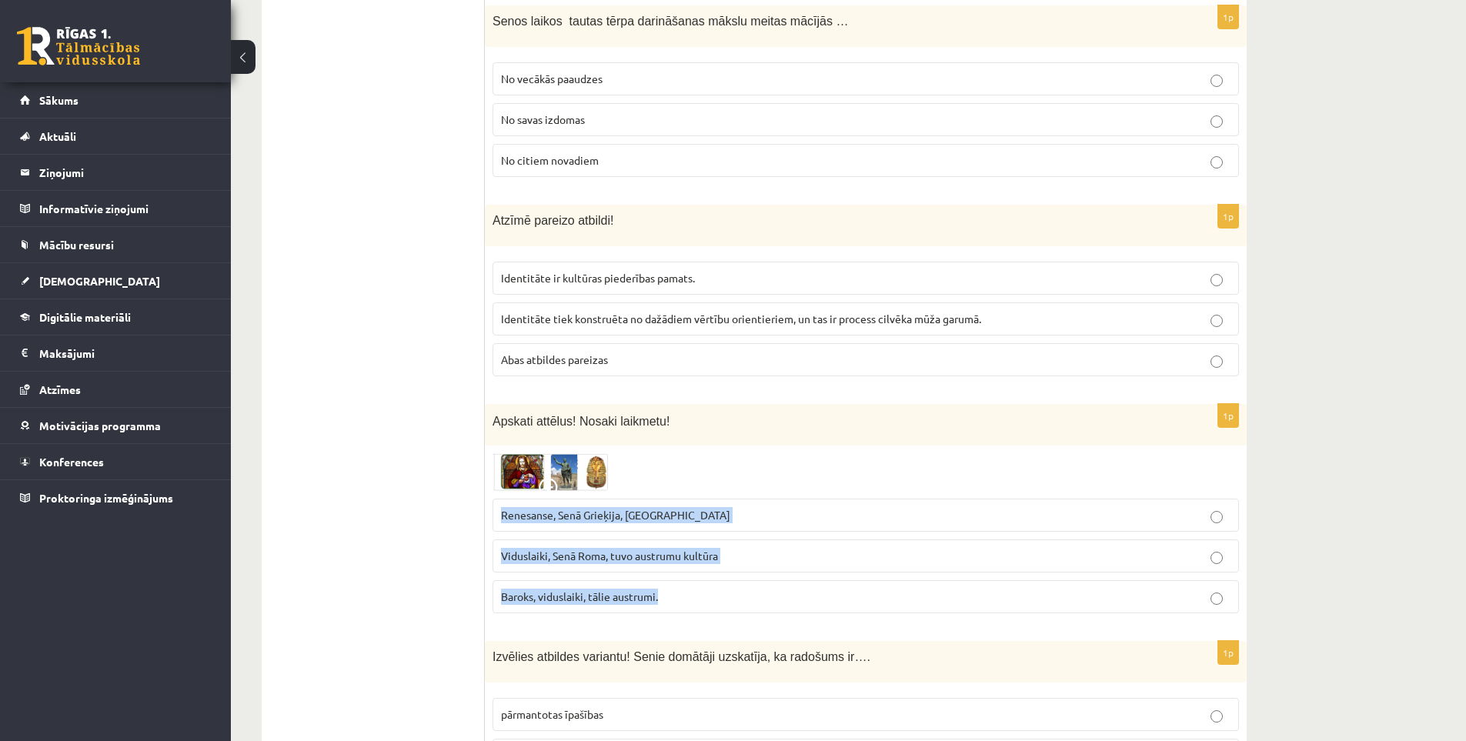
drag, startPoint x: 485, startPoint y: 444, endPoint x: 662, endPoint y: 551, distance: 206.8
click at [662, 551] on div "1p Apskati attēlus! Nosaki laikmetu! Renesanse, Senā Grieķija, Ēģipte Viduslaik…" at bounding box center [866, 515] width 762 height 222
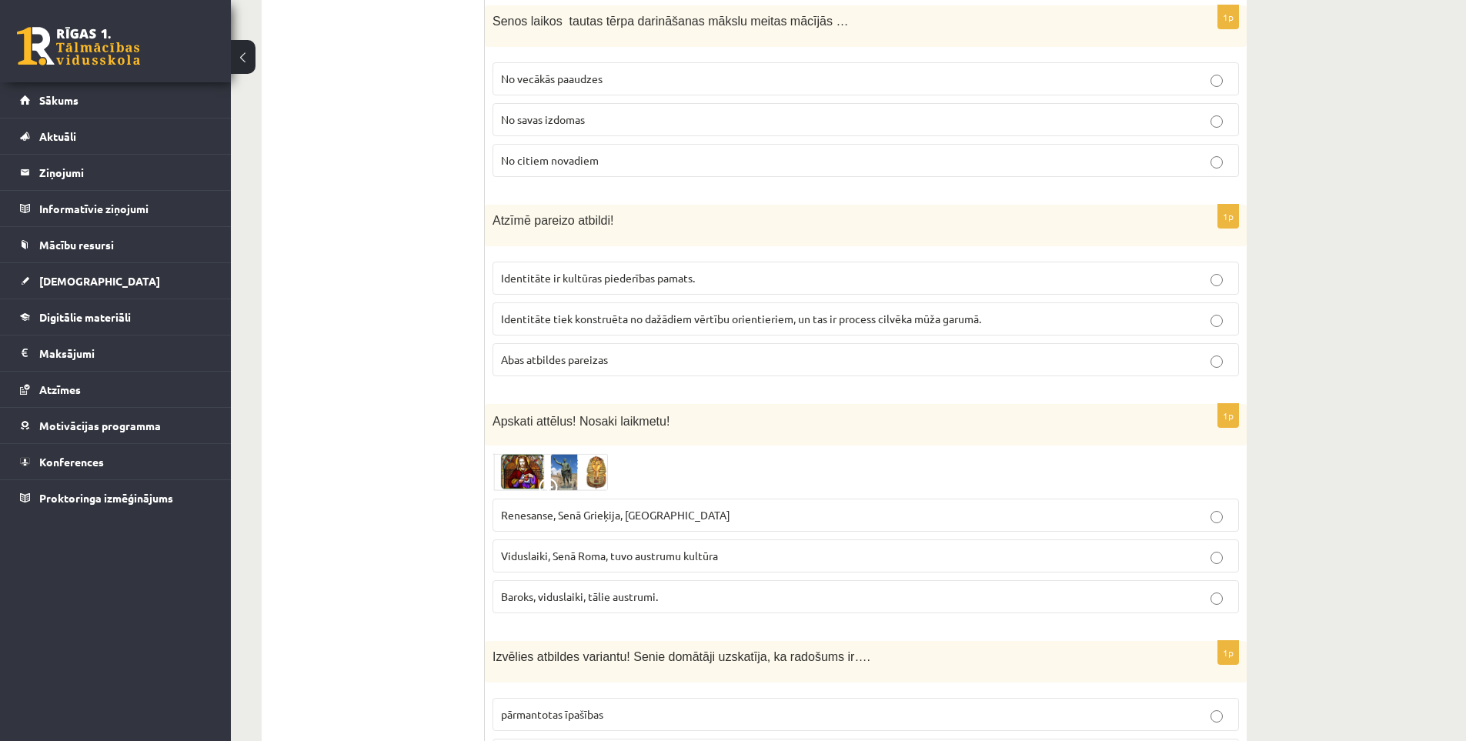
click at [730, 453] on div at bounding box center [865, 471] width 746 height 37
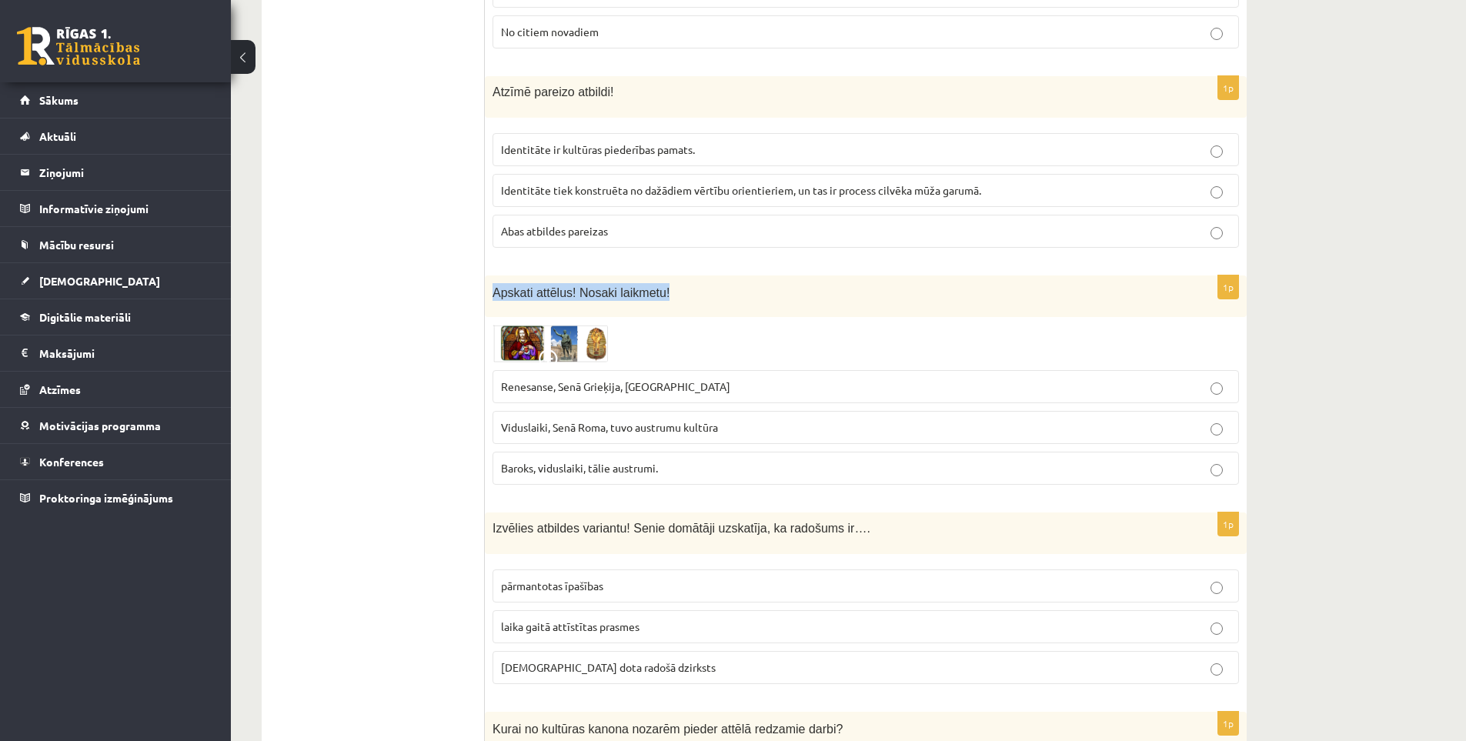
drag, startPoint x: 489, startPoint y: 245, endPoint x: 684, endPoint y: 254, distance: 195.6
click at [684, 275] on div "Apskati attēlus! Nosaki laikmetu!" at bounding box center [866, 296] width 762 height 42
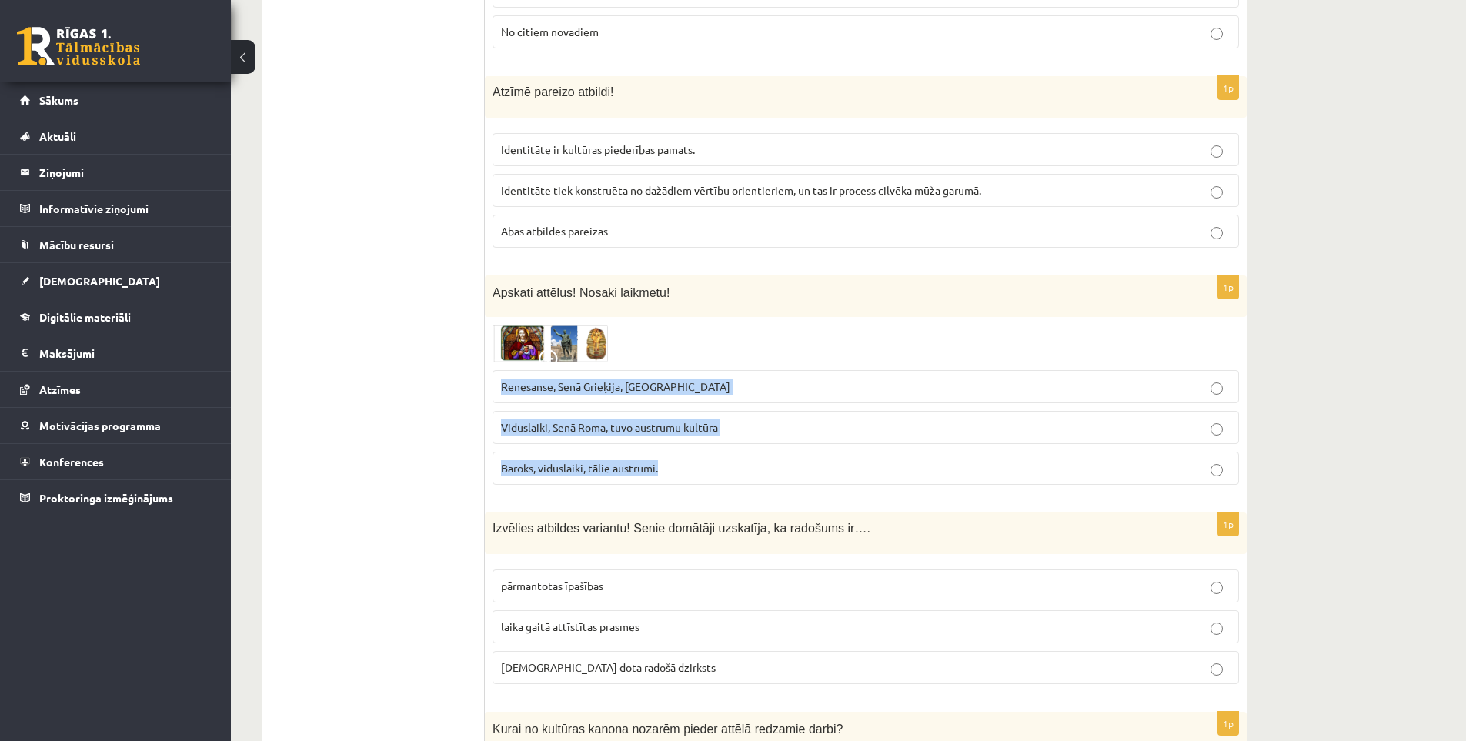
drag, startPoint x: 487, startPoint y: 322, endPoint x: 662, endPoint y: 425, distance: 203.9
click at [662, 425] on div "1p Apskati attēlus! Nosaki laikmetu! Renesanse, Senā Grieķija, Ēģipte Viduslaik…" at bounding box center [866, 386] width 762 height 222
click at [539, 349] on span at bounding box center [551, 361] width 25 height 25
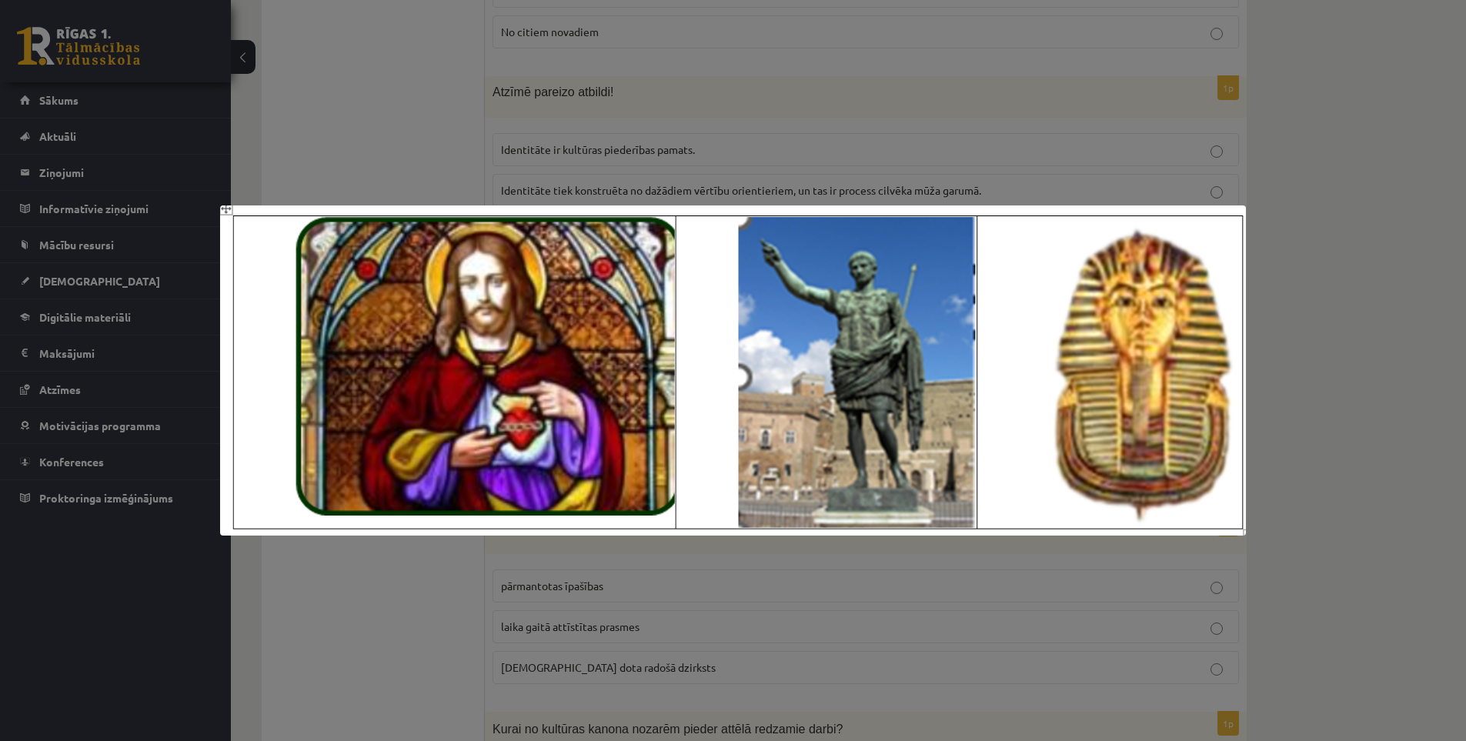
click at [402, 626] on div at bounding box center [733, 370] width 1466 height 741
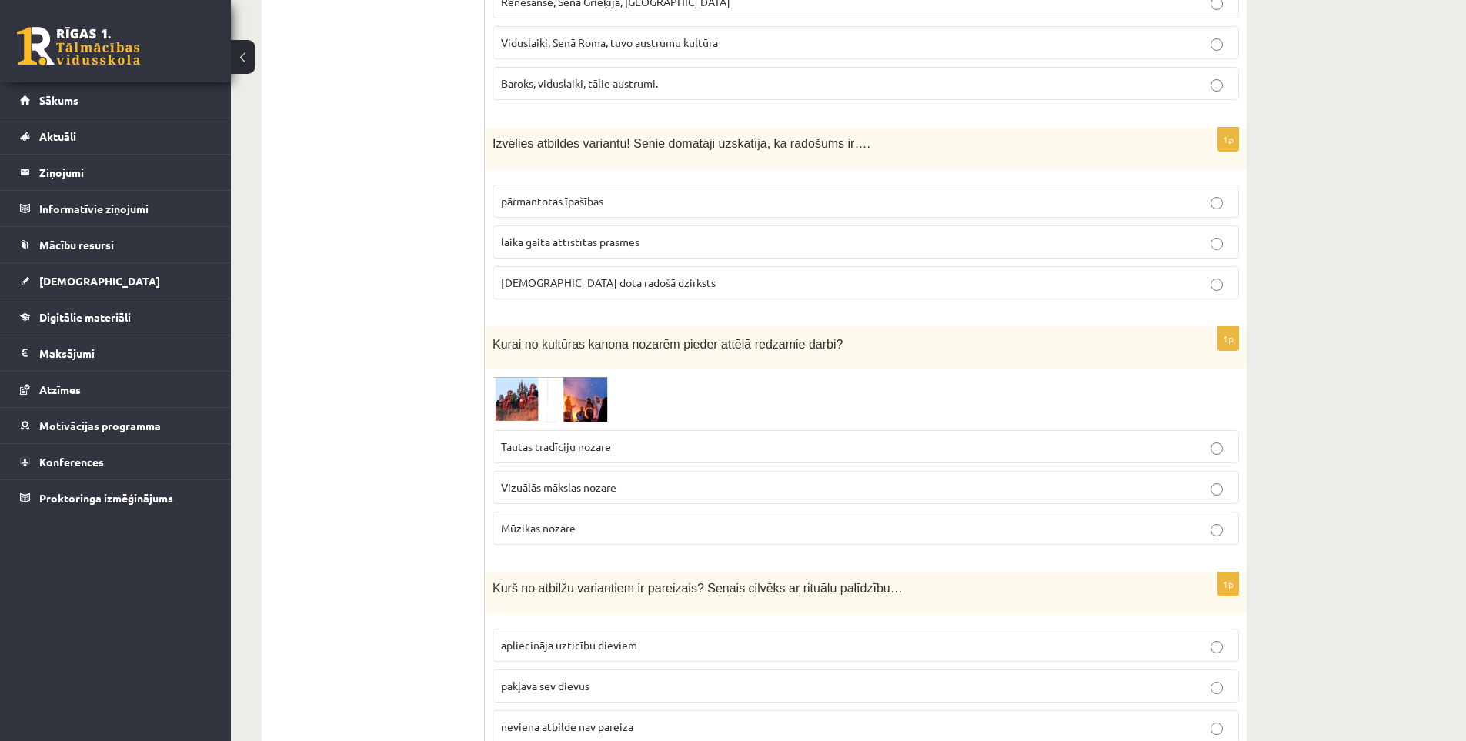
scroll to position [5108, 0]
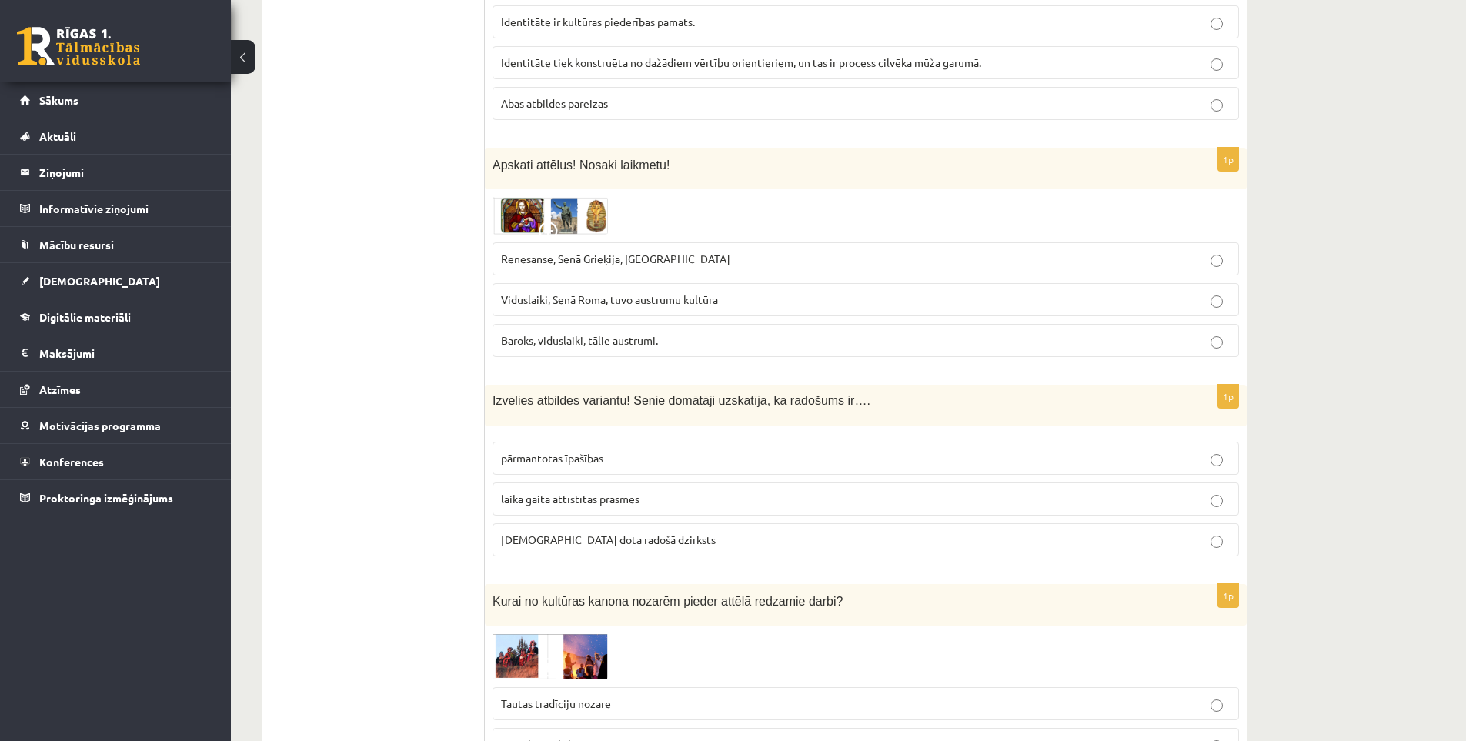
click at [578, 292] on span "Viduslaiki, Senā Roma, tuvo austrumu kultūra" at bounding box center [609, 299] width 217 height 14
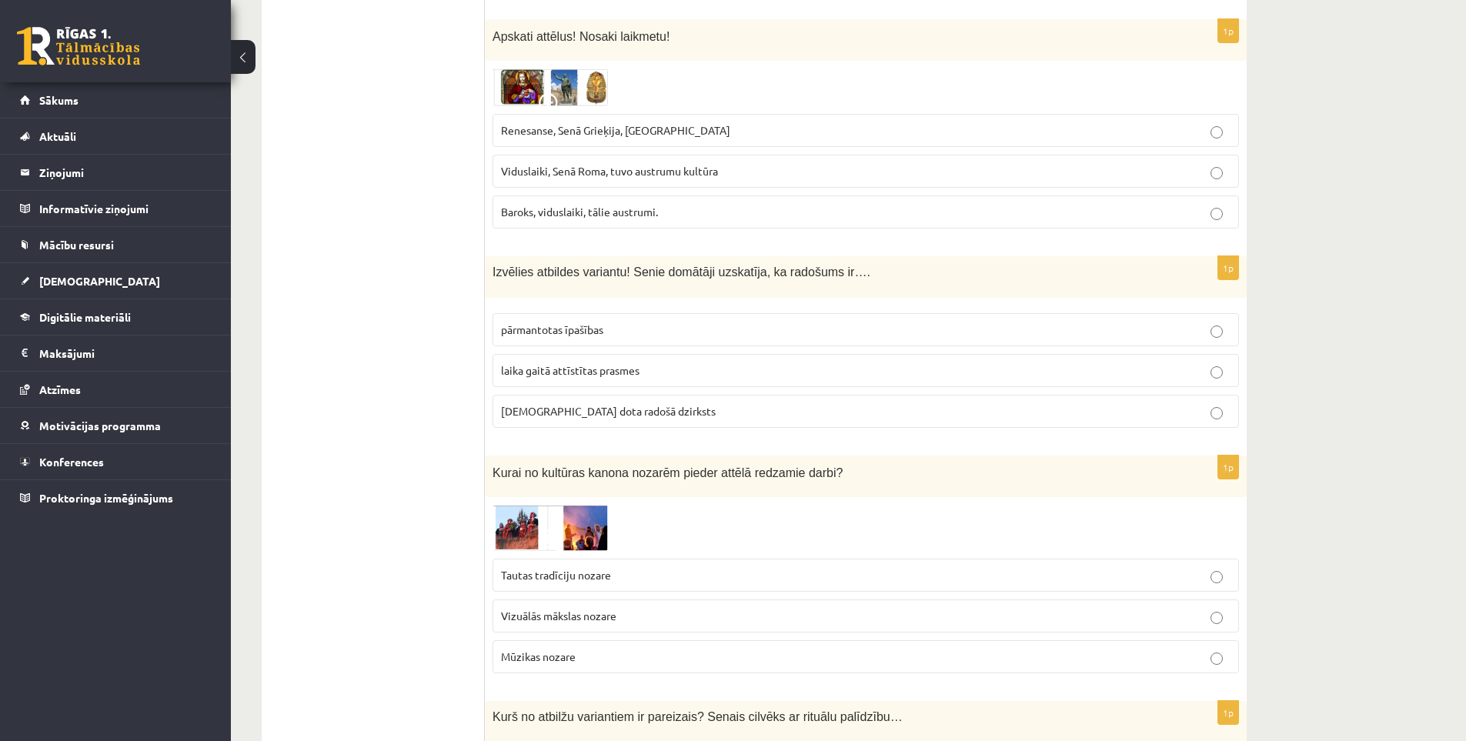
drag, startPoint x: 520, startPoint y: 239, endPoint x: 549, endPoint y: 240, distance: 28.5
click at [494, 265] on span "Izvēlies atbildes variantu! Senie domātāji uzskatīja, ka radošums ir…." at bounding box center [681, 271] width 378 height 13
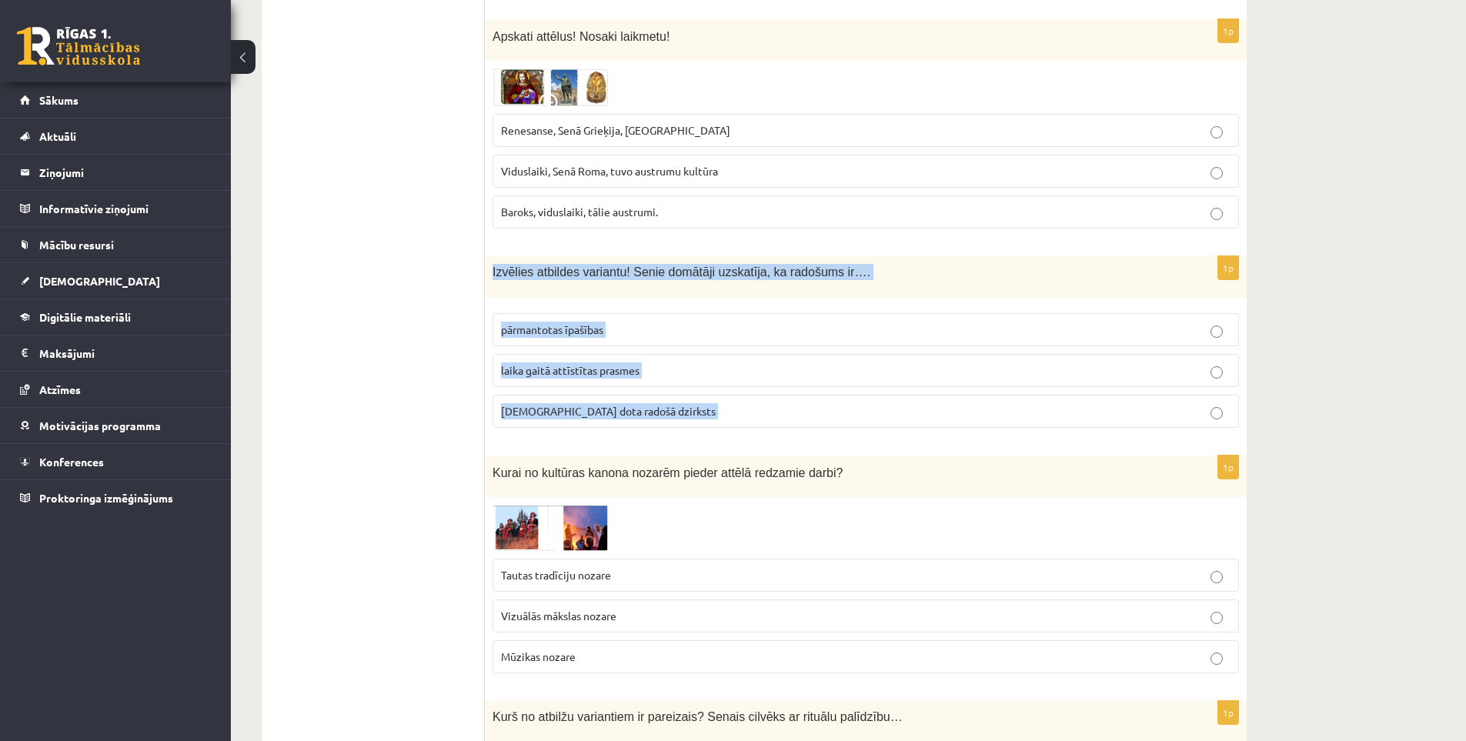
drag, startPoint x: 494, startPoint y: 222, endPoint x: 631, endPoint y: 377, distance: 207.1
click at [631, 377] on div "1p Izvēlies atbildes variantu! Senie domātāji uzskatīja, ka radošums ir…. pārma…" at bounding box center [866, 348] width 762 height 184
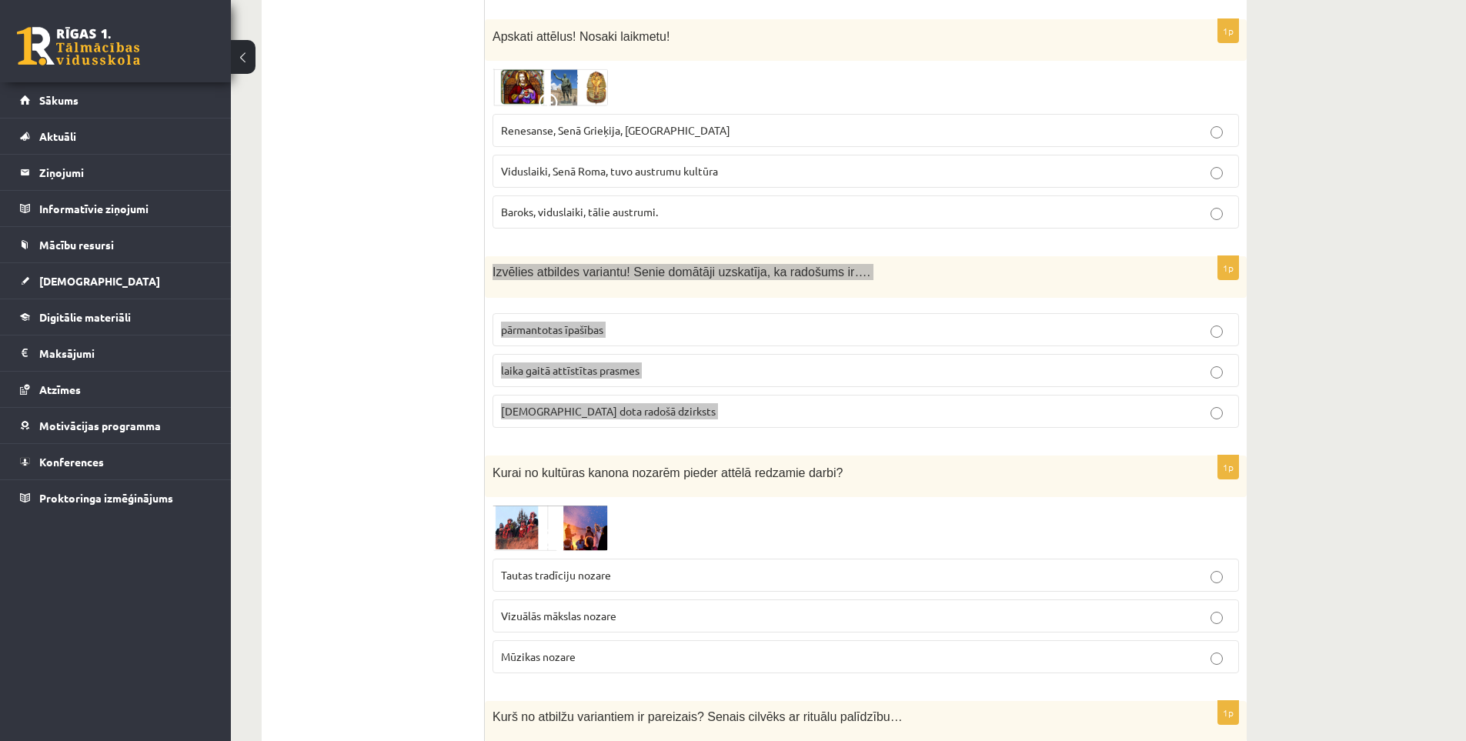
scroll to position [5365, 0]
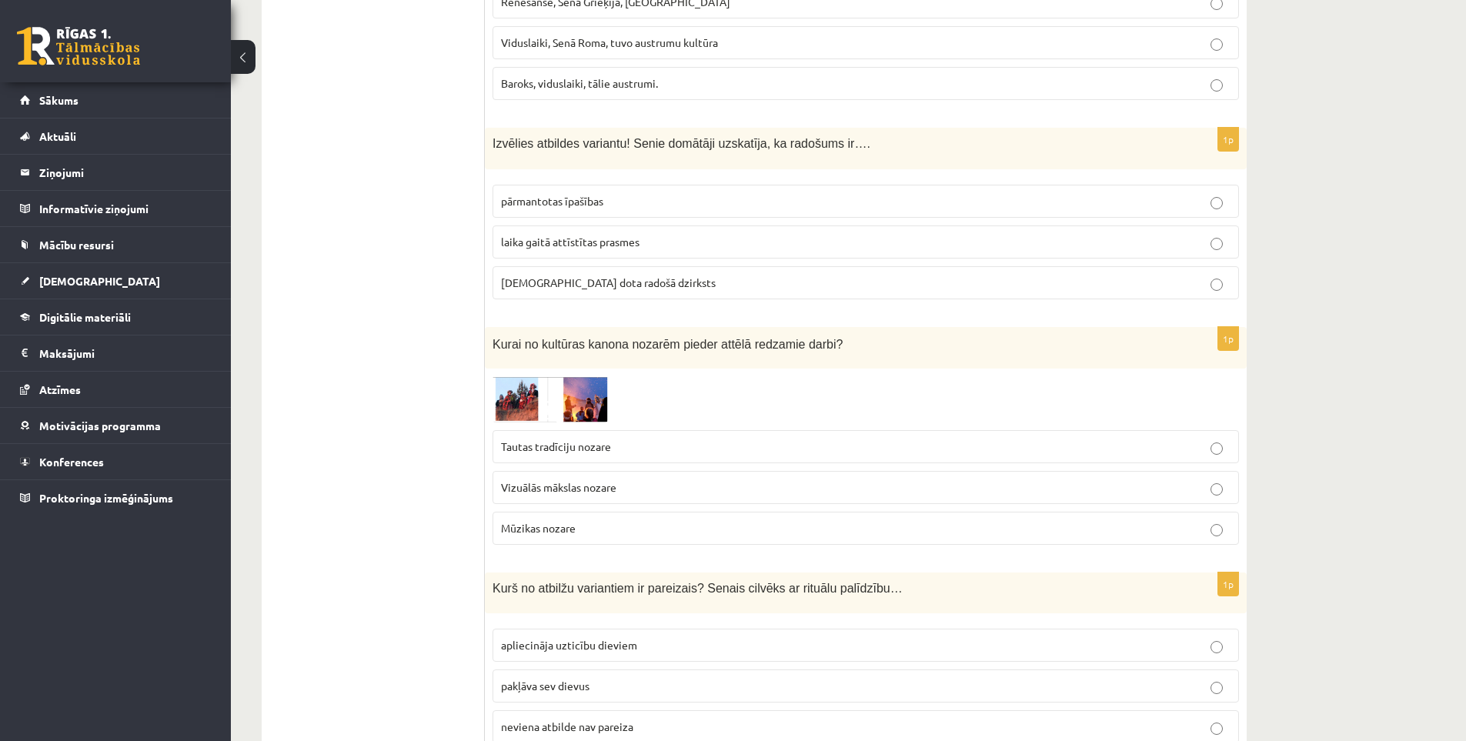
drag, startPoint x: 493, startPoint y: 269, endPoint x: 511, endPoint y: 259, distance: 20.7
click at [541, 266] on label "dieva dota radošā dzirksts" at bounding box center [865, 282] width 746 height 33
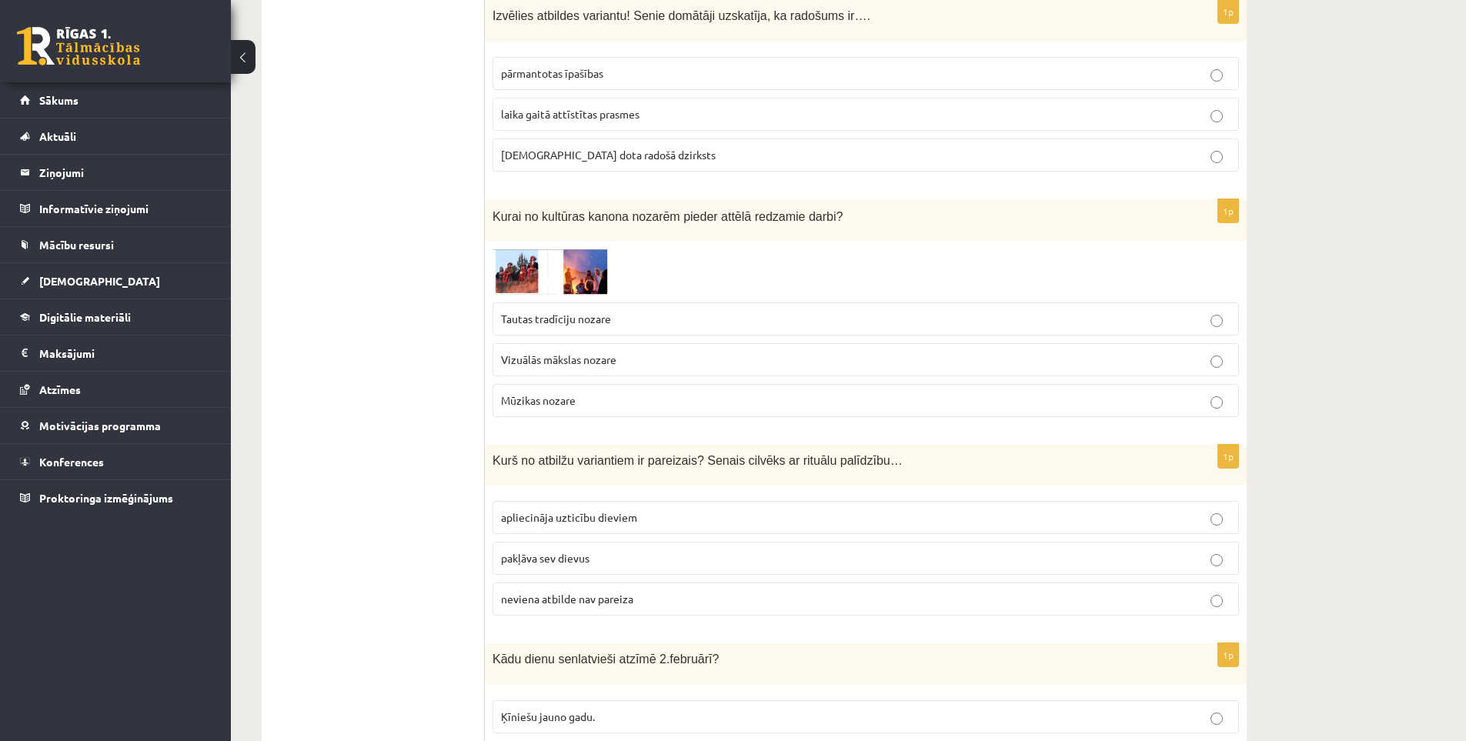
click at [504, 248] on img at bounding box center [549, 270] width 115 height 45
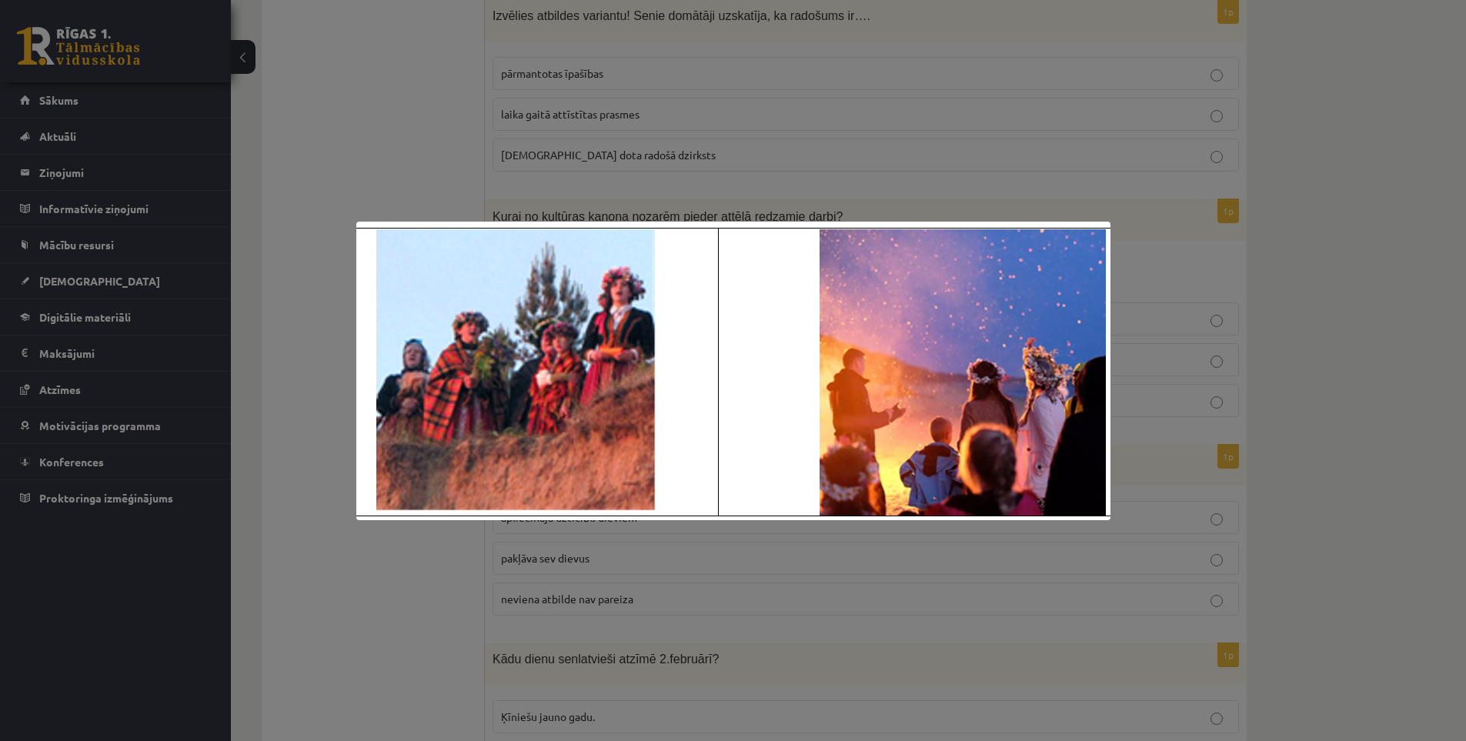
click at [327, 586] on div at bounding box center [733, 370] width 1466 height 741
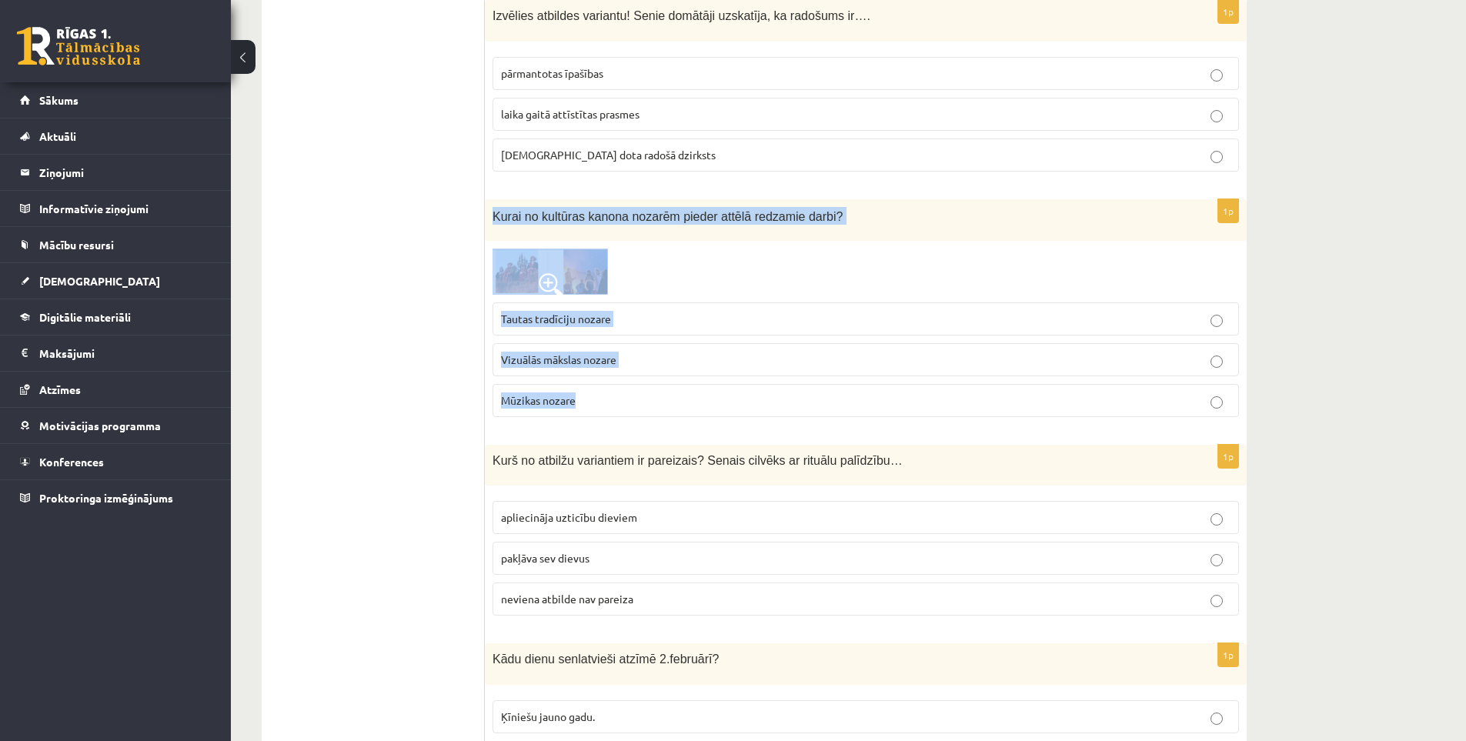
drag, startPoint x: 489, startPoint y: 162, endPoint x: 612, endPoint y: 356, distance: 229.7
click at [612, 356] on div "1p Kurai no kultūras kanona nozarēm pieder attēlā redzamie darbi? Tautas tradīc…" at bounding box center [866, 314] width 762 height 230
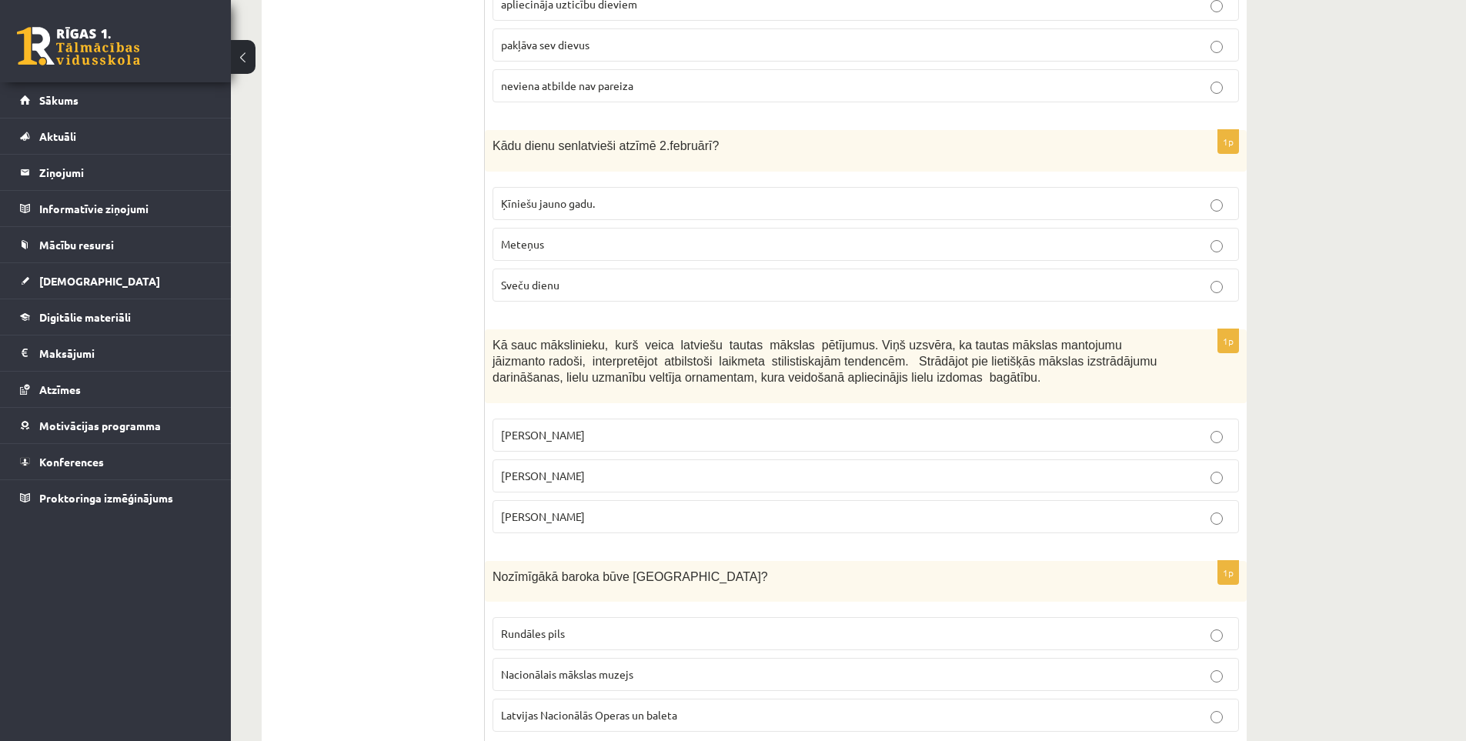
scroll to position [5365, 0]
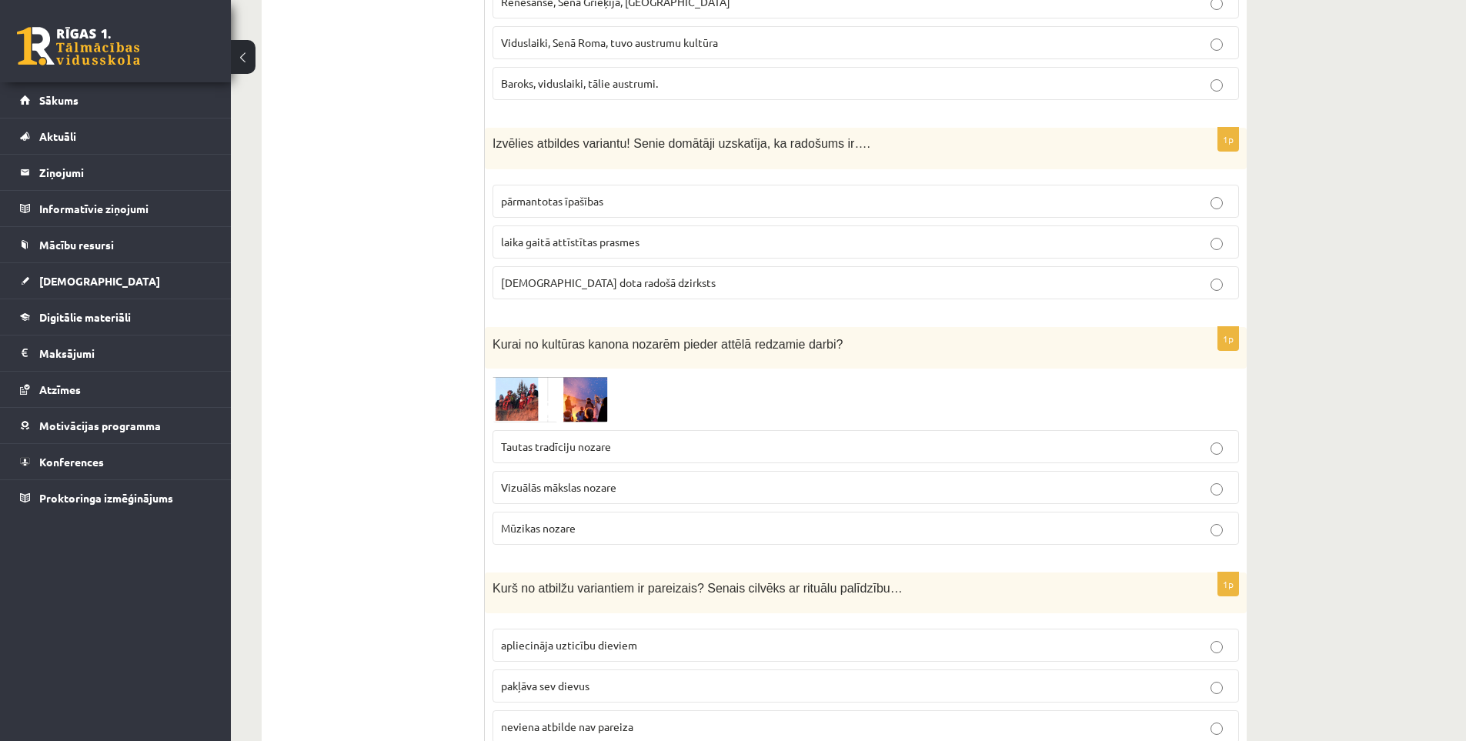
click at [612, 439] on p "Tautas tradīciju nozare" at bounding box center [865, 447] width 729 height 16
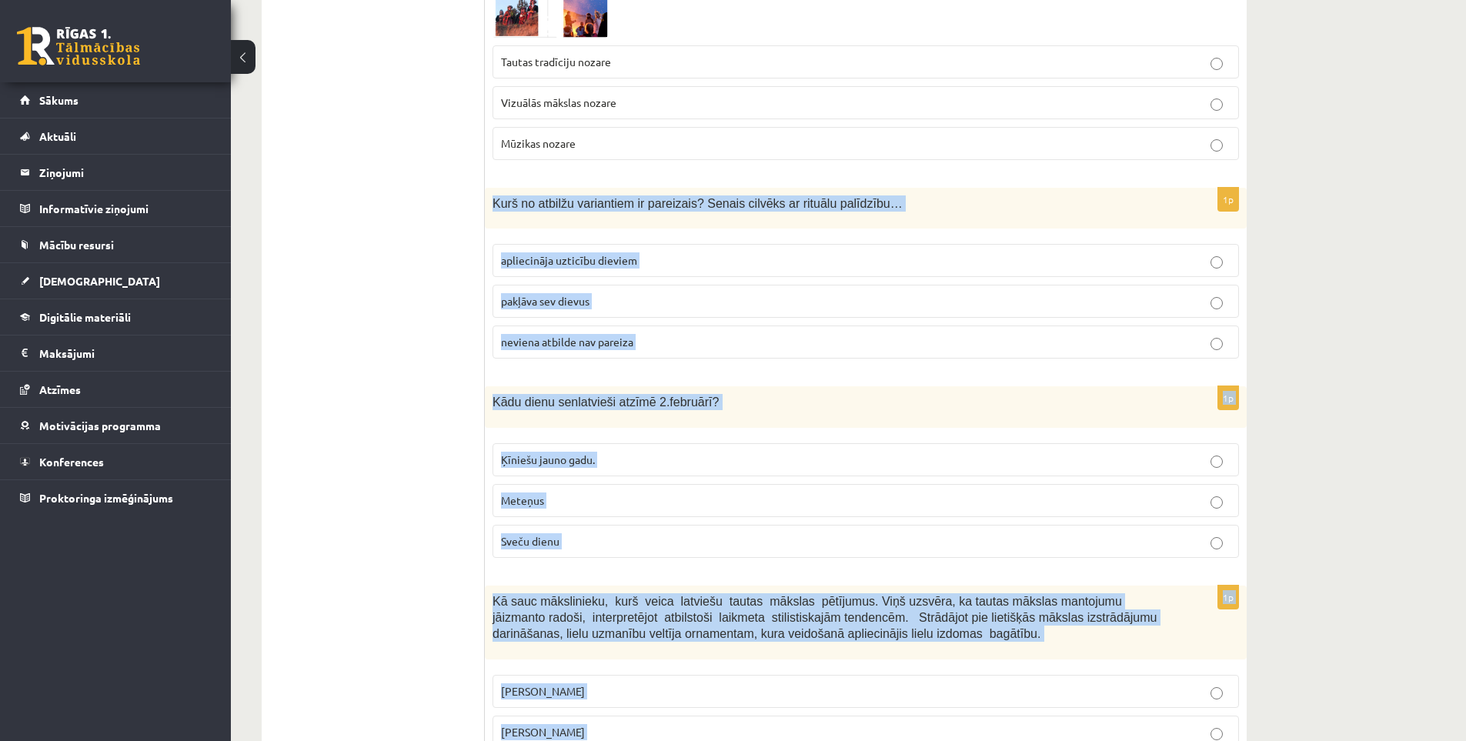
scroll to position [6006, 0]
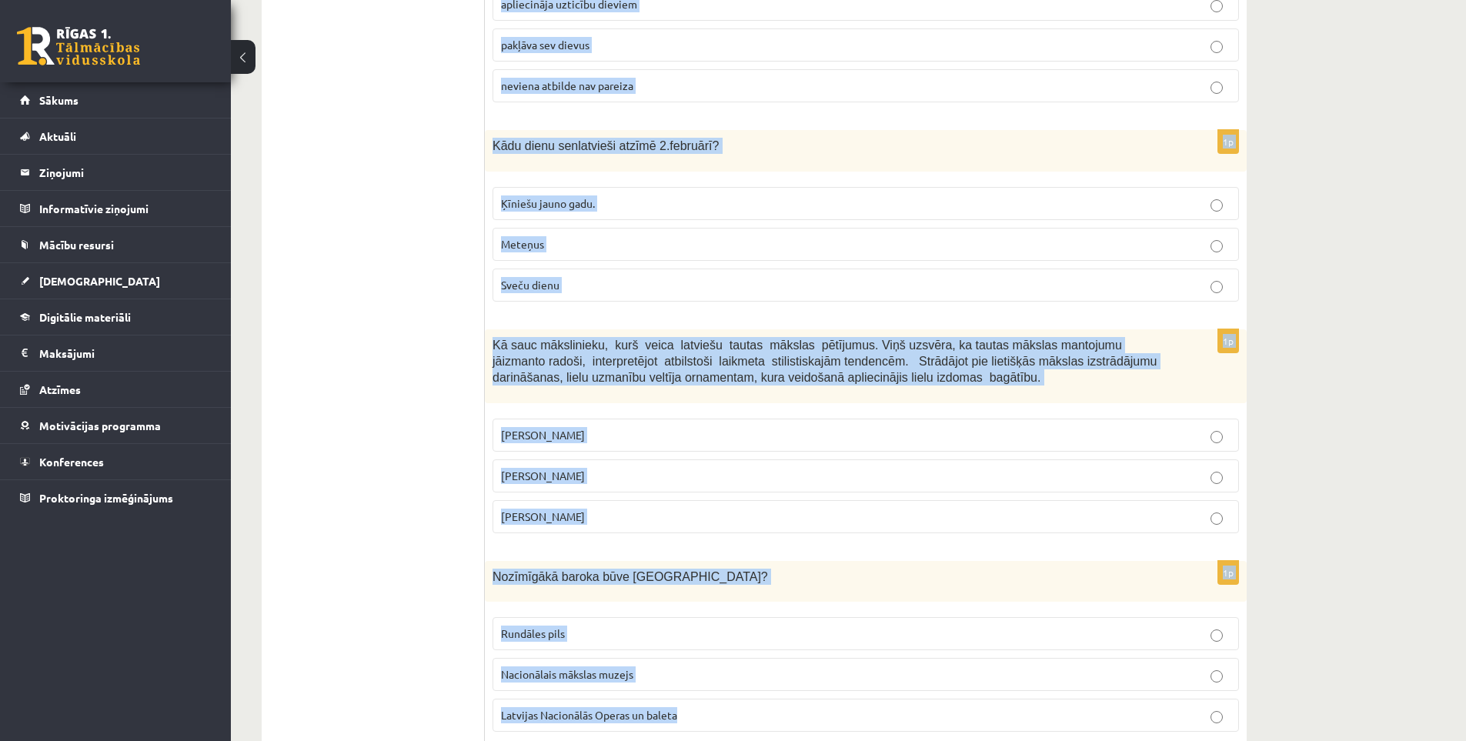
drag, startPoint x: 489, startPoint y: 275, endPoint x: 846, endPoint y: 686, distance: 544.8
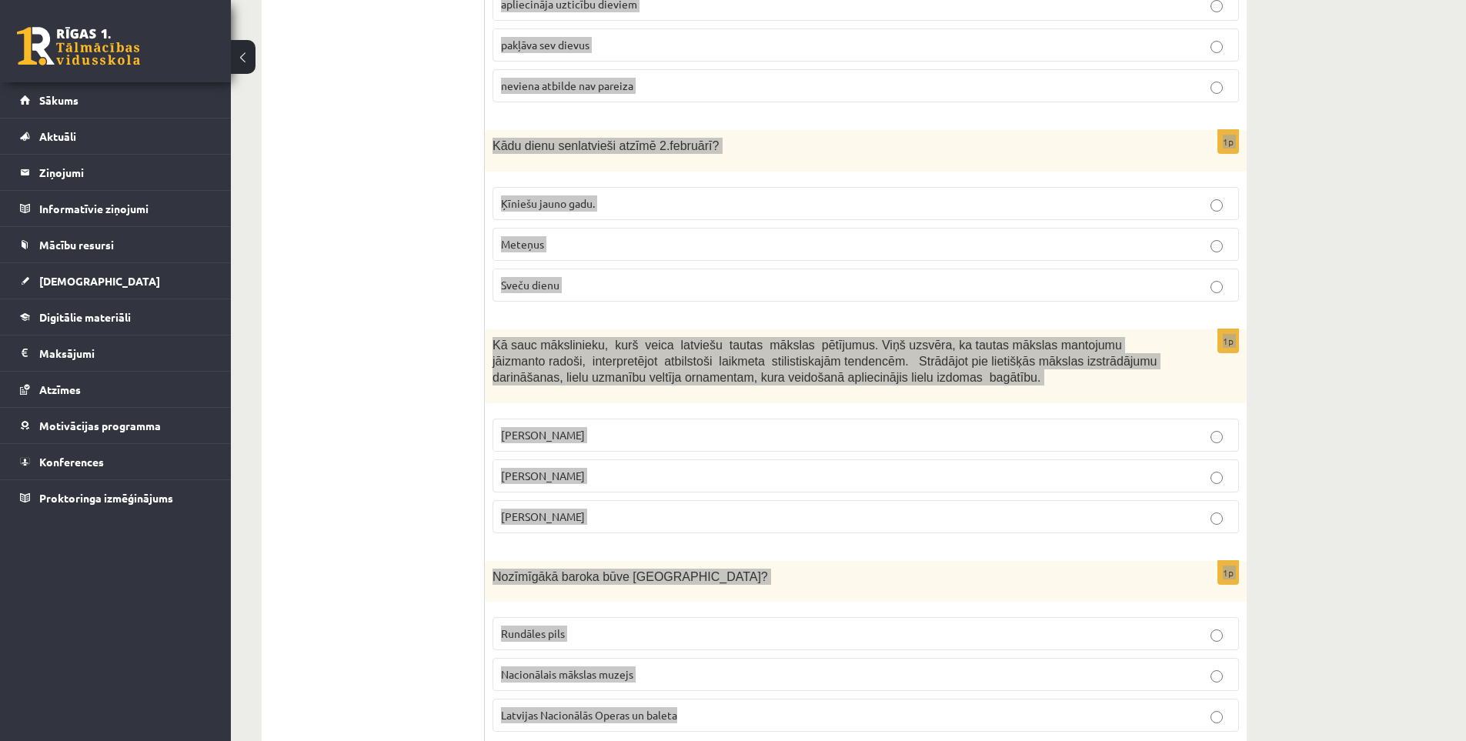
scroll to position [5493, 0]
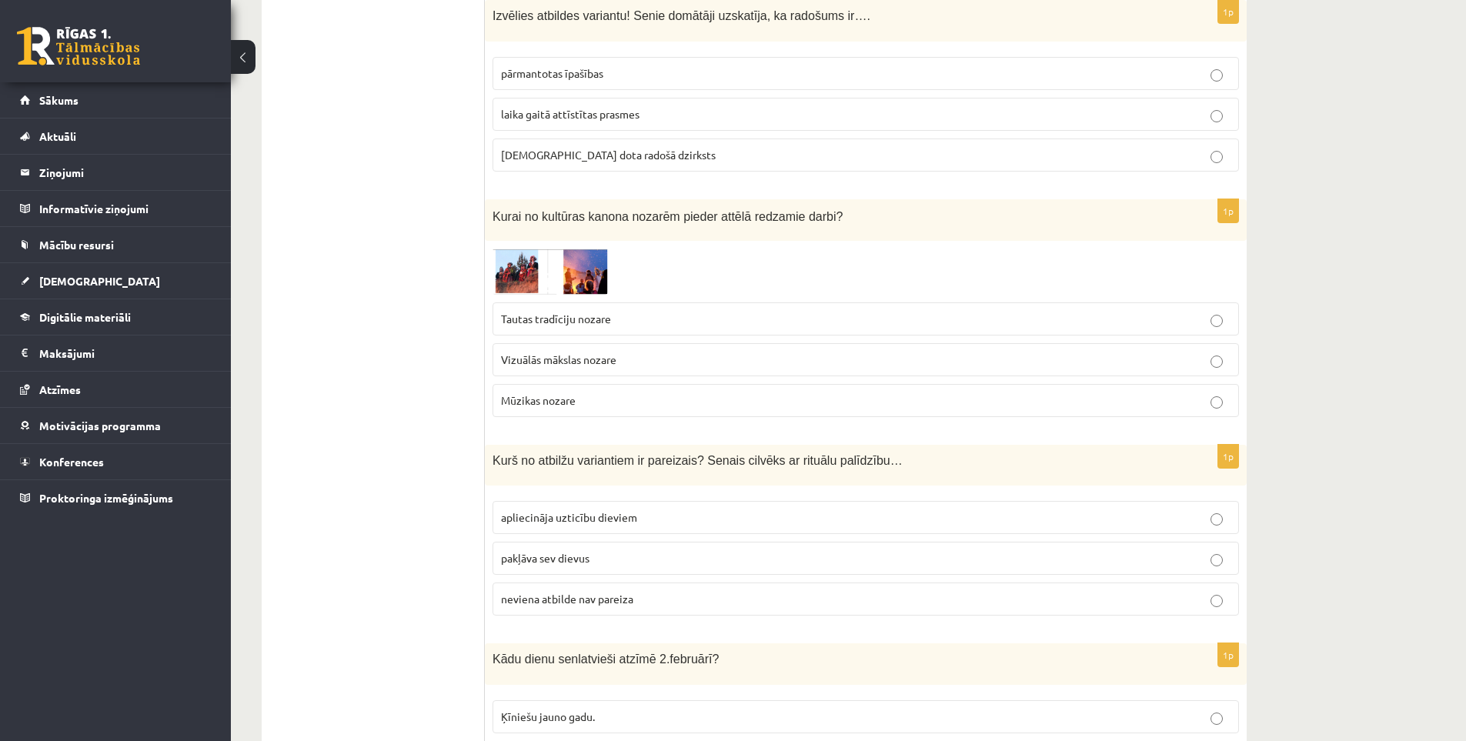
click at [560, 509] on p "apliecināja uzticību dieviem" at bounding box center [865, 517] width 729 height 16
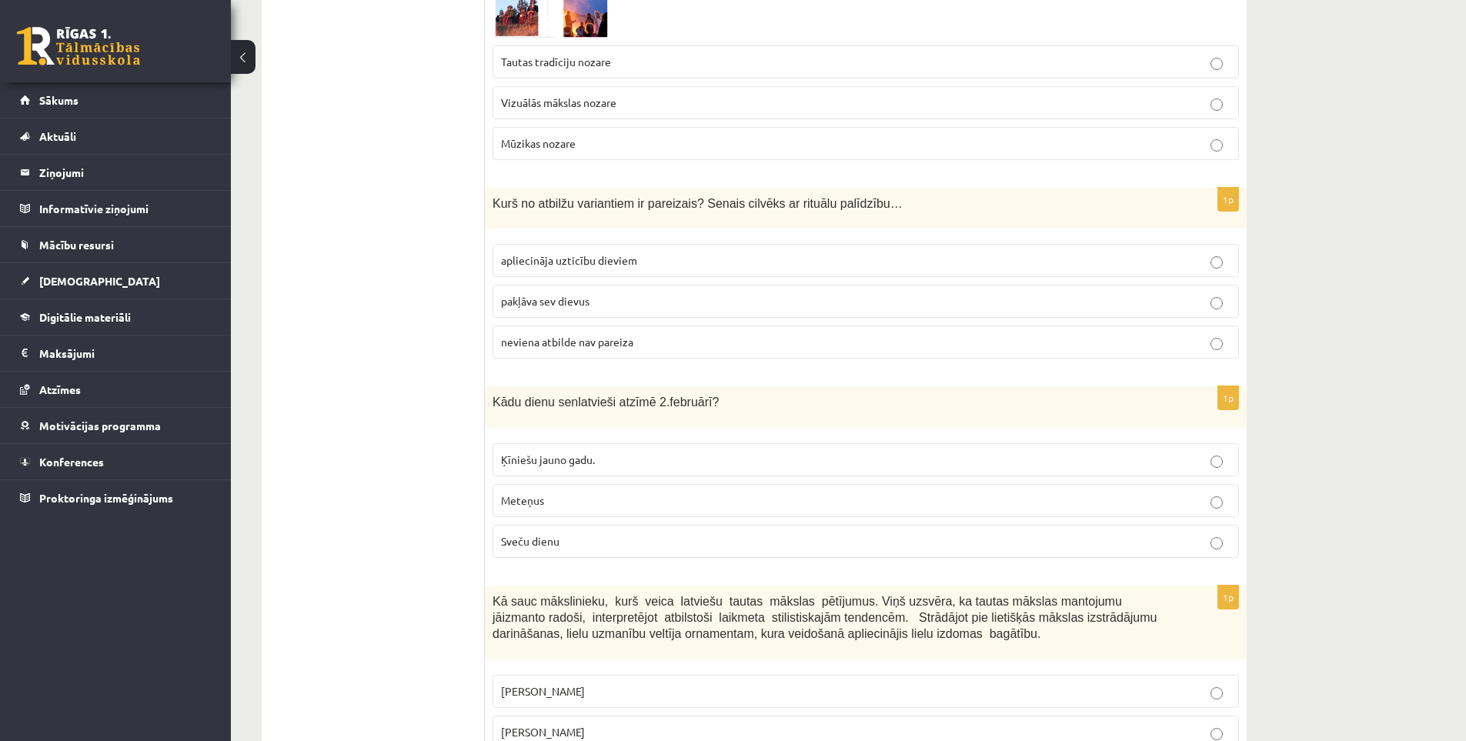
click at [575, 533] on p "Sveču dienu" at bounding box center [865, 541] width 729 height 16
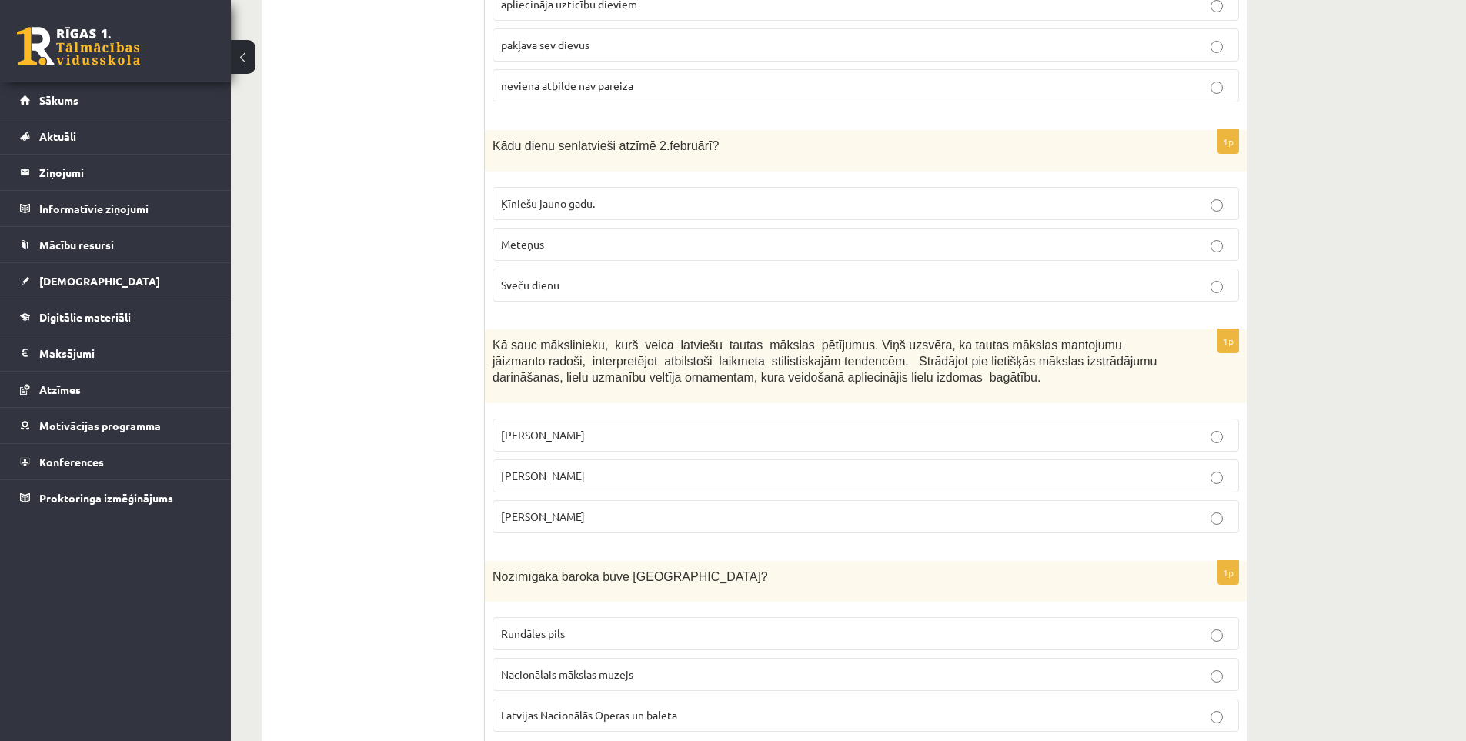
click at [625, 468] on p "Jūlijs Madernieks" at bounding box center [865, 476] width 729 height 16
click at [604, 625] on p "Rundāles pils" at bounding box center [865, 633] width 729 height 16
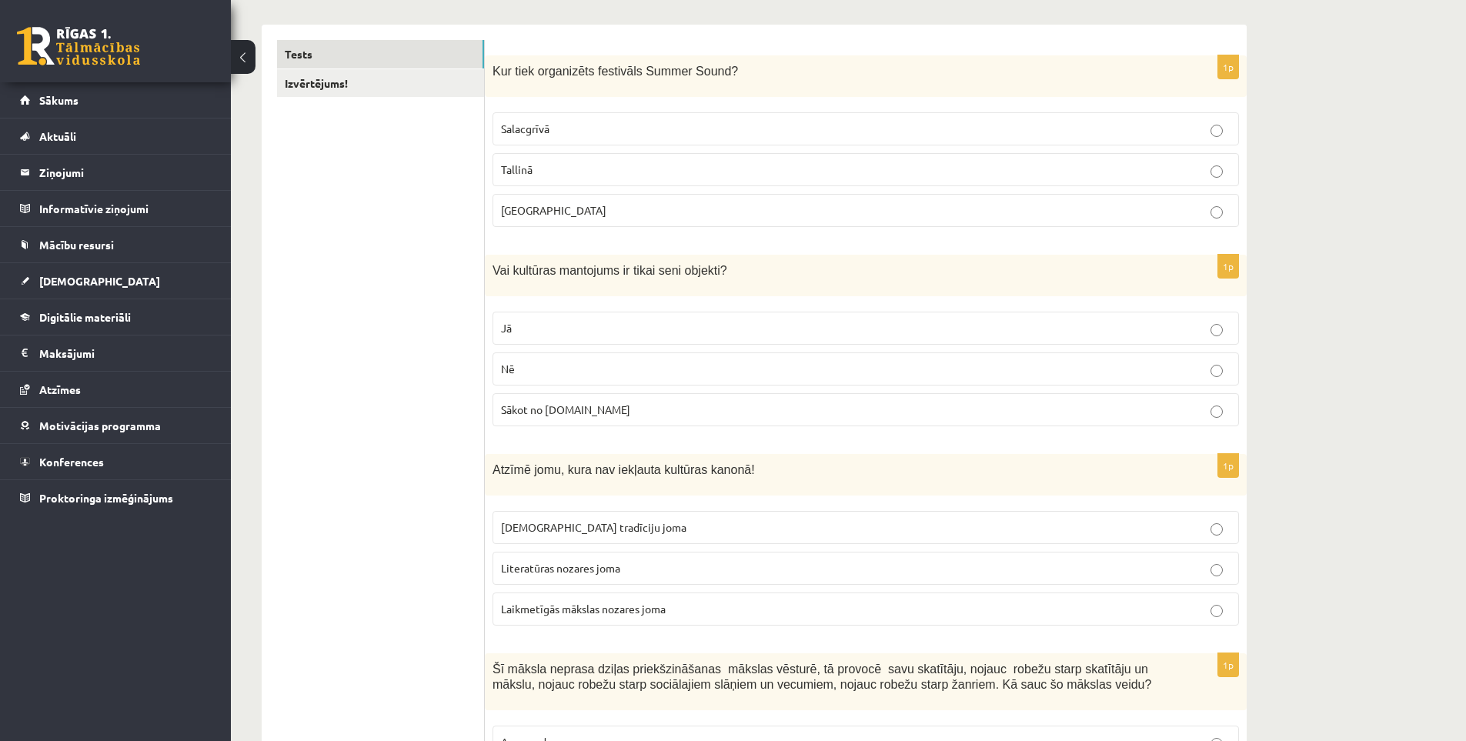
scroll to position [0, 0]
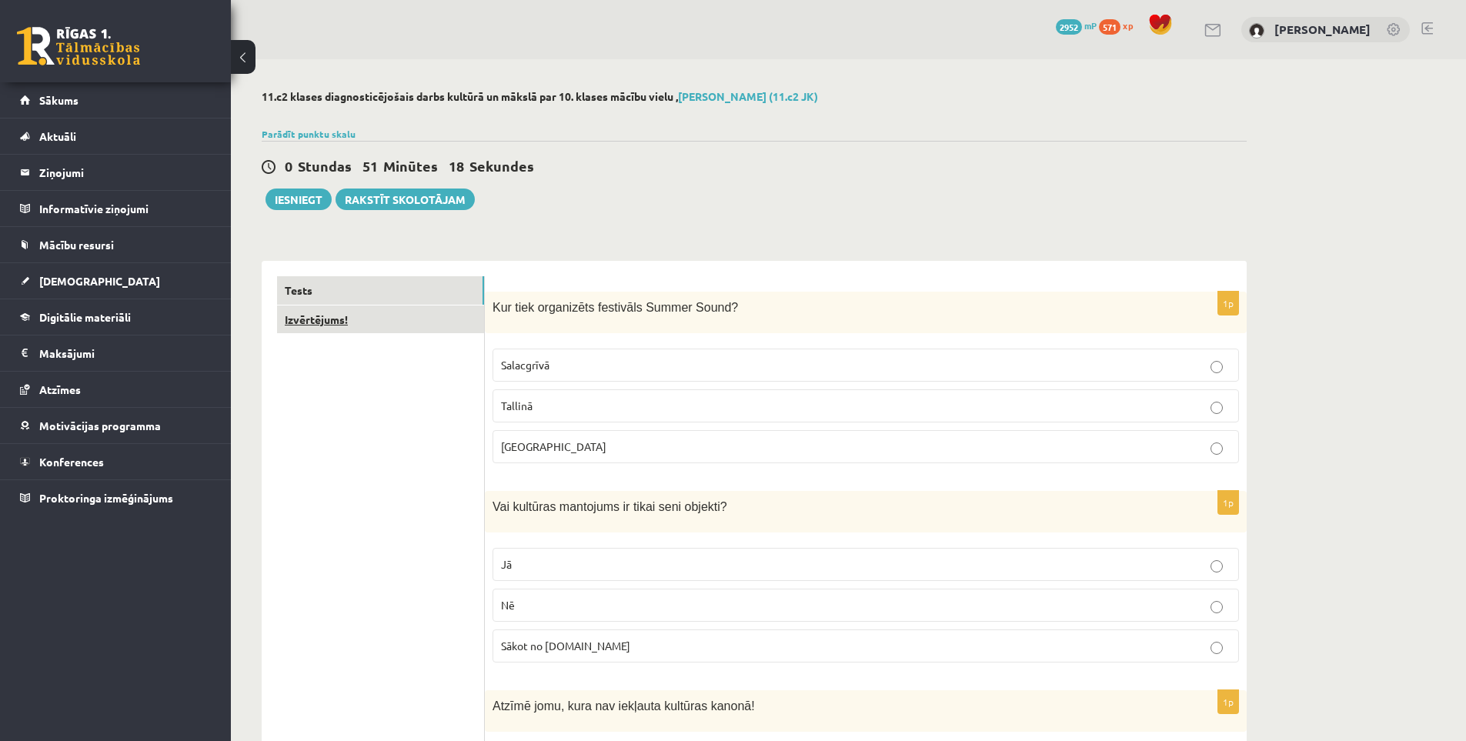
click at [332, 326] on link "Izvērtējums!" at bounding box center [380, 319] width 207 height 28
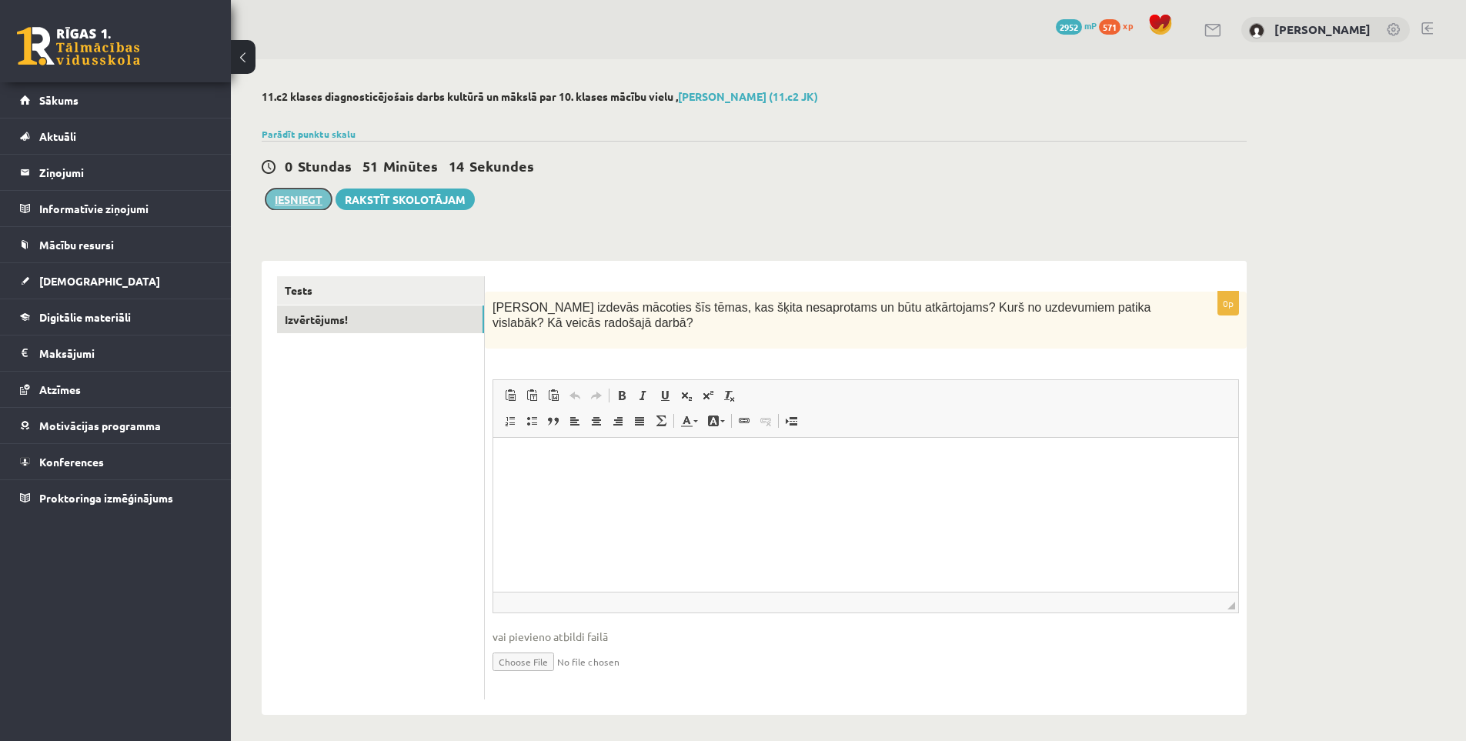
click at [320, 201] on button "Iesniegt" at bounding box center [298, 199] width 66 height 22
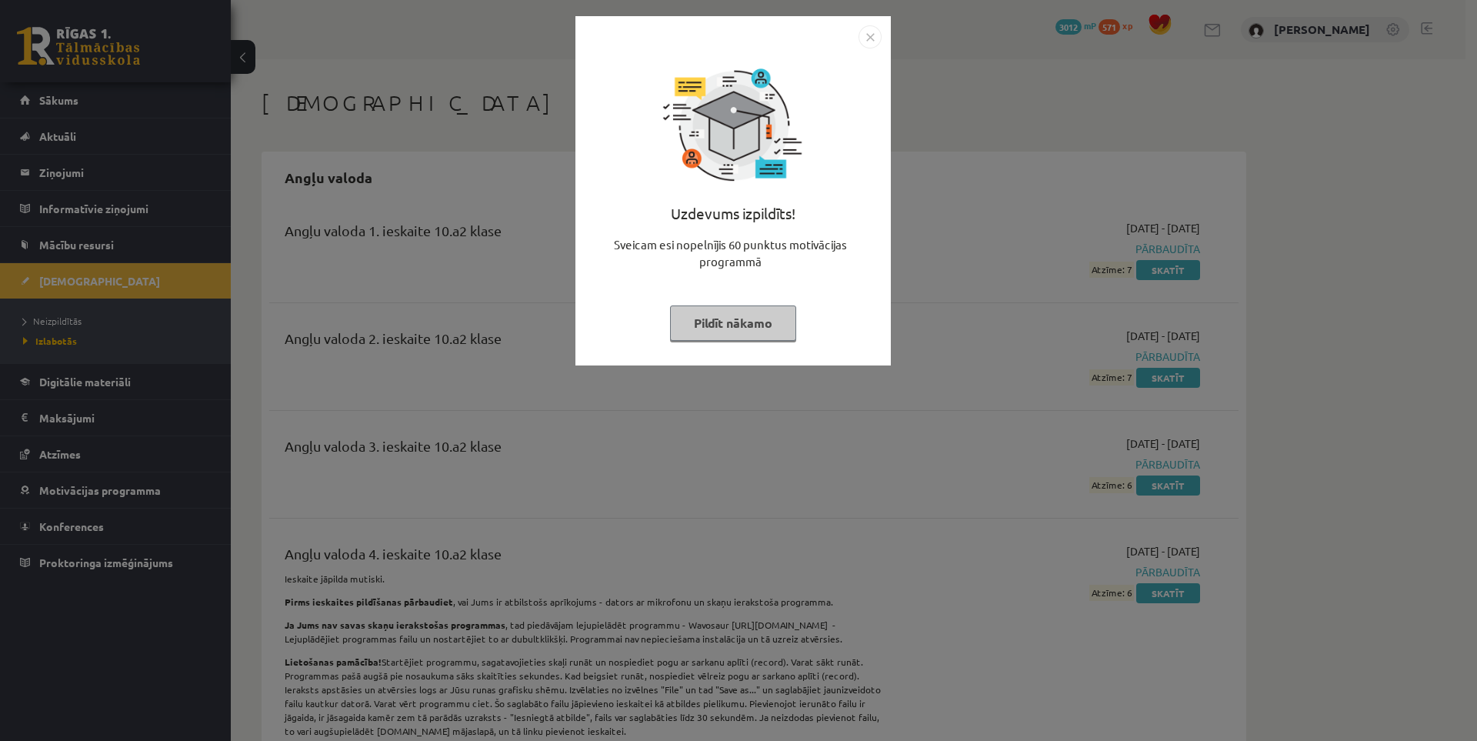
click at [866, 38] on img "Close" at bounding box center [870, 36] width 23 height 23
